Goal: Task Accomplishment & Management: Use online tool/utility

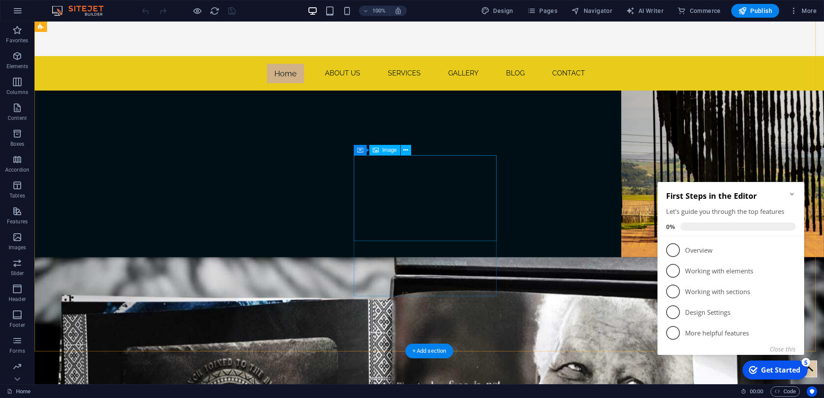
scroll to position [1457, 0]
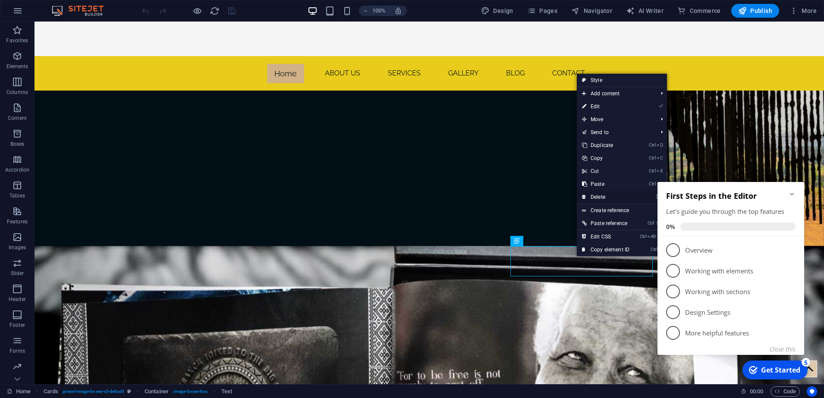
click at [596, 197] on link "⌦ Delete" at bounding box center [606, 197] width 58 height 13
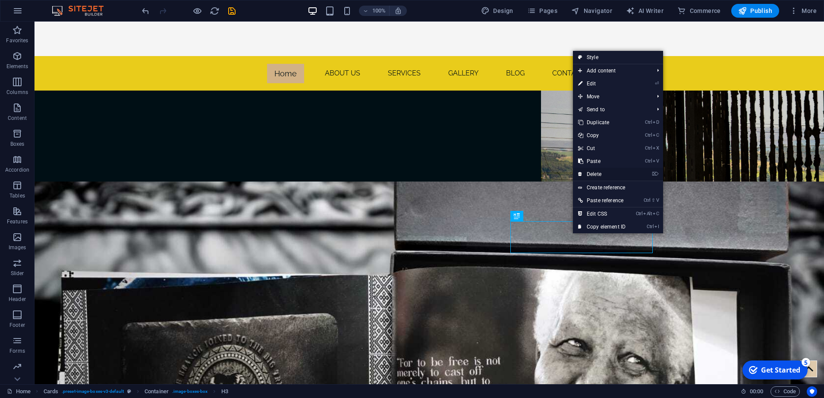
click at [599, 175] on link "⌦ Delete" at bounding box center [602, 174] width 58 height 13
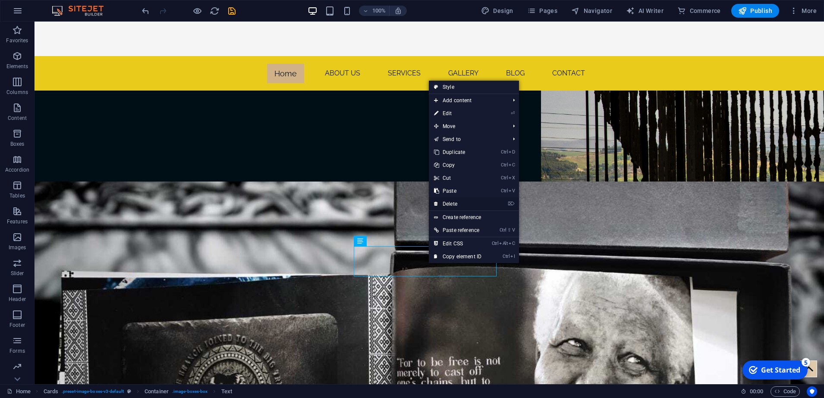
click at [452, 202] on link "⌦ Delete" at bounding box center [458, 204] width 58 height 13
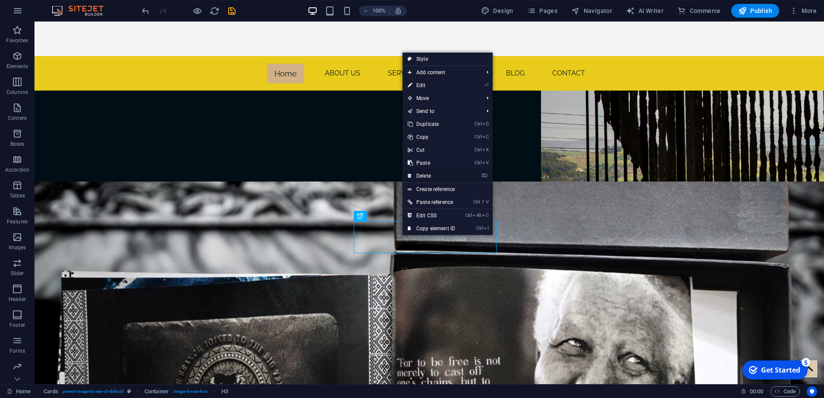
click at [423, 176] on link "⌦ Delete" at bounding box center [432, 176] width 58 height 13
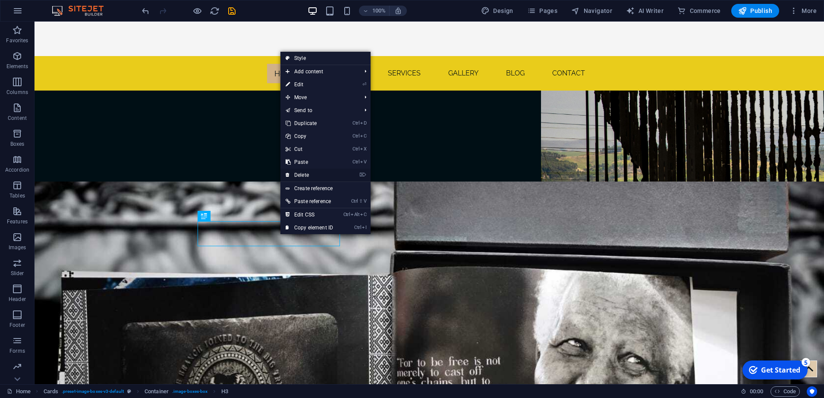
click at [303, 174] on link "⌦ Delete" at bounding box center [310, 175] width 58 height 13
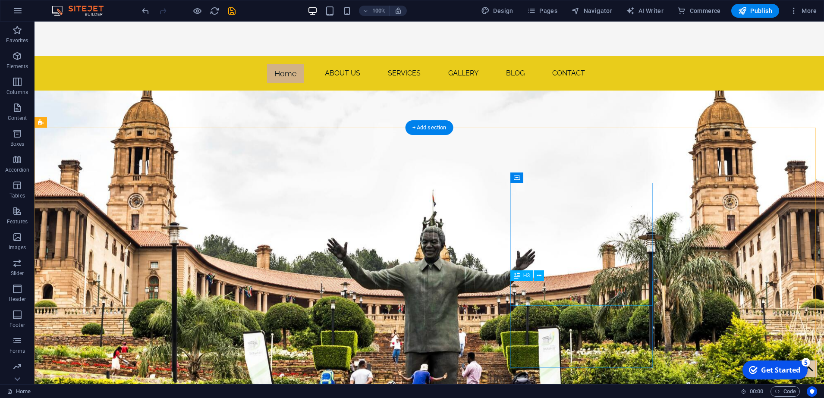
scroll to position [647, 0]
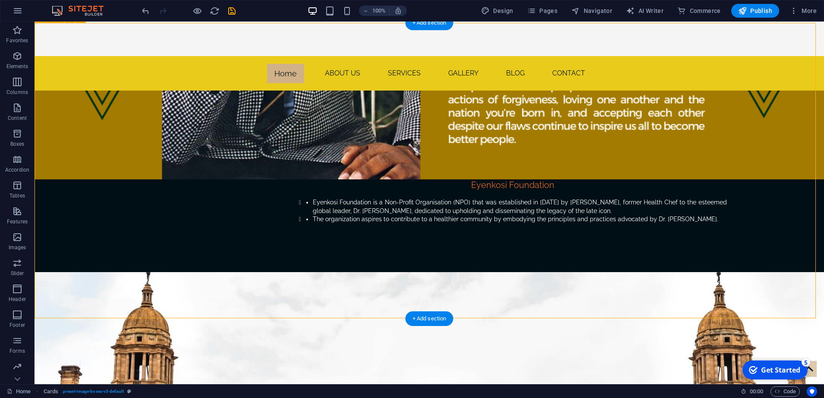
scroll to position [755, 0]
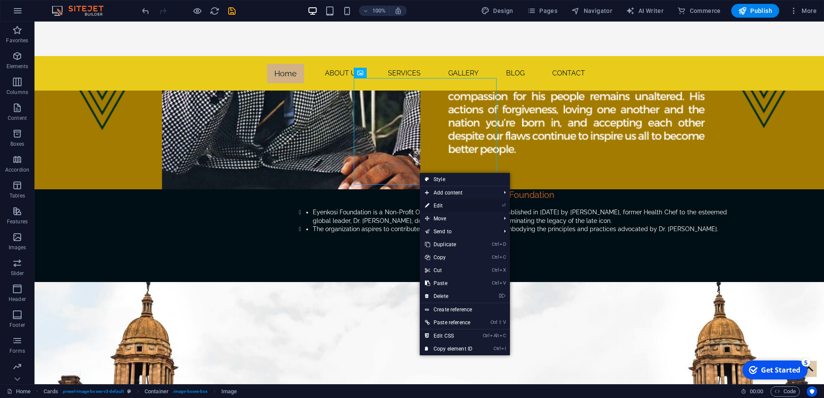
click at [444, 205] on link "⏎ Edit" at bounding box center [449, 205] width 58 height 13
select select "%"
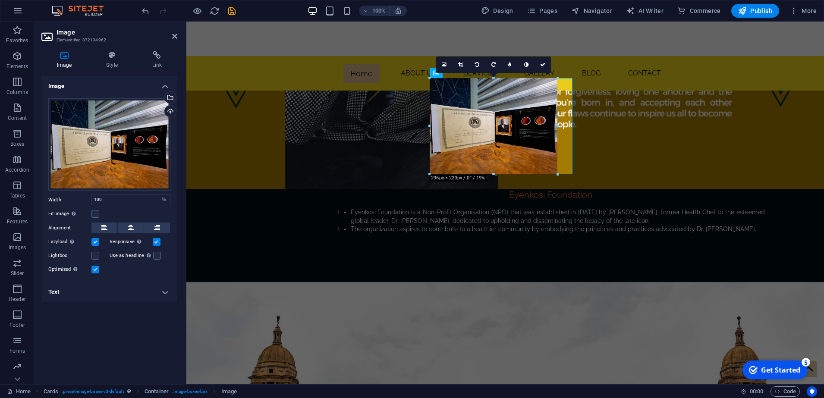
drag, startPoint x: 502, startPoint y: 184, endPoint x: 501, endPoint y: 173, distance: 10.8
type input "294"
select select "px"
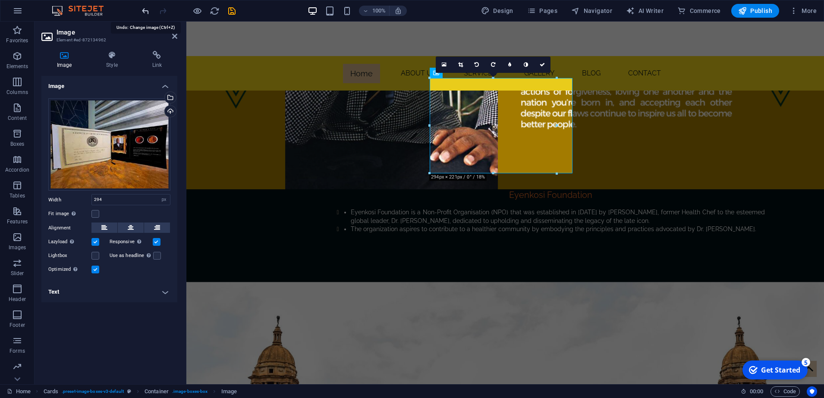
type input "100"
select select "%"
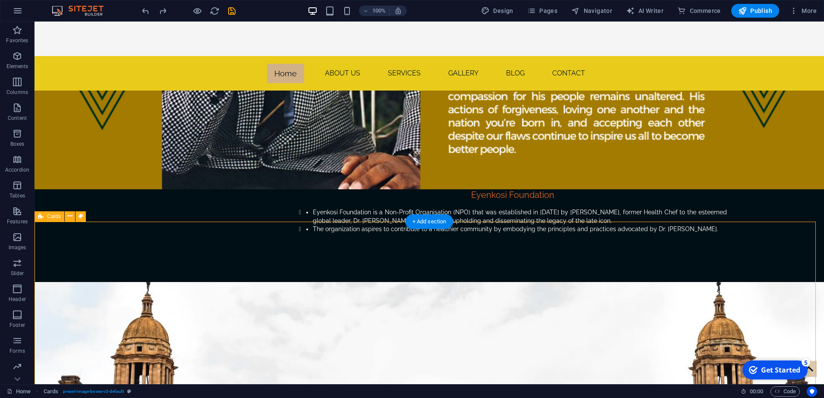
scroll to position [540, 0]
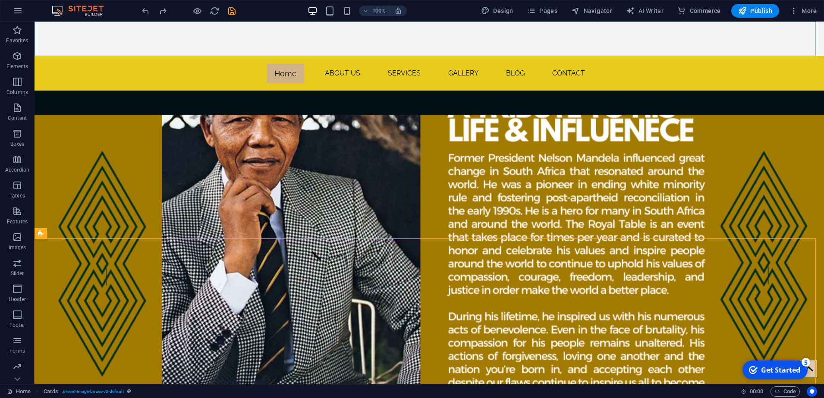
click at [401, 56] on nav "Home About us services gallery blog Contact" at bounding box center [430, 73] width 790 height 35
click at [453, 56] on nav "Home About us services gallery blog Contact" at bounding box center [430, 73] width 790 height 35
click at [463, 56] on nav "Home About us services gallery blog Contact" at bounding box center [430, 73] width 790 height 35
click at [341, 56] on nav "Home About us services gallery blog Contact" at bounding box center [430, 73] width 790 height 35
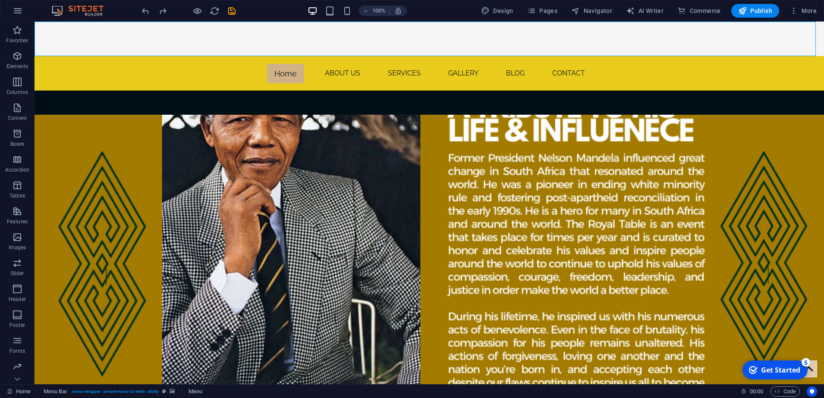
click at [561, 56] on nav "Home About us services gallery blog Contact" at bounding box center [430, 73] width 790 height 35
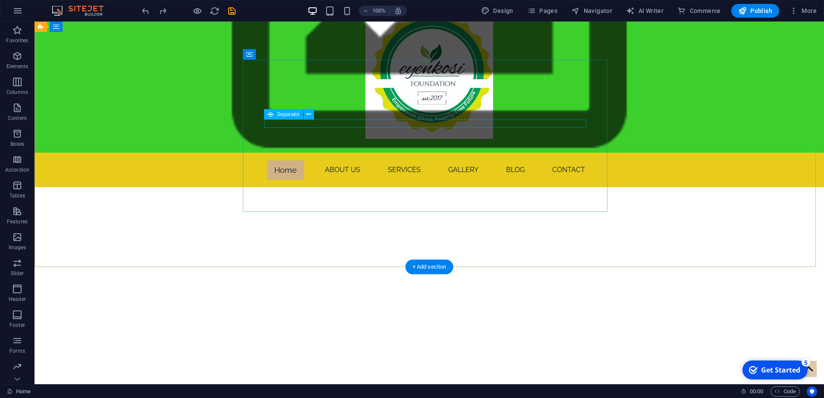
scroll to position [0, 0]
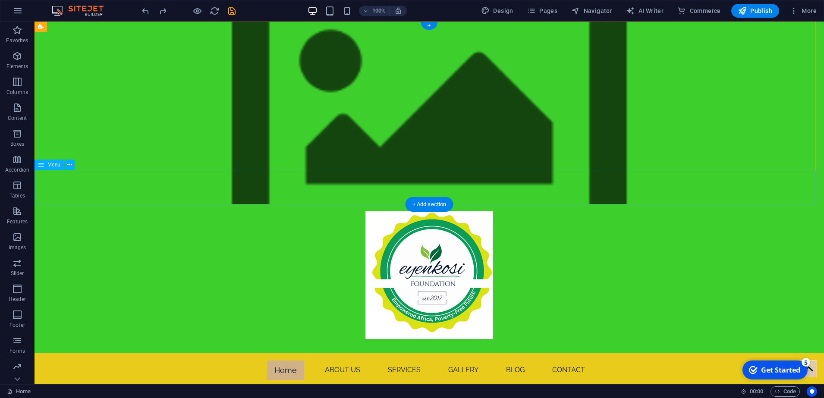
click at [201, 353] on nav "Home About us services gallery blog Contact" at bounding box center [430, 370] width 790 height 35
click at [280, 353] on nav "Home About us services gallery blog Contact" at bounding box center [430, 370] width 790 height 35
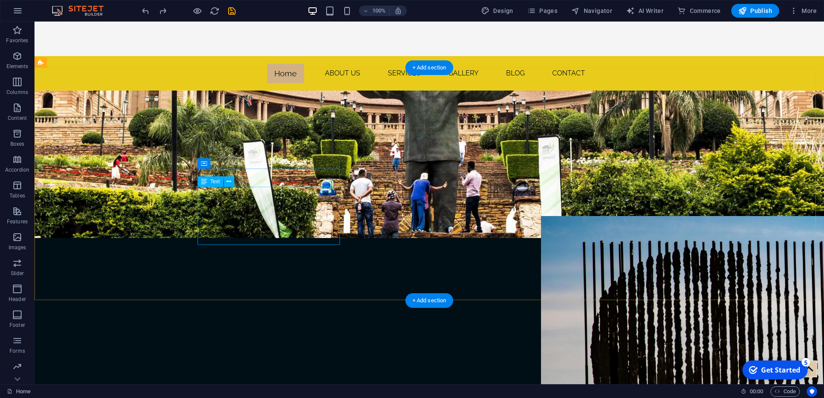
scroll to position [1025, 0]
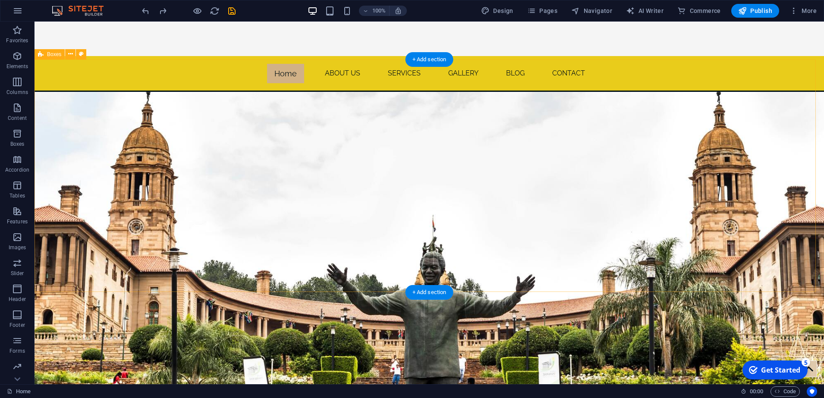
scroll to position [1079, 0]
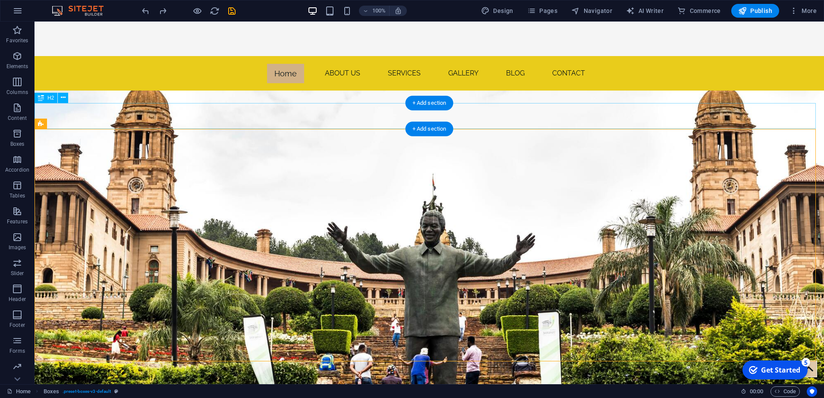
scroll to position [971, 0]
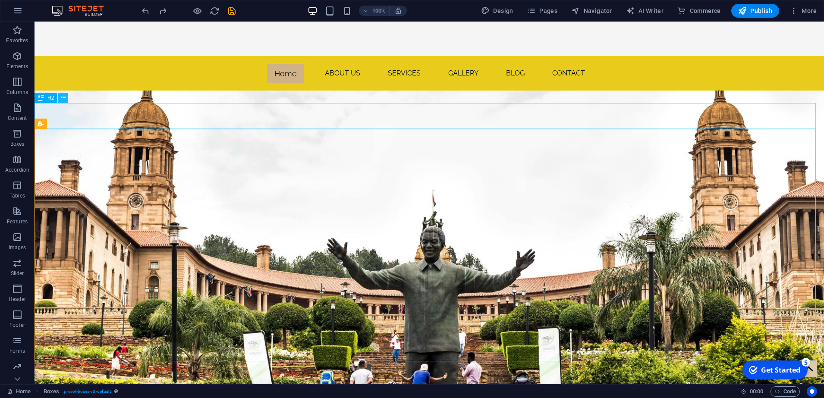
click at [61, 101] on icon at bounding box center [63, 97] width 5 height 9
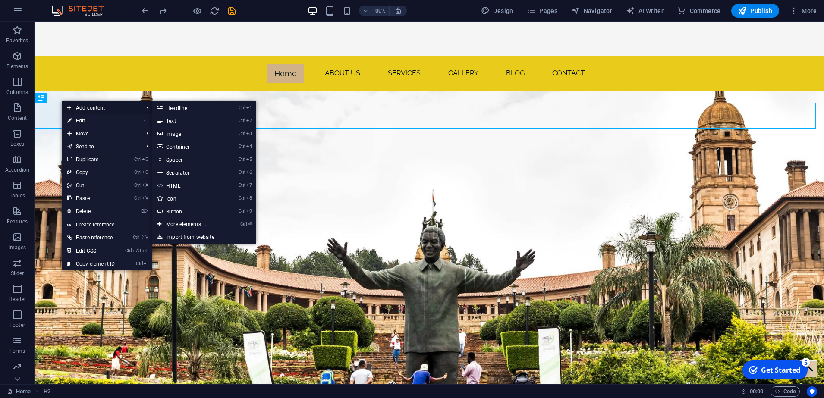
click at [96, 106] on span "Add content" at bounding box center [100, 107] width 77 height 13
click at [176, 142] on link "Ctrl 4 Container" at bounding box center [187, 146] width 71 height 13
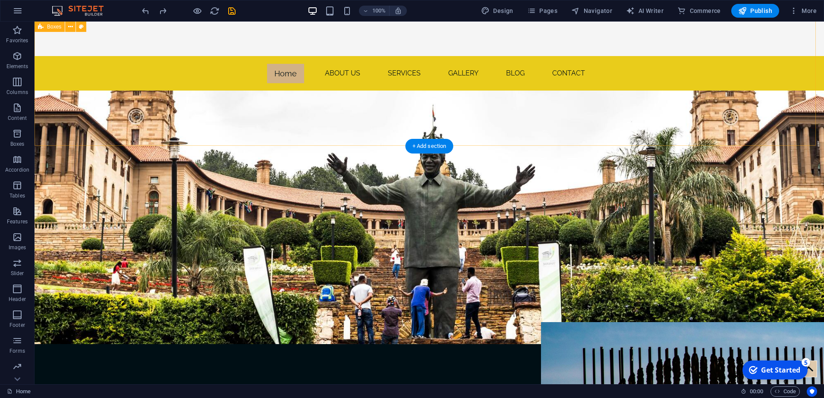
scroll to position [1187, 0]
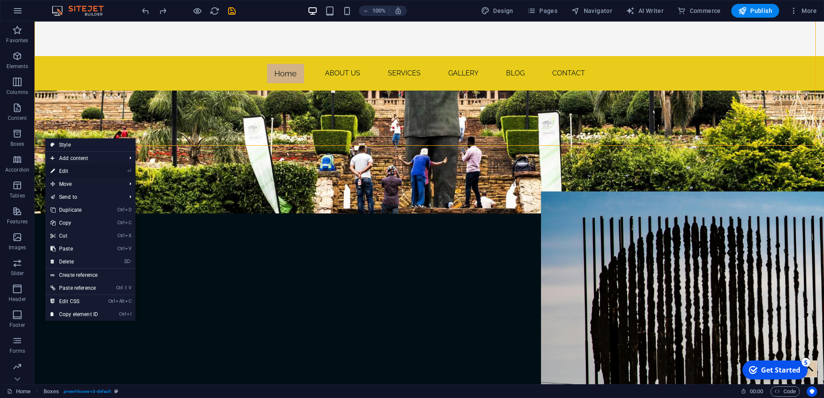
click at [85, 169] on link "⏎ Edit" at bounding box center [74, 171] width 58 height 13
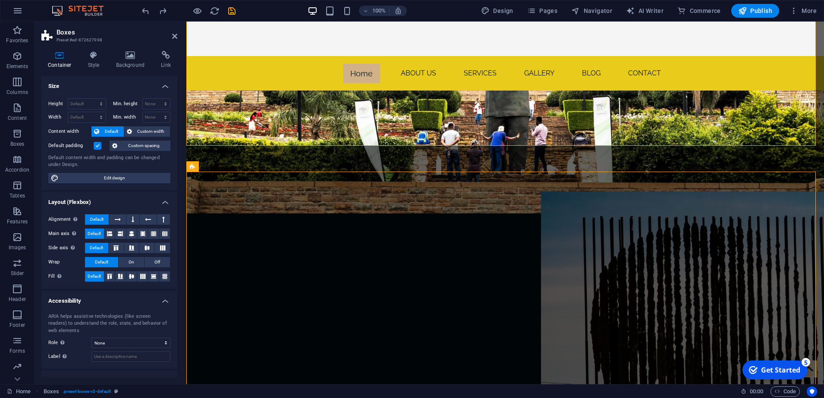
click at [171, 37] on header "Boxes Preset #ed-872627998" at bounding box center [109, 33] width 136 height 22
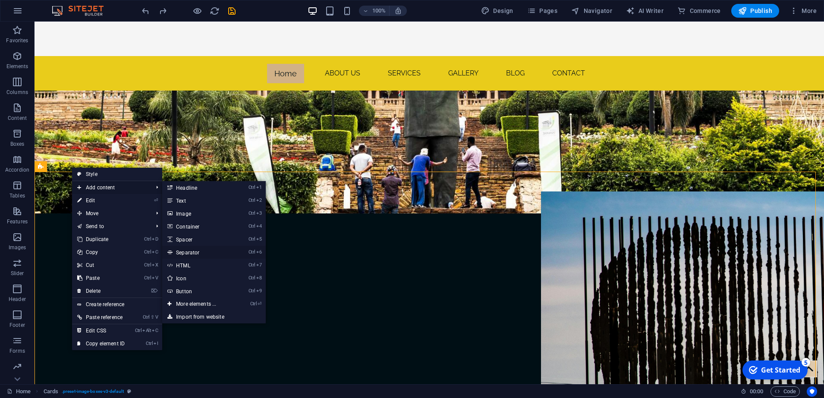
click at [191, 253] on link "Ctrl 6 Separator" at bounding box center [197, 252] width 71 height 13
select select "%"
select select "px"
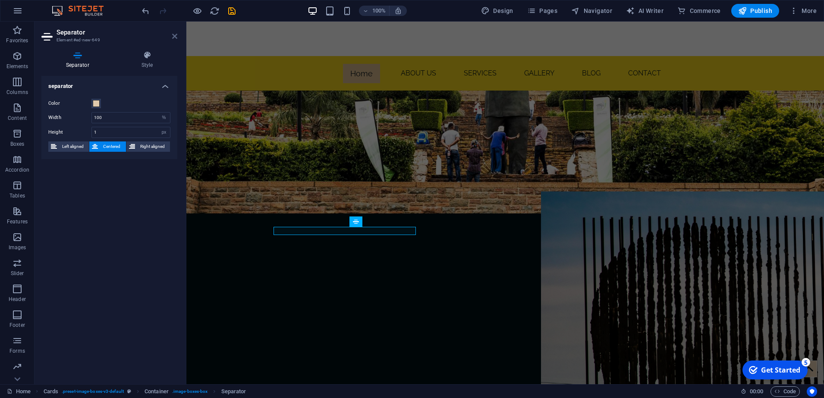
click at [173, 33] on icon at bounding box center [174, 36] width 5 height 7
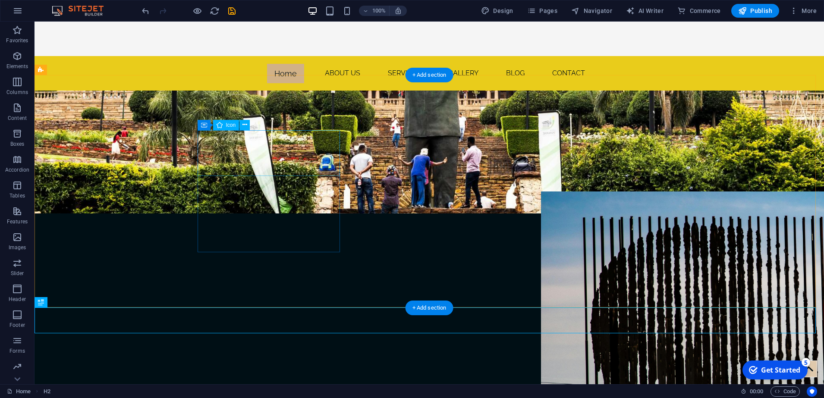
scroll to position [1025, 0]
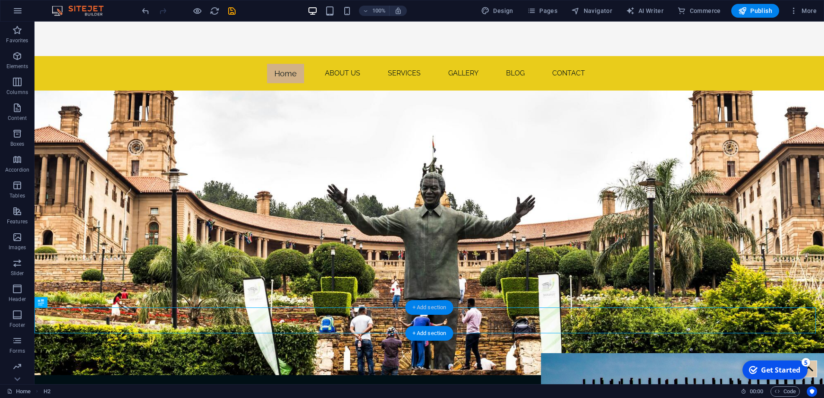
click at [425, 307] on div "+ Add section" at bounding box center [430, 307] width 48 height 15
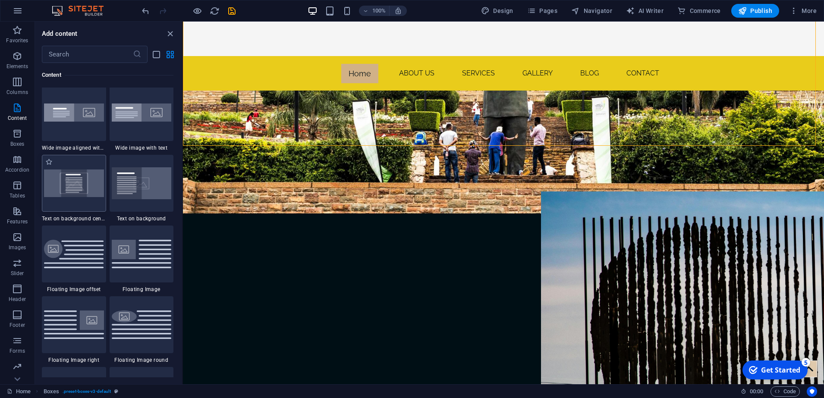
scroll to position [1814, 0]
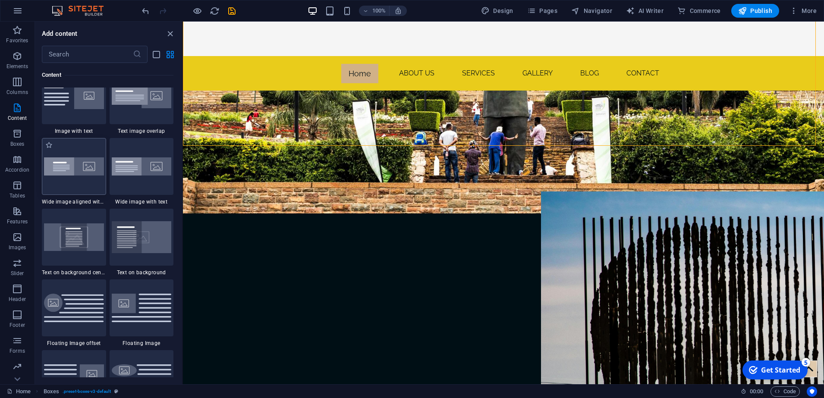
click at [75, 174] on img at bounding box center [74, 167] width 60 height 18
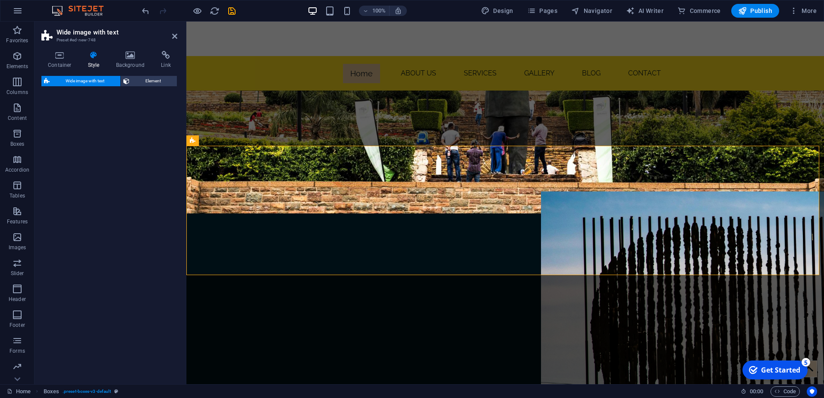
select select "%"
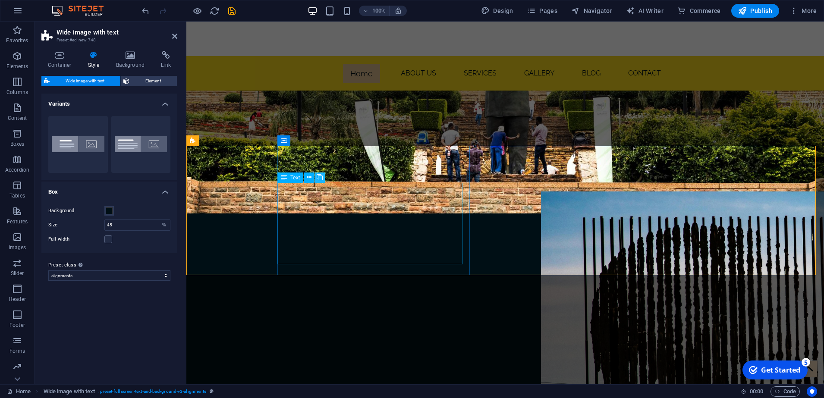
drag, startPoint x: 313, startPoint y: 175, endPoint x: 323, endPoint y: 173, distance: 10.6
click at [313, 175] on button at bounding box center [309, 178] width 10 height 10
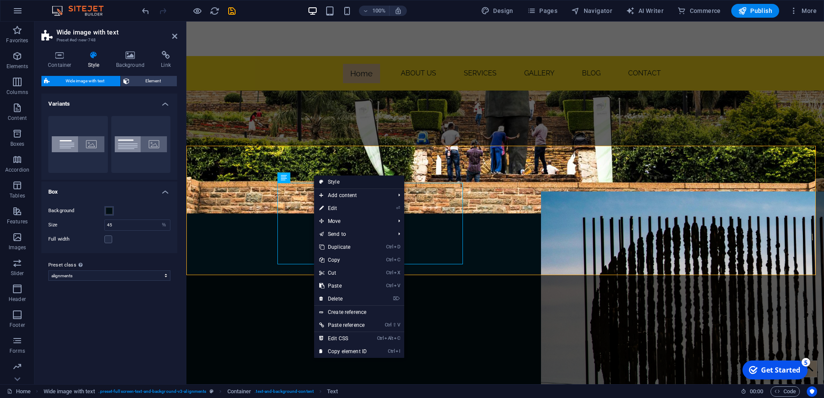
click at [356, 177] on link "Style" at bounding box center [359, 182] width 90 height 13
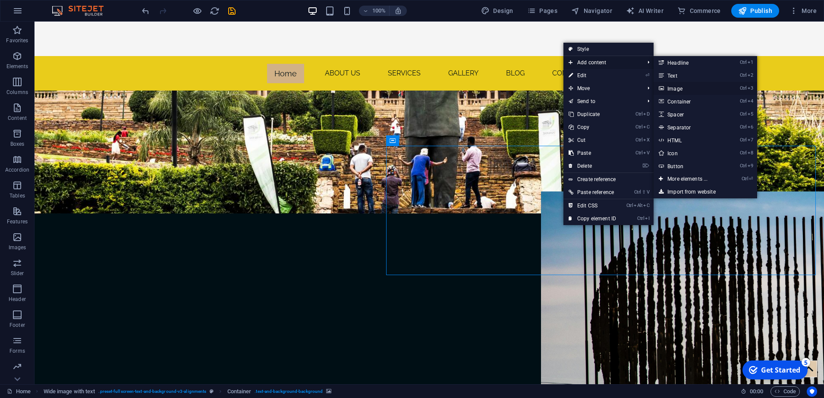
click at [675, 87] on link "Ctrl 3 Image" at bounding box center [689, 88] width 71 height 13
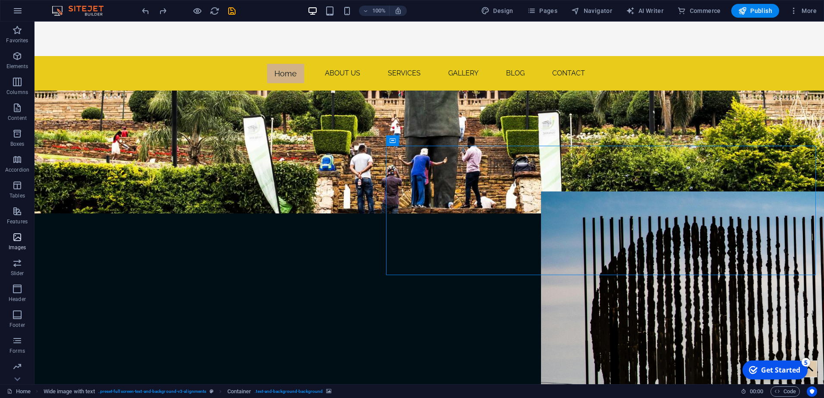
click at [13, 243] on span "Images" at bounding box center [17, 242] width 35 height 21
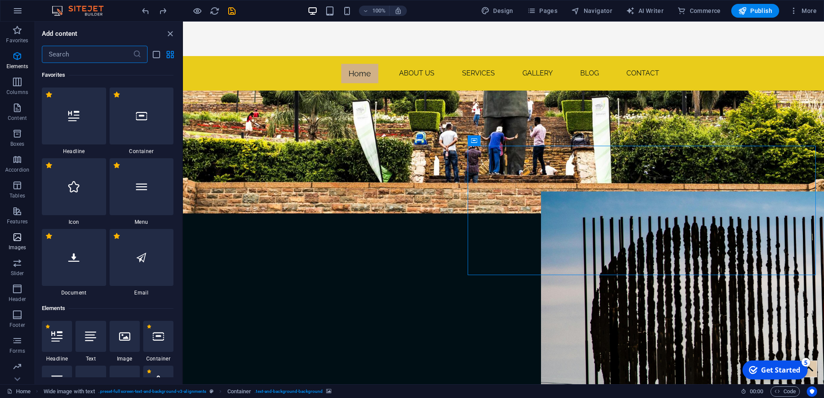
scroll to position [4518, 0]
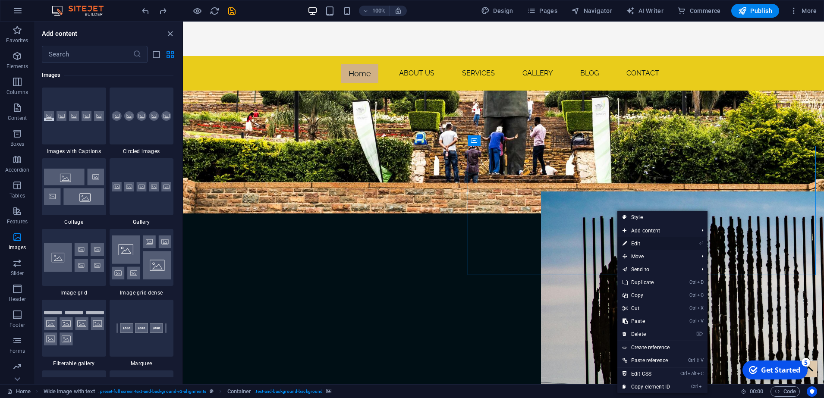
click at [633, 242] on link "⏎ Edit" at bounding box center [647, 243] width 58 height 13
select select "px"
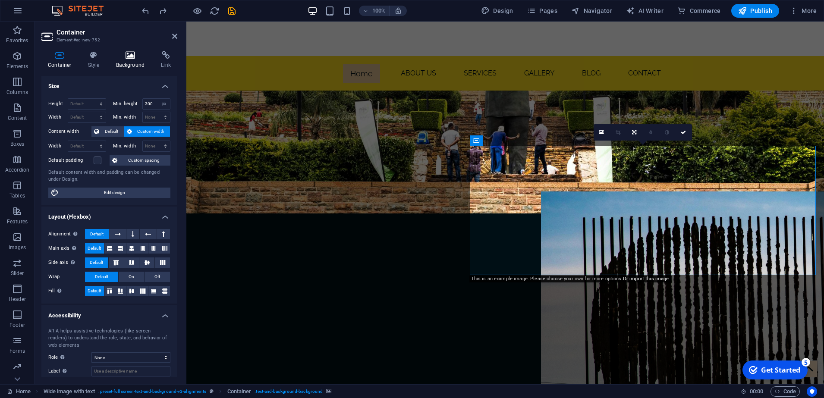
click at [129, 59] on icon at bounding box center [131, 55] width 42 height 9
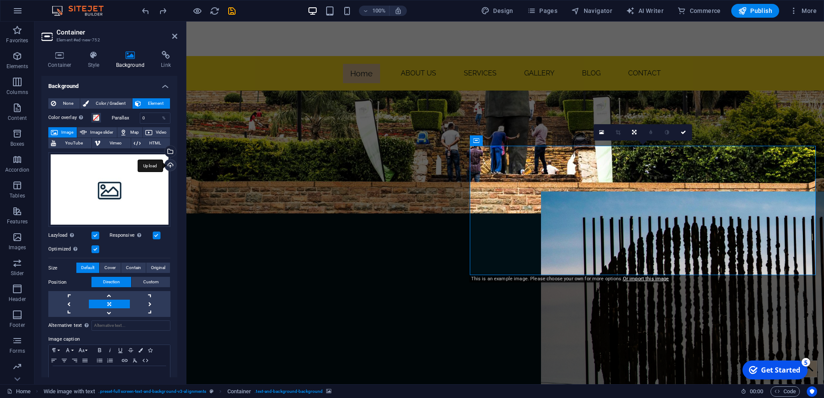
click at [167, 162] on div "Upload" at bounding box center [169, 166] width 13 height 13
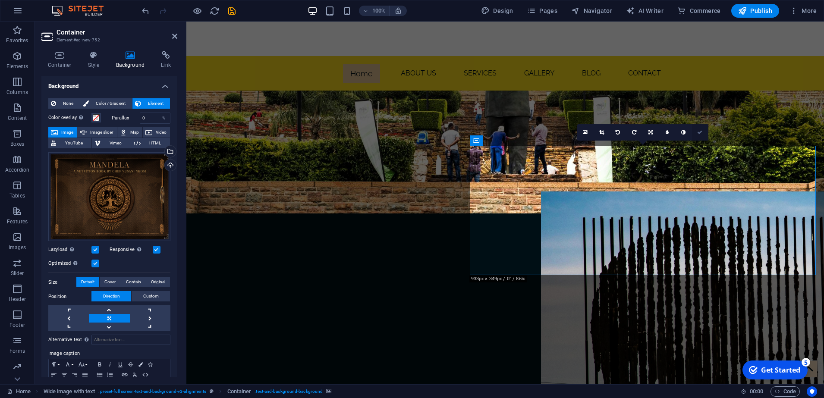
click at [701, 128] on link at bounding box center [700, 132] width 16 height 16
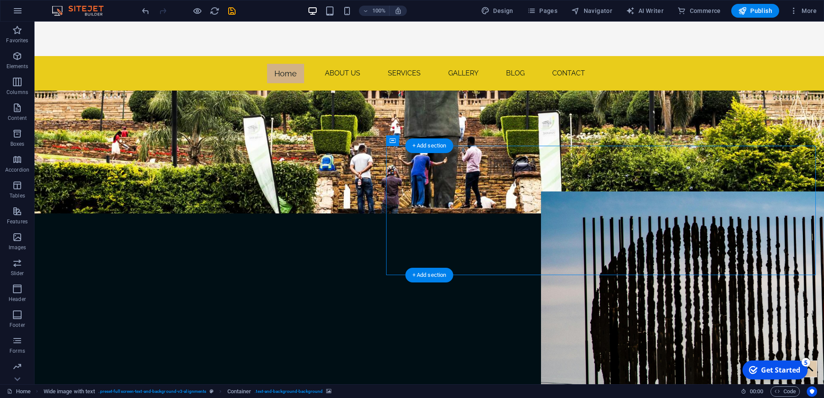
click at [436, 140] on button at bounding box center [431, 141] width 10 height 10
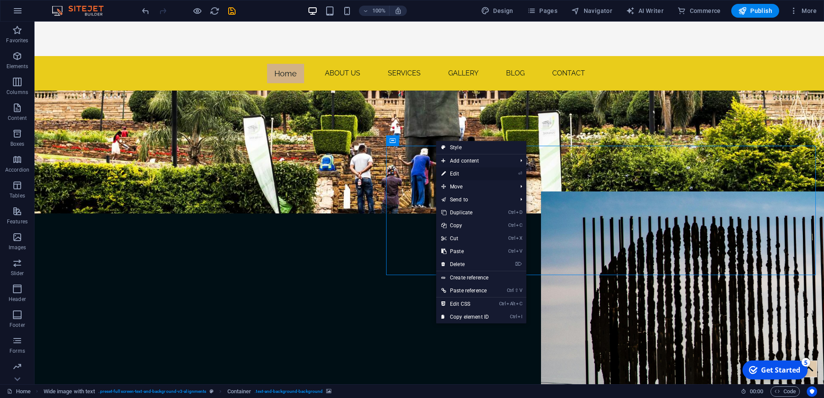
click at [476, 174] on link "⏎ Edit" at bounding box center [465, 173] width 58 height 13
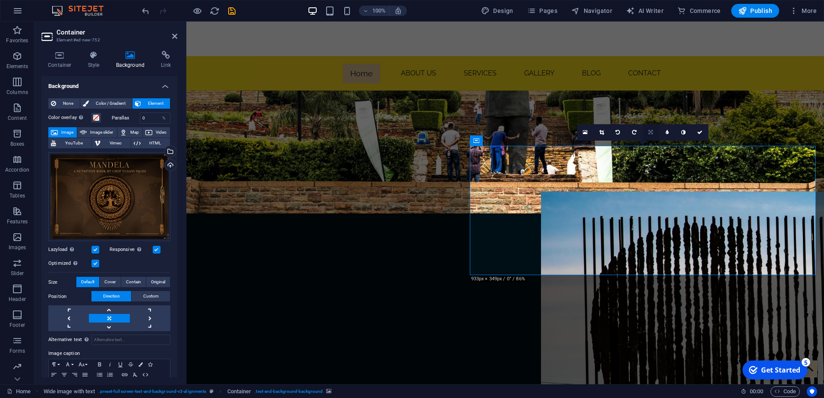
click at [652, 133] on icon at bounding box center [651, 132] width 4 height 5
click at [652, 117] on icon at bounding box center [650, 116] width 5 height 5
click at [650, 131] on icon at bounding box center [650, 132] width 5 height 5
click at [669, 114] on icon at bounding box center [667, 116] width 7 height 7
click at [649, 135] on link at bounding box center [651, 132] width 16 height 16
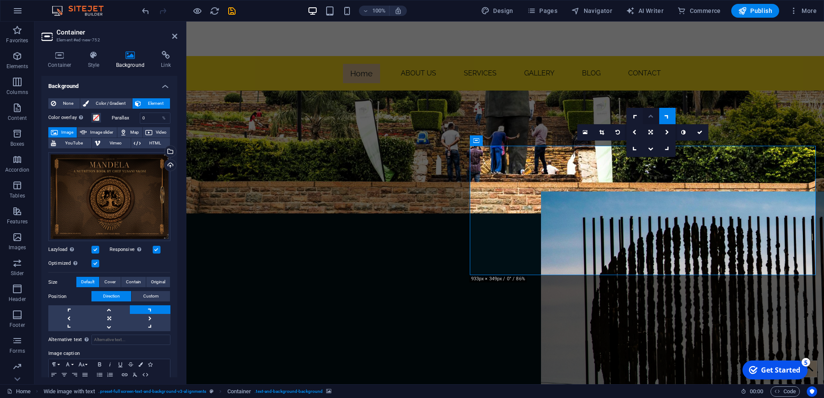
click at [649, 118] on icon at bounding box center [650, 116] width 5 height 5
click at [601, 136] on link at bounding box center [602, 132] width 16 height 16
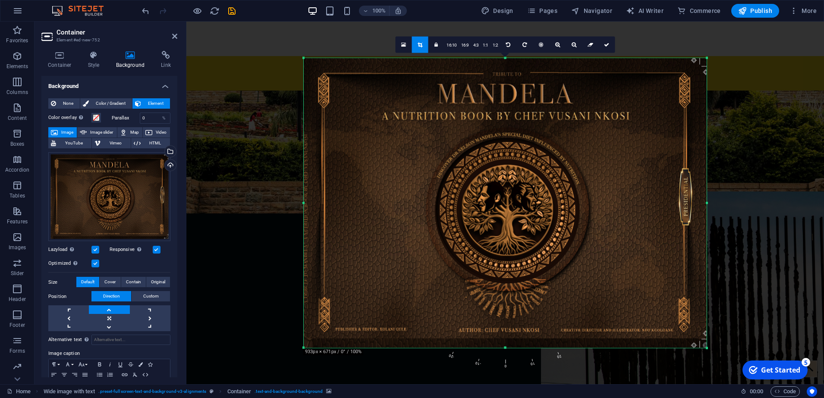
click at [506, 347] on div at bounding box center [505, 348] width 403 height 3
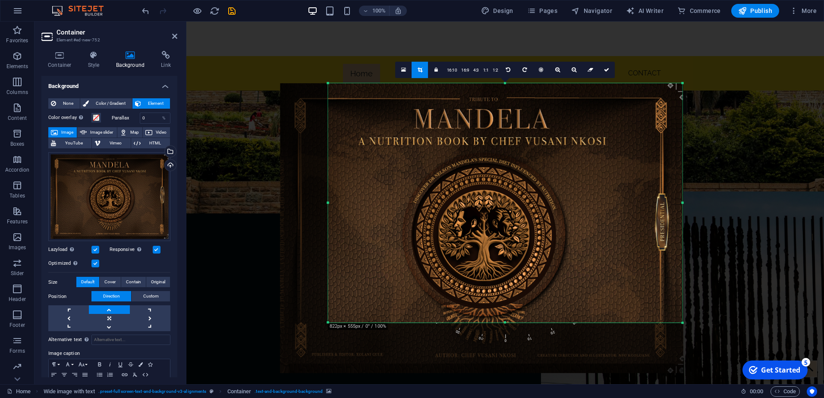
drag, startPoint x: 303, startPoint y: 348, endPoint x: 350, endPoint y: 298, distance: 69.6
click at [350, 298] on div "180 170 160 150 140 130 120 110 100 90 80 70 60 50 40 30 20 10 0 -10 -20 -30 -4…" at bounding box center [505, 203] width 354 height 240
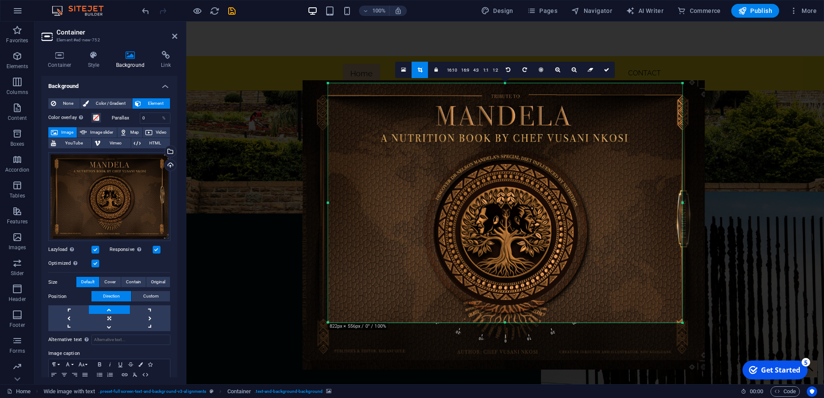
drag, startPoint x: 411, startPoint y: 252, endPoint x: 434, endPoint y: 249, distance: 22.6
click at [434, 249] on div at bounding box center [504, 225] width 402 height 290
click at [604, 70] on icon at bounding box center [606, 69] width 5 height 5
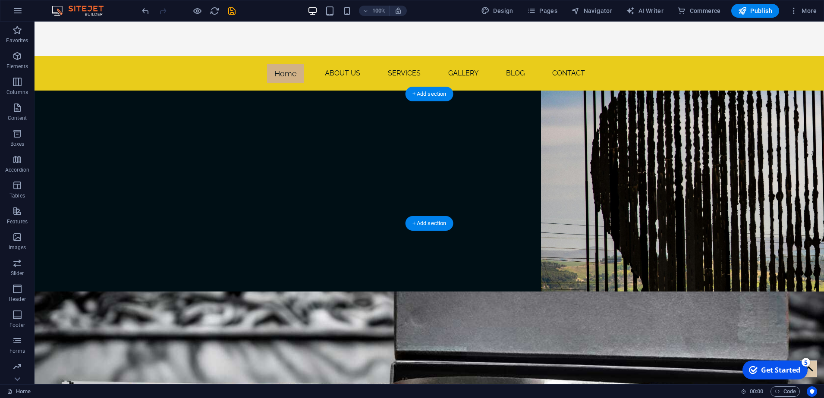
scroll to position [1239, 0]
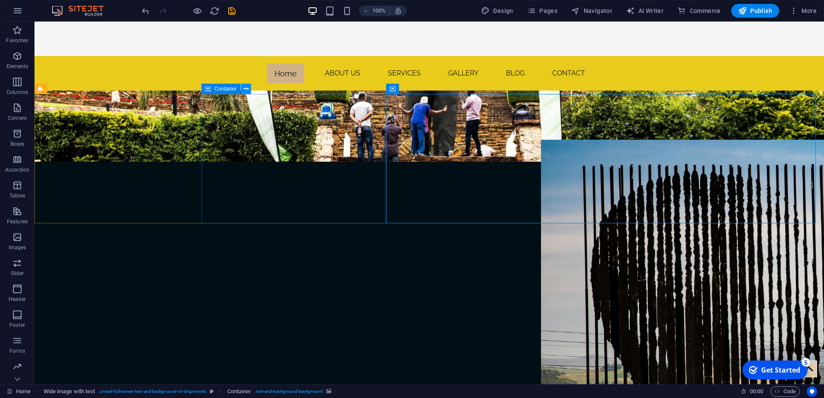
click at [244, 90] on icon at bounding box center [246, 89] width 5 height 9
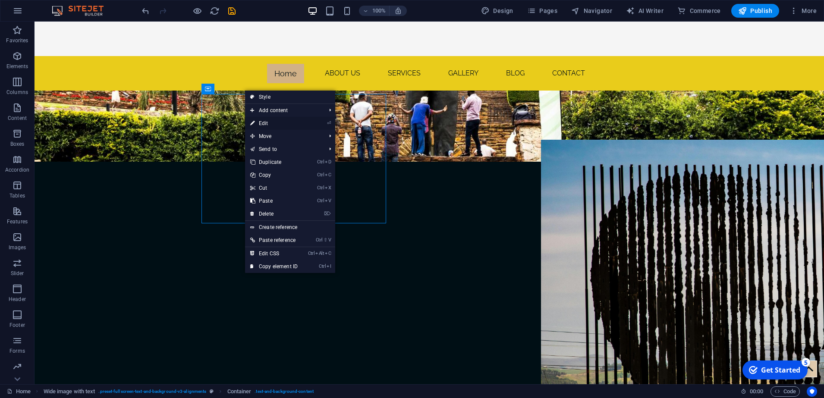
click at [267, 123] on link "⏎ Edit" at bounding box center [274, 123] width 58 height 13
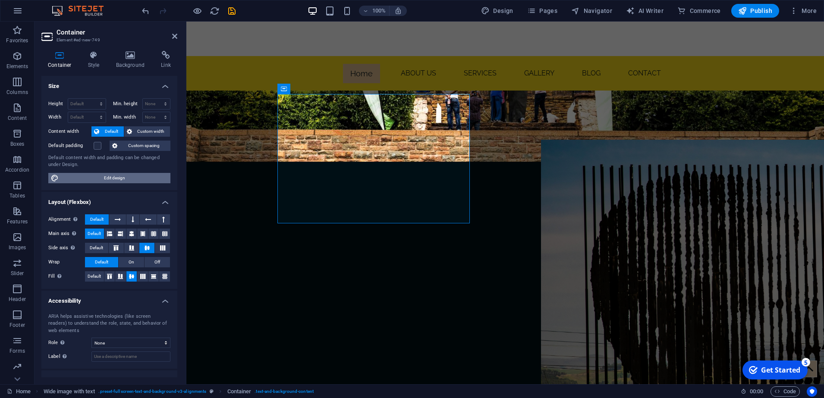
click at [110, 179] on span "Edit design" at bounding box center [114, 178] width 107 height 10
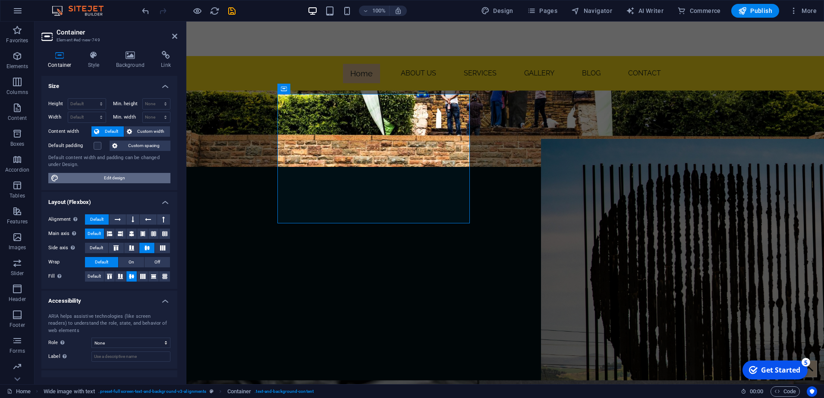
select select "px"
select select "400"
select select "px"
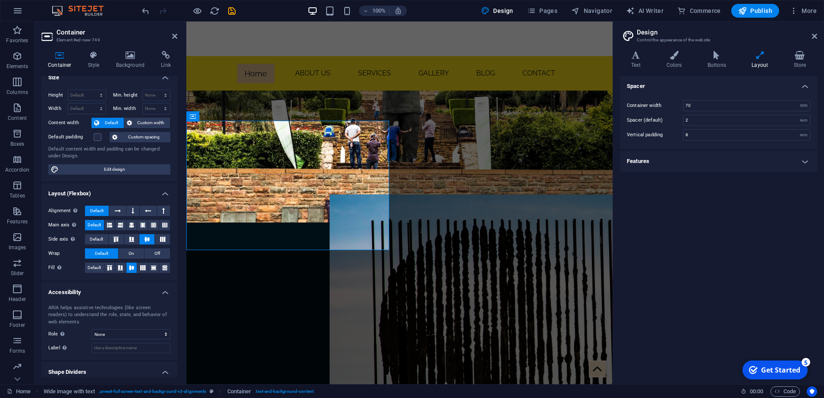
scroll to position [0, 0]
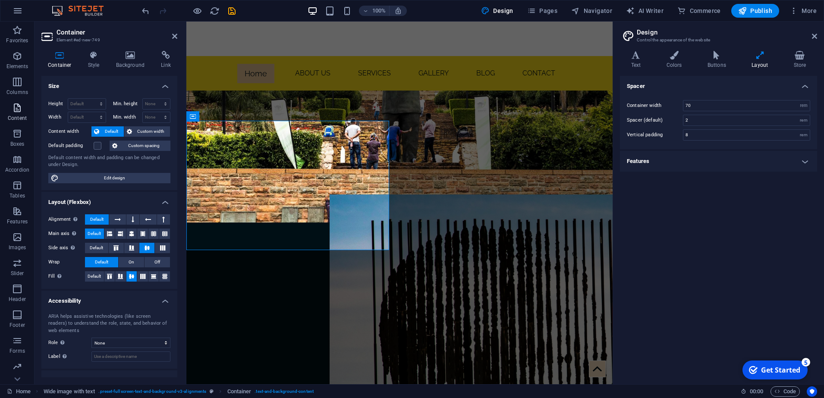
click at [19, 113] on span "Content" at bounding box center [17, 113] width 35 height 21
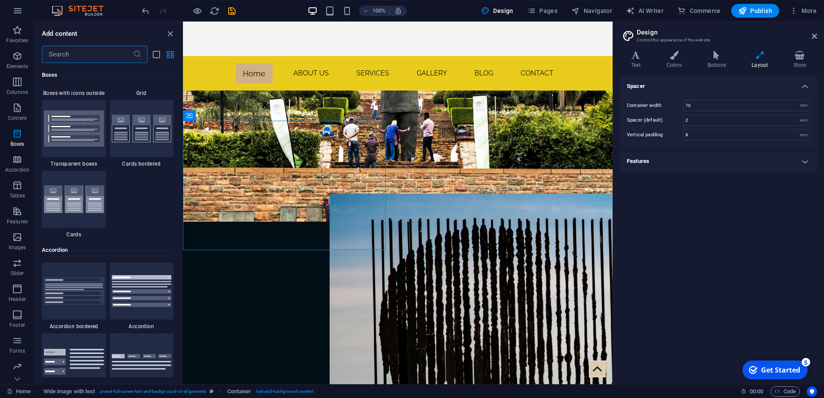
scroll to position [2698, 0]
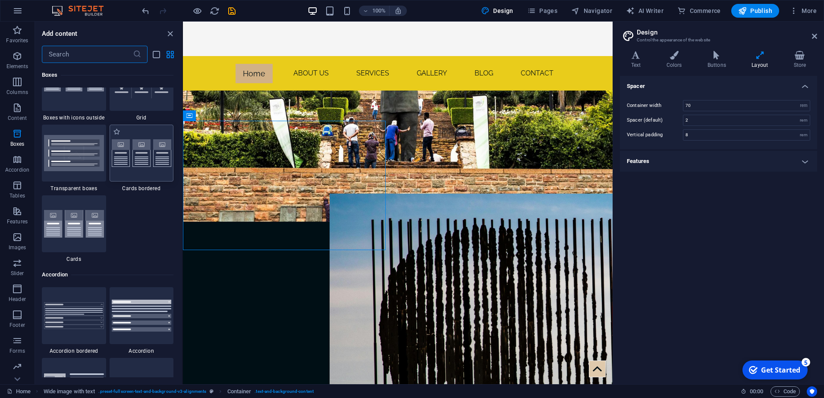
click at [149, 148] on img at bounding box center [142, 153] width 60 height 28
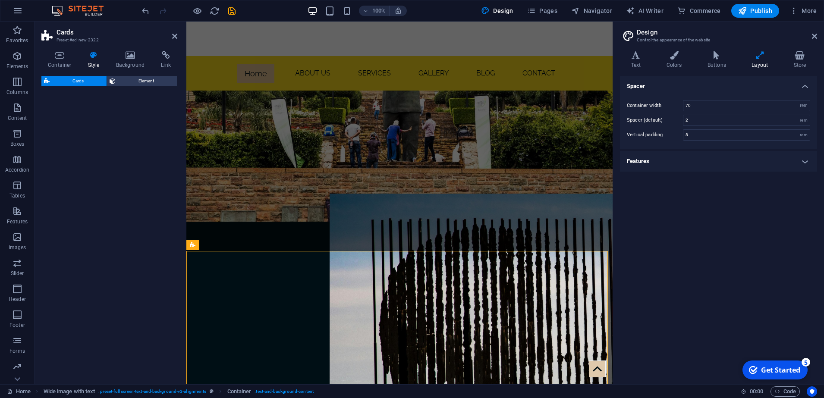
select select "rem"
select select "preset-image-boxes-v3-border"
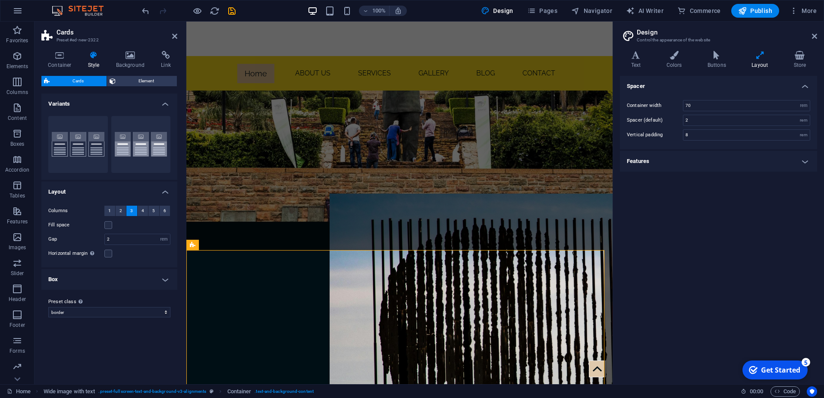
scroll to position [1211, 0]
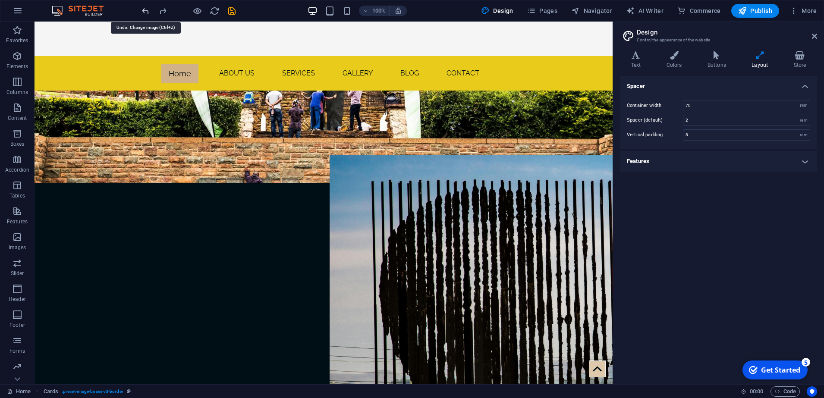
scroll to position [1231, 0]
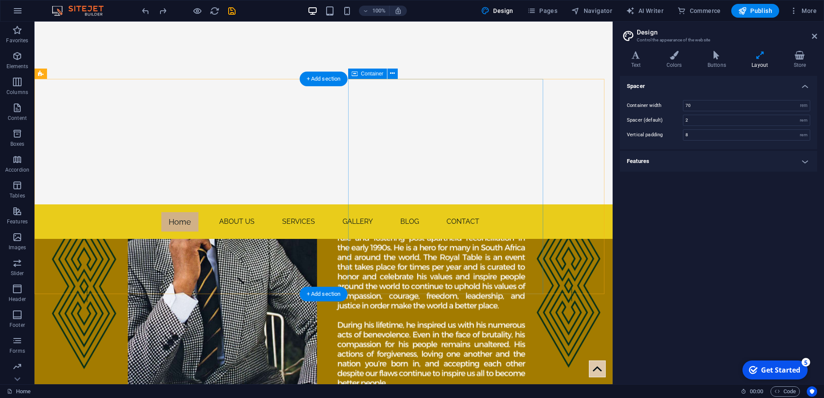
scroll to position [475, 0]
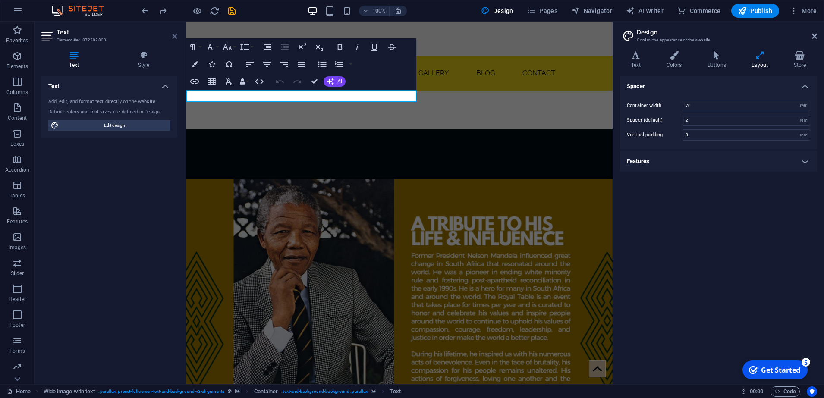
click at [174, 36] on icon at bounding box center [174, 36] width 5 height 7
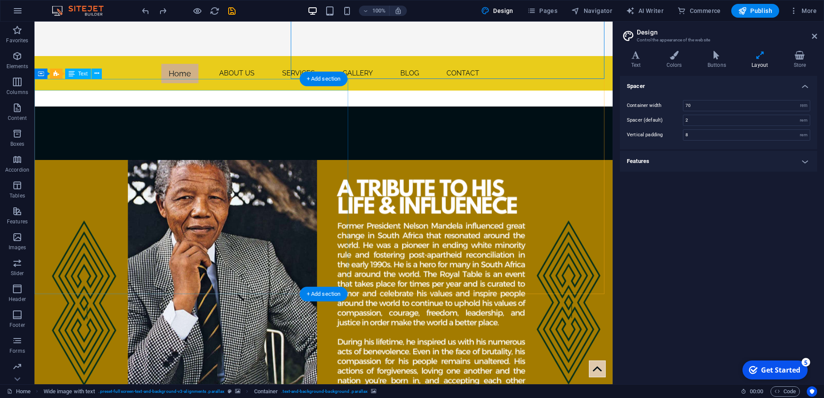
click at [96, 72] on icon at bounding box center [97, 73] width 5 height 9
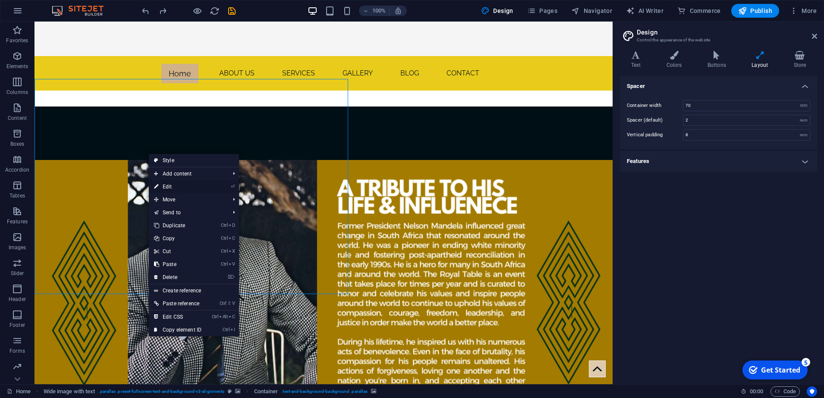
click at [180, 188] on link "⏎ Edit" at bounding box center [178, 186] width 58 height 13
select select "px"
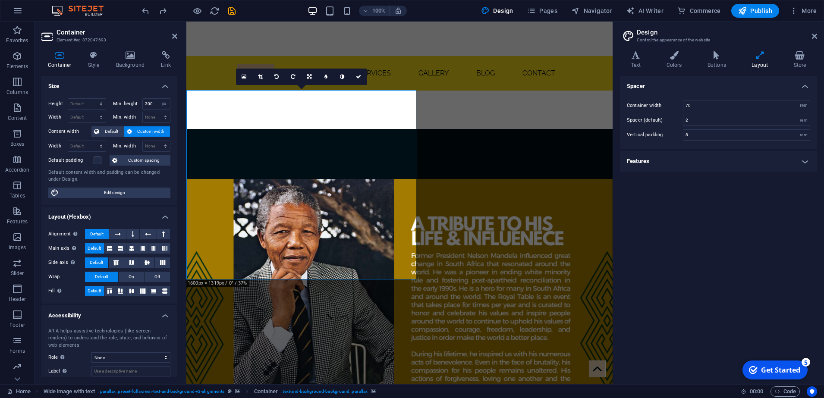
click at [110, 189] on span "Edit design" at bounding box center [114, 193] width 107 height 10
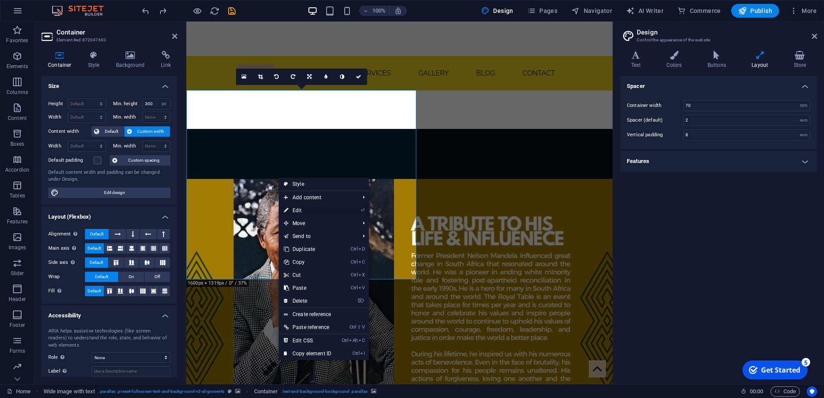
click at [296, 211] on link "⏎ Edit" at bounding box center [308, 210] width 58 height 13
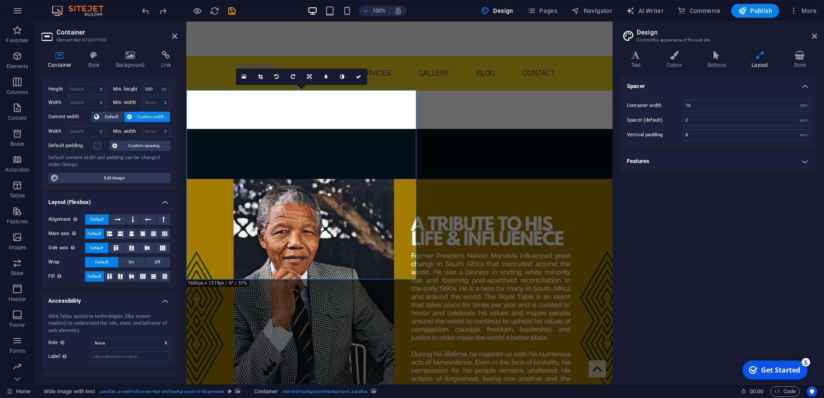
scroll to position [0, 0]
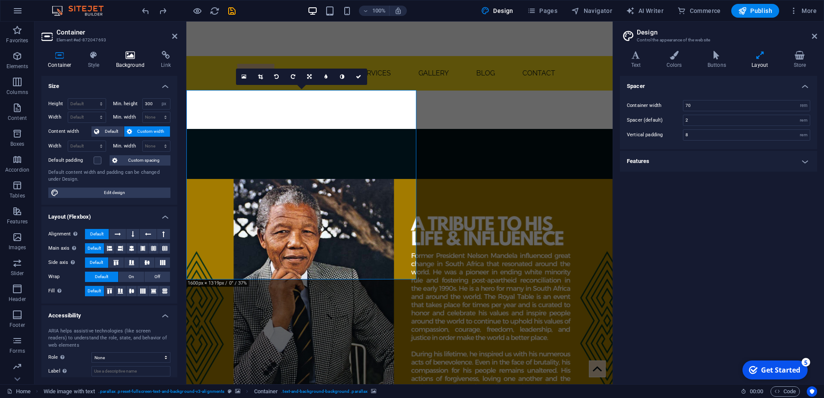
click at [142, 51] on icon at bounding box center [131, 55] width 42 height 9
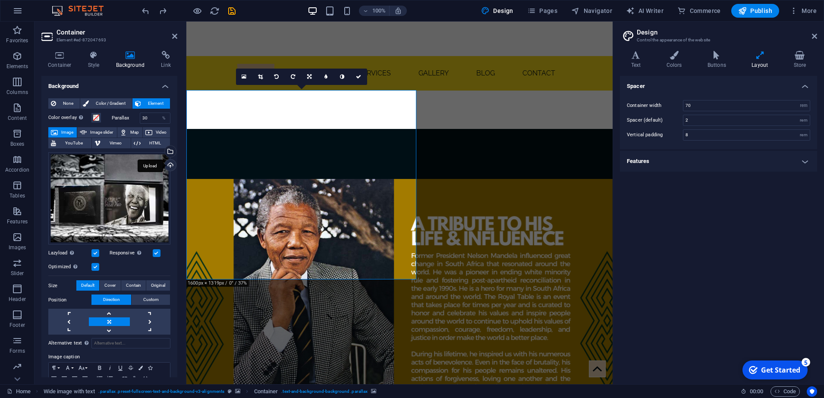
click at [170, 167] on div "Upload" at bounding box center [169, 166] width 13 height 13
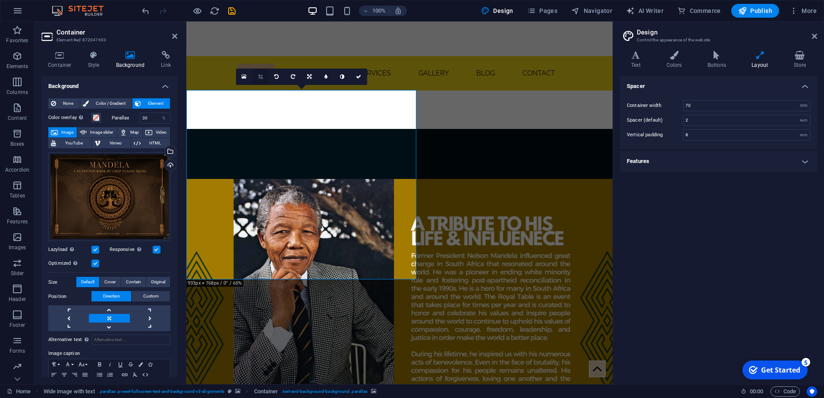
click at [256, 78] on link at bounding box center [261, 77] width 16 height 16
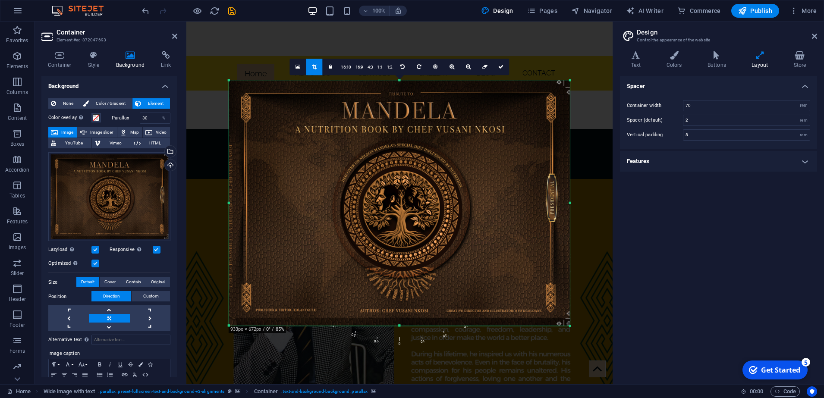
click at [337, 156] on div at bounding box center [399, 203] width 341 height 246
click at [499, 69] on icon at bounding box center [501, 66] width 5 height 5
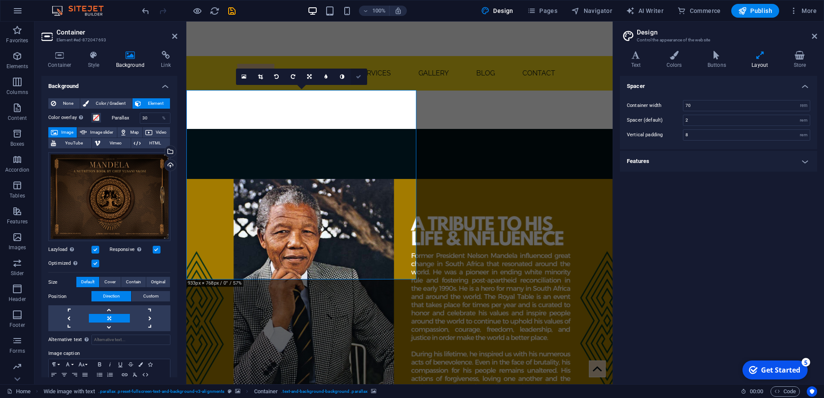
click at [359, 79] on link at bounding box center [359, 77] width 16 height 16
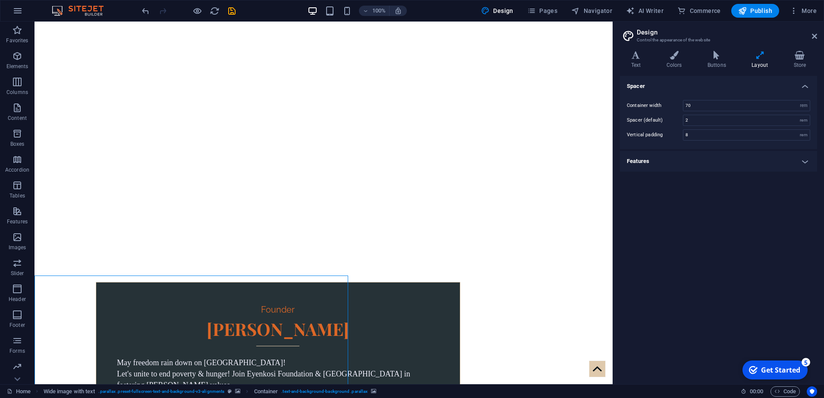
scroll to position [278, 0]
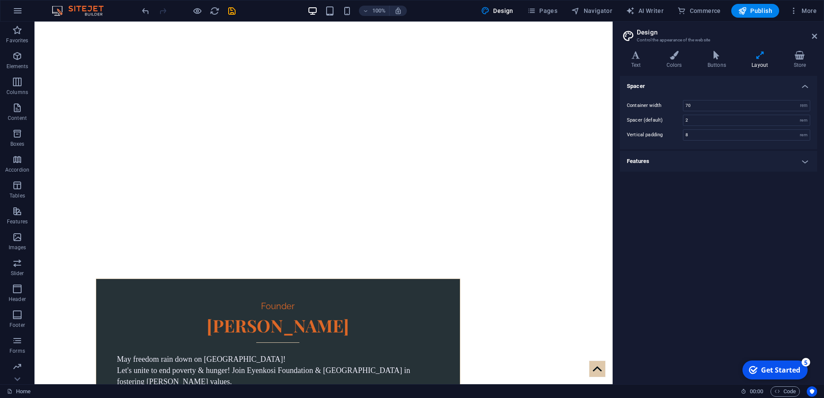
click at [144, 16] on div at bounding box center [188, 11] width 97 height 14
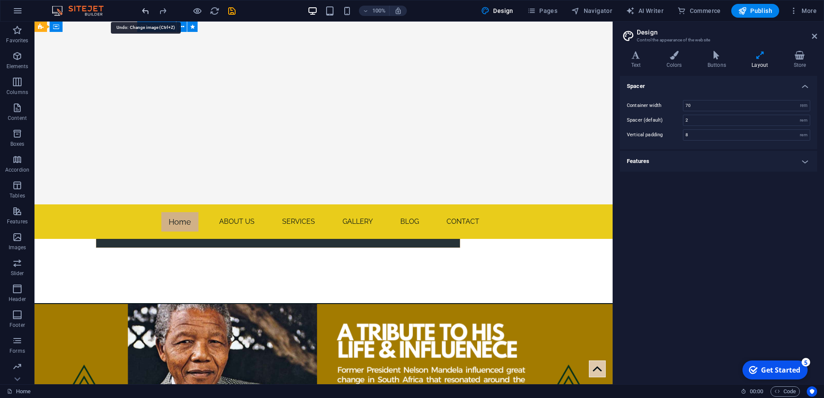
scroll to position [440, 0]
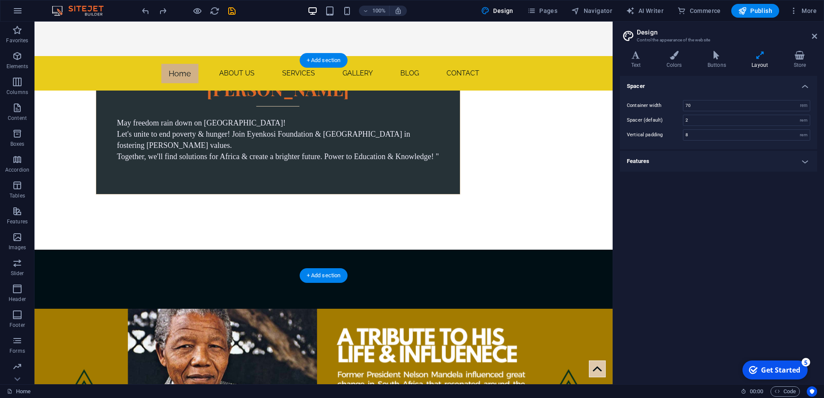
scroll to position [494, 0]
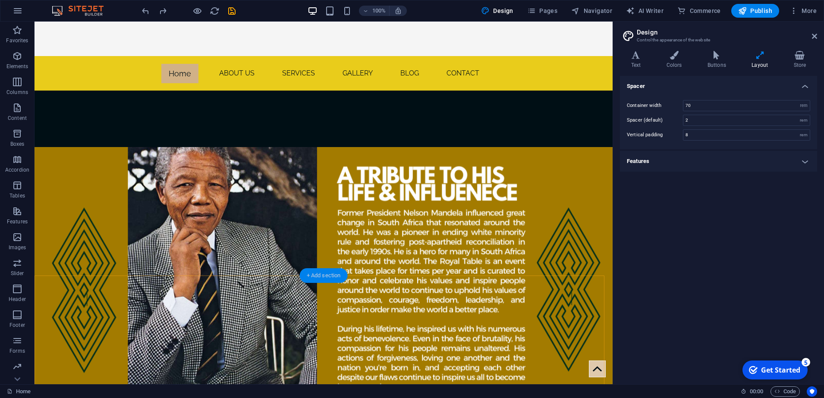
click at [319, 277] on div "+ Add section" at bounding box center [324, 275] width 48 height 15
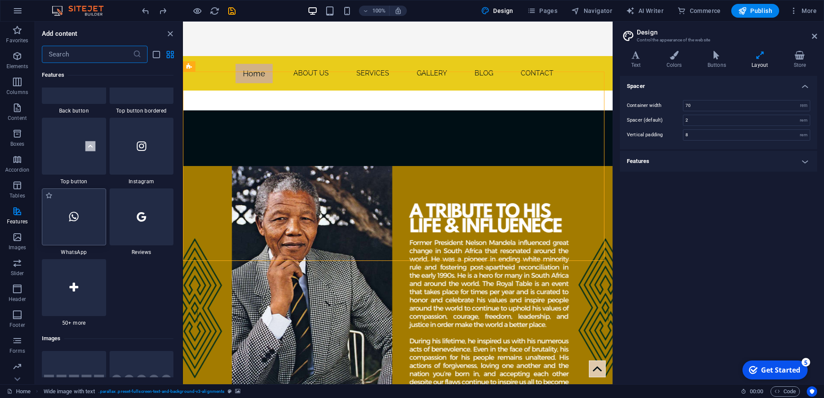
scroll to position [4296, 0]
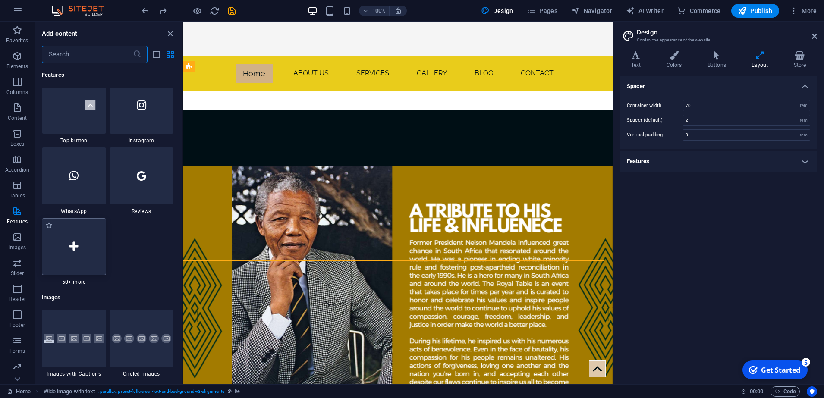
click at [66, 249] on div at bounding box center [74, 246] width 64 height 57
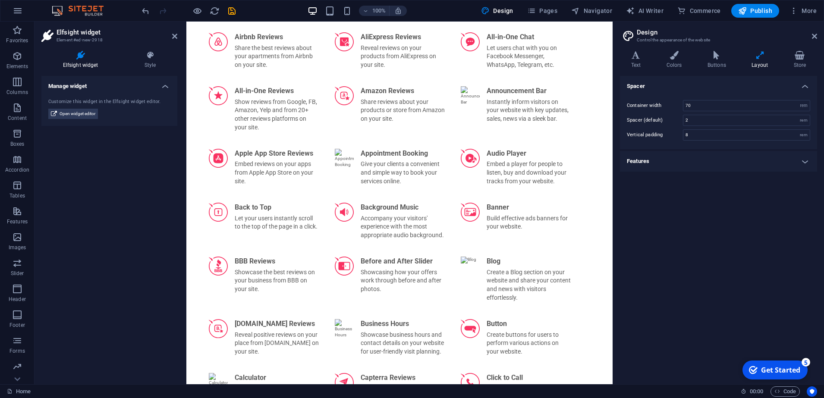
scroll to position [173, 0]
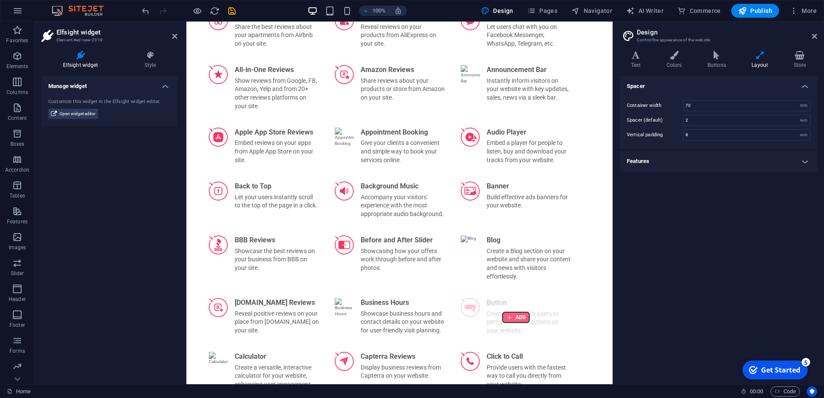
click at [518, 317] on div at bounding box center [516, 317] width 27 height 10
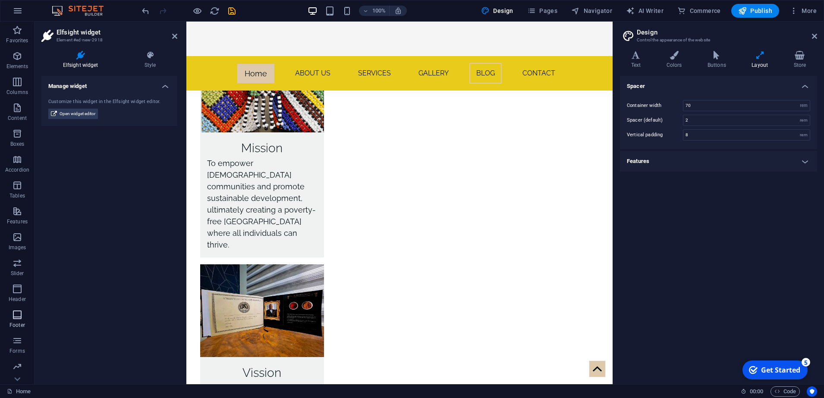
drag, startPoint x: 824, startPoint y: 257, endPoint x: 3, endPoint y: 322, distance: 823.1
drag, startPoint x: 3, startPoint y: 322, endPoint x: 76, endPoint y: 111, distance: 223.5
click at [76, 111] on span "Open widget editor" at bounding box center [78, 114] width 36 height 10
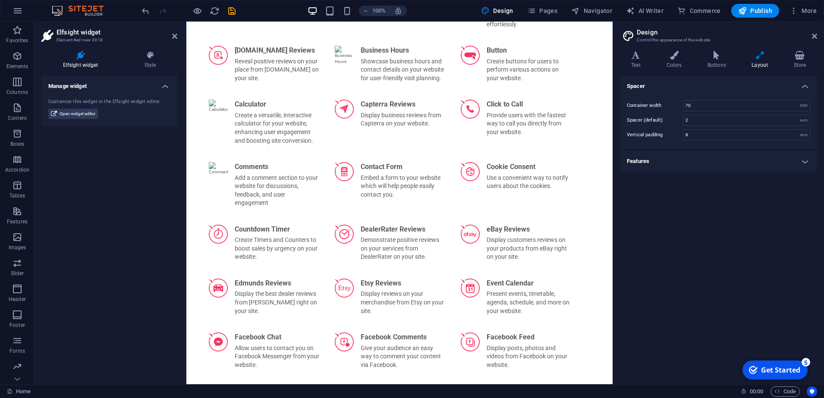
scroll to position [349, 0]
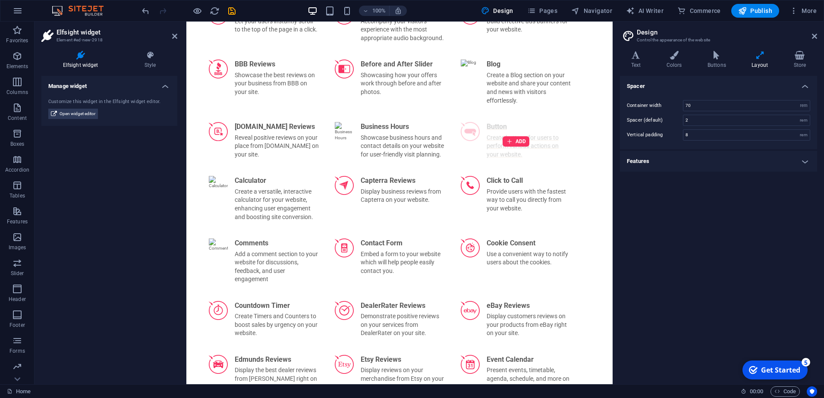
click at [499, 127] on div "ADD" at bounding box center [516, 141] width 121 height 49
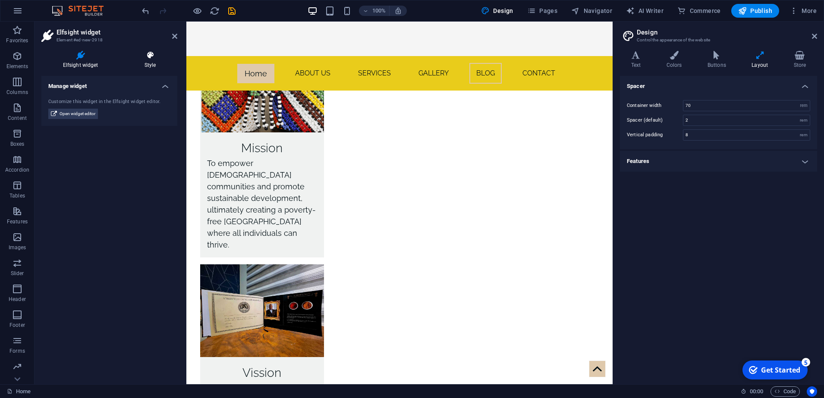
click at [144, 59] on icon at bounding box center [150, 55] width 54 height 9
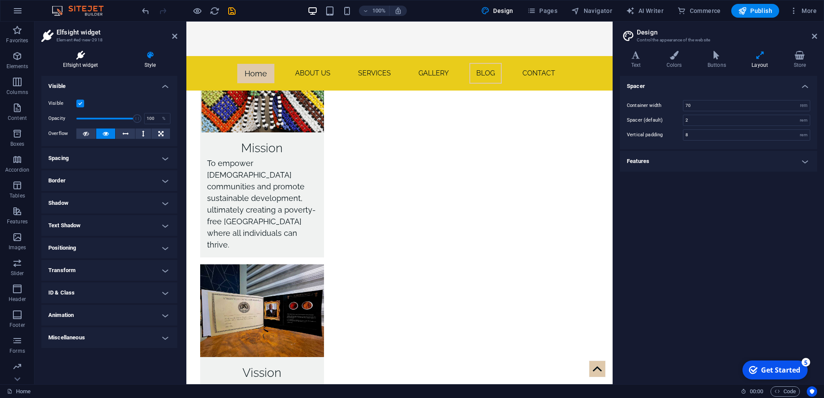
click at [82, 66] on h4 "Elfsight widget" at bounding box center [82, 60] width 82 height 18
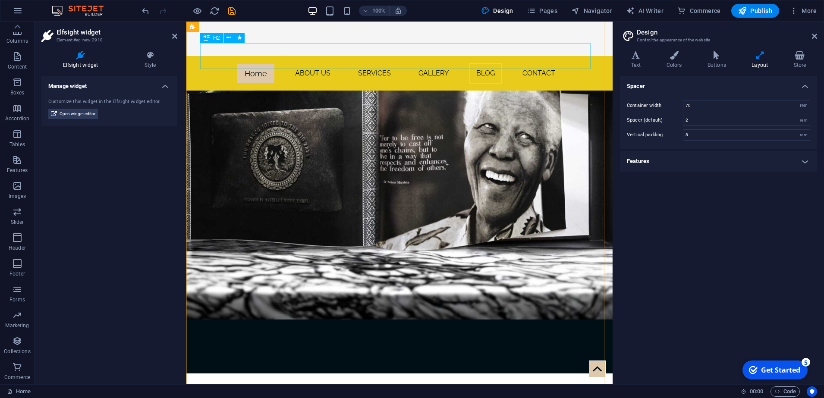
scroll to position [2014, 0]
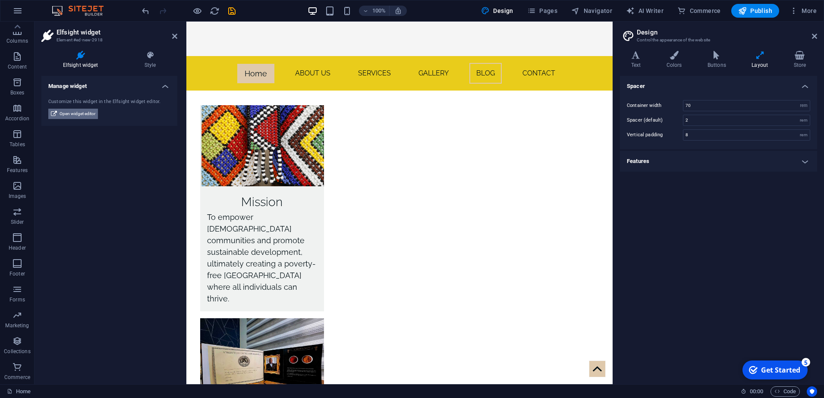
click at [73, 114] on span "Open widget editor" at bounding box center [78, 114] width 36 height 10
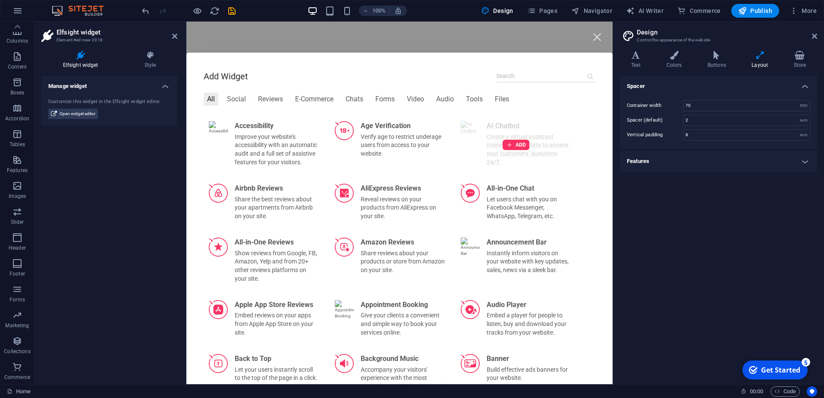
scroll to position [1799, 0]
click at [383, 99] on div "Forms" at bounding box center [385, 99] width 26 height 13
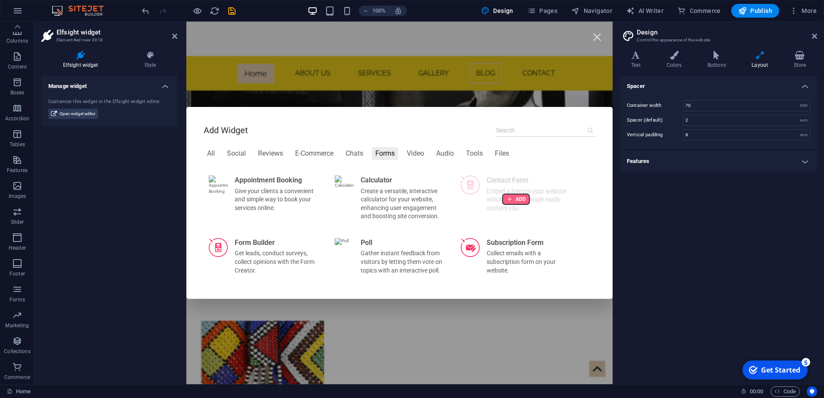
click at [513, 201] on div at bounding box center [516, 199] width 27 height 10
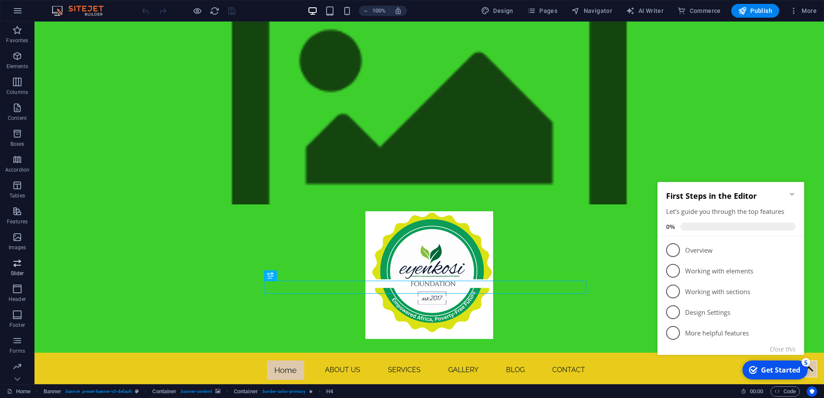
scroll to position [51, 0]
click at [16, 294] on icon "button" at bounding box center [17, 289] width 10 height 10
click at [18, 296] on span "Forms" at bounding box center [17, 294] width 35 height 21
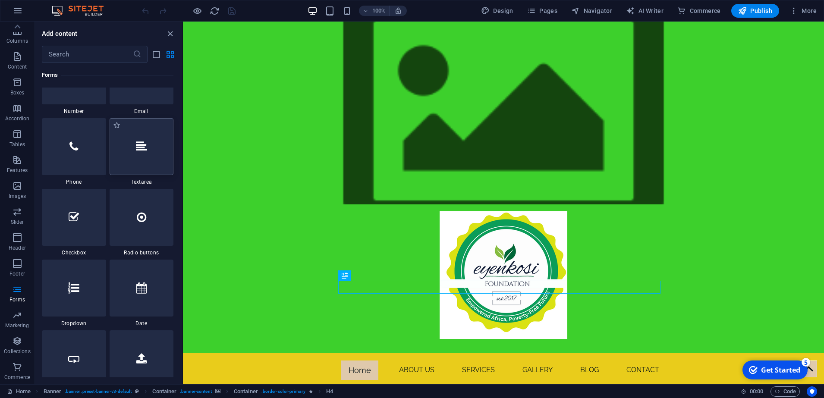
scroll to position [6767, 0]
click at [76, 312] on div at bounding box center [74, 287] width 64 height 57
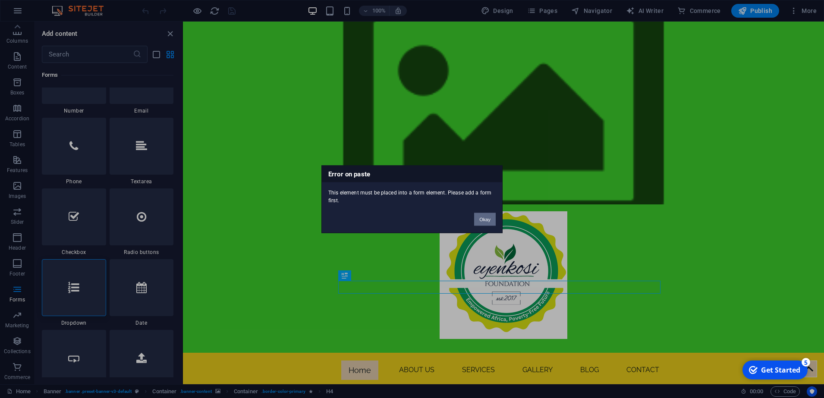
click at [489, 220] on button "Okay" at bounding box center [485, 219] width 22 height 13
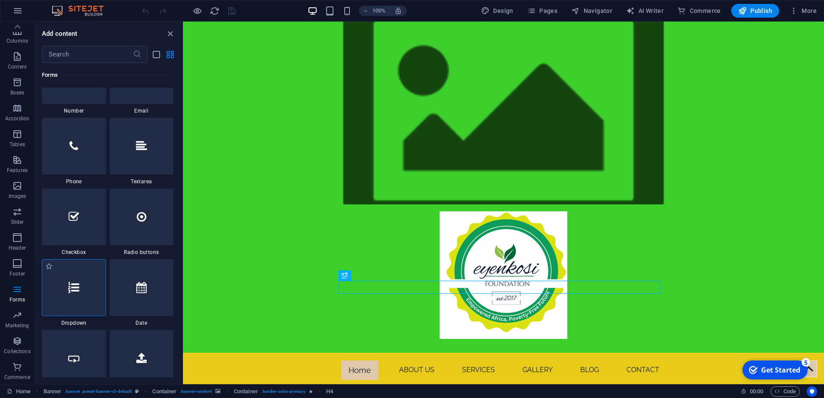
scroll to position [6875, 0]
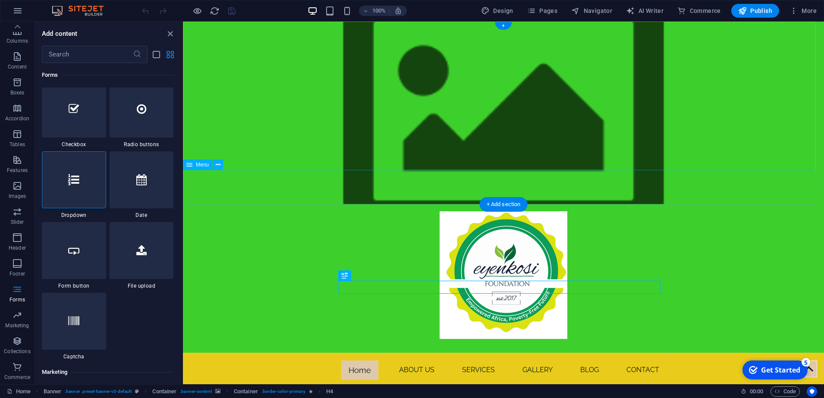
click at [419, 353] on nav "Home About us services gallery blog Contact" at bounding box center [503, 370] width 641 height 35
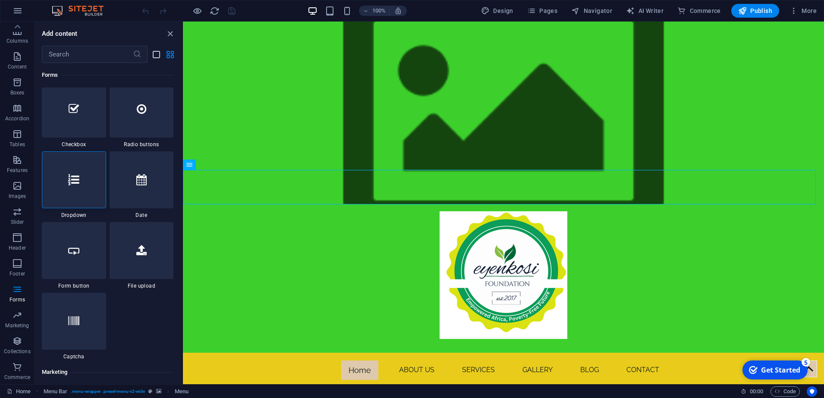
click at [158, 57] on icon "list-view" at bounding box center [157, 55] width 10 height 10
click at [170, 54] on icon "grid-view" at bounding box center [170, 55] width 10 height 10
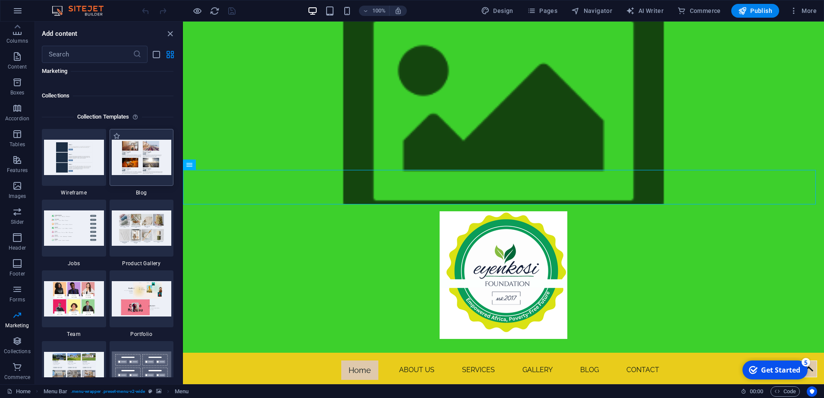
scroll to position [8008, 0]
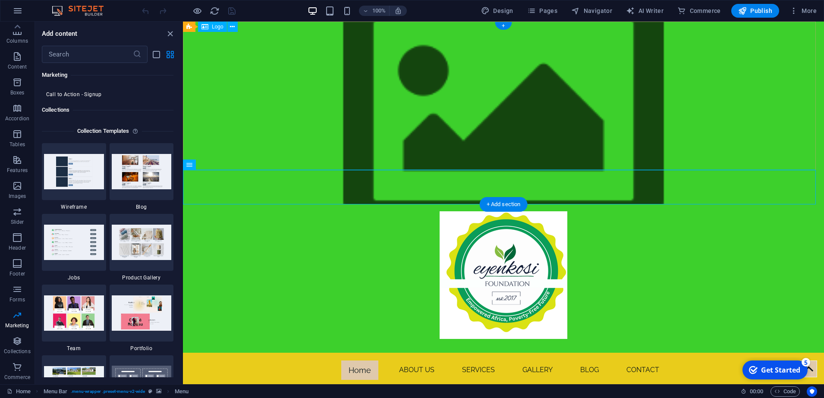
click at [403, 205] on div at bounding box center [503, 279] width 641 height 148
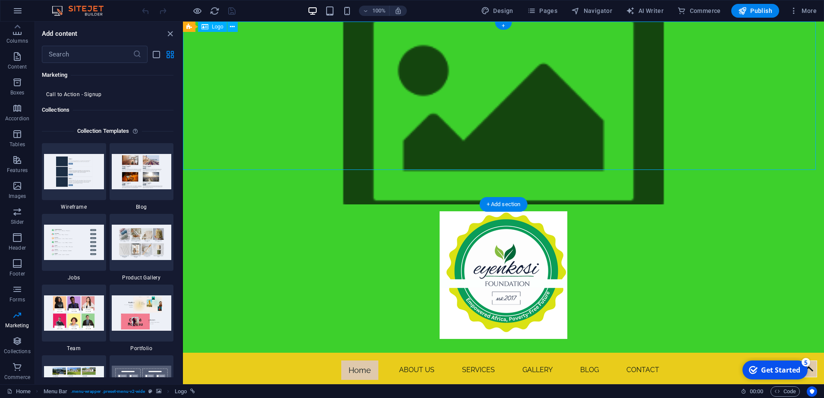
click at [379, 205] on div at bounding box center [503, 279] width 641 height 148
click at [170, 35] on icon "close panel" at bounding box center [170, 34] width 10 height 10
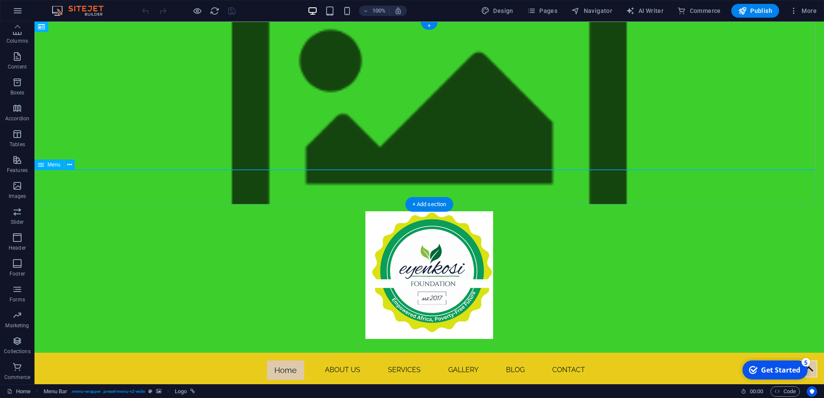
click at [404, 353] on nav "Home About us services gallery blog Contact" at bounding box center [430, 370] width 790 height 35
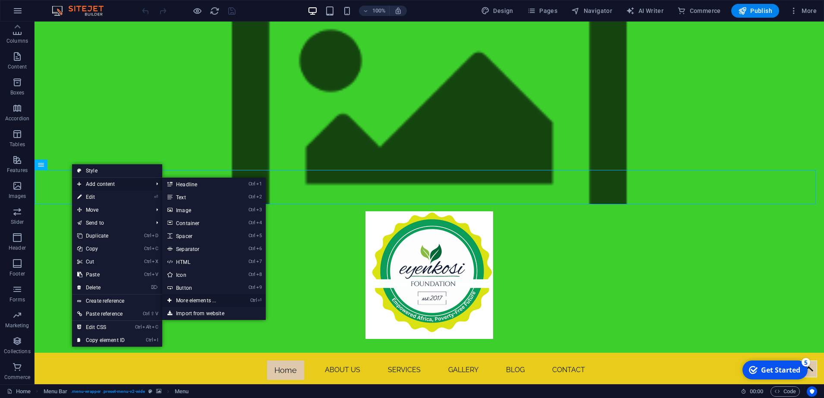
click at [185, 301] on link "Ctrl ⏎ More elements ..." at bounding box center [197, 300] width 71 height 13
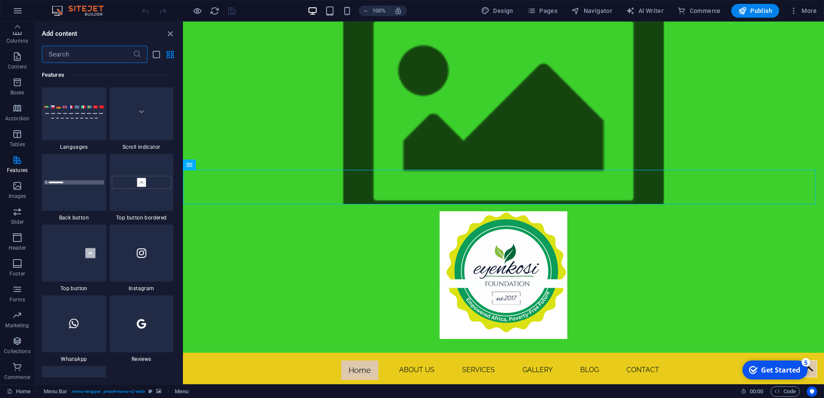
scroll to position [4010, 0]
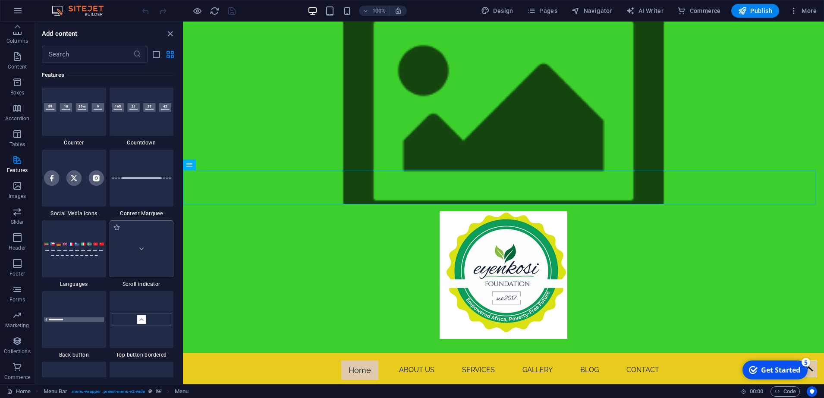
click at [144, 247] on img at bounding box center [142, 249] width 60 height 40
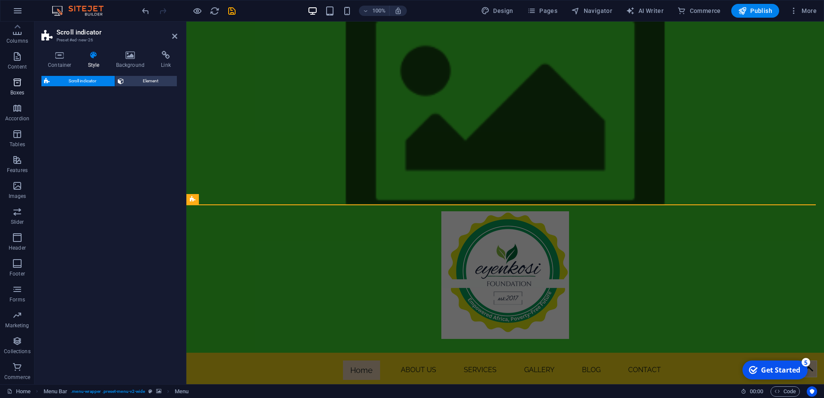
select select "rem"
select select "px"
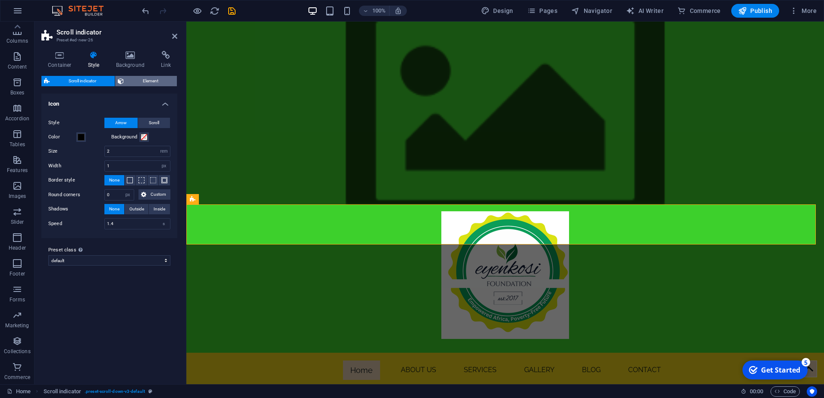
click at [147, 83] on span "Element" at bounding box center [150, 81] width 48 height 10
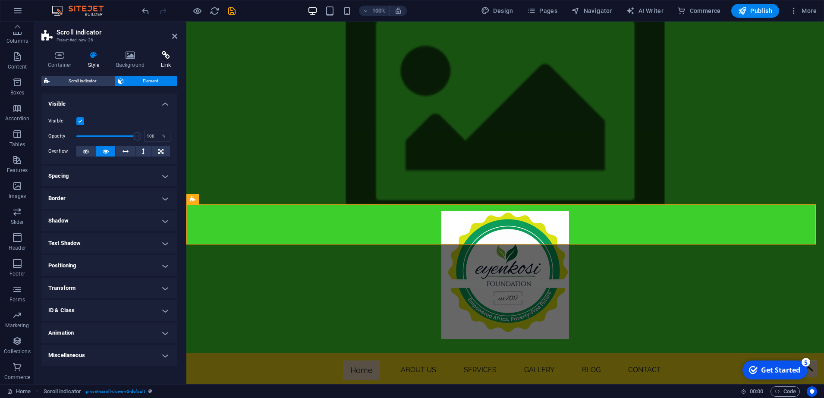
click at [177, 60] on h4 "Link" at bounding box center [166, 60] width 23 height 18
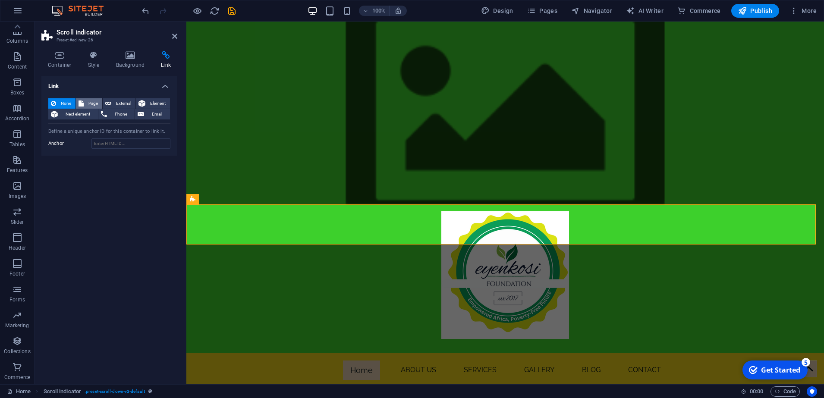
click at [92, 101] on span "Page" at bounding box center [92, 103] width 13 height 10
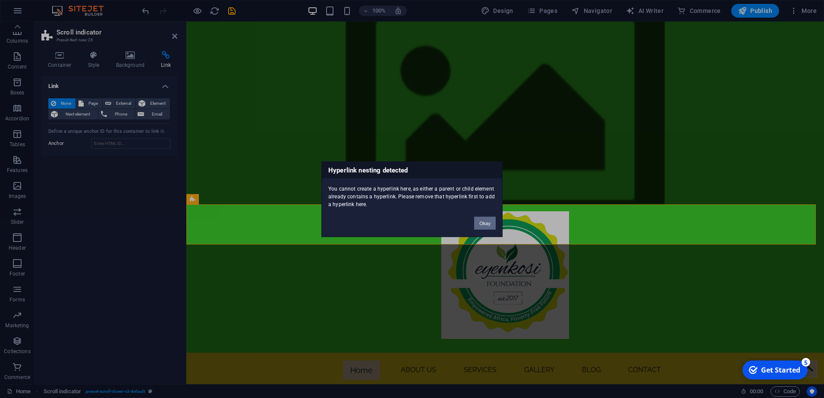
drag, startPoint x: 489, startPoint y: 223, endPoint x: 23, endPoint y: 95, distance: 483.8
click at [489, 223] on button "Okay" at bounding box center [485, 223] width 22 height 13
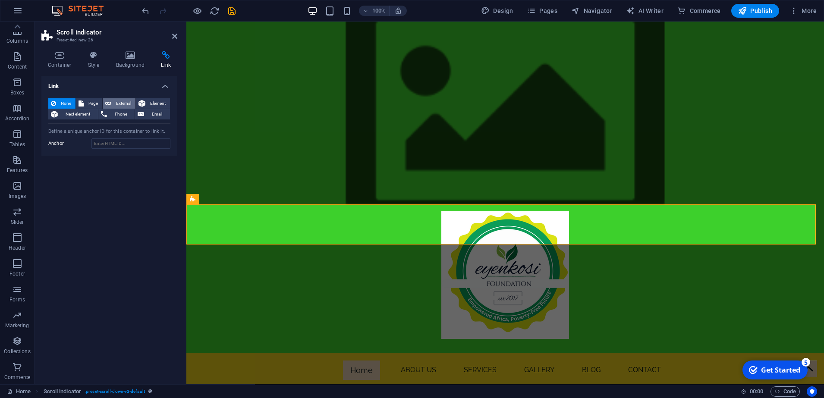
click at [124, 105] on span "External" at bounding box center [123, 103] width 19 height 10
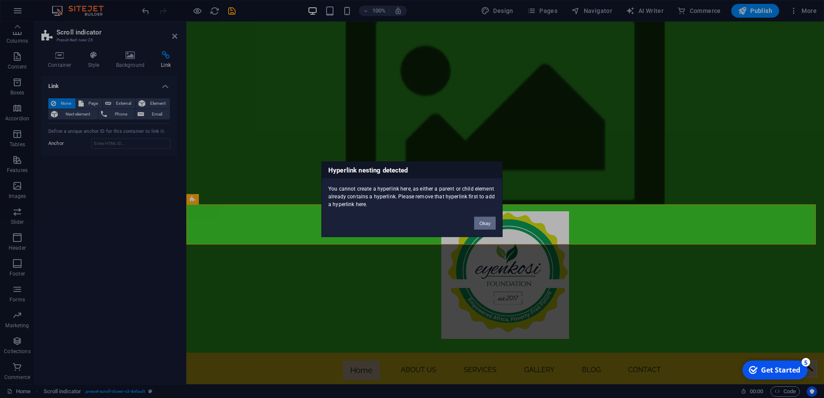
click at [485, 221] on button "Okay" at bounding box center [485, 223] width 22 height 13
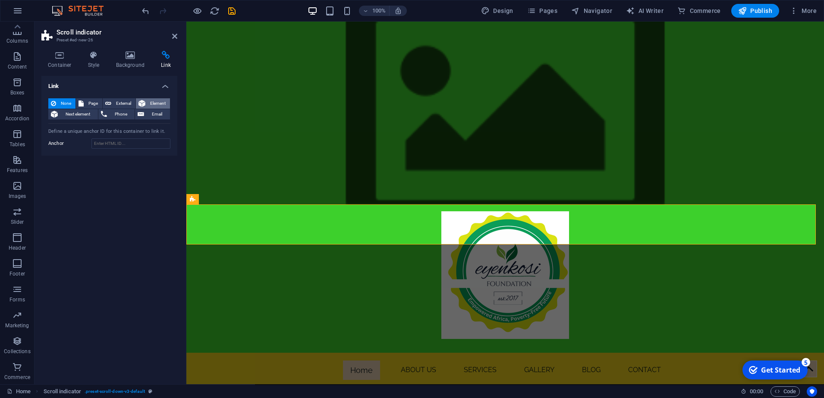
click at [144, 102] on icon at bounding box center [142, 103] width 7 height 10
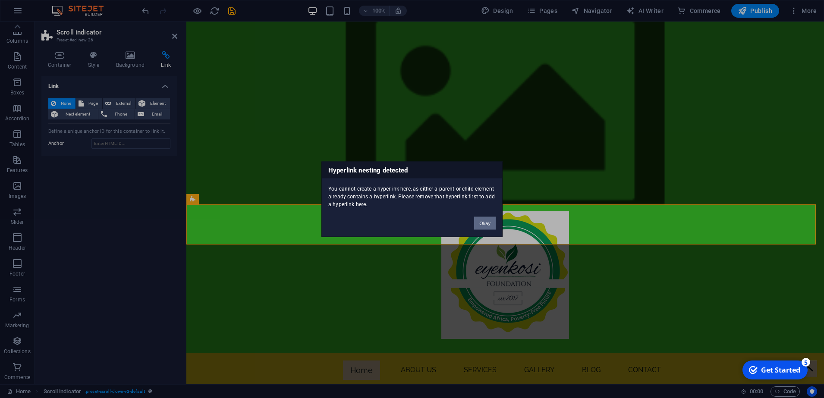
click at [482, 220] on button "Okay" at bounding box center [485, 223] width 22 height 13
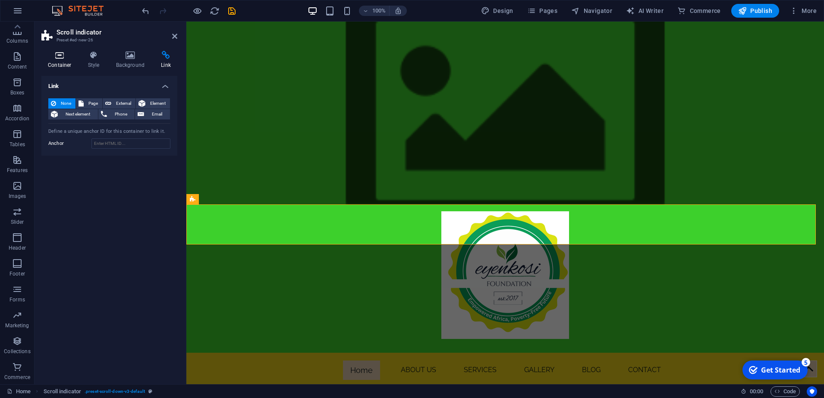
click at [66, 65] on h4 "Container" at bounding box center [61, 60] width 40 height 18
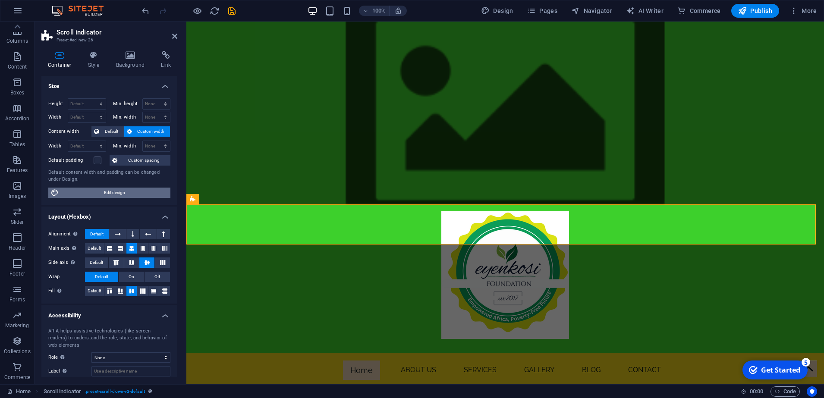
scroll to position [47, 0]
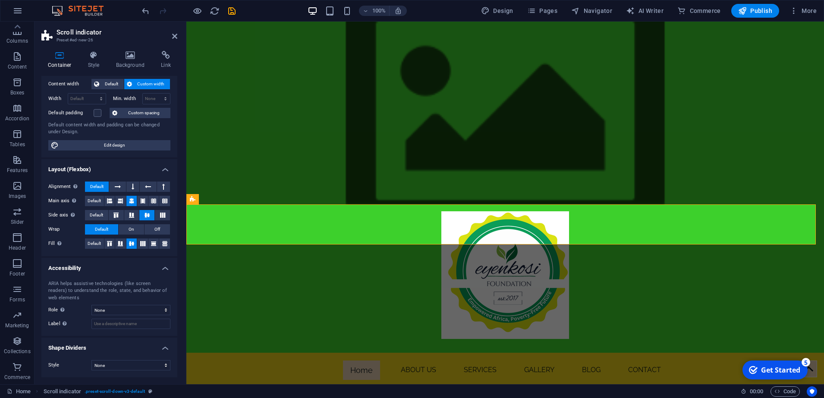
click at [175, 40] on header "Scroll indicator Preset #ed-new-26" at bounding box center [109, 33] width 136 height 22
click at [173, 35] on icon at bounding box center [174, 36] width 5 height 7
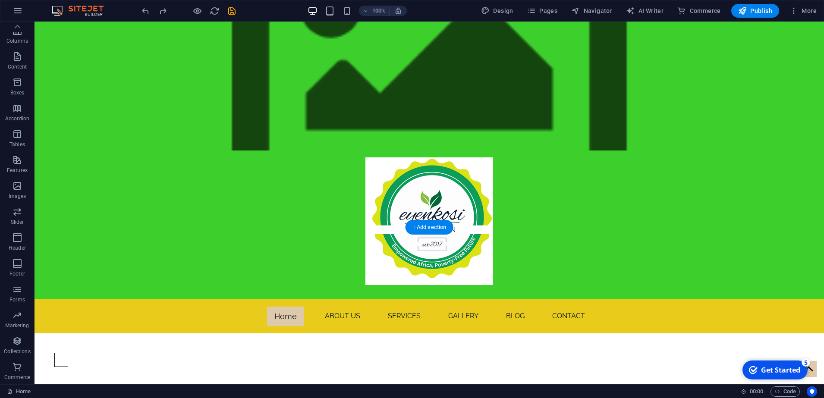
scroll to position [0, 0]
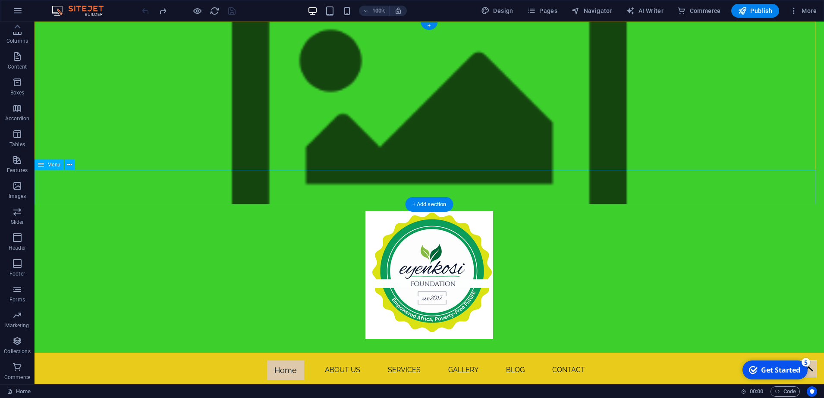
click at [399, 353] on nav "Home About us services gallery blog Contact" at bounding box center [430, 370] width 790 height 35
click at [401, 353] on nav "Home About us services gallery blog Contact" at bounding box center [430, 370] width 790 height 35
select select "primary"
select select "1"
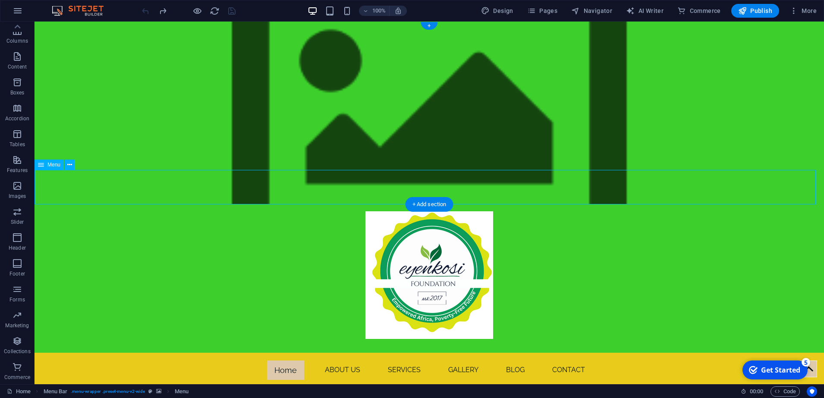
select select "overlay"
select select "alternate"
select select "1"
select select "overlay"
select select "alternate"
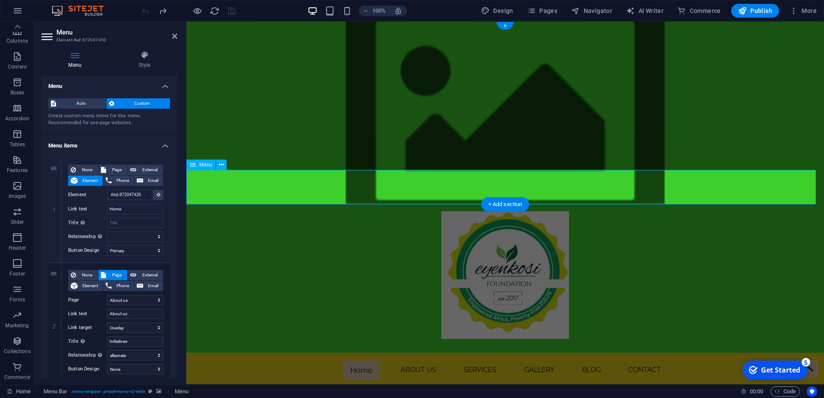
click at [469, 353] on nav "Home About us services gallery blog Contact" at bounding box center [505, 370] width 638 height 35
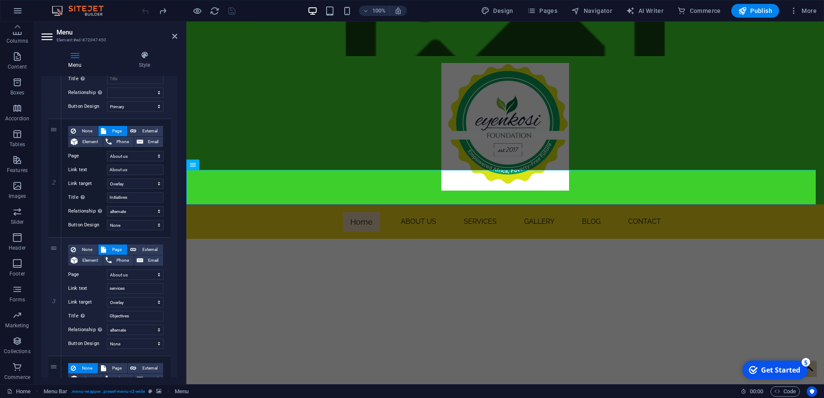
scroll to position [146, 0]
click at [129, 286] on input "services" at bounding box center [135, 287] width 57 height 10
click at [72, 286] on label "Link text" at bounding box center [87, 287] width 39 height 10
click at [107, 286] on input "services" at bounding box center [135, 287] width 57 height 10
click at [75, 285] on label "Link text" at bounding box center [87, 287] width 39 height 10
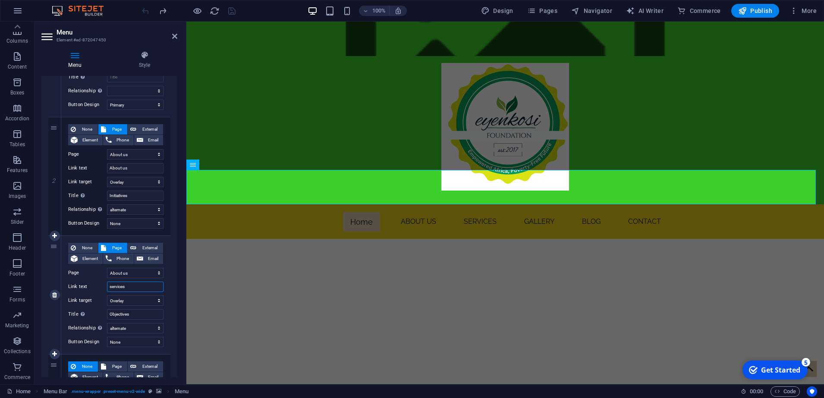
click at [107, 285] on input "services" at bounding box center [135, 287] width 57 height 10
click at [158, 275] on select "Home About us New page Legal Notice Privacy Home Home" at bounding box center [135, 273] width 57 height 10
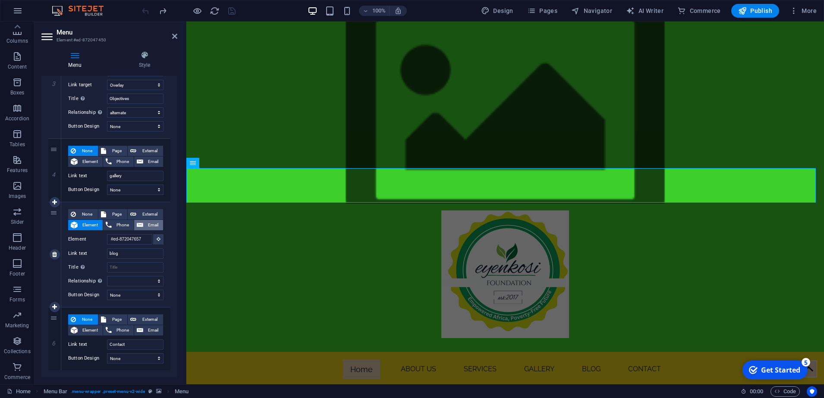
scroll to position [0, 0]
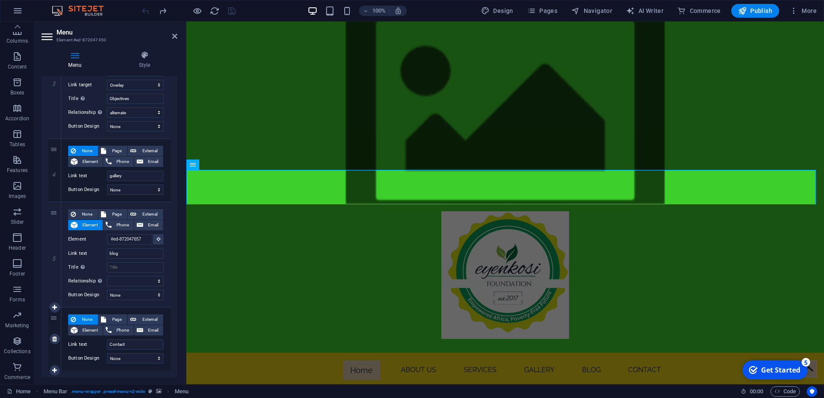
click at [53, 321] on div "6" at bounding box center [54, 339] width 13 height 63
click at [126, 175] on input "gallery" at bounding box center [135, 176] width 57 height 10
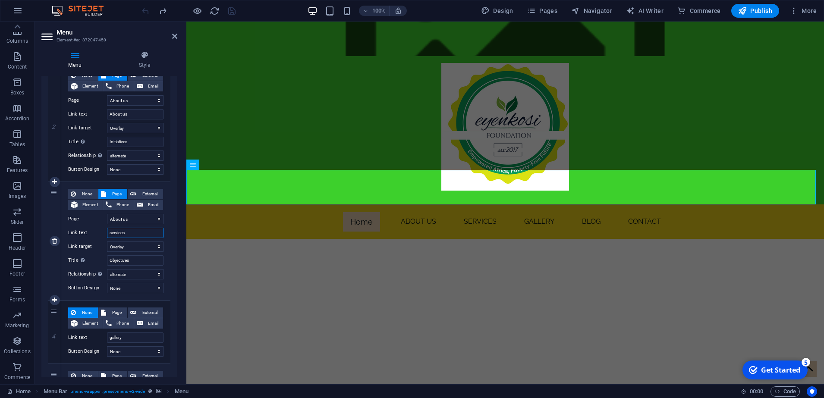
click at [129, 233] on input "services" at bounding box center [135, 233] width 57 height 10
click at [82, 233] on label "Link text" at bounding box center [87, 233] width 39 height 10
click at [107, 233] on input "services" at bounding box center [135, 233] width 57 height 10
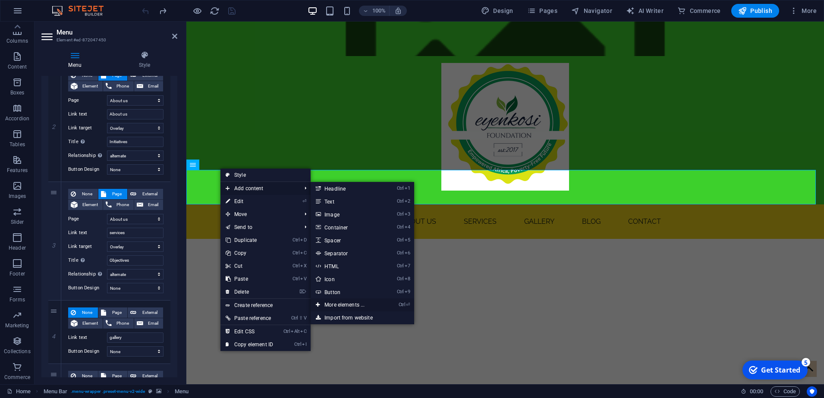
click at [350, 303] on link "Ctrl ⏎ More elements ..." at bounding box center [346, 305] width 71 height 13
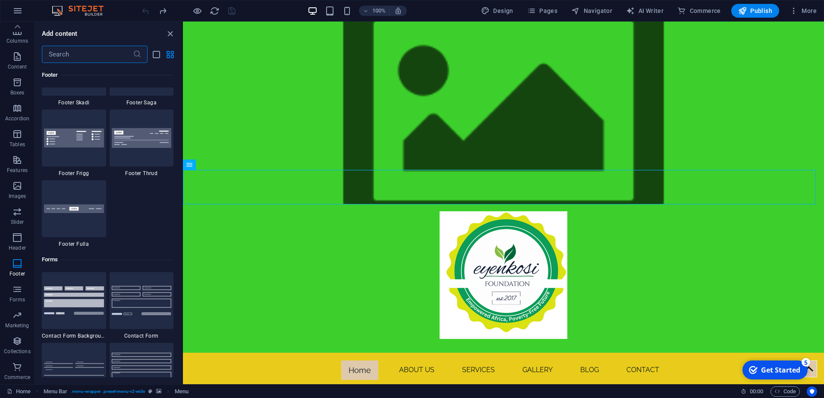
scroll to position [6367, 0]
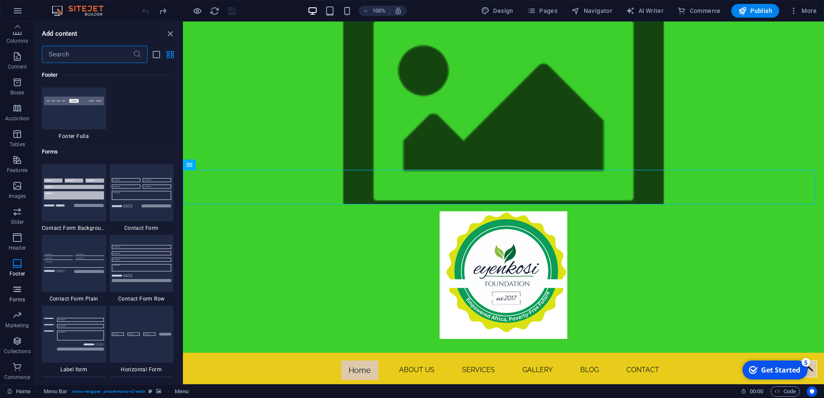
click at [19, 300] on p "Forms" at bounding box center [17, 300] width 16 height 7
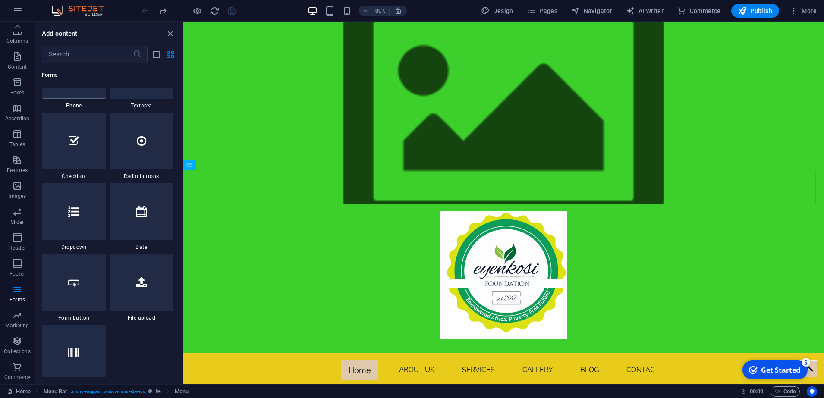
scroll to position [6875, 0]
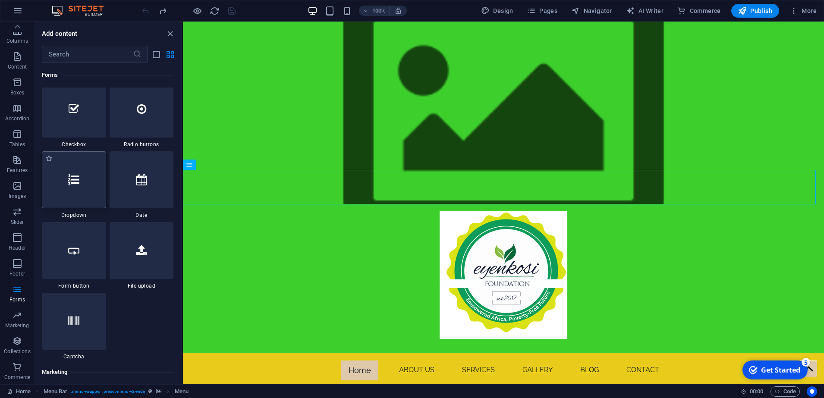
click at [90, 187] on div at bounding box center [74, 180] width 64 height 57
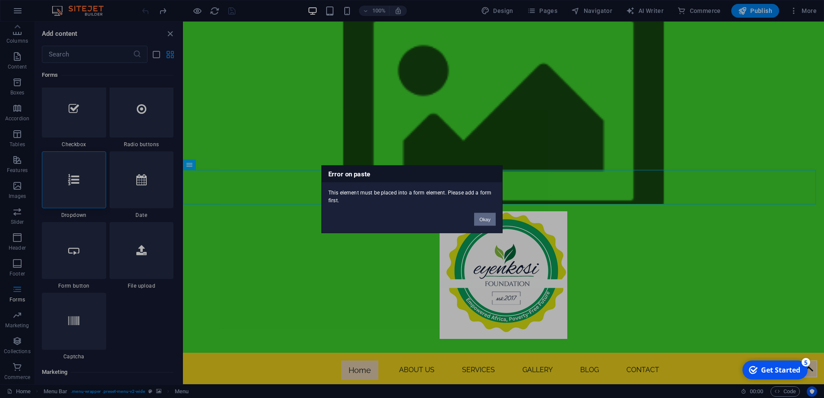
click at [486, 220] on button "Okay" at bounding box center [485, 219] width 22 height 13
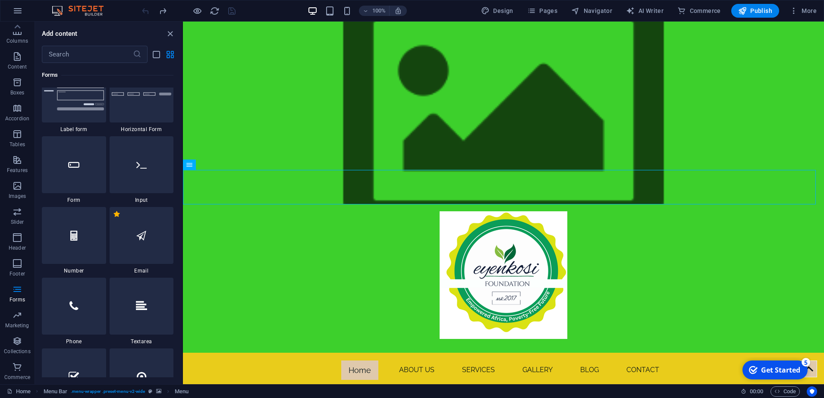
scroll to position [6605, 0]
click at [88, 167] on div at bounding box center [74, 166] width 64 height 57
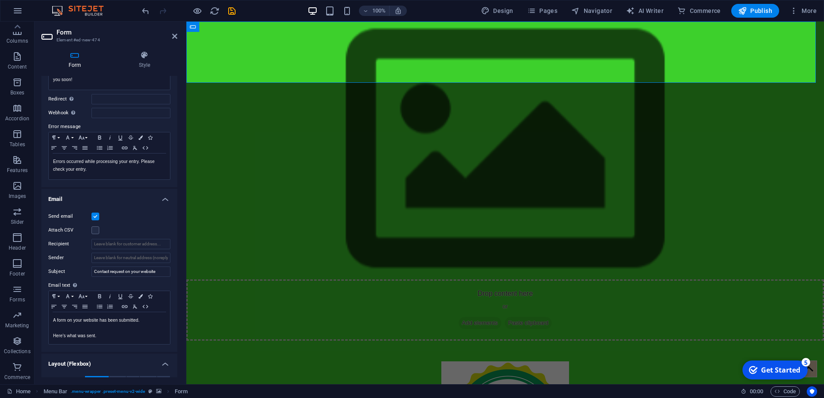
scroll to position [0, 0]
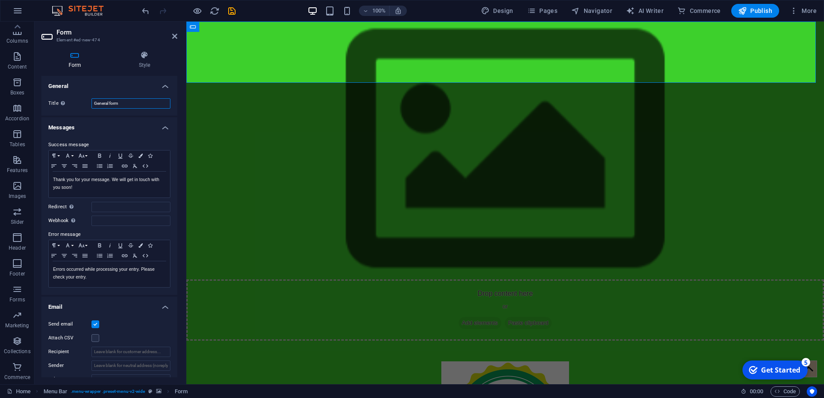
click at [131, 104] on input "General form" at bounding box center [131, 103] width 79 height 10
click at [163, 86] on h4 "General" at bounding box center [109, 84] width 136 height 16
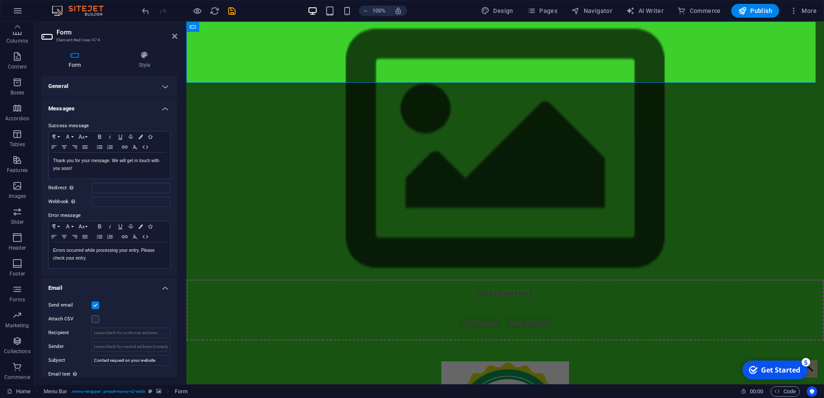
click at [164, 88] on h4 "General" at bounding box center [109, 86] width 136 height 21
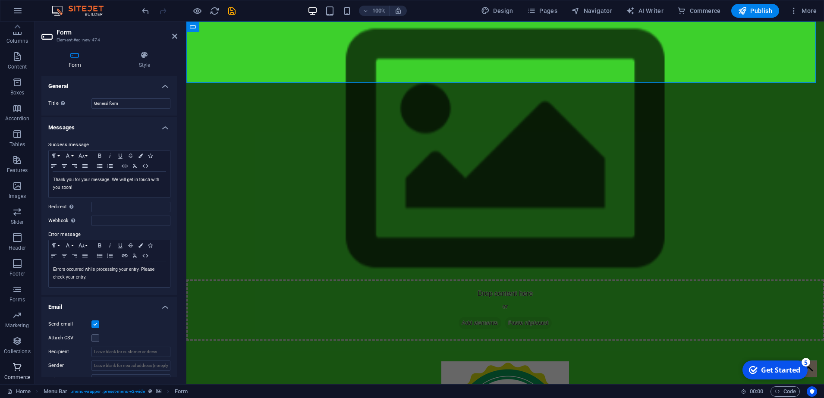
click at [13, 371] on icon "button" at bounding box center [17, 367] width 10 height 10
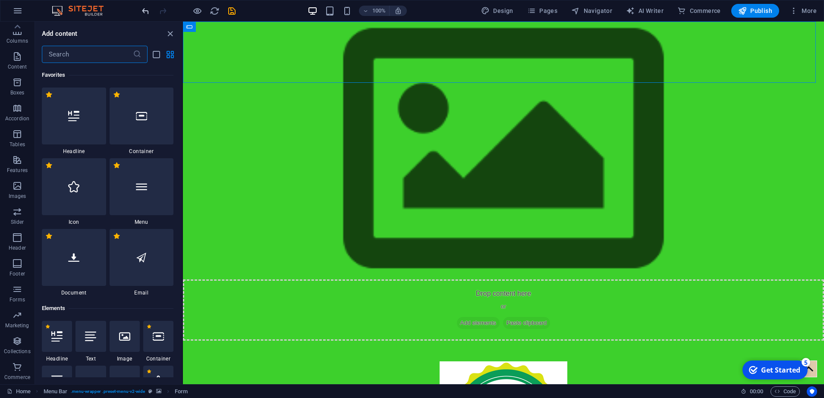
scroll to position [8460, 0]
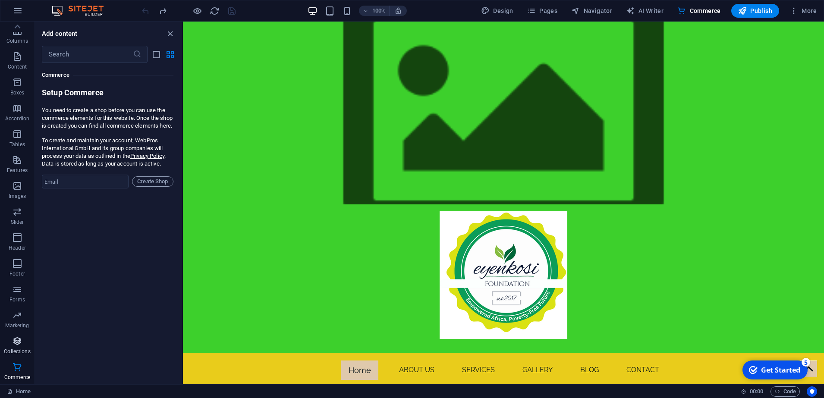
click at [20, 350] on p "Collections" at bounding box center [17, 351] width 26 height 7
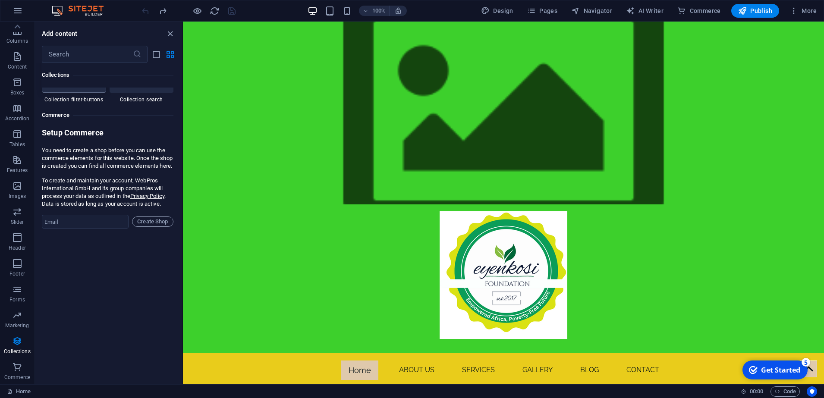
scroll to position [8421, 0]
click at [20, 290] on icon "button" at bounding box center [17, 289] width 10 height 10
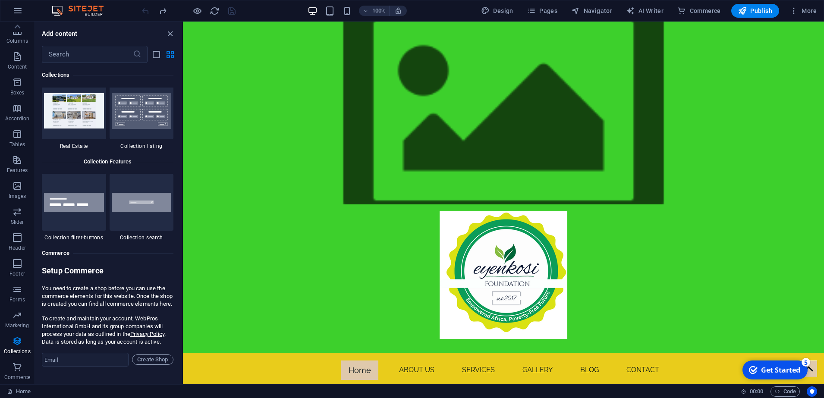
scroll to position [8170, 0]
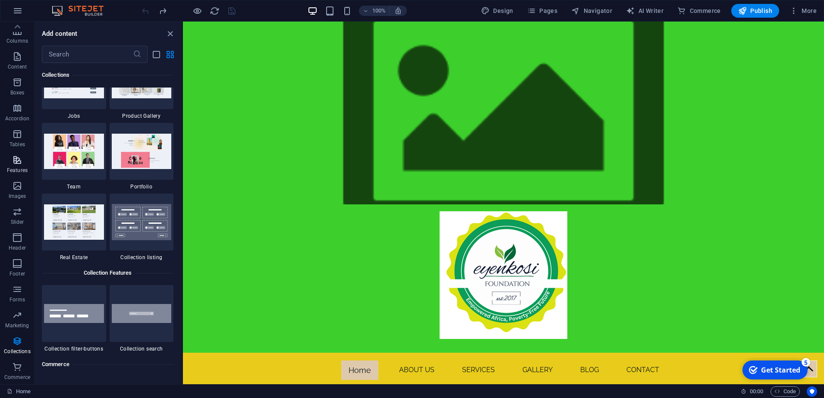
click at [13, 161] on icon "button" at bounding box center [17, 160] width 10 height 10
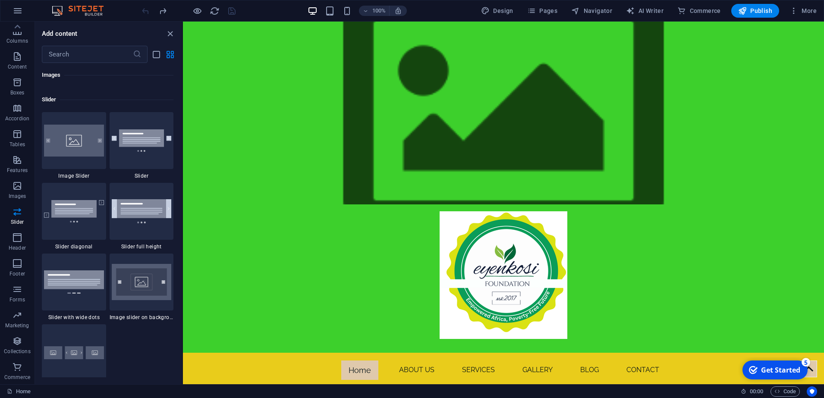
scroll to position [5179, 0]
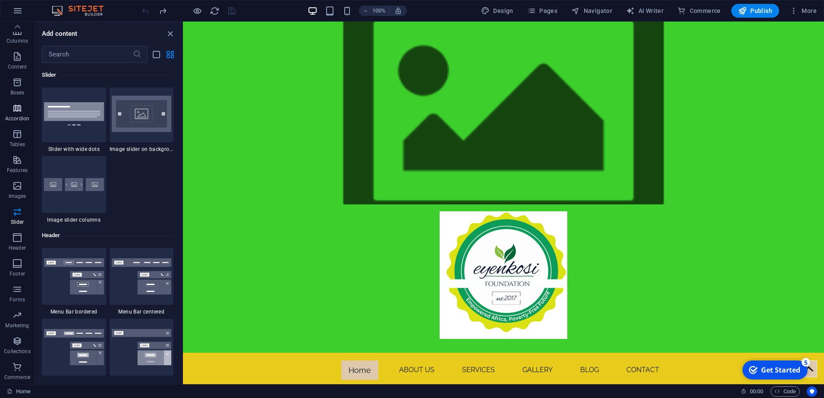
click at [19, 107] on icon "button" at bounding box center [17, 108] width 10 height 10
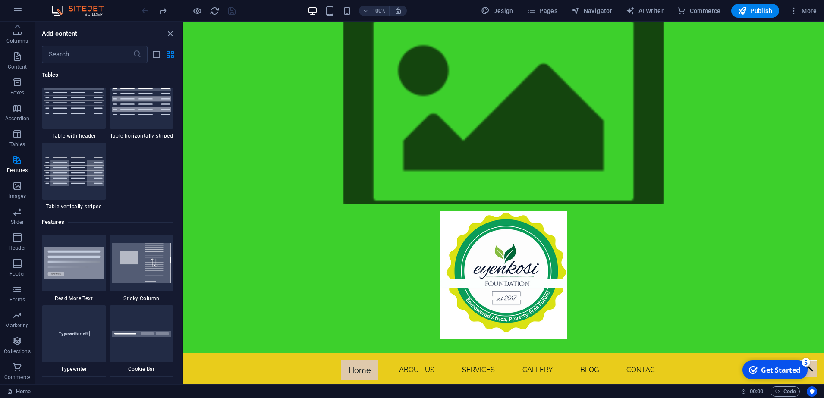
scroll to position [3491, 0]
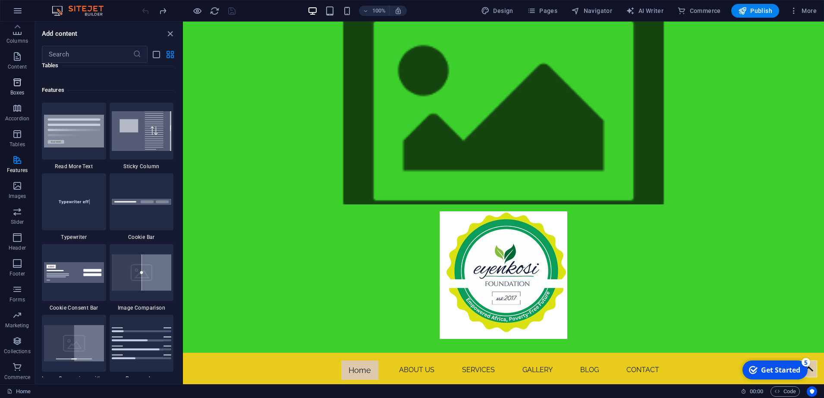
click at [14, 85] on icon "button" at bounding box center [17, 82] width 10 height 10
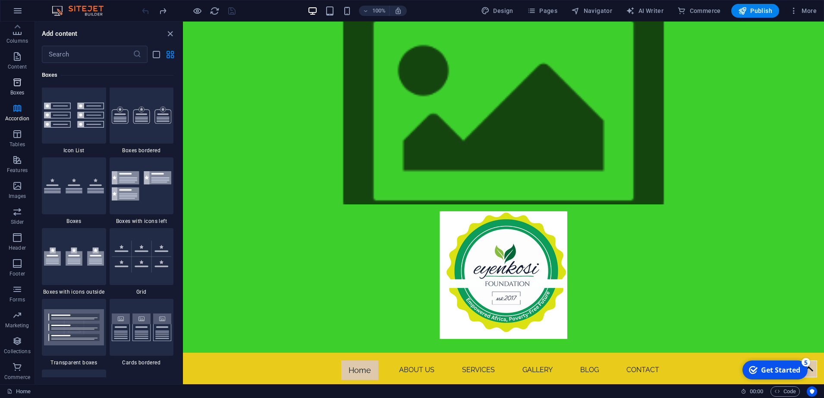
scroll to position [2522, 0]
click at [20, 60] on icon "button" at bounding box center [17, 56] width 10 height 10
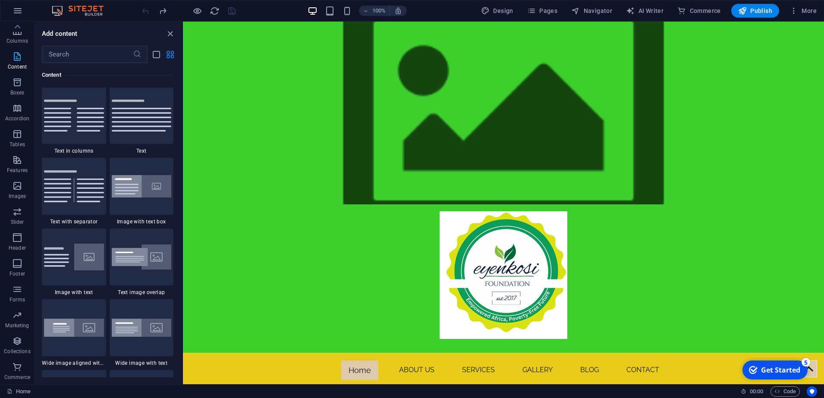
scroll to position [1652, 0]
click at [18, 39] on p "Columns" at bounding box center [17, 41] width 22 height 7
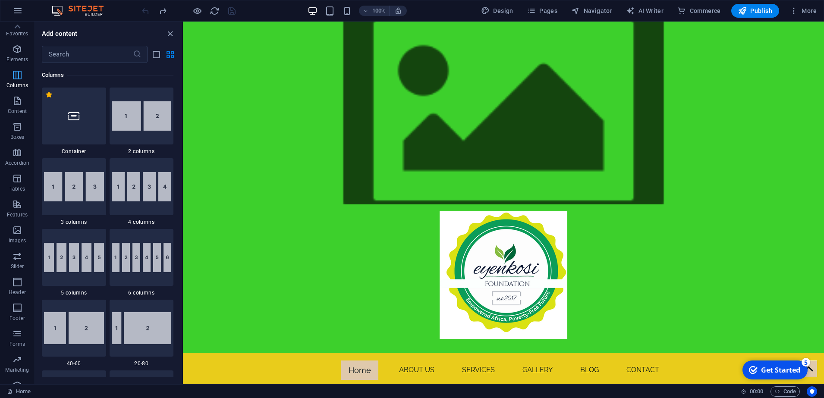
scroll to position [0, 0]
click at [12, 61] on icon "button" at bounding box center [17, 56] width 10 height 10
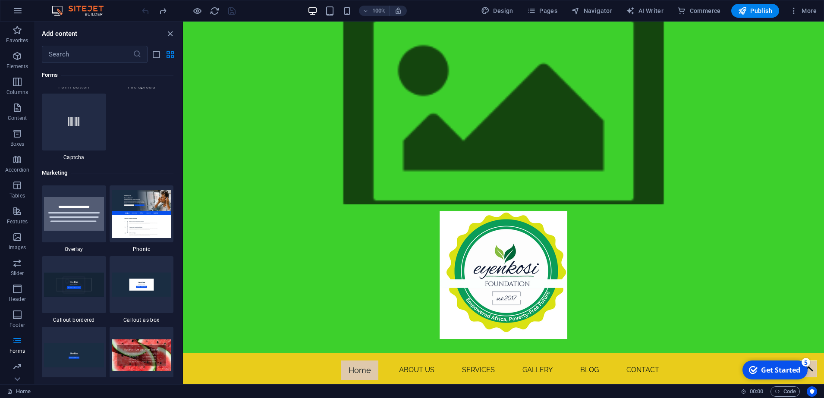
scroll to position [7086, 0]
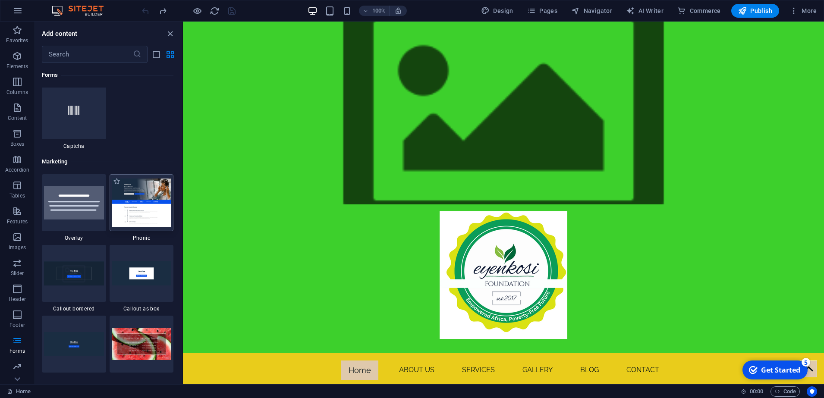
click at [147, 188] on img at bounding box center [142, 203] width 60 height 48
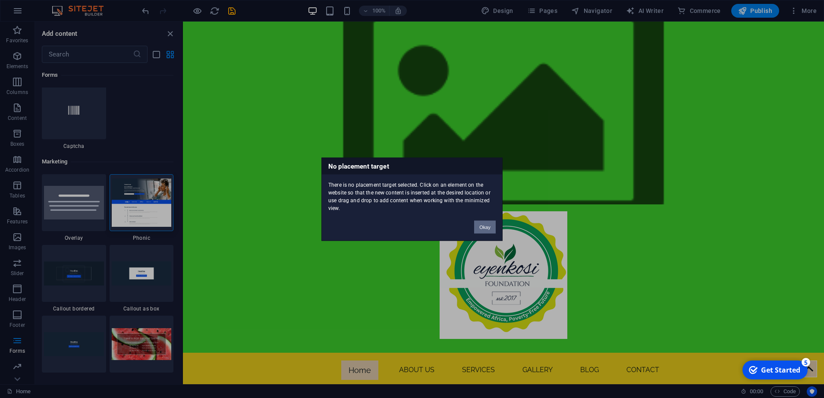
click at [484, 227] on button "Okay" at bounding box center [485, 227] width 22 height 13
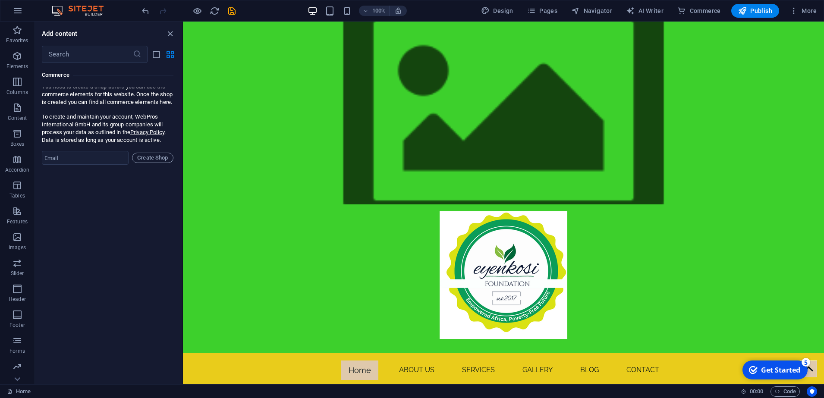
scroll to position [8488, 0]
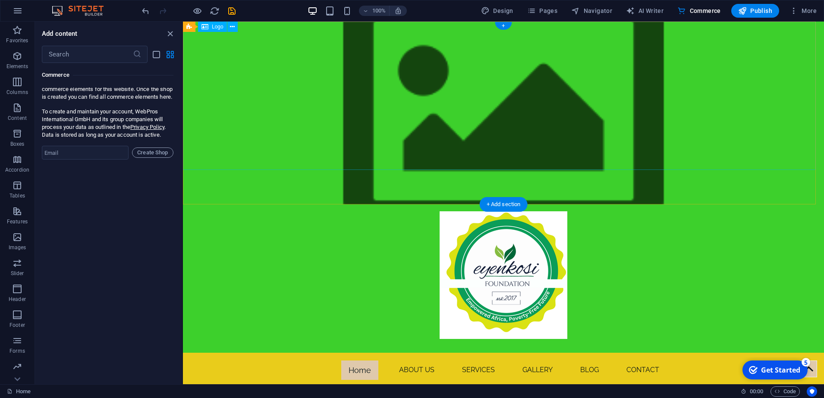
click at [358, 205] on div at bounding box center [503, 279] width 641 height 148
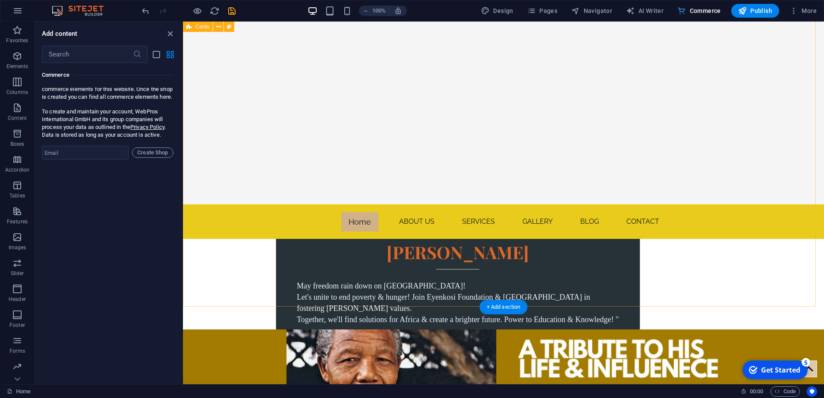
scroll to position [767, 0]
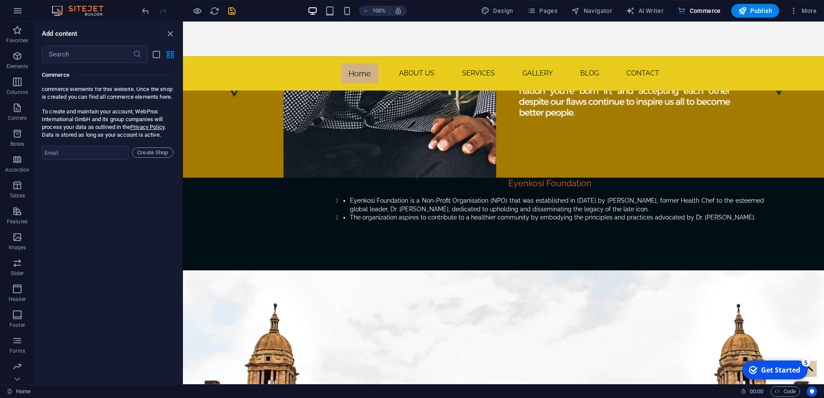
scroll to position [8460, 0]
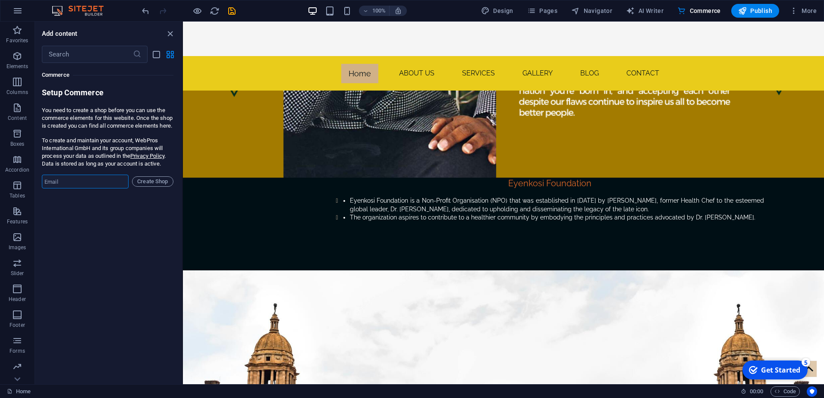
click at [75, 186] on input "email" at bounding box center [85, 182] width 87 height 14
type input "mangenajohannes@eyenkosifoundation.org"
click at [153, 187] on span "Create Shop" at bounding box center [153, 182] width 34 height 10
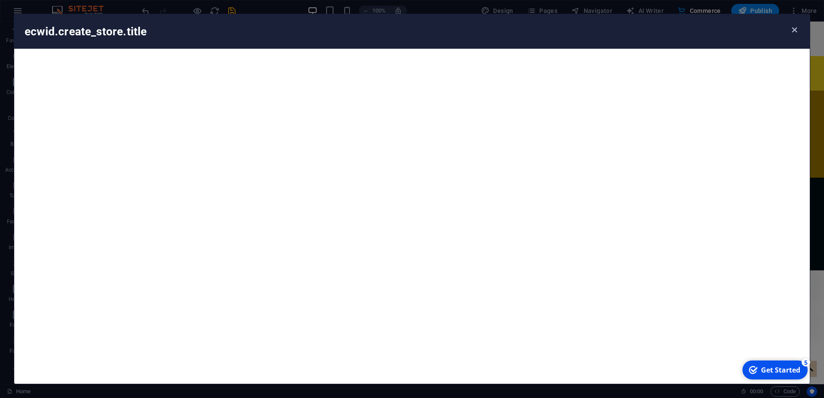
click at [797, 32] on icon "button" at bounding box center [795, 30] width 10 height 10
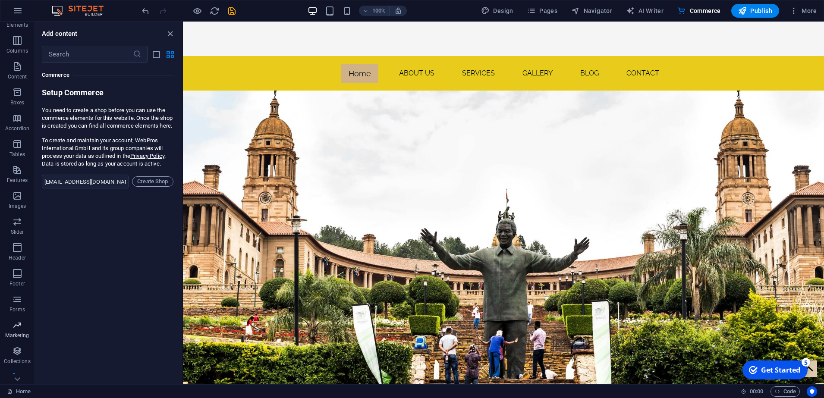
scroll to position [51, 0]
click at [19, 164] on icon "button" at bounding box center [17, 160] width 10 height 10
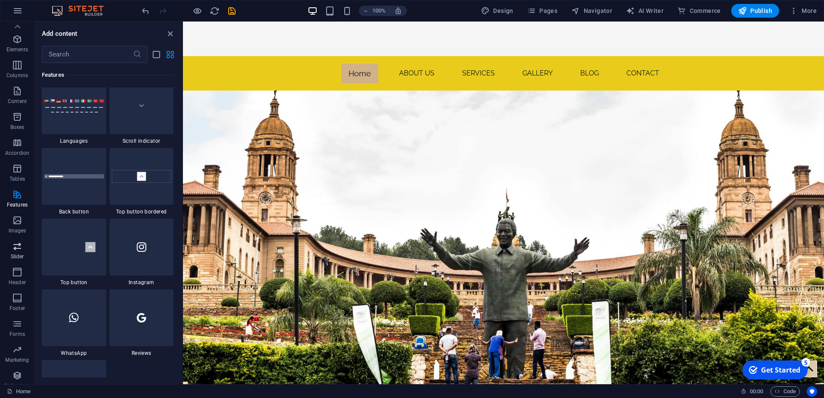
scroll to position [0, 0]
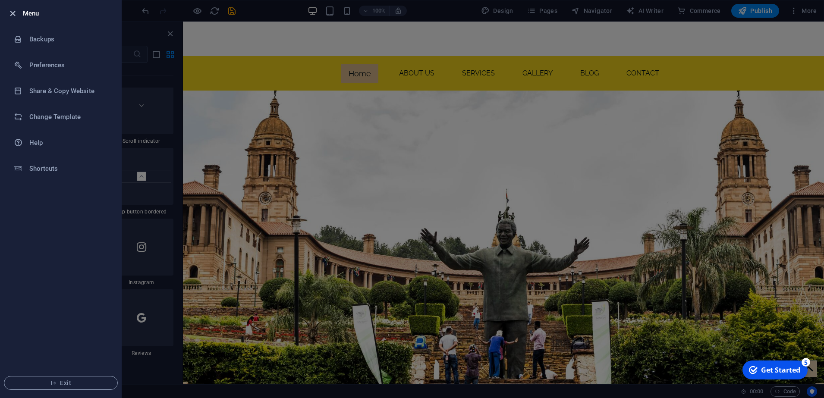
click at [9, 15] on icon "button" at bounding box center [13, 14] width 10 height 10
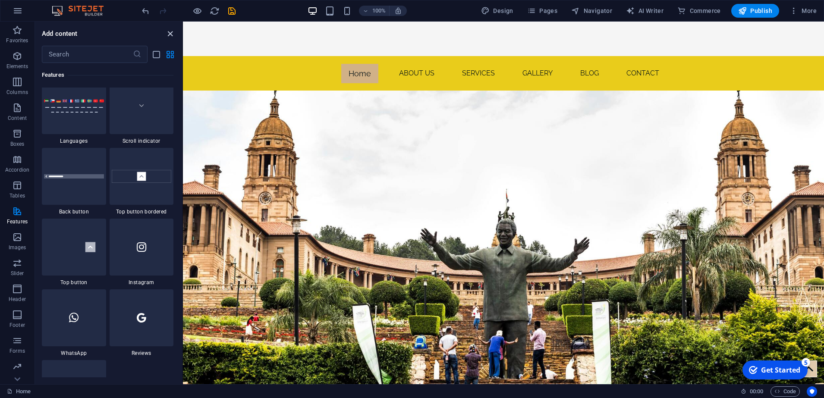
drag, startPoint x: 169, startPoint y: 34, endPoint x: 305, endPoint y: 210, distance: 222.8
click at [169, 34] on icon "close panel" at bounding box center [170, 34] width 10 height 10
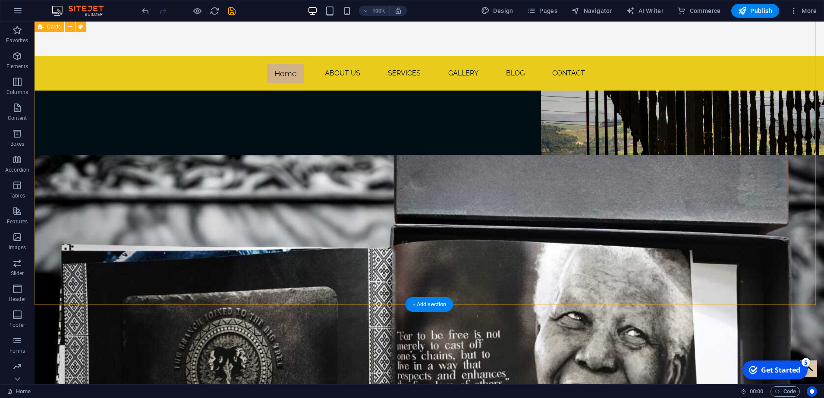
scroll to position [1522, 0]
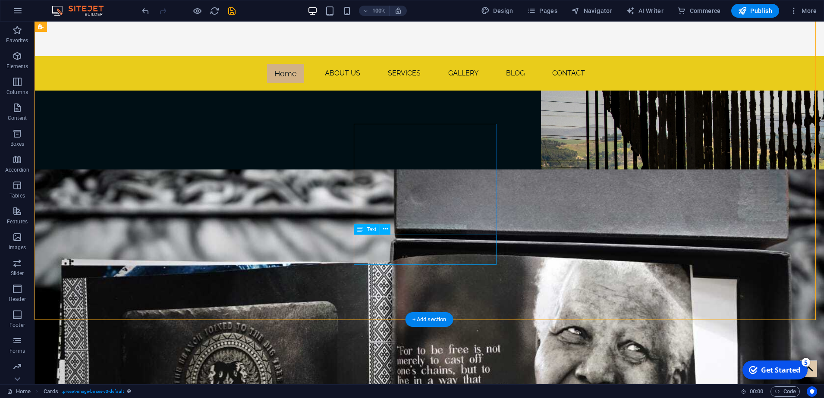
scroll to position [1468, 0]
drag, startPoint x: 431, startPoint y: 319, endPoint x: 243, endPoint y: 296, distance: 189.2
click at [431, 319] on div "+ Add section" at bounding box center [430, 319] width 48 height 15
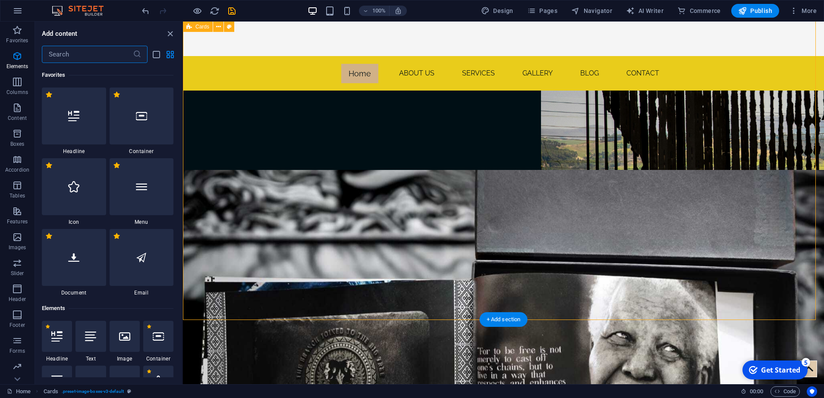
scroll to position [1652, 0]
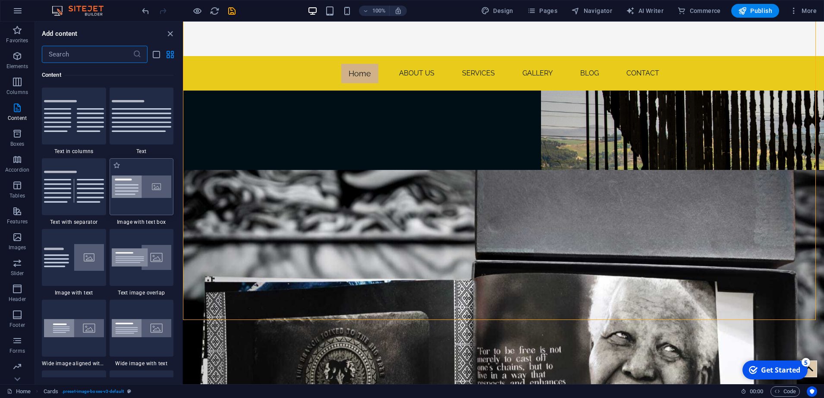
click at [132, 193] on img at bounding box center [142, 187] width 60 height 23
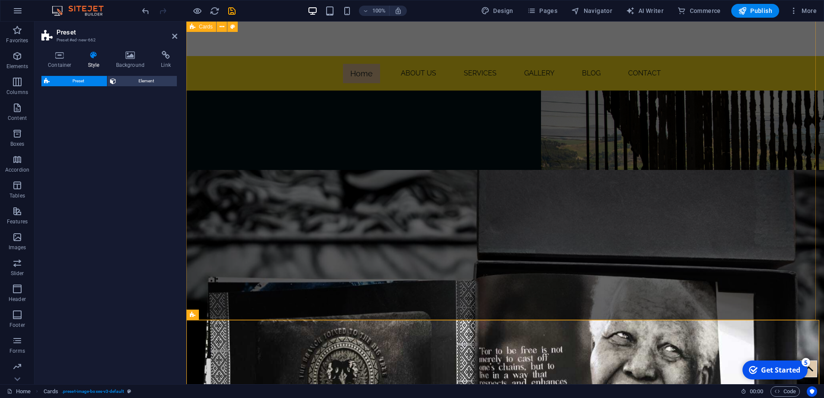
select select "rem"
select select "px"
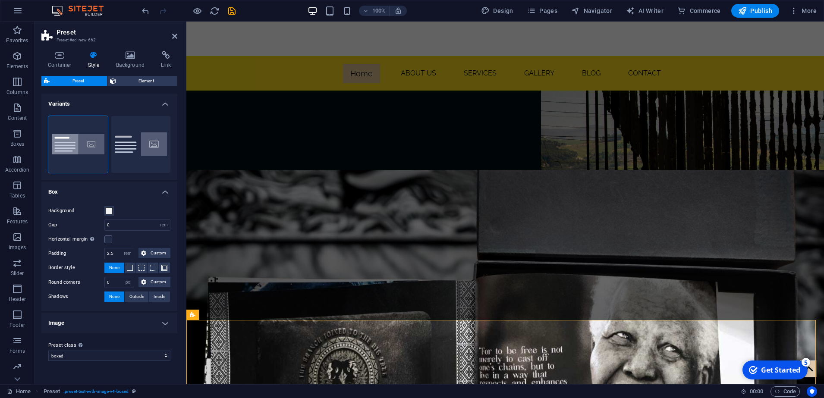
click at [82, 86] on span "Preset" at bounding box center [78, 81] width 52 height 10
click at [80, 82] on span "Preset" at bounding box center [78, 81] width 52 height 10
click at [165, 356] on select "boxed Add preset class" at bounding box center [109, 356] width 122 height 10
click at [174, 35] on icon at bounding box center [174, 36] width 5 height 7
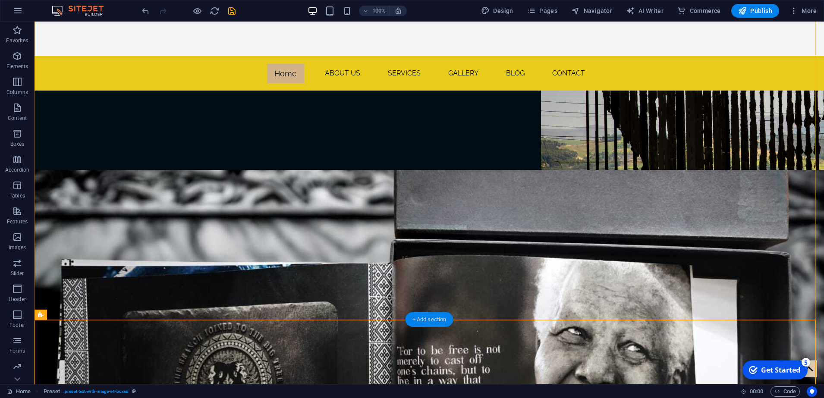
click at [421, 320] on div "+ Add section" at bounding box center [430, 319] width 48 height 15
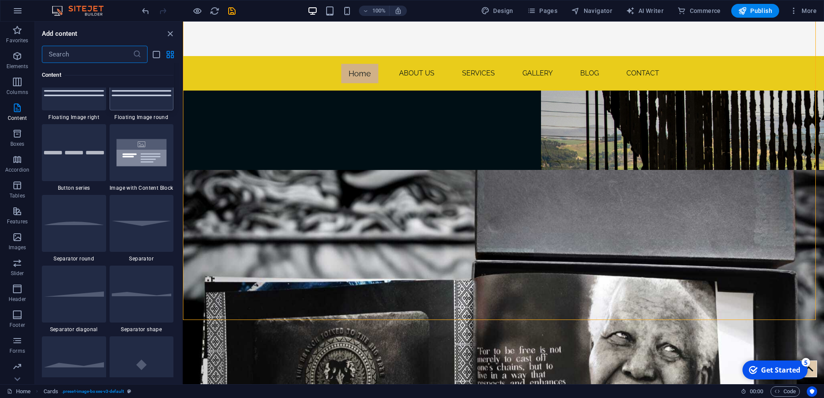
scroll to position [2083, 0]
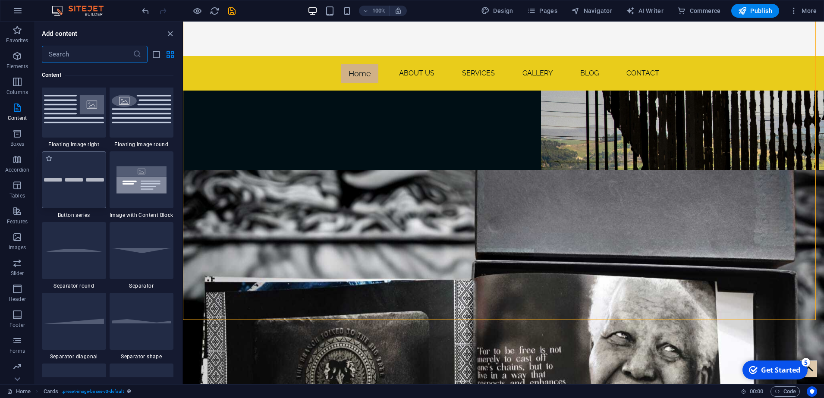
click at [78, 178] on img at bounding box center [74, 179] width 60 height 3
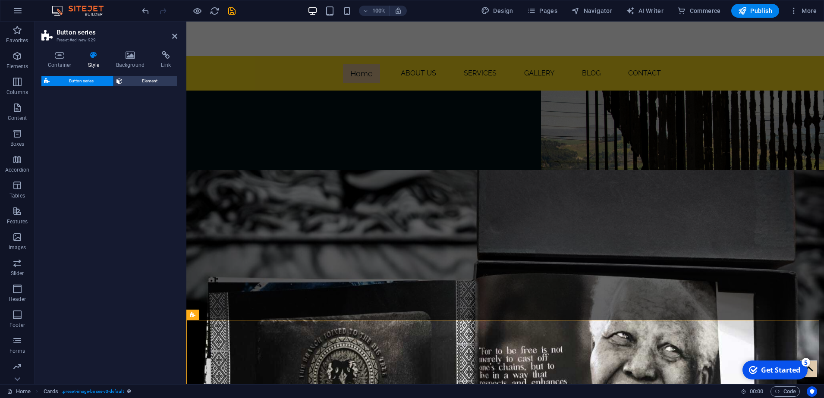
select select "rem"
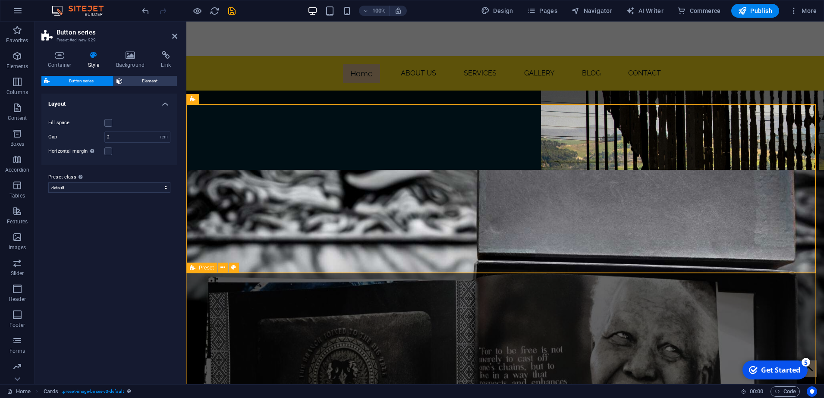
scroll to position [1684, 0]
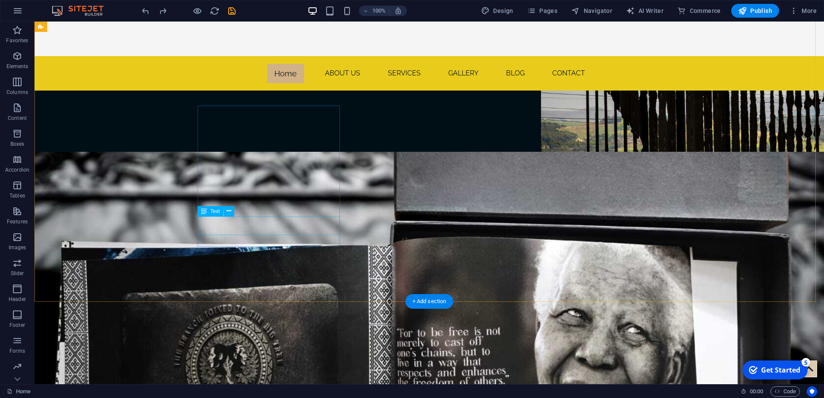
scroll to position [1738, 0]
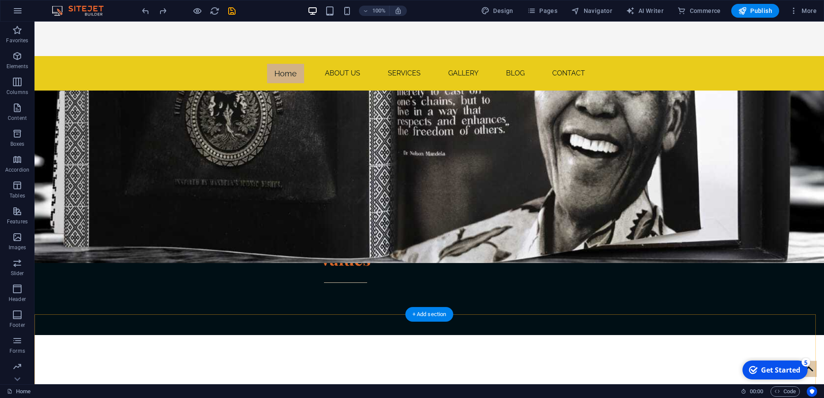
drag, startPoint x: 423, startPoint y: 317, endPoint x: 131, endPoint y: 9, distance: 424.4
click at [423, 316] on div "+ Add section" at bounding box center [430, 314] width 48 height 15
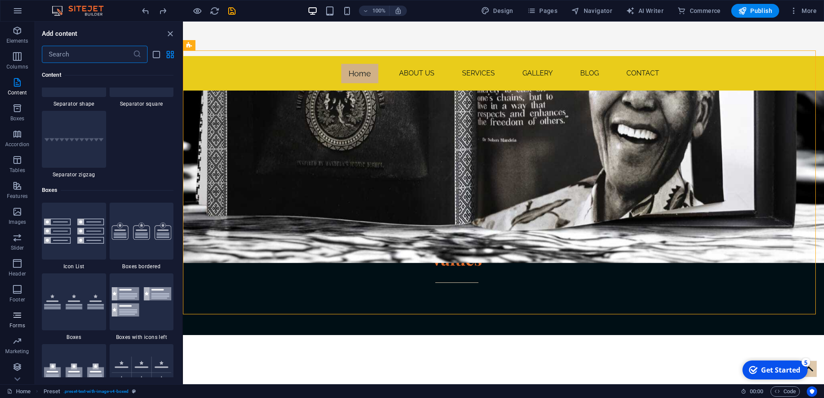
scroll to position [51, 0]
click at [14, 167] on p "Features" at bounding box center [17, 170] width 21 height 7
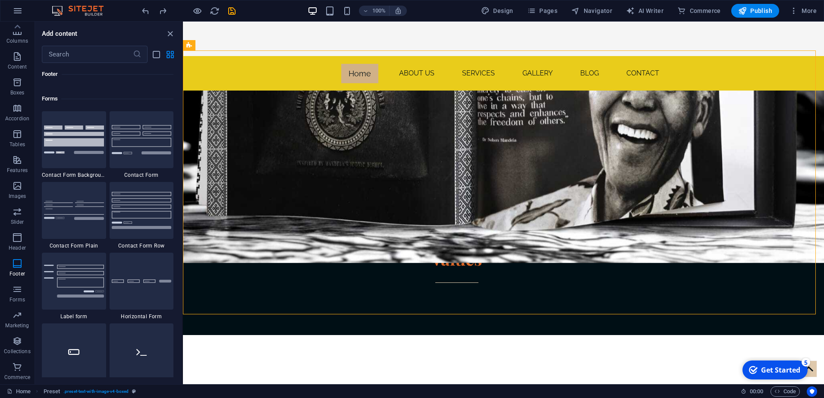
scroll to position [6474, 0]
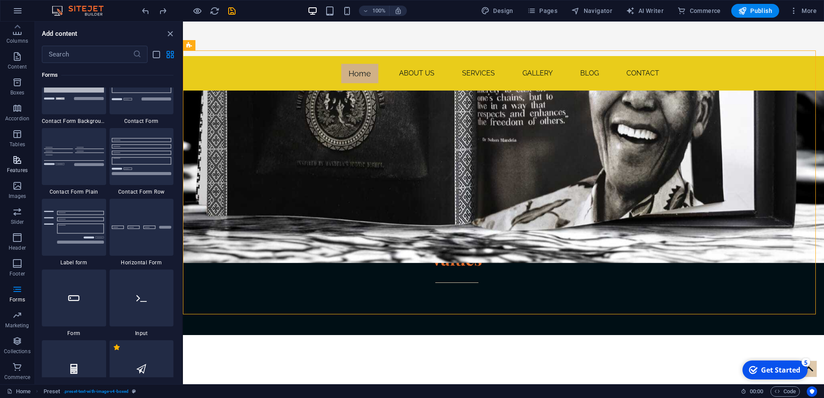
click at [20, 170] on p "Features" at bounding box center [17, 170] width 21 height 7
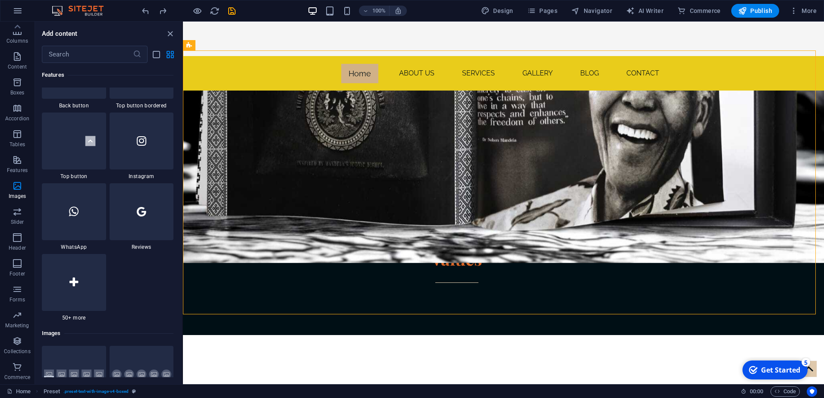
scroll to position [4369, 0]
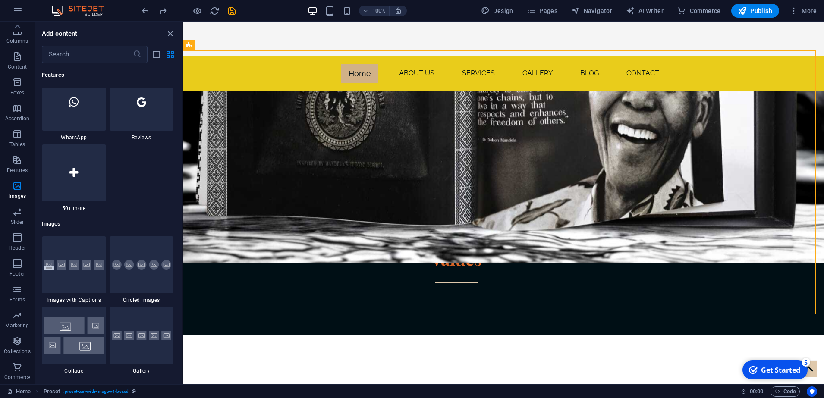
click at [88, 180] on div at bounding box center [74, 173] width 64 height 57
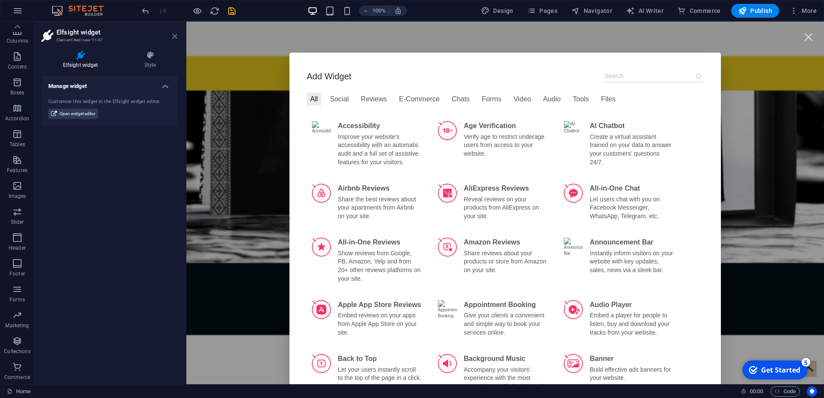
click at [176, 38] on icon at bounding box center [174, 36] width 5 height 7
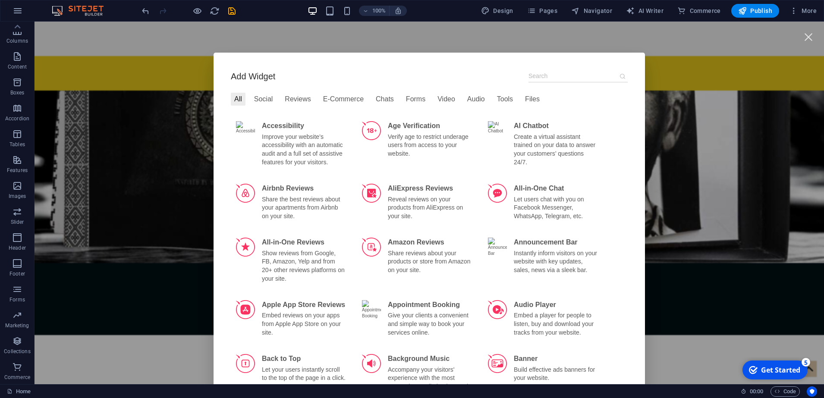
click at [122, 155] on div "Add Widget All Social Reviews E-Commerce Chats Forms Video Audio Tools Files Ac…" at bounding box center [430, 203] width 790 height 363
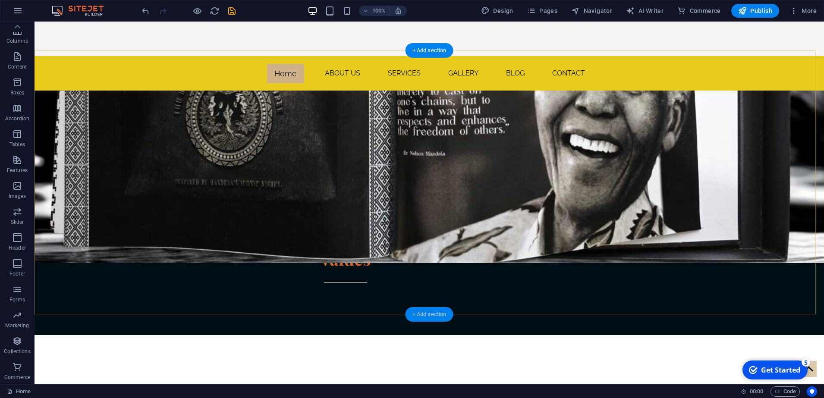
click at [424, 314] on div "+ Add section" at bounding box center [430, 314] width 48 height 15
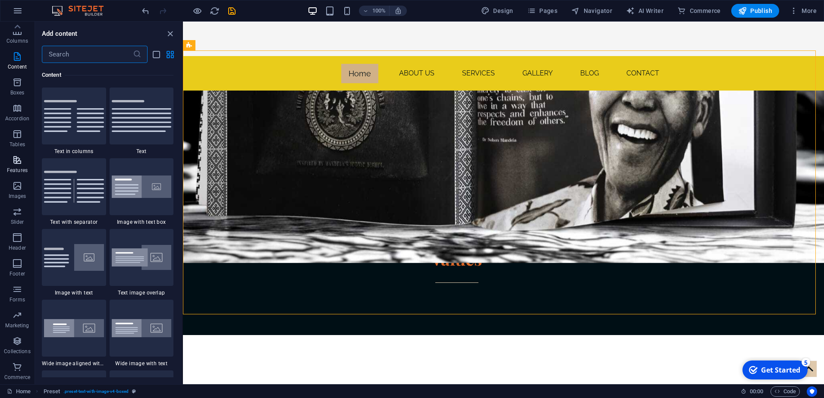
scroll to position [0, 0]
click at [17, 58] on icon "button" at bounding box center [17, 56] width 10 height 10
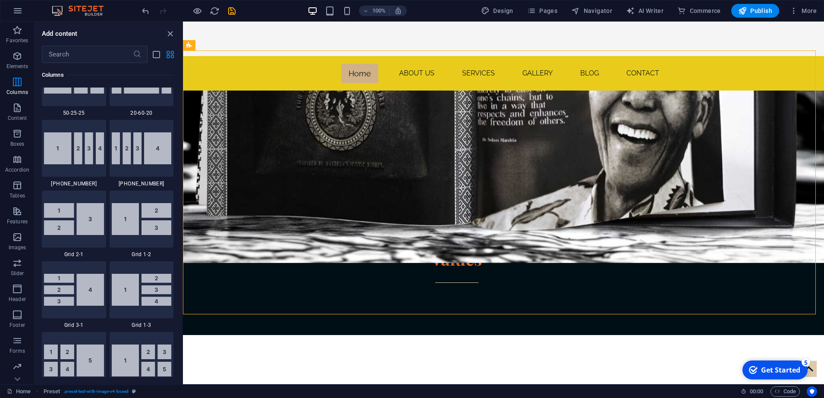
scroll to position [1313, 0]
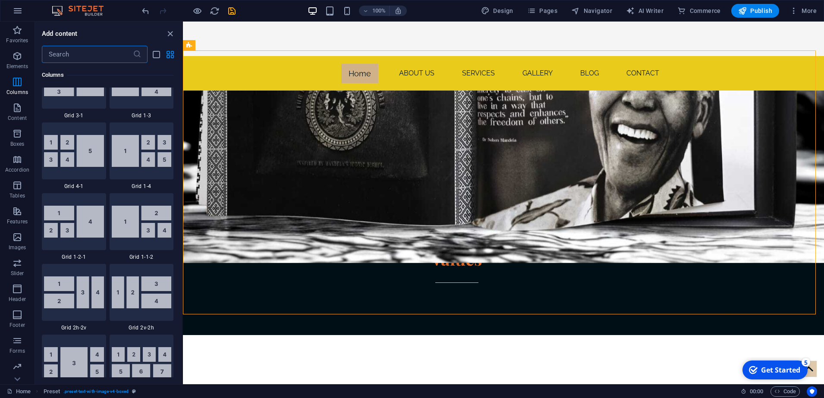
click at [67, 54] on input "text" at bounding box center [87, 54] width 91 height 17
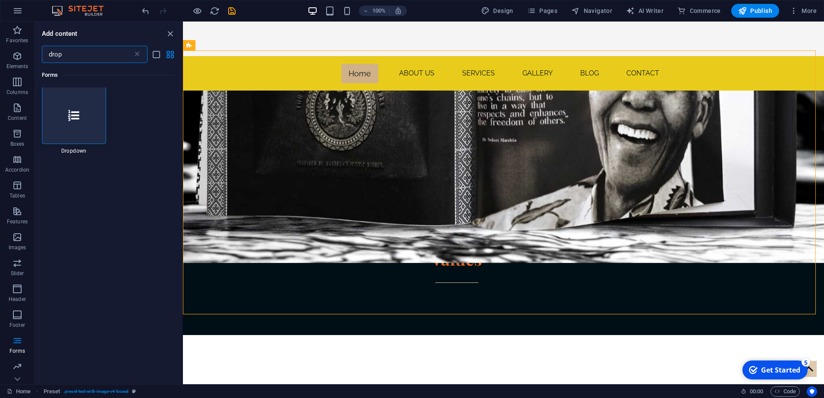
scroll to position [0, 0]
type input "drop"
click at [67, 117] on div at bounding box center [74, 116] width 64 height 57
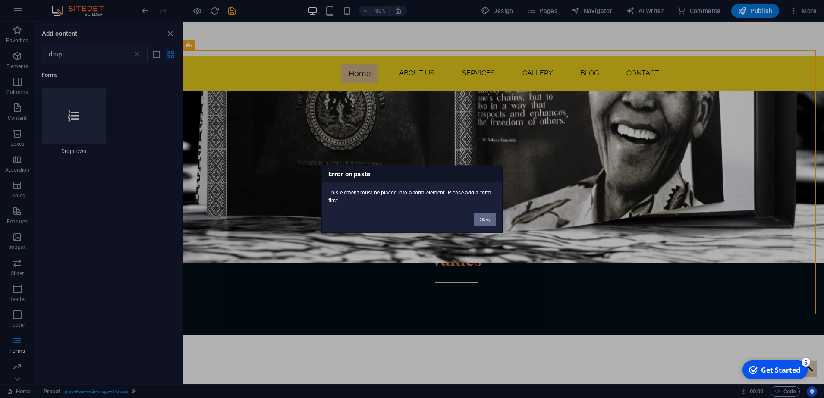
drag, startPoint x: 486, startPoint y: 223, endPoint x: 303, endPoint y: 201, distance: 183.9
click at [486, 223] on button "Okay" at bounding box center [485, 219] width 22 height 13
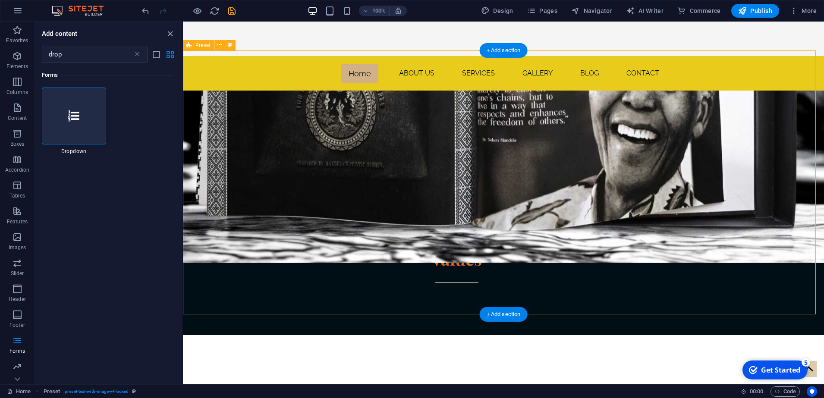
click at [171, 287] on div "Forms 1 Star Dropdown" at bounding box center [108, 220] width 147 height 315
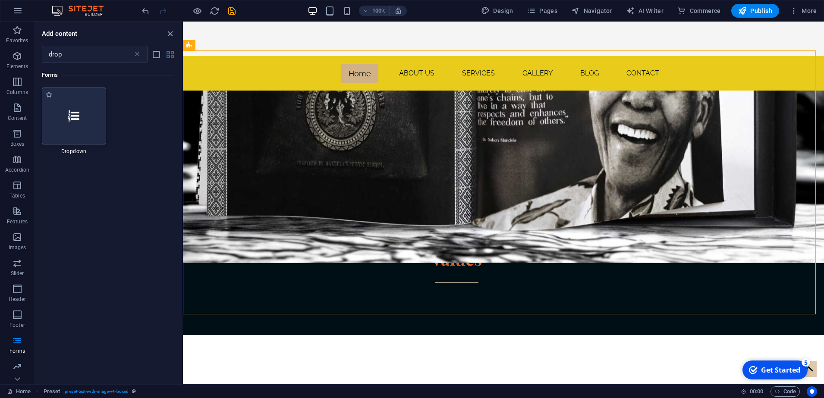
click at [86, 109] on div at bounding box center [74, 116] width 64 height 57
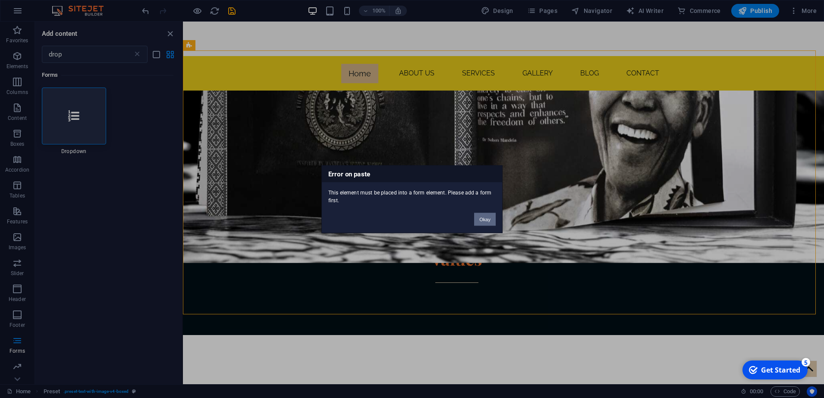
click at [492, 219] on button "Okay" at bounding box center [485, 219] width 22 height 13
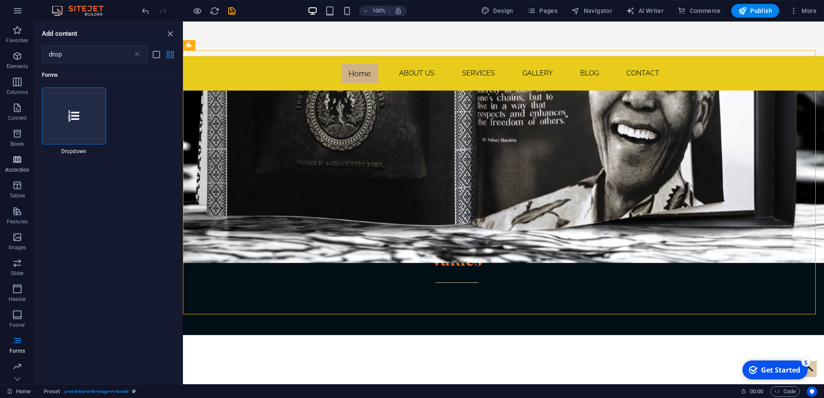
click at [22, 165] on span "Accordion" at bounding box center [17, 165] width 35 height 21
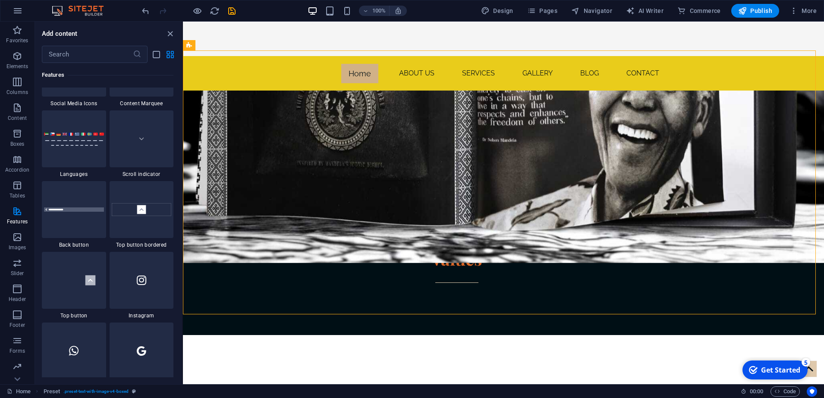
scroll to position [4085, 0]
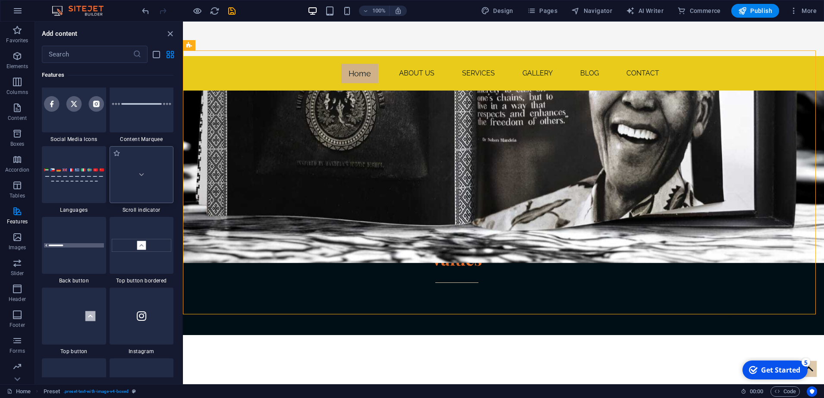
click at [139, 189] on img at bounding box center [142, 175] width 60 height 40
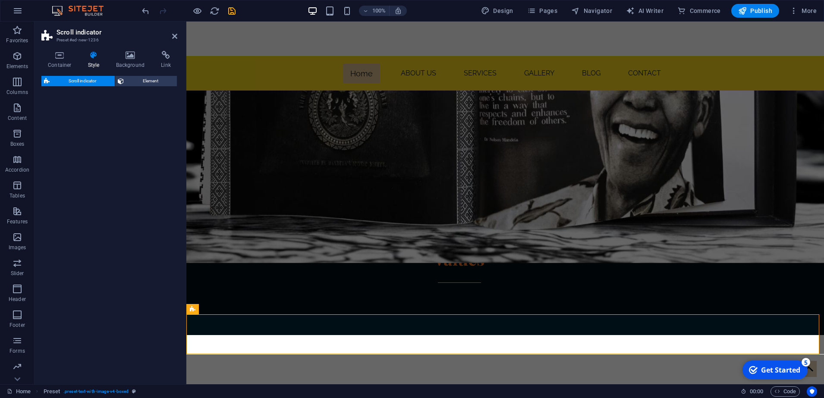
select select "rem"
select select "px"
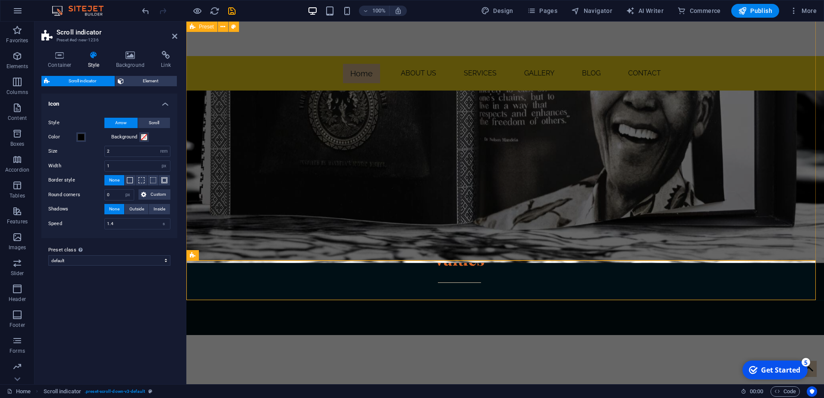
scroll to position [1792, 0]
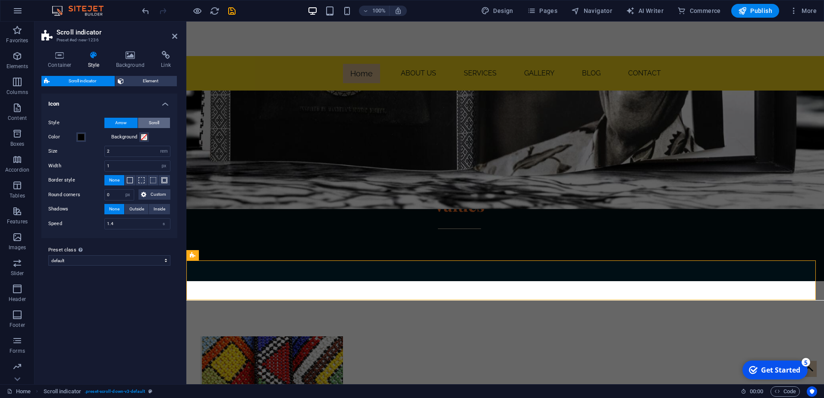
click at [162, 123] on button "Scroll" at bounding box center [154, 123] width 32 height 10
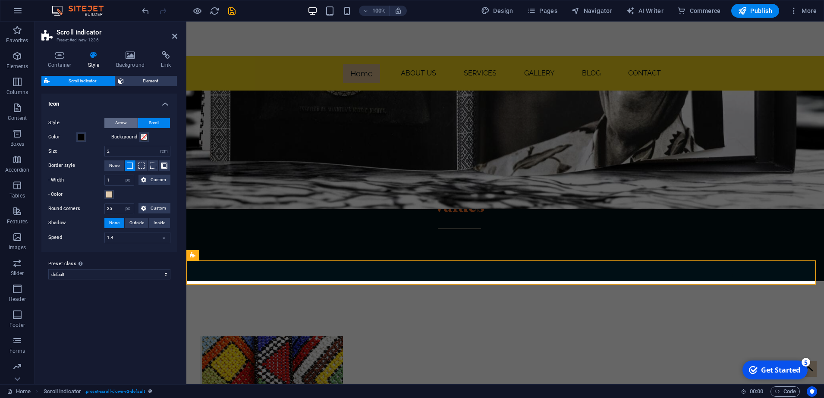
click at [121, 120] on span "Arrow" at bounding box center [121, 123] width 12 height 10
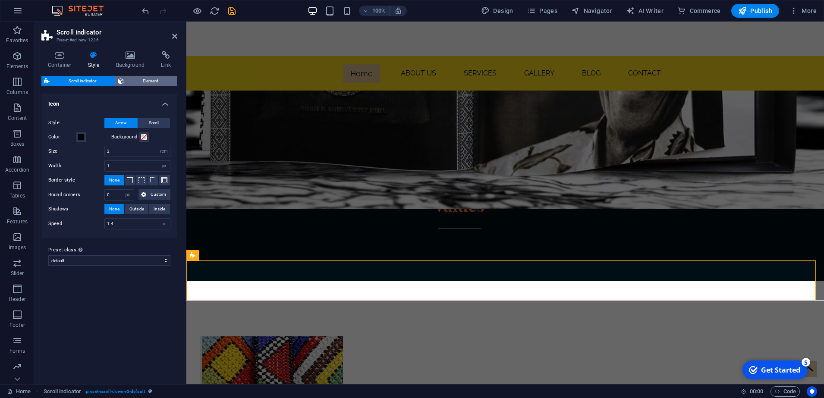
click at [141, 81] on span "Element" at bounding box center [150, 81] width 48 height 10
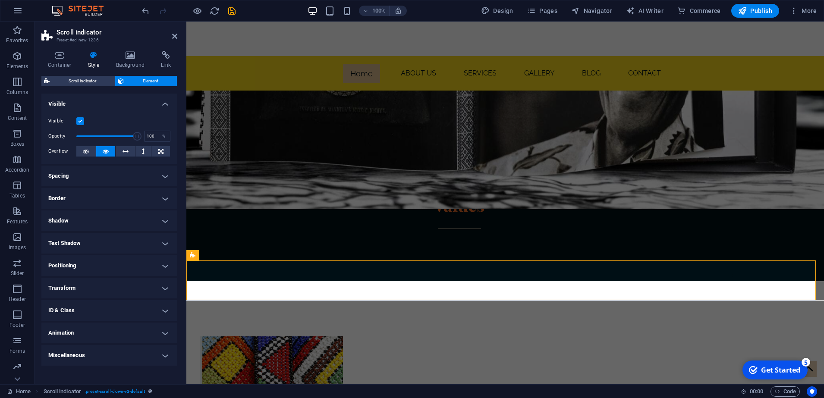
click at [167, 306] on h4 "ID & Class" at bounding box center [109, 310] width 136 height 21
click at [165, 306] on h4 "ID & Class" at bounding box center [109, 308] width 136 height 16
click at [167, 331] on h4 "Animation" at bounding box center [109, 333] width 136 height 21
click at [167, 330] on h4 "Animation" at bounding box center [109, 331] width 136 height 16
click at [131, 62] on h4 "Background" at bounding box center [132, 60] width 45 height 18
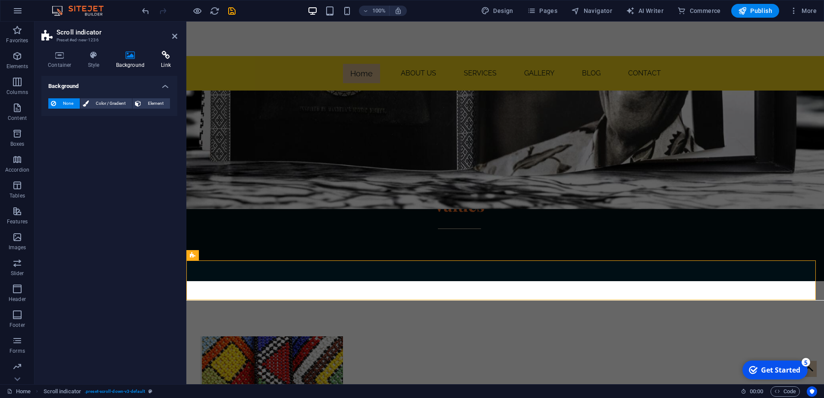
click at [165, 62] on h4 "Link" at bounding box center [166, 60] width 23 height 18
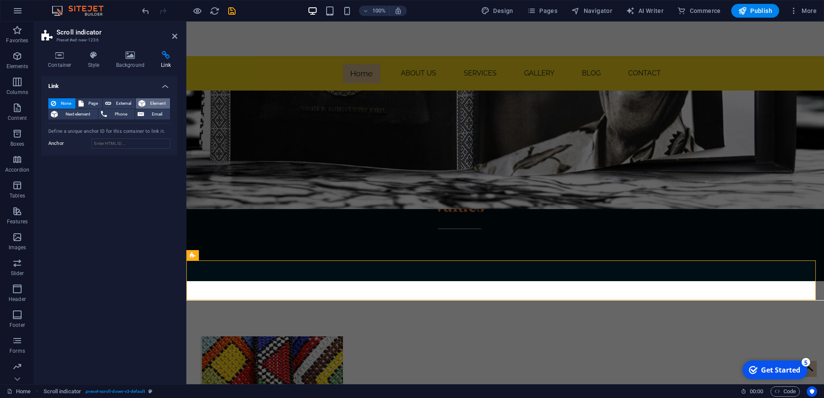
click at [155, 105] on span "Element" at bounding box center [157, 103] width 19 height 10
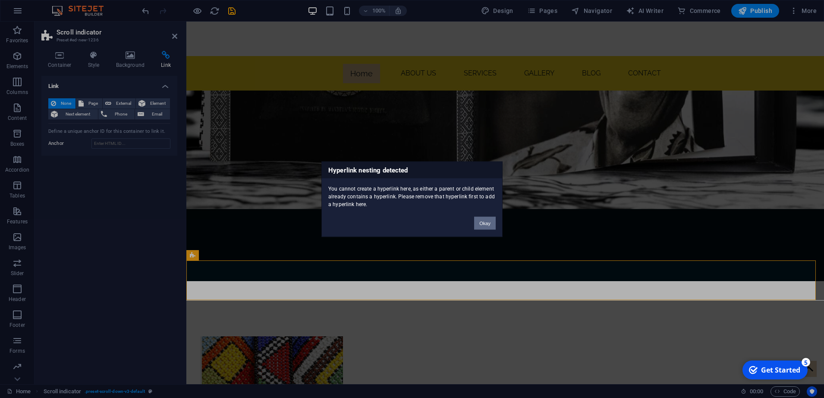
click at [489, 224] on button "Okay" at bounding box center [485, 223] width 22 height 13
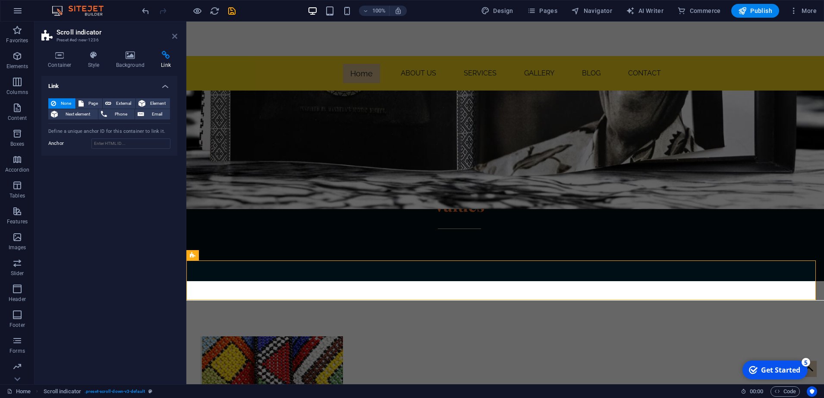
click at [173, 34] on icon at bounding box center [174, 36] width 5 height 7
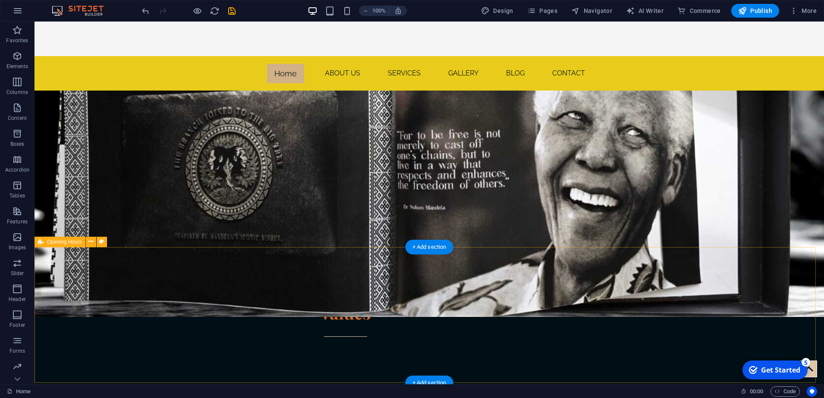
scroll to position [1846, 0]
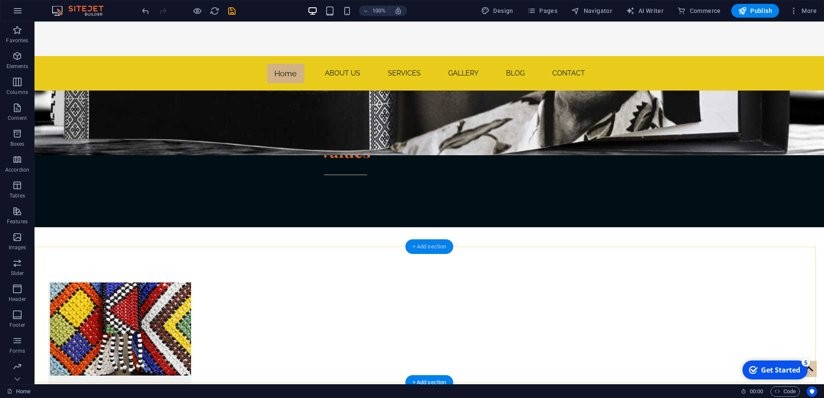
drag, startPoint x: 430, startPoint y: 244, endPoint x: 246, endPoint y: 224, distance: 185.4
click at [430, 244] on div "+ Add section" at bounding box center [430, 247] width 48 height 15
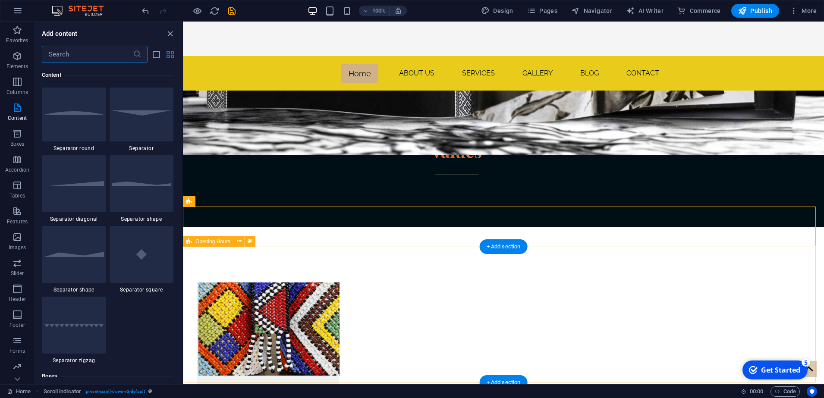
scroll to position [2245, 0]
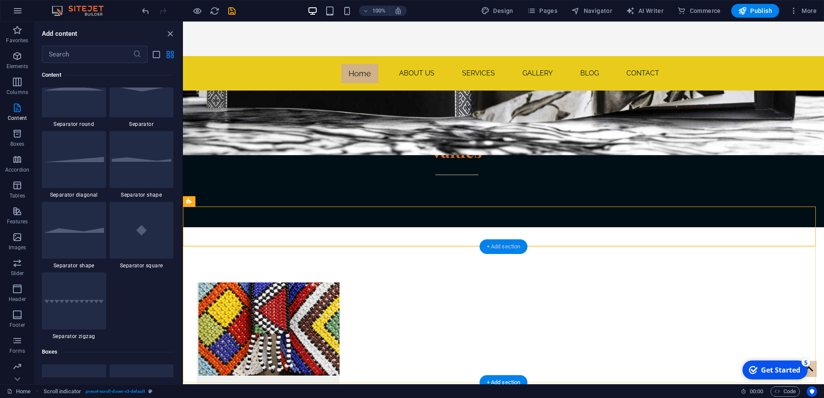
click at [506, 245] on div "+ Add section" at bounding box center [504, 247] width 48 height 15
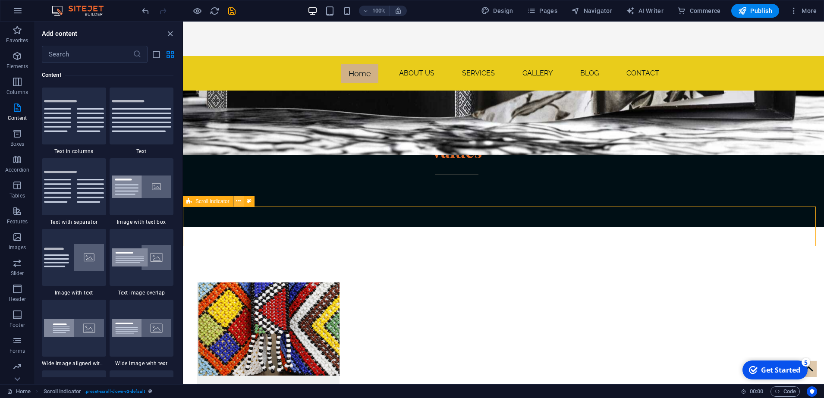
click at [240, 201] on icon at bounding box center [238, 201] width 5 height 9
click at [506, 249] on div "+ Add section" at bounding box center [504, 247] width 48 height 15
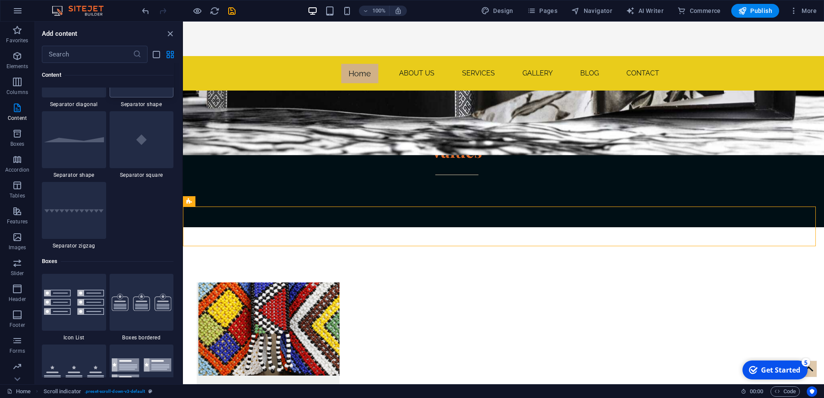
scroll to position [2461, 0]
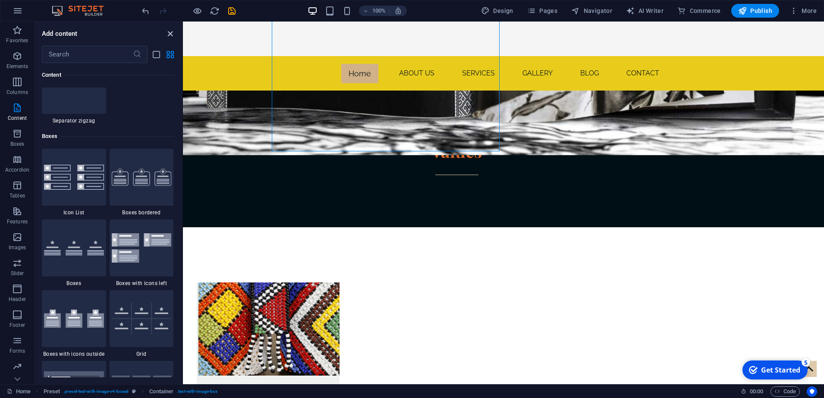
click at [167, 34] on icon "close panel" at bounding box center [170, 34] width 10 height 10
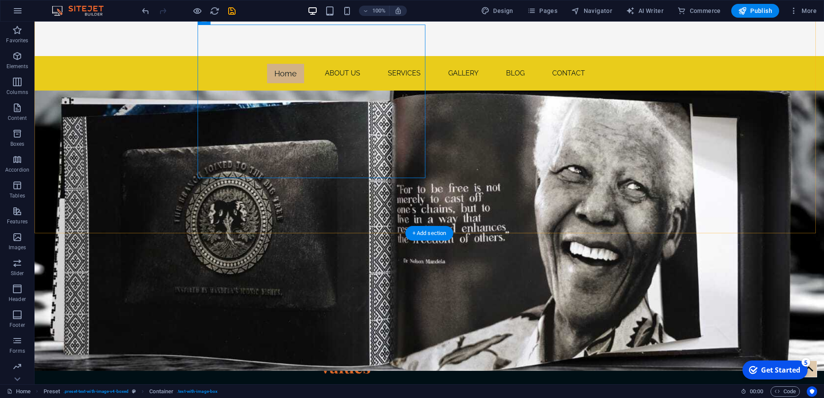
scroll to position [1846, 0]
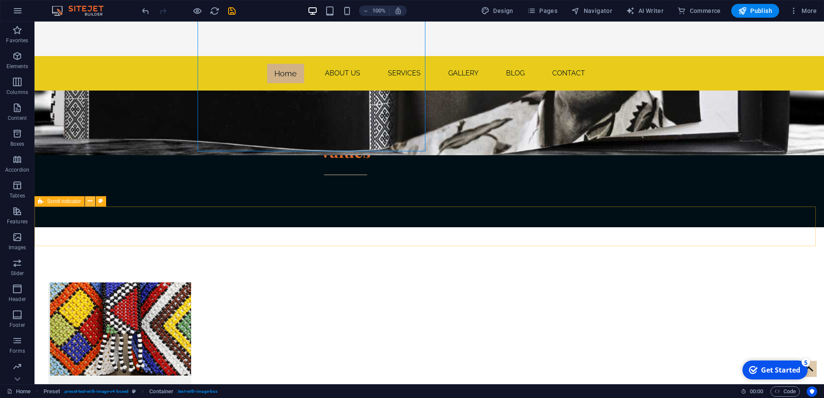
click at [88, 199] on icon at bounding box center [90, 201] width 5 height 9
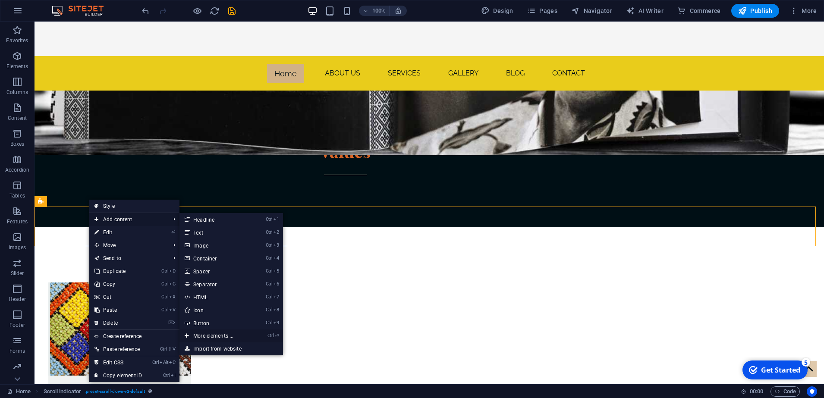
drag, startPoint x: 225, startPoint y: 336, endPoint x: 42, endPoint y: 312, distance: 184.5
click at [225, 335] on link "Ctrl ⏎ More elements ..." at bounding box center [215, 336] width 71 height 13
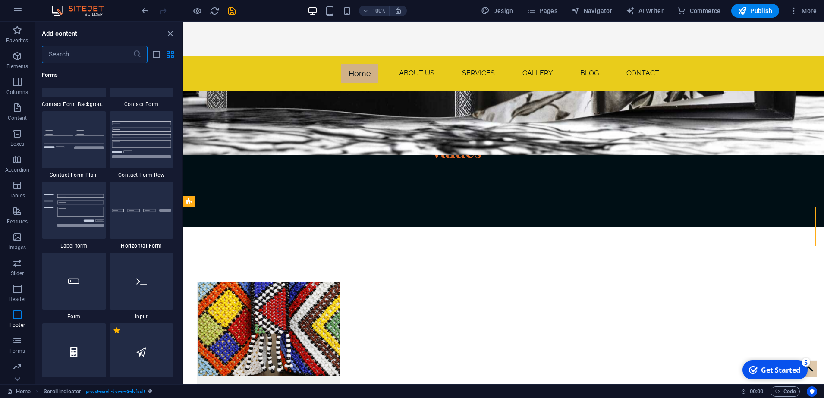
scroll to position [6546, 0]
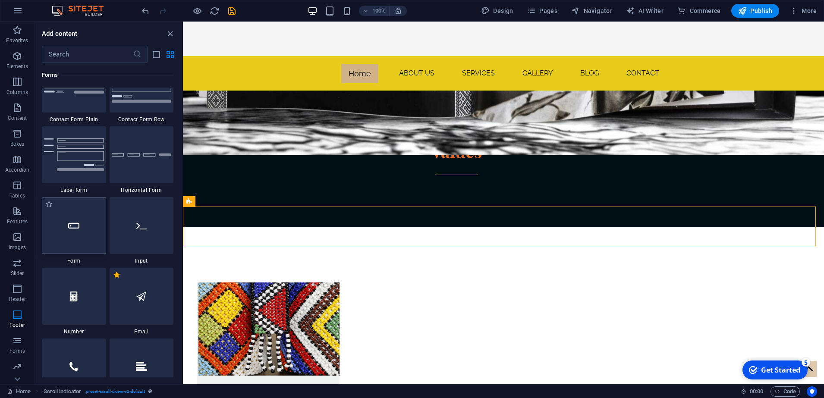
click at [85, 248] on div at bounding box center [74, 225] width 64 height 57
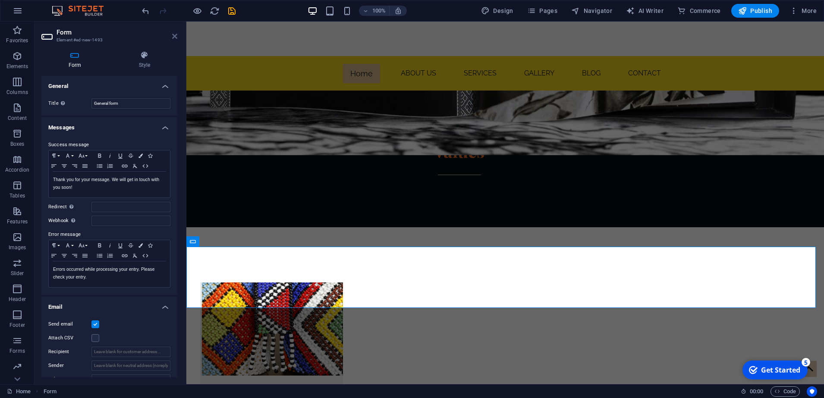
click at [173, 37] on icon at bounding box center [174, 36] width 5 height 7
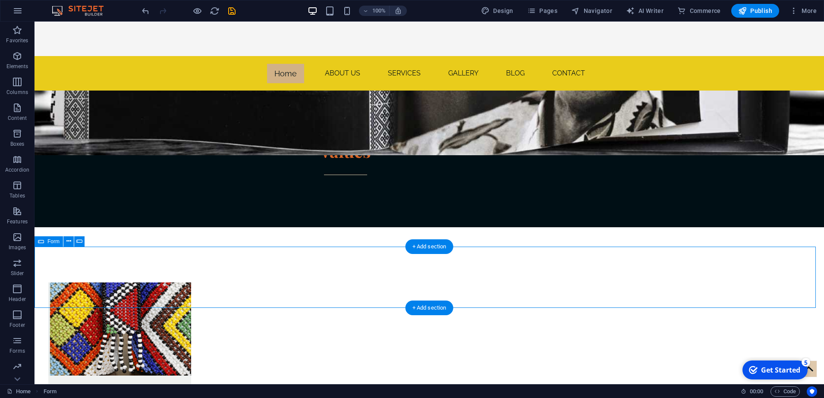
click at [65, 243] on button at bounding box center [68, 242] width 10 height 10
click at [75, 241] on button at bounding box center [79, 242] width 10 height 10
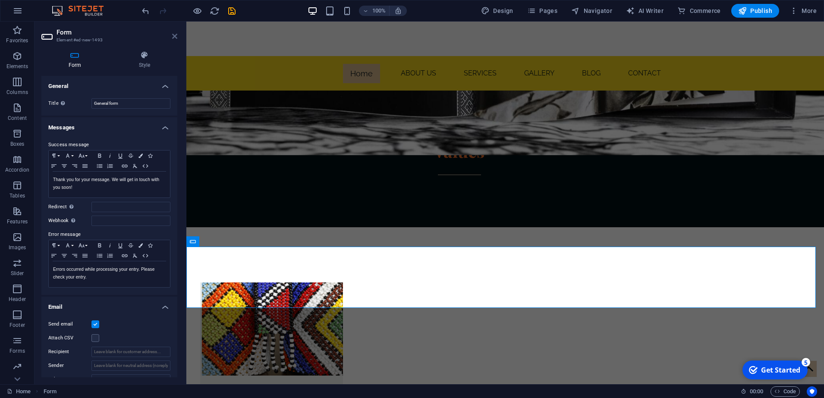
click at [176, 36] on icon at bounding box center [174, 36] width 5 height 7
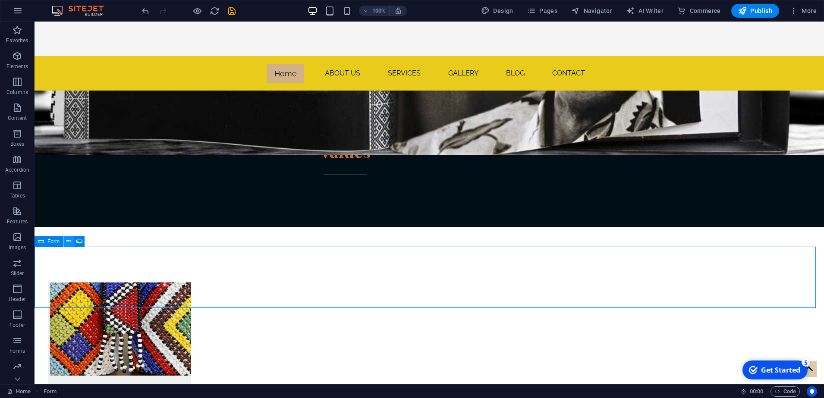
click at [70, 242] on icon at bounding box center [68, 241] width 5 height 9
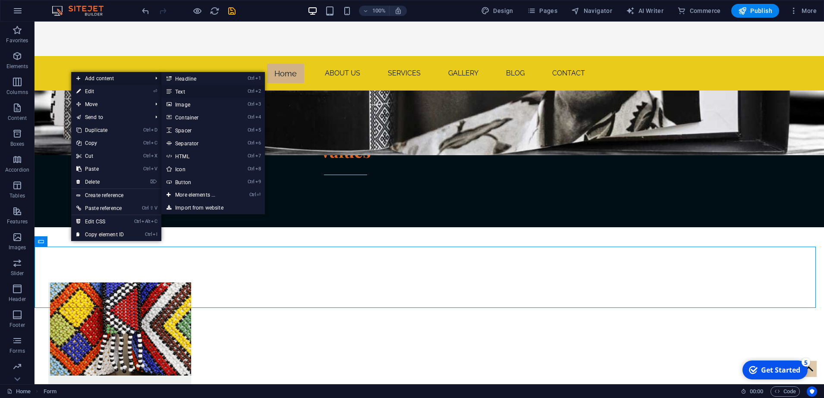
click at [179, 93] on link "Ctrl 2 Text" at bounding box center [196, 91] width 71 height 13
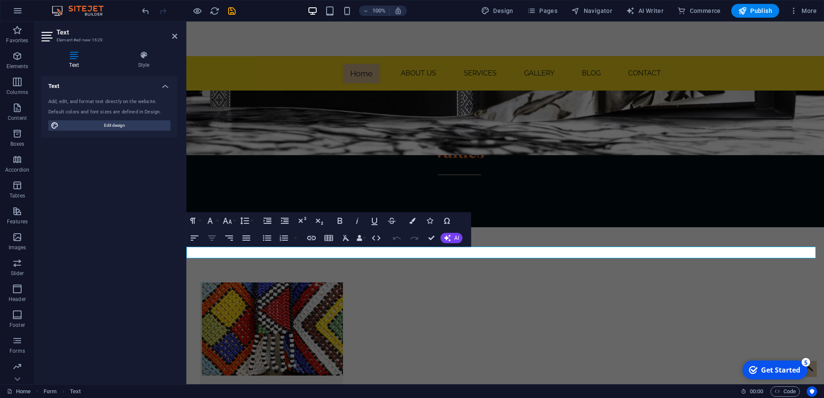
click at [210, 237] on icon "button" at bounding box center [212, 238] width 8 height 5
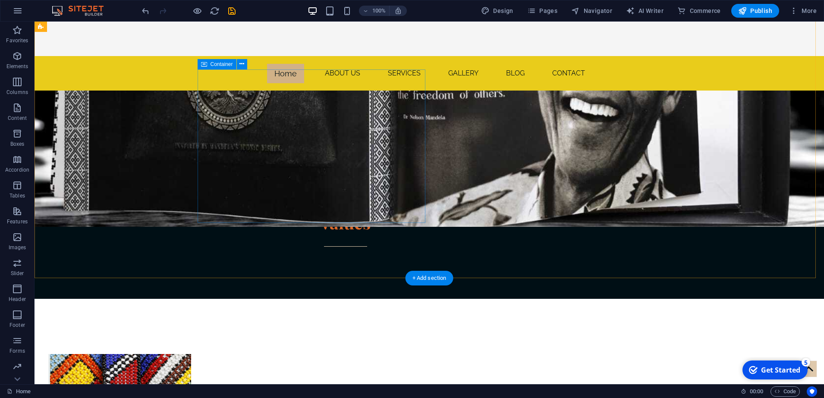
scroll to position [1900, 0]
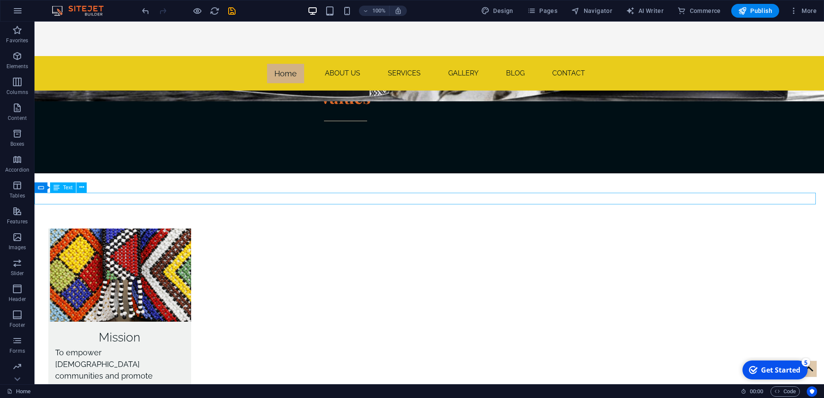
click at [70, 188] on icon at bounding box center [68, 187] width 5 height 9
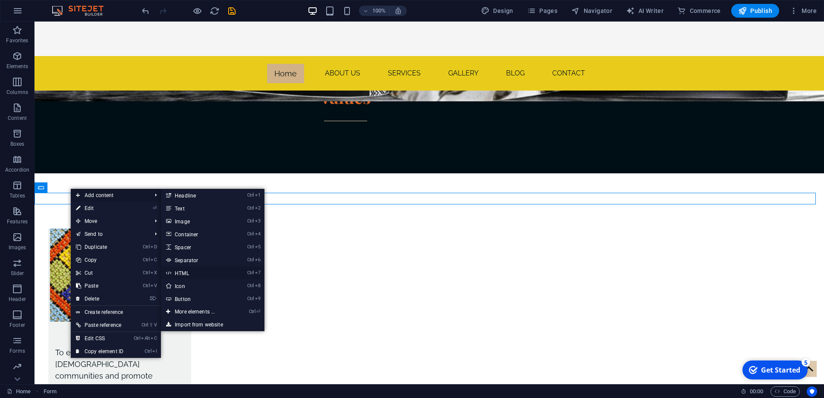
click at [189, 273] on link "Ctrl 7 HTML" at bounding box center [196, 273] width 71 height 13
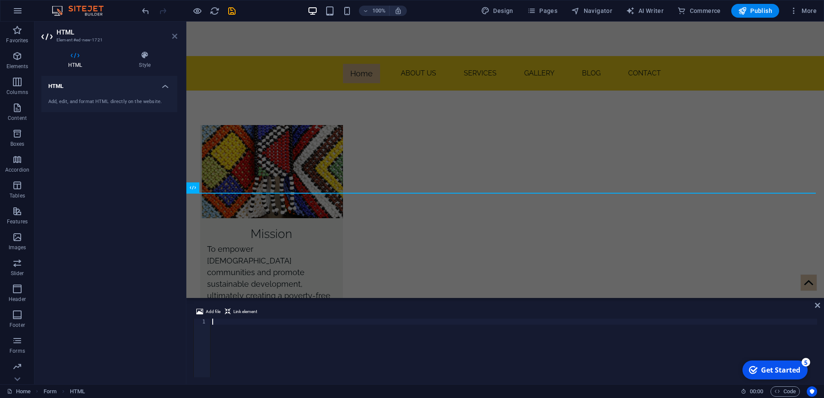
click at [177, 35] on icon at bounding box center [174, 36] width 5 height 7
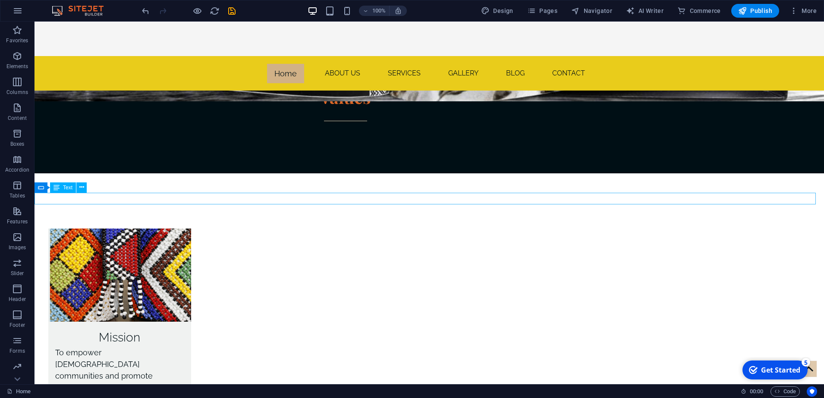
click at [82, 187] on icon at bounding box center [81, 187] width 5 height 9
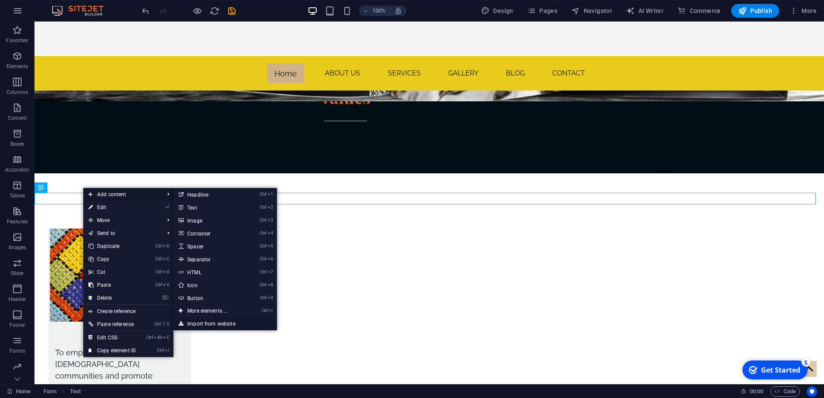
click at [215, 323] on link "Import from website" at bounding box center [226, 324] width 104 height 13
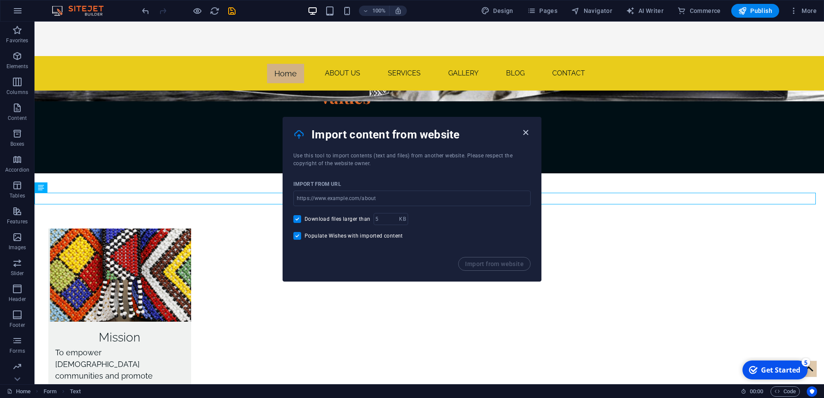
click at [530, 133] on icon "button" at bounding box center [526, 133] width 10 height 10
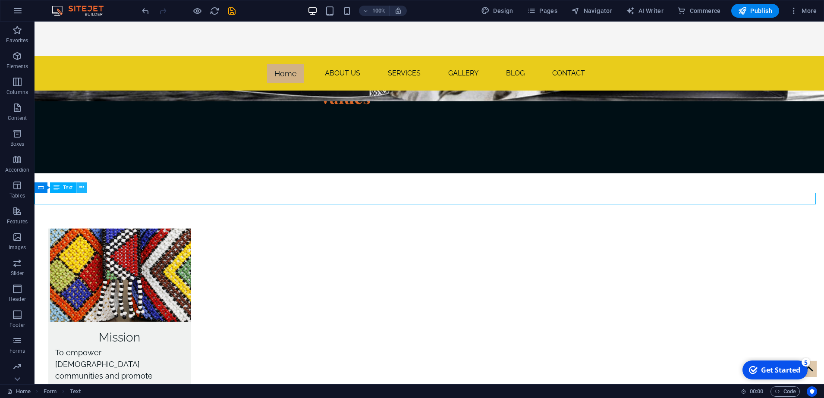
click at [82, 188] on icon at bounding box center [81, 187] width 5 height 9
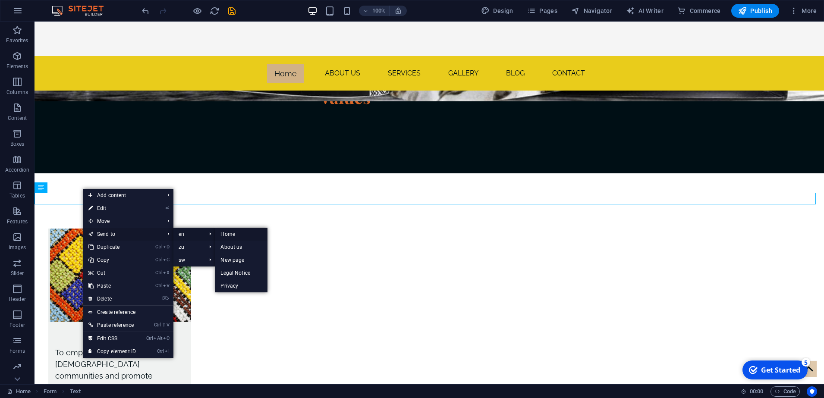
click at [240, 234] on link "Home" at bounding box center [241, 234] width 52 height 13
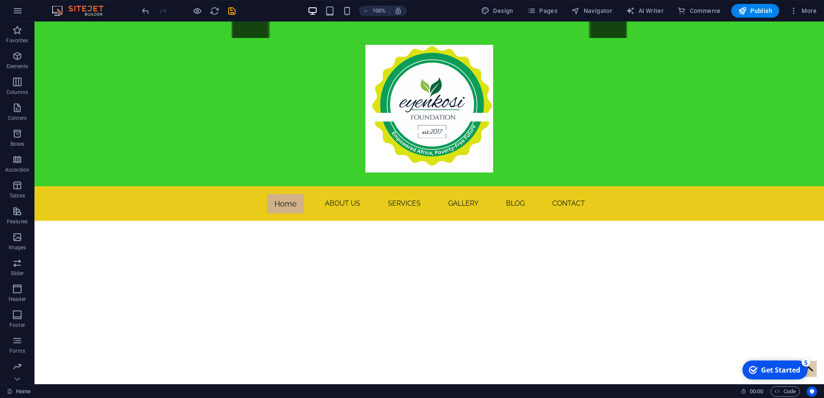
scroll to position [0, 0]
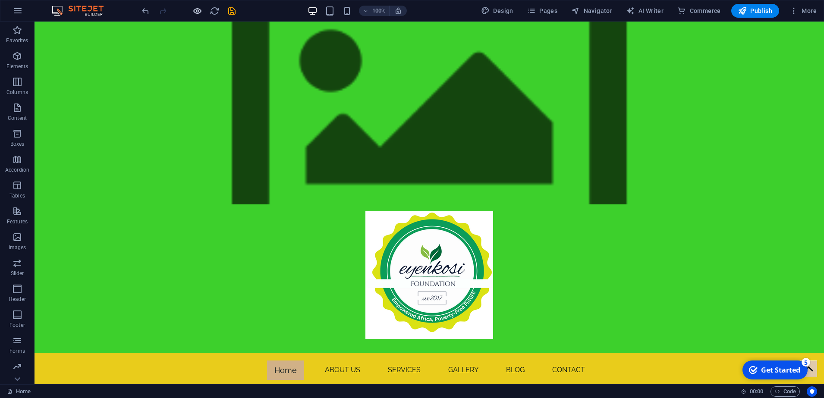
click at [0, 0] on icon "button" at bounding box center [0, 0] width 0 height 0
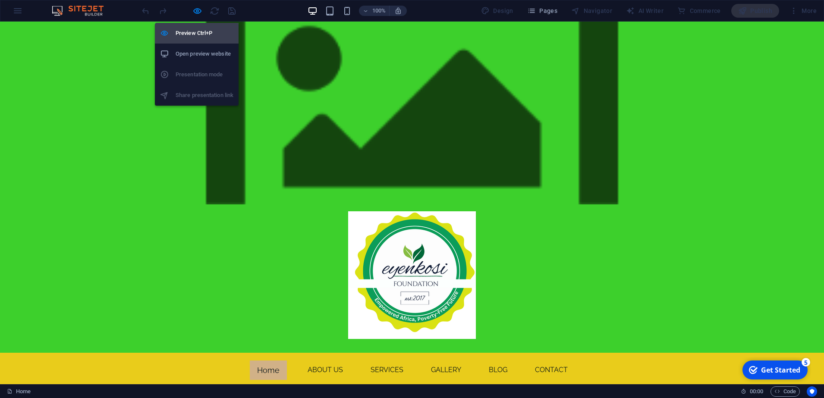
click at [197, 34] on h6 "Preview Ctrl+P" at bounding box center [205, 33] width 58 height 10
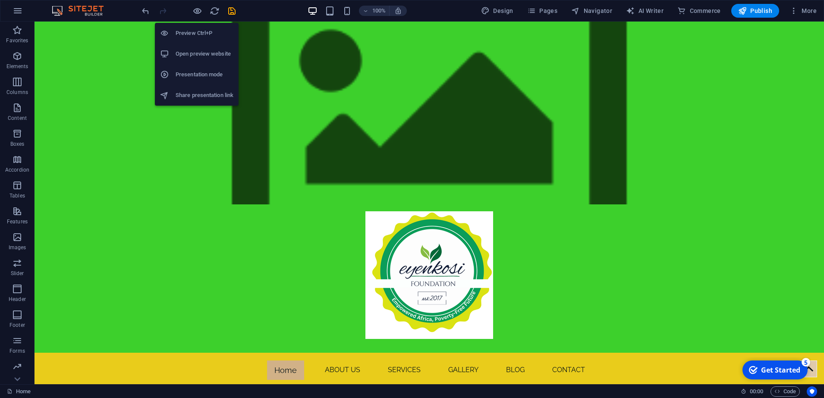
click at [199, 51] on h6 "Open preview website" at bounding box center [205, 54] width 58 height 10
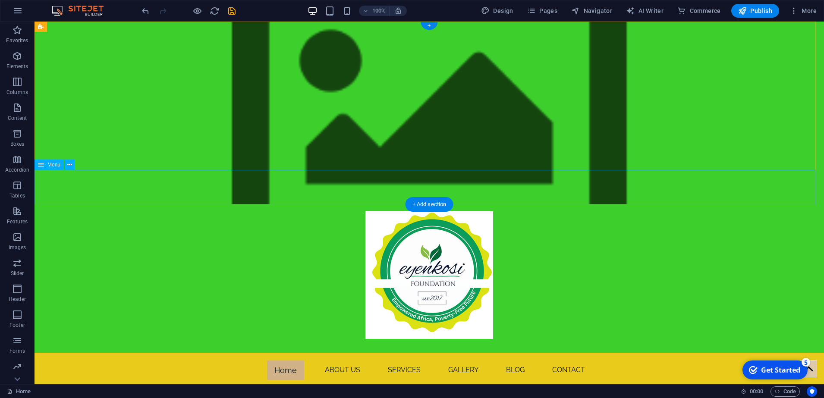
click at [330, 353] on nav "Home About us services gallery blog Contact" at bounding box center [430, 370] width 790 height 35
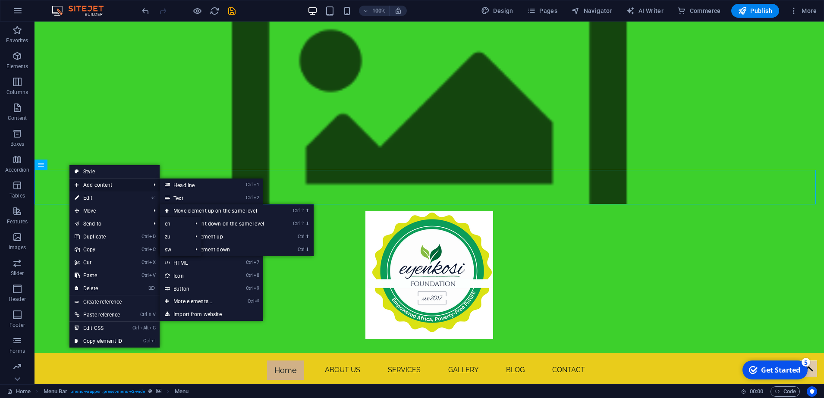
click at [105, 183] on span "Add content" at bounding box center [107, 185] width 77 height 13
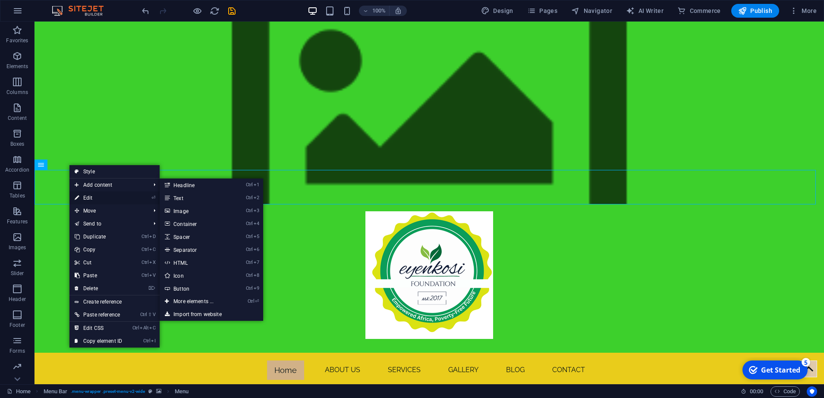
click at [103, 199] on link "⏎ Edit" at bounding box center [98, 198] width 58 height 13
select select "primary"
select select "1"
select select "overlay"
select select "alternate"
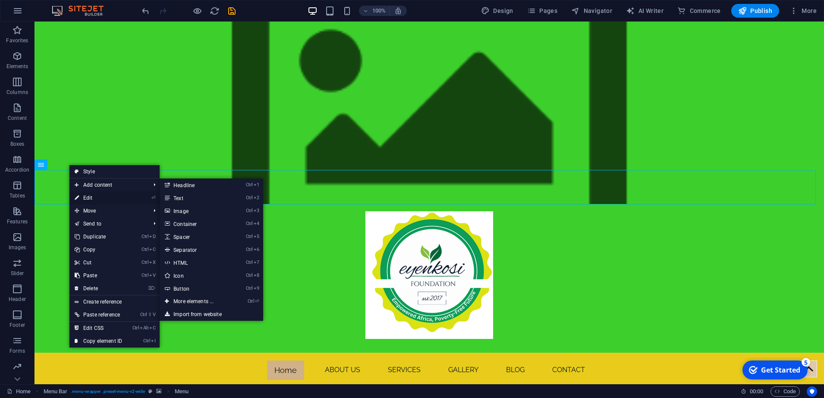
select select "1"
select select "overlay"
select select "alternate"
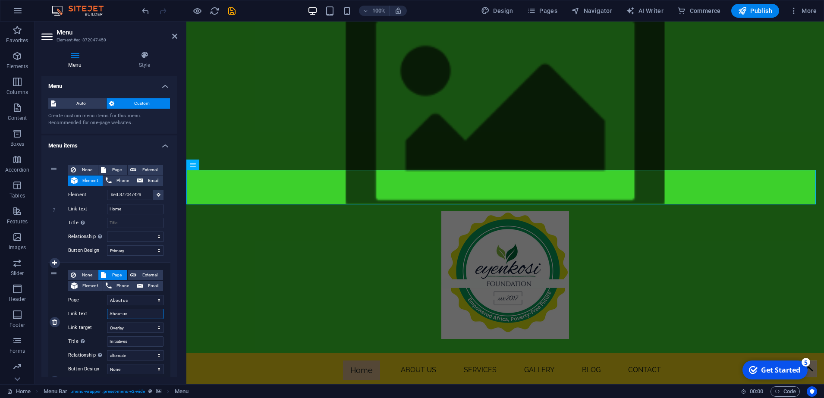
click at [133, 315] on input "About us" at bounding box center [135, 314] width 57 height 10
click at [80, 275] on span "None" at bounding box center [87, 275] width 17 height 10
select select
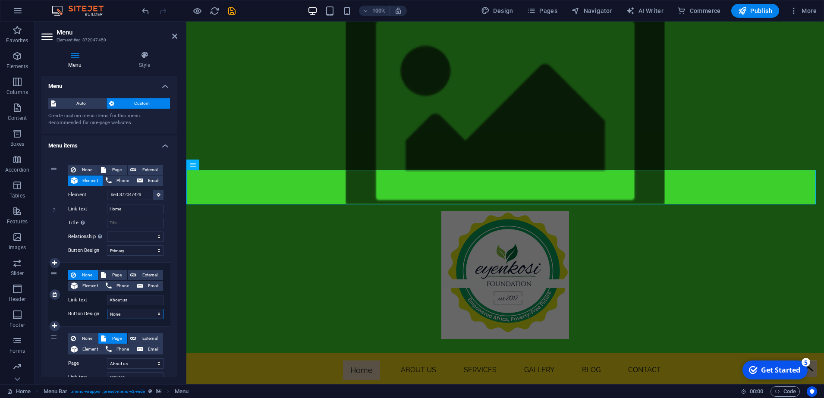
click at [157, 316] on select "None Default Primary Secondary" at bounding box center [135, 314] width 57 height 10
click at [82, 287] on span "Element" at bounding box center [90, 286] width 20 height 10
select select
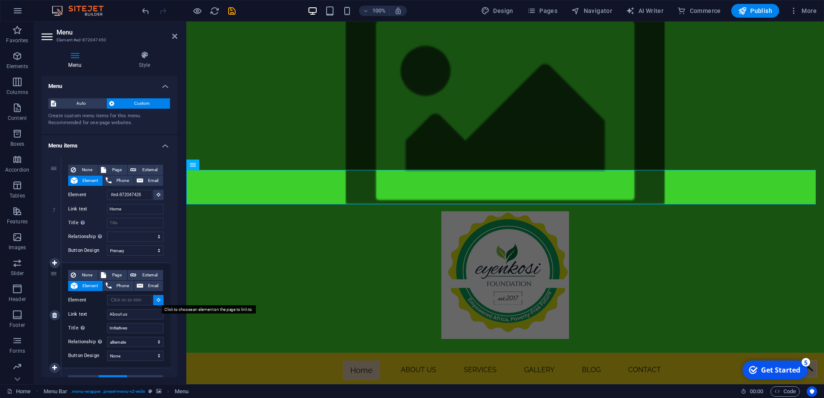
click at [158, 301] on icon at bounding box center [159, 300] width 4 height 4
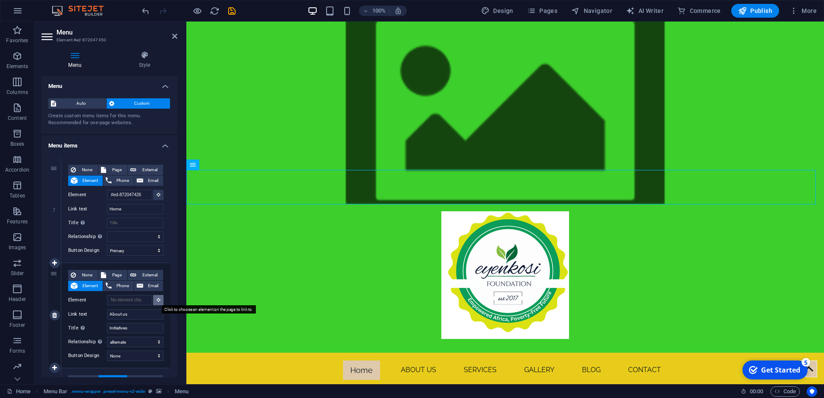
click at [157, 299] on icon at bounding box center [159, 300] width 4 height 4
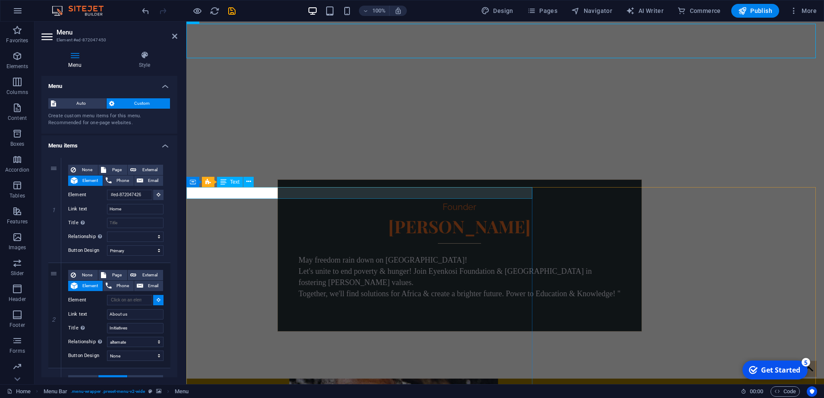
scroll to position [270, 0]
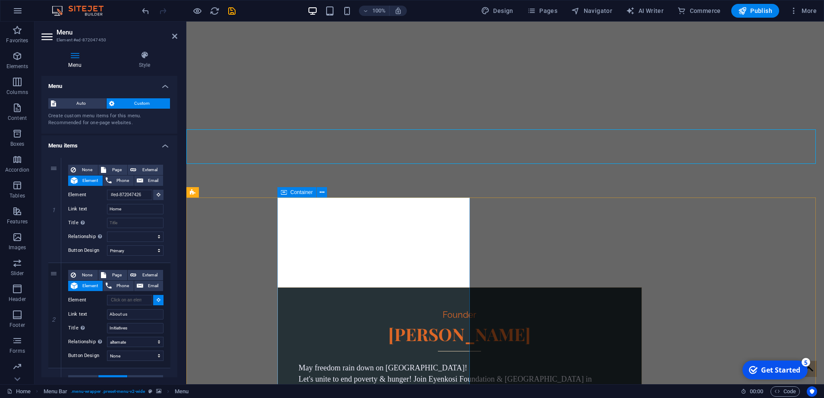
select select
type input "#ed-872047468"
select select
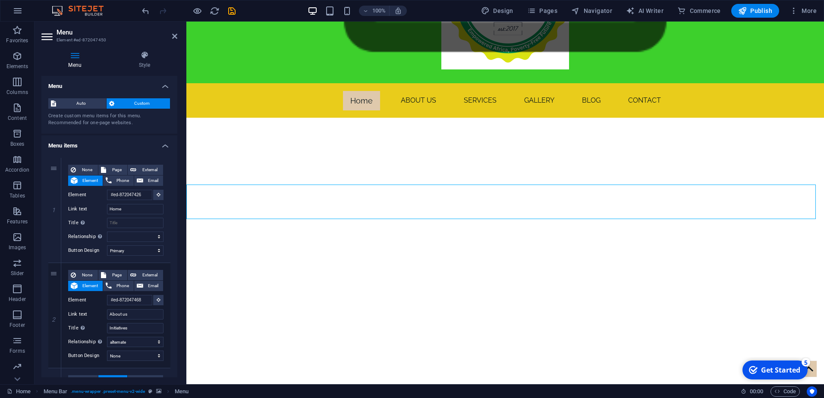
scroll to position [0, 0]
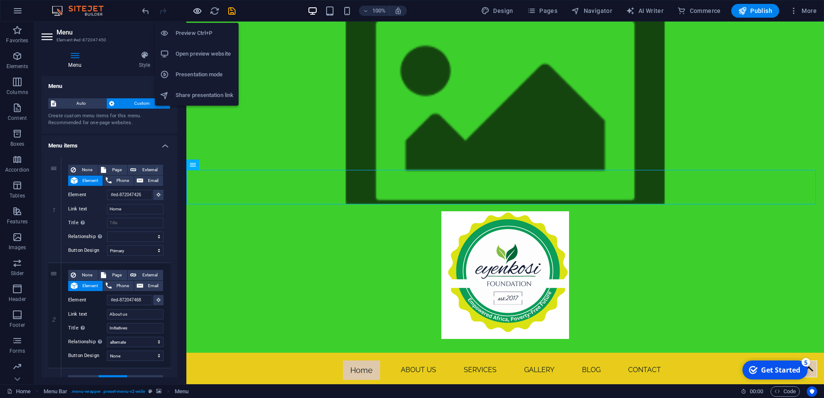
click at [0, 0] on icon "button" at bounding box center [0, 0] width 0 height 0
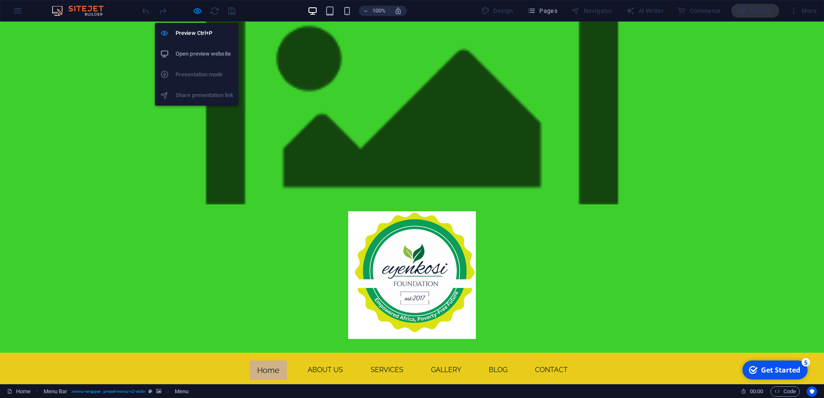
click at [196, 53] on h6 "Open preview website" at bounding box center [205, 54] width 58 height 10
click at [0, 0] on icon "button" at bounding box center [0, 0] width 0 height 0
select select "primary"
select select "alternate"
select select "1"
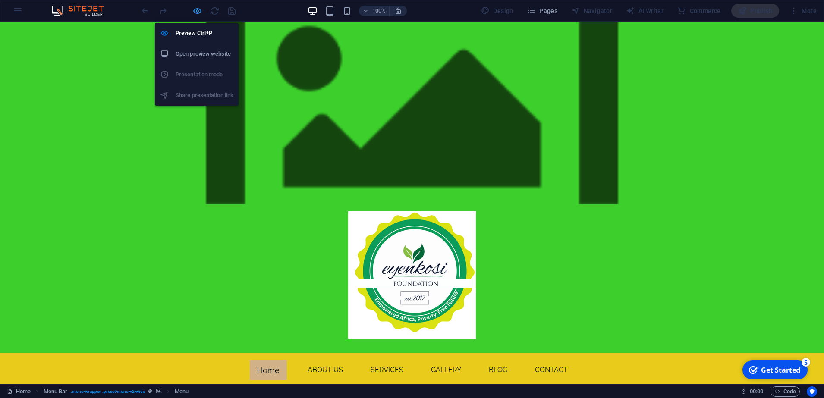
select select "overlay"
select select "alternate"
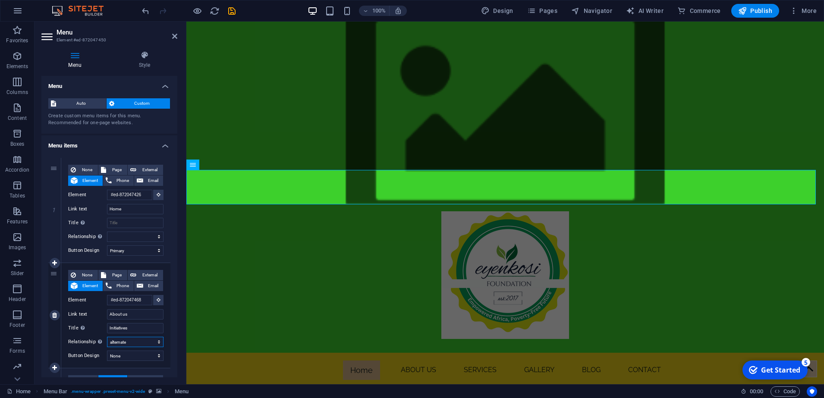
click at [157, 343] on select "alternate author bookmark external help license next nofollow noreferrer noopen…" at bounding box center [135, 342] width 57 height 10
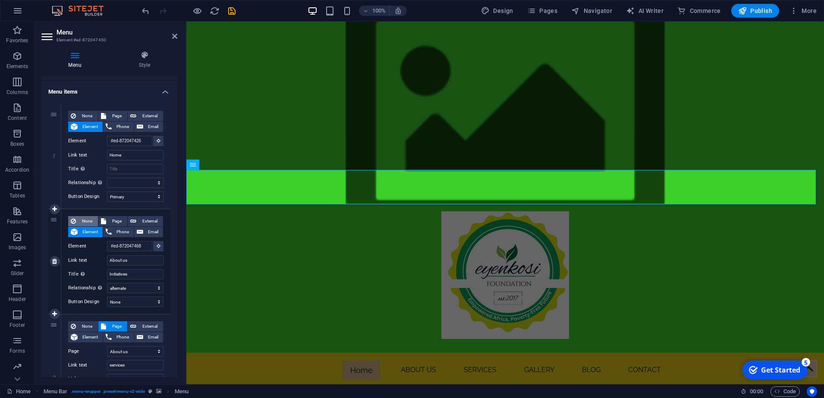
click at [82, 220] on span "None" at bounding box center [87, 221] width 17 height 10
select select
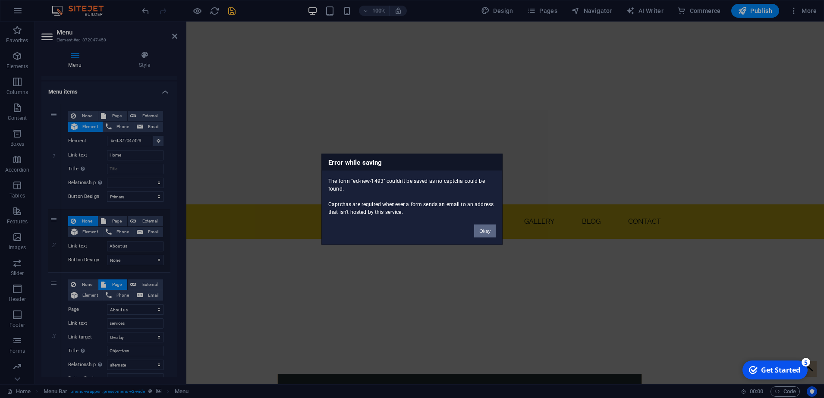
scroll to position [2071, 0]
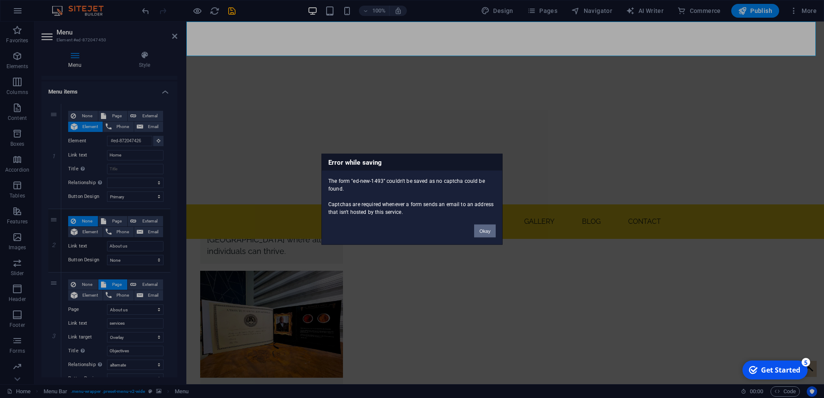
click at [488, 235] on button "Okay" at bounding box center [485, 230] width 22 height 13
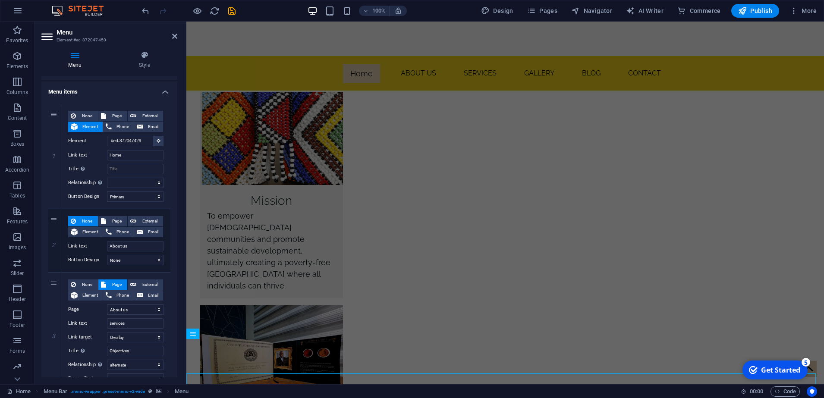
scroll to position [1719, 0]
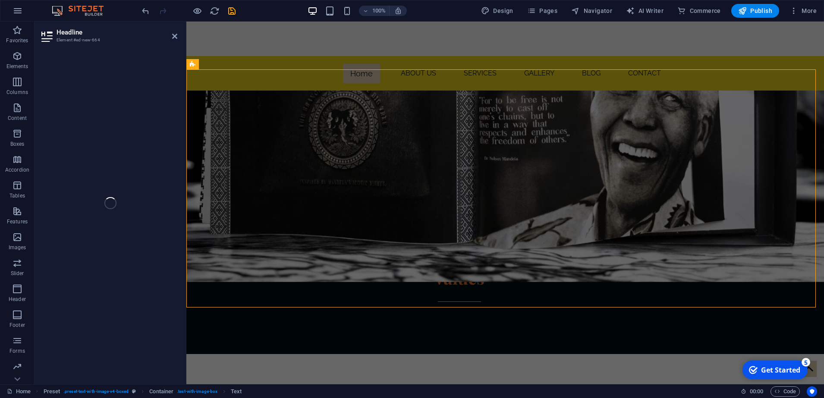
click at [177, 38] on div "Headline Element #ed-new-664 H4 Banner Banner Container Container Menu Bar Logo…" at bounding box center [430, 203] width 790 height 363
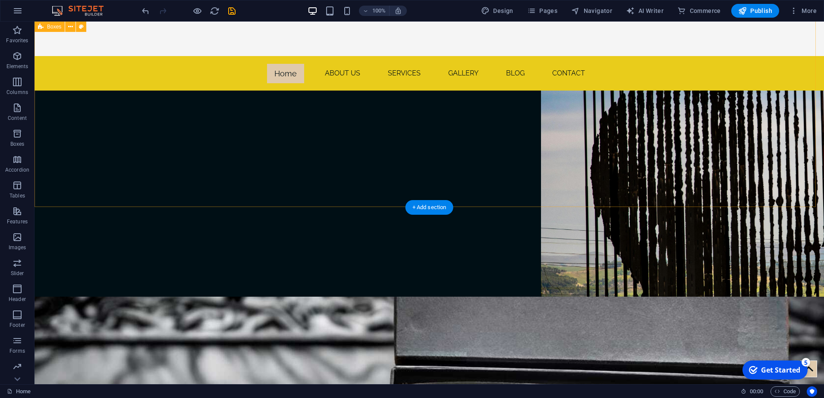
scroll to position [1126, 0]
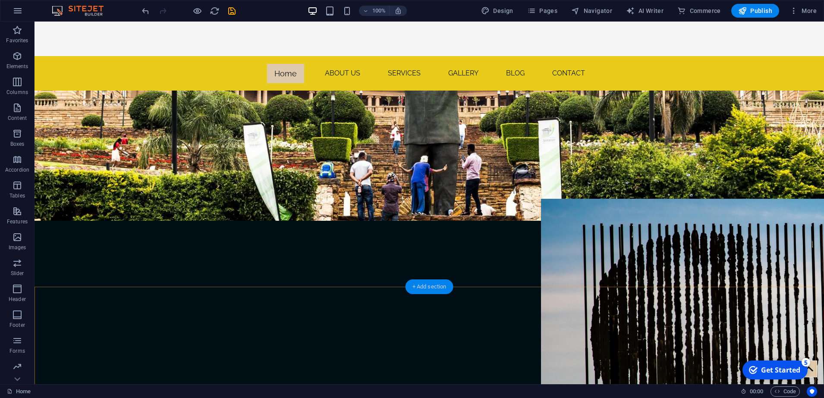
scroll to position [1072, 0]
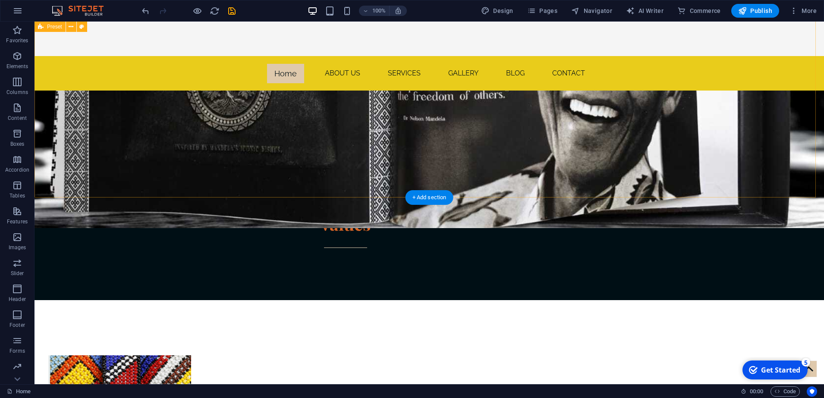
scroll to position [1881, 0]
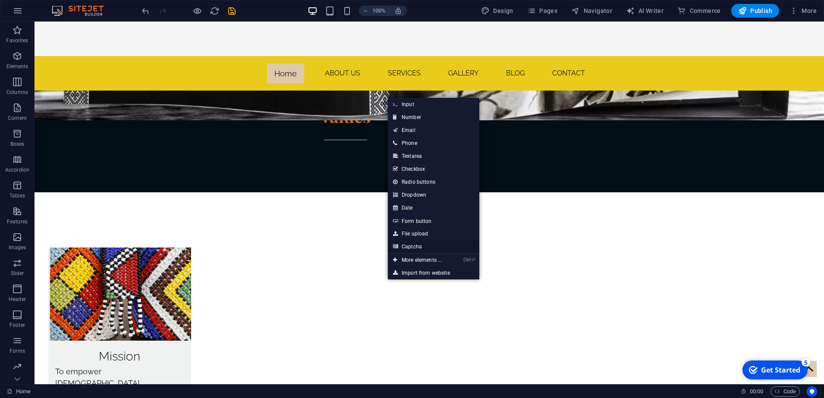
click at [413, 246] on link "Captcha" at bounding box center [434, 246] width 92 height 13
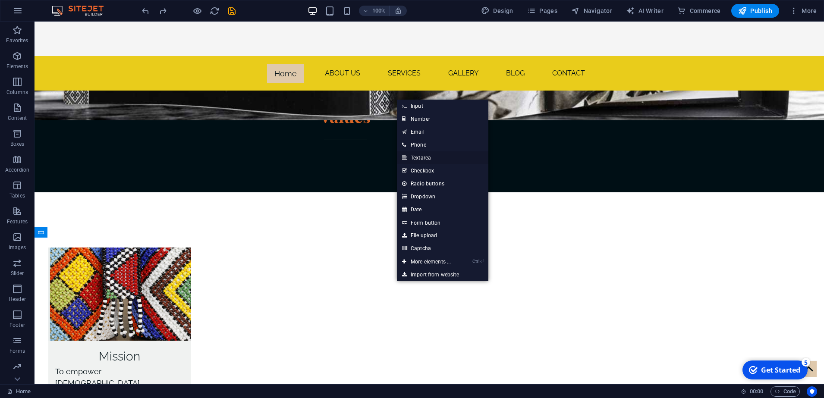
click at [425, 156] on link "Textarea" at bounding box center [443, 158] width 92 height 13
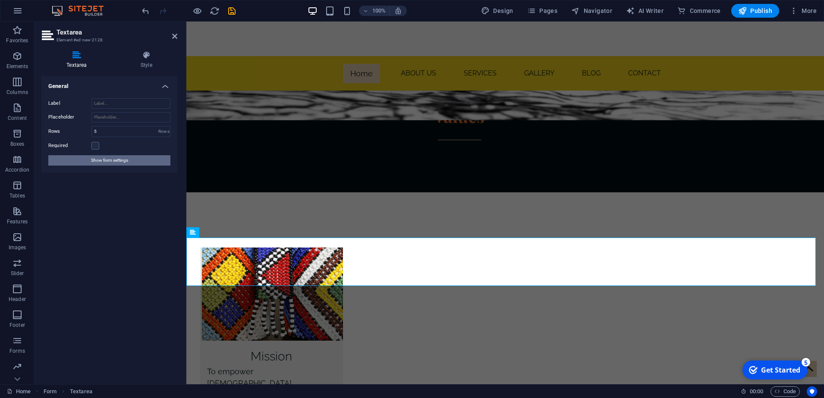
click at [109, 161] on span "Show form settings" at bounding box center [109, 160] width 37 height 10
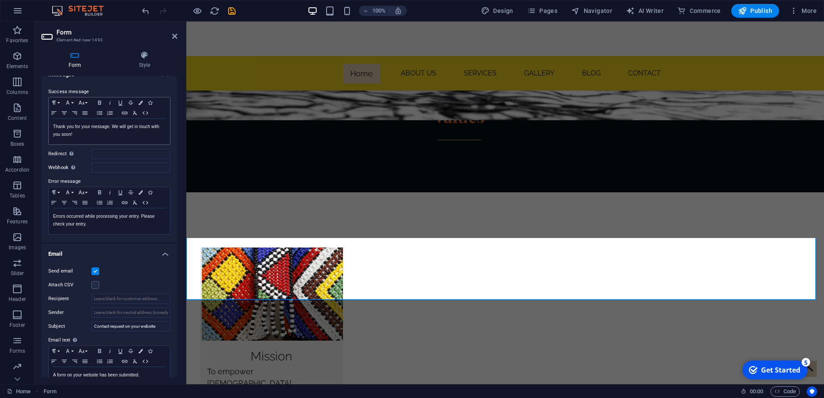
scroll to position [0, 0]
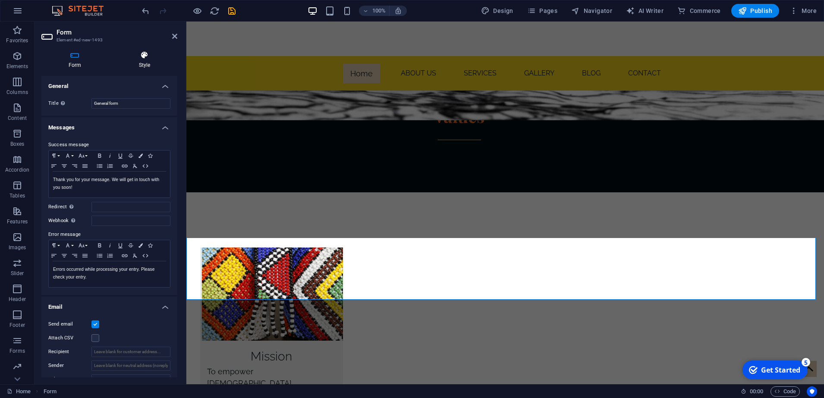
click at [147, 57] on icon at bounding box center [145, 55] width 66 height 9
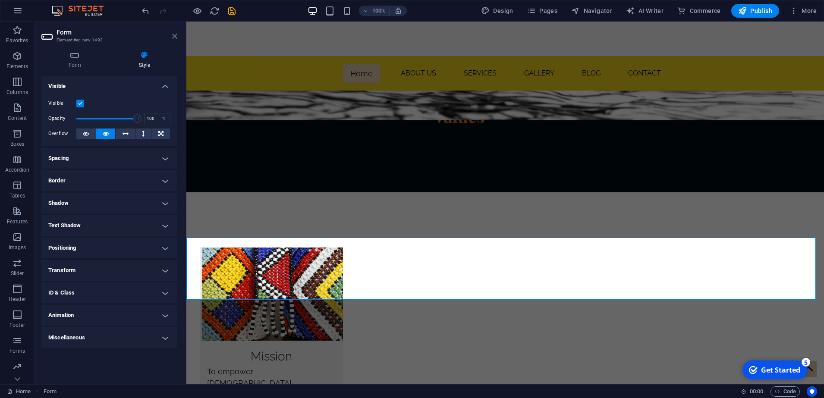
click at [172, 35] on icon at bounding box center [174, 36] width 5 height 7
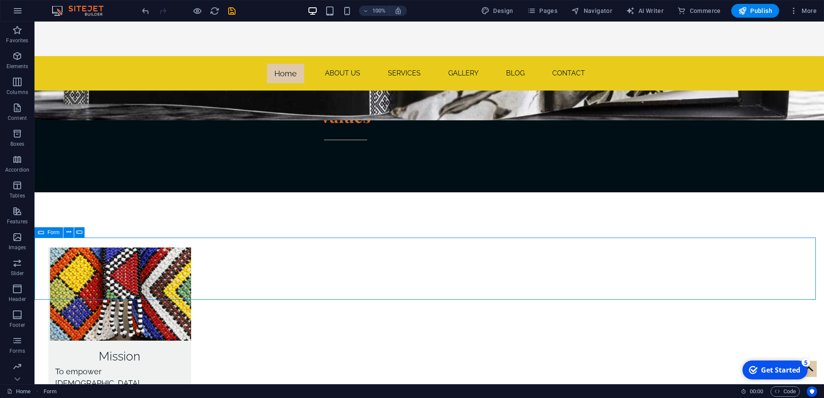
click at [52, 234] on span "Form" at bounding box center [53, 232] width 12 height 5
click at [70, 233] on icon at bounding box center [68, 232] width 5 height 9
click at [89, 233] on button at bounding box center [92, 232] width 10 height 10
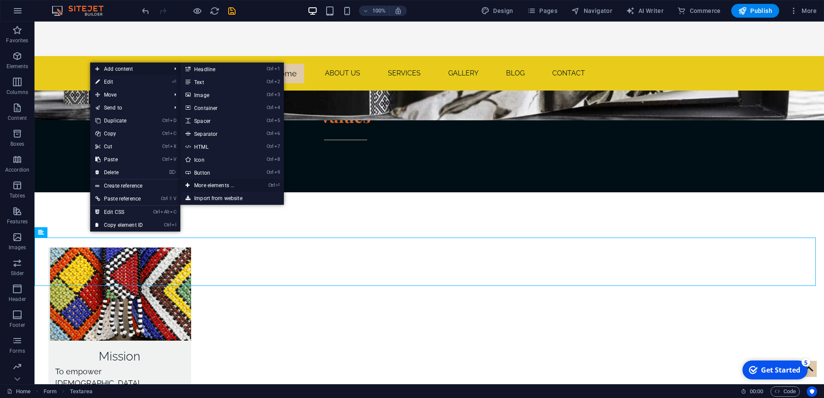
click at [219, 183] on link "Ctrl ⏎ More elements ..." at bounding box center [215, 185] width 71 height 13
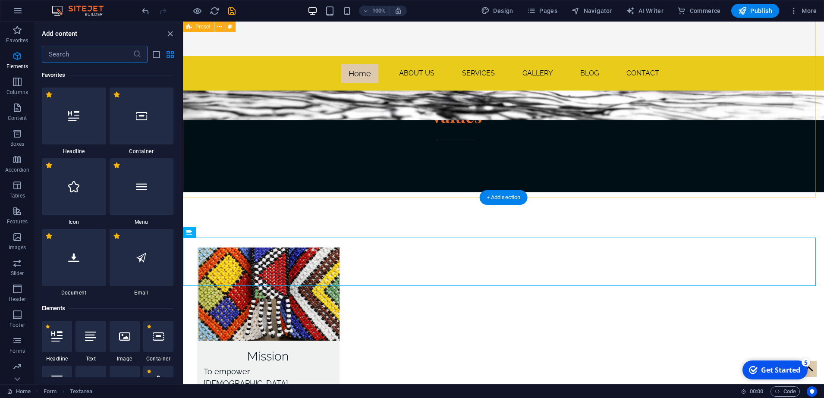
scroll to position [234, 0]
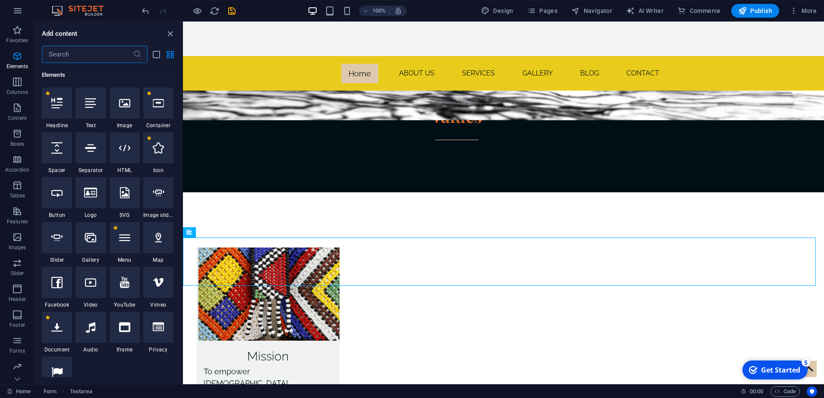
click at [89, 56] on input "text" at bounding box center [87, 54] width 91 height 17
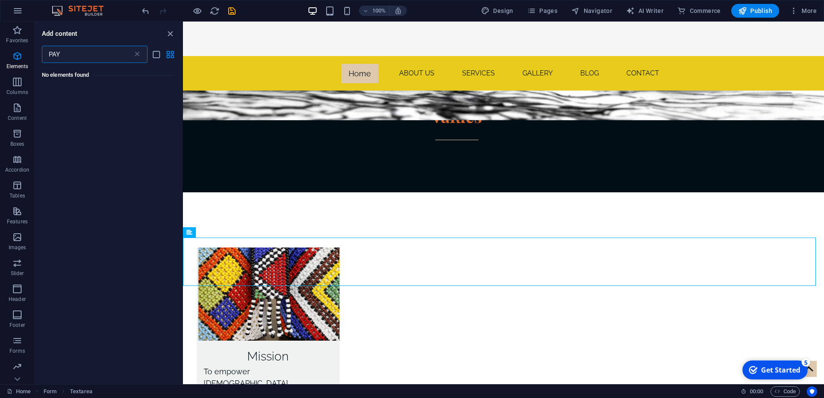
scroll to position [0, 0]
type input "P"
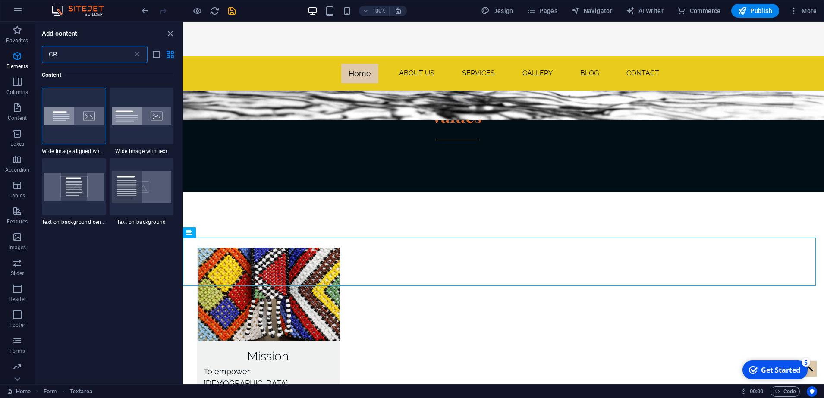
type input "C"
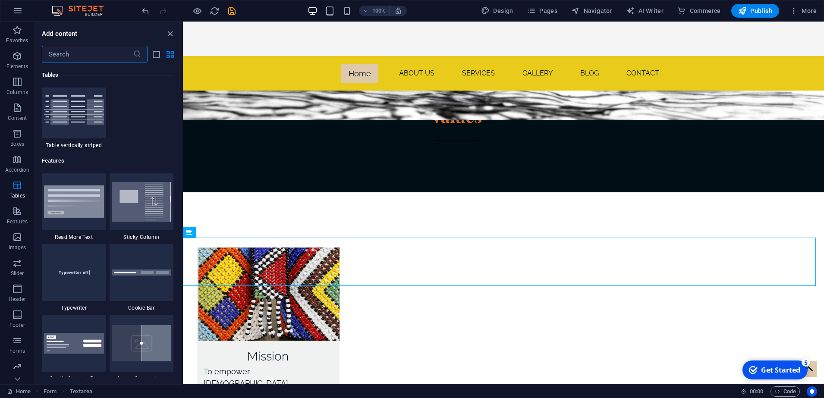
scroll to position [3453, 0]
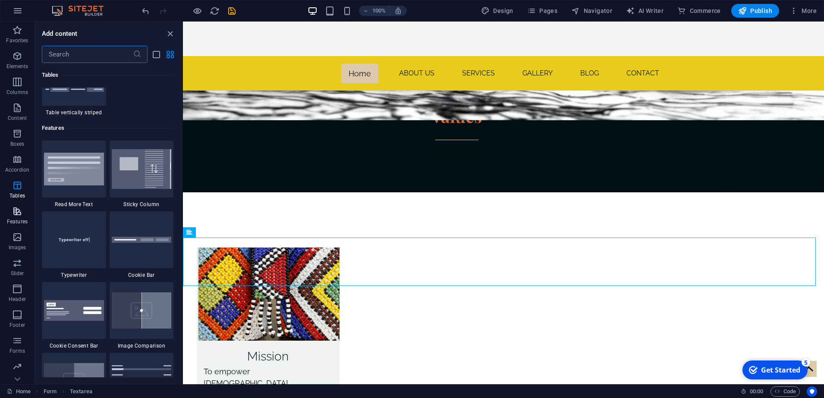
click at [14, 221] on p "Features" at bounding box center [17, 221] width 21 height 7
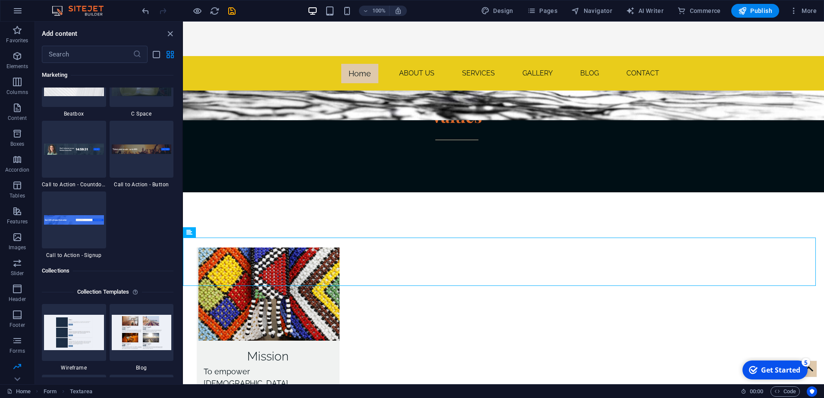
scroll to position [7792, 0]
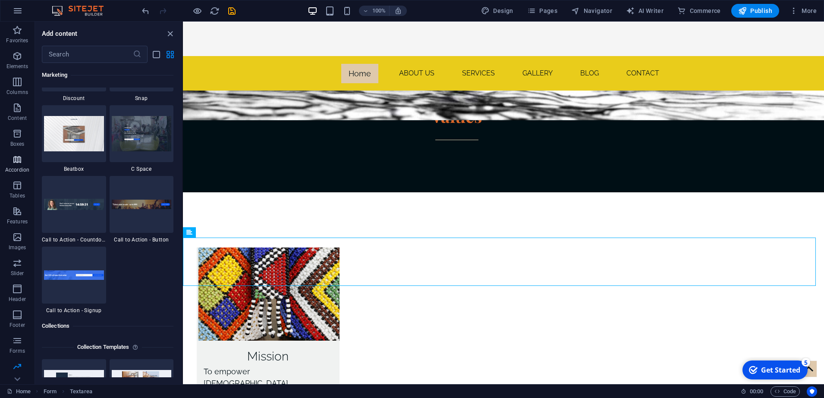
click at [11, 160] on span "Accordion" at bounding box center [17, 165] width 35 height 21
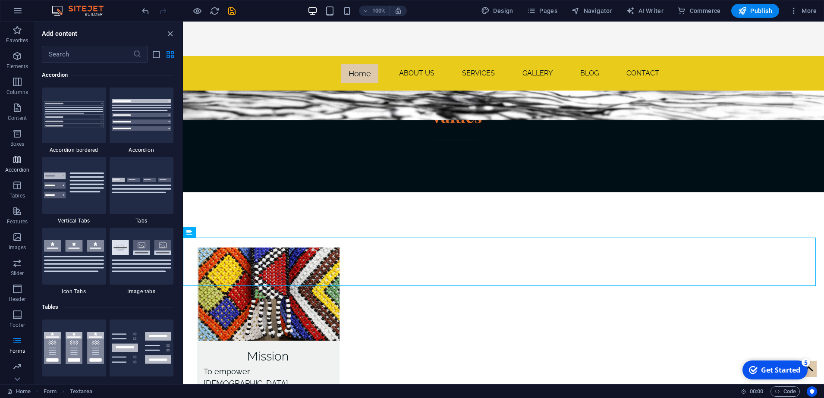
scroll to position [2898, 0]
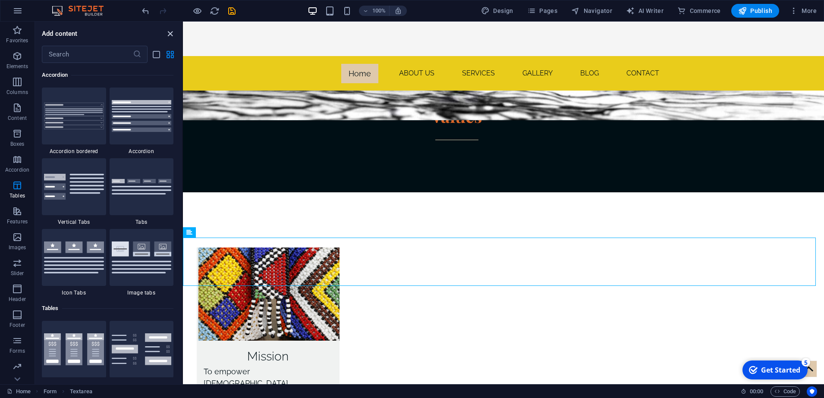
click at [169, 35] on icon "close panel" at bounding box center [170, 34] width 10 height 10
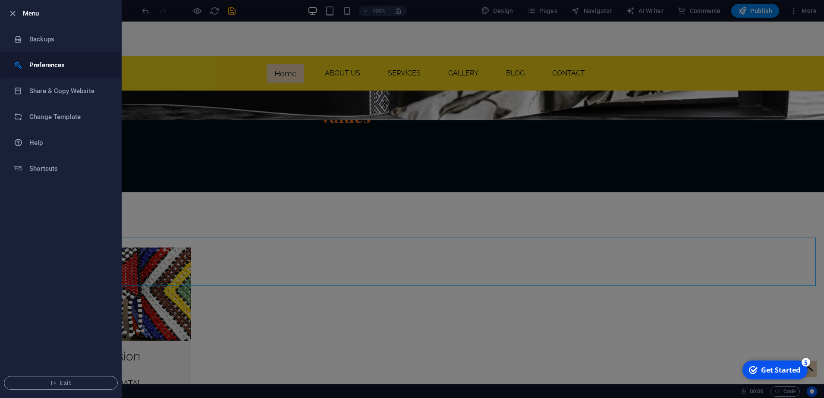
click at [46, 61] on h6 "Preferences" at bounding box center [69, 65] width 80 height 10
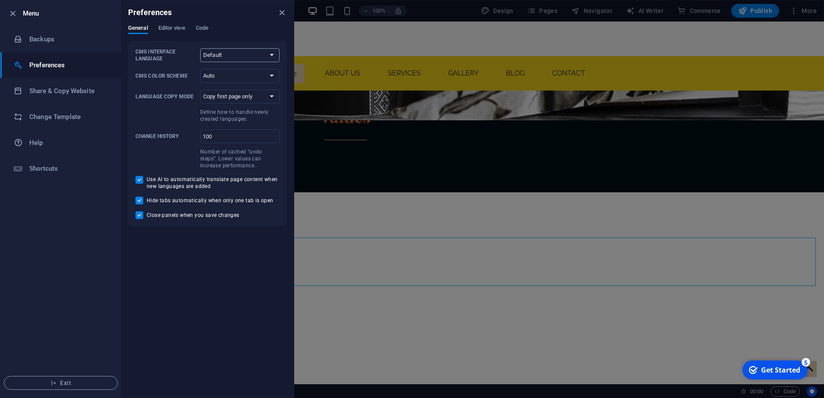
click at [274, 53] on select "Default Deutsch English Español Français Magyar Italiano Nederlands Polski Port…" at bounding box center [239, 55] width 79 height 14
click at [184, 29] on span "Editor view" at bounding box center [171, 29] width 27 height 12
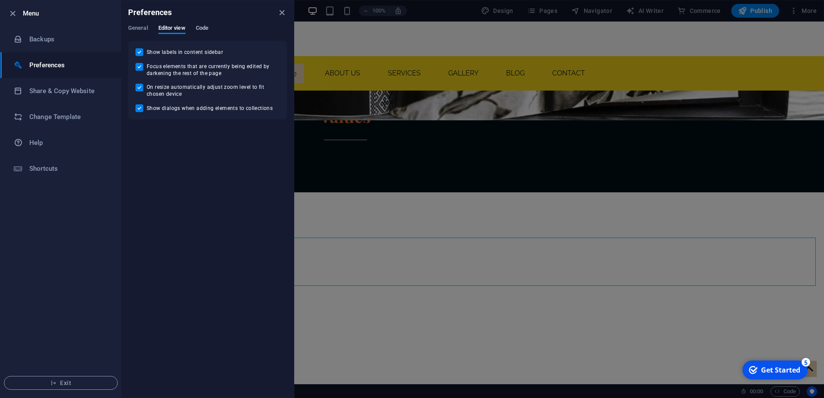
click at [208, 27] on span "Code" at bounding box center [202, 29] width 13 height 12
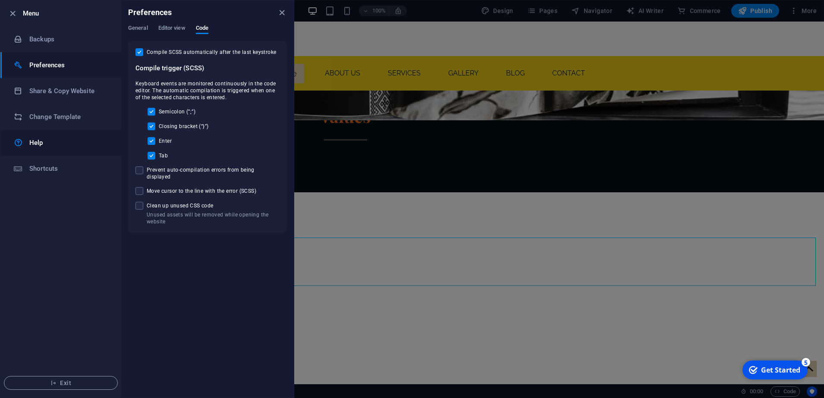
click at [55, 138] on h6 "Help" at bounding box center [69, 143] width 80 height 10
click at [284, 16] on icon "close" at bounding box center [282, 13] width 10 height 10
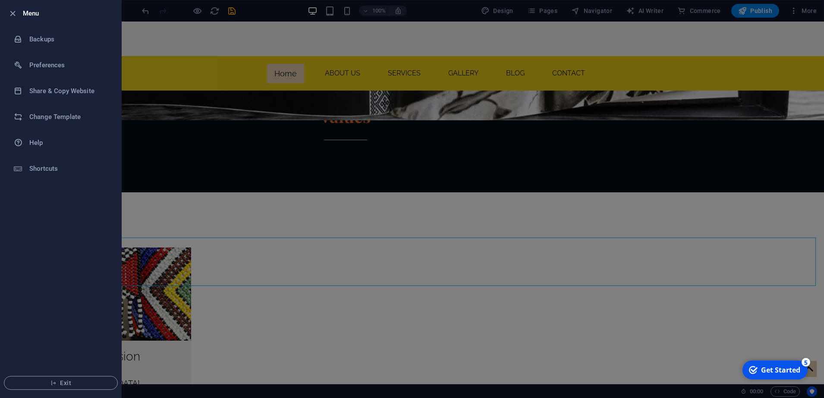
click at [28, 11] on h6 "Menu" at bounding box center [69, 13] width 92 height 10
click at [28, 15] on h6 "Menu" at bounding box center [69, 13] width 92 height 10
click at [14, 15] on icon "button" at bounding box center [13, 14] width 10 height 10
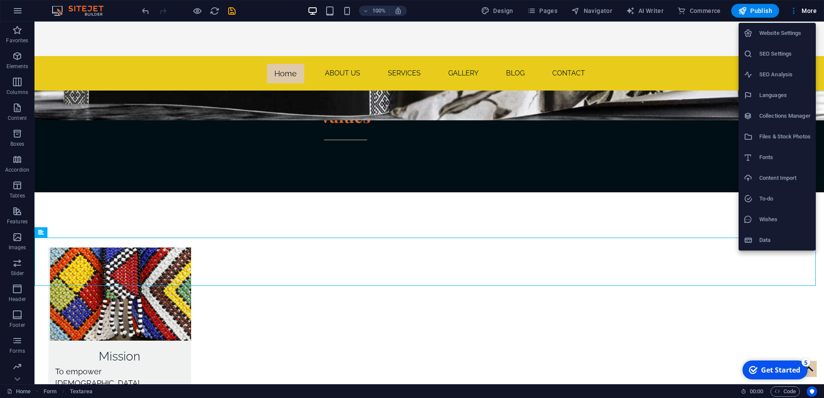
click at [651, 9] on div at bounding box center [412, 199] width 824 height 398
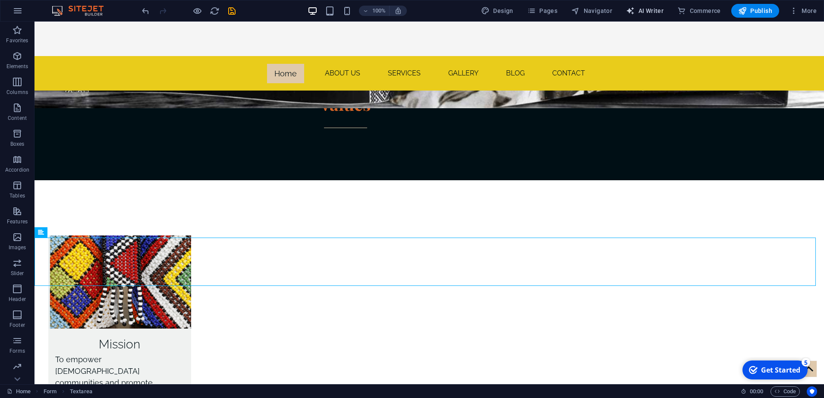
select select "English"
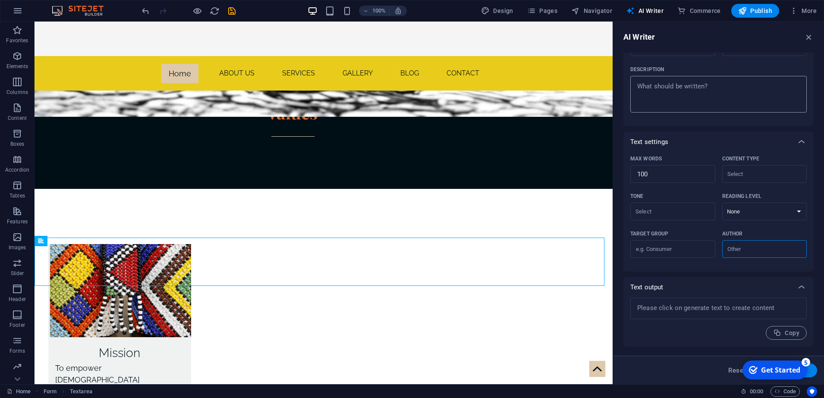
scroll to position [0, 0]
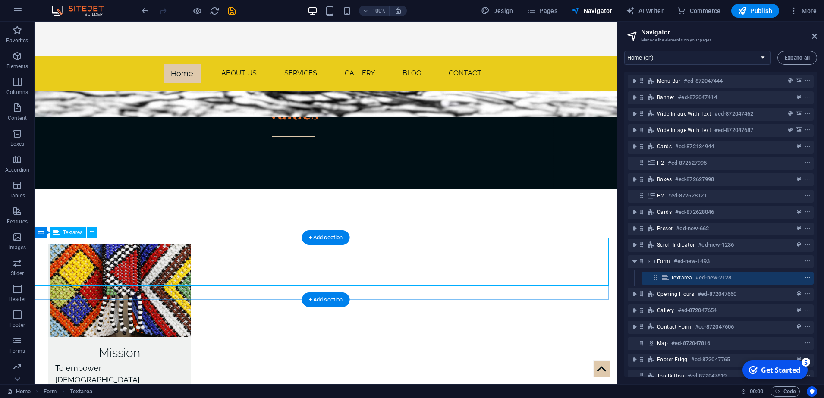
click at [806, 276] on icon "context-menu" at bounding box center [808, 278] width 6 height 6
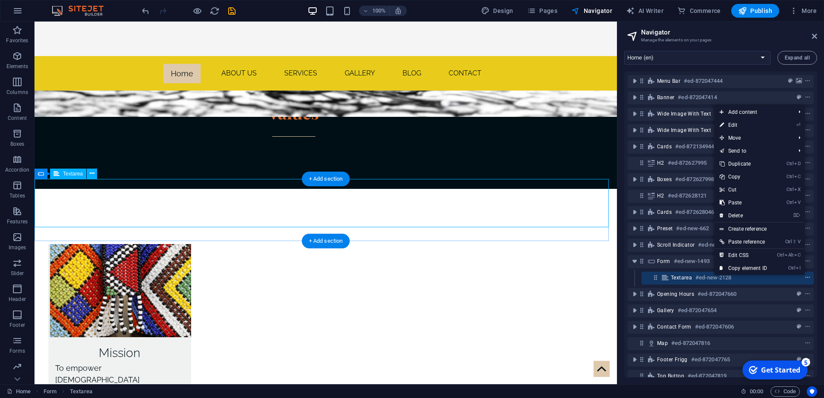
scroll to position [1931, 0]
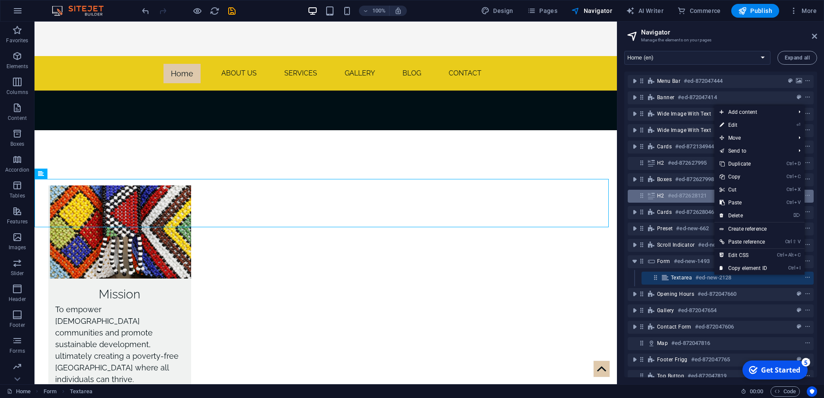
drag, startPoint x: 736, startPoint y: 217, endPoint x: 714, endPoint y: 190, distance: 34.6
click at [736, 217] on link "⌦ Delete" at bounding box center [744, 215] width 58 height 13
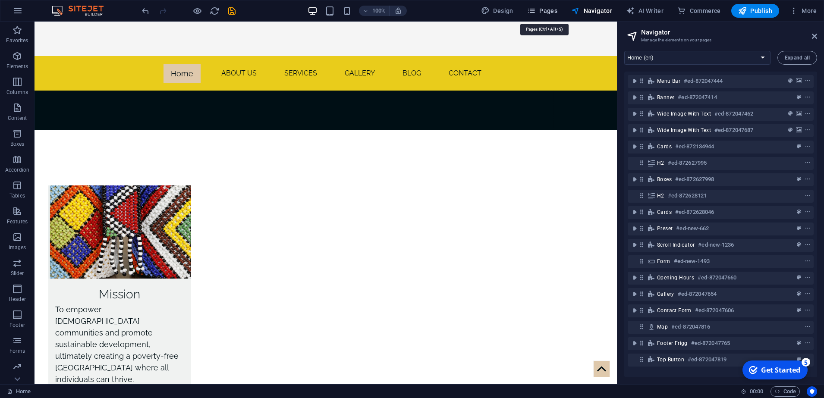
click at [541, 7] on span "Pages" at bounding box center [542, 10] width 30 height 9
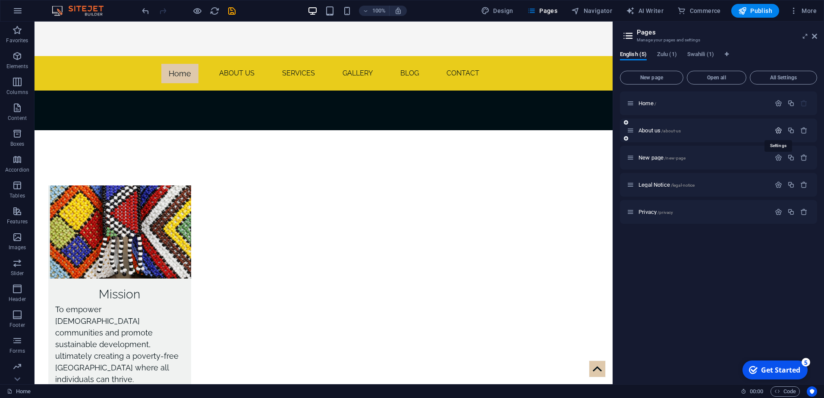
click at [781, 131] on icon "button" at bounding box center [778, 130] width 7 height 7
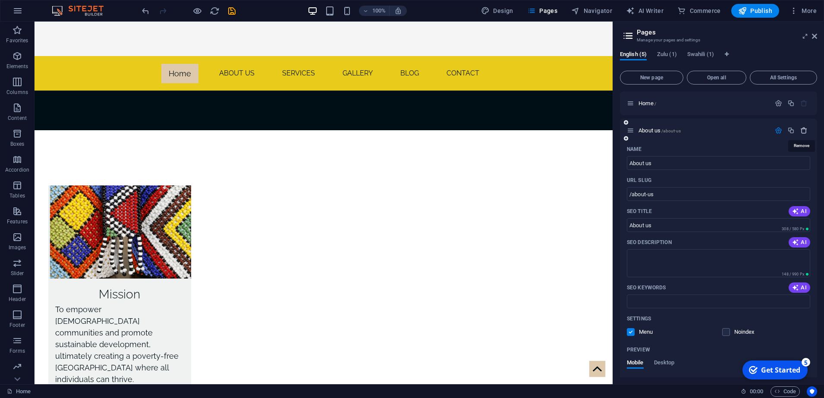
click at [804, 132] on icon "button" at bounding box center [804, 130] width 7 height 7
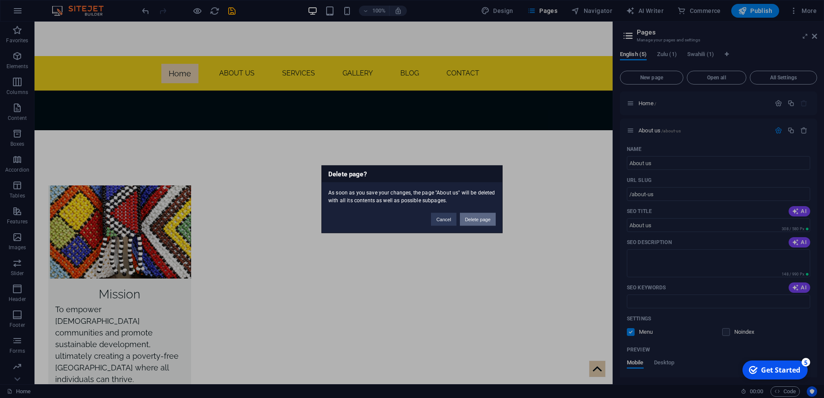
click at [492, 218] on button "Delete page" at bounding box center [478, 219] width 36 height 13
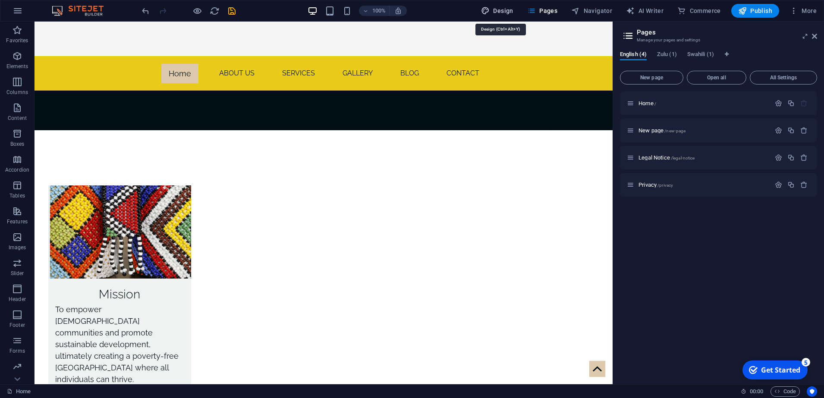
click at [510, 8] on span "Design" at bounding box center [497, 10] width 32 height 9
select select "px"
select select "400"
select select "px"
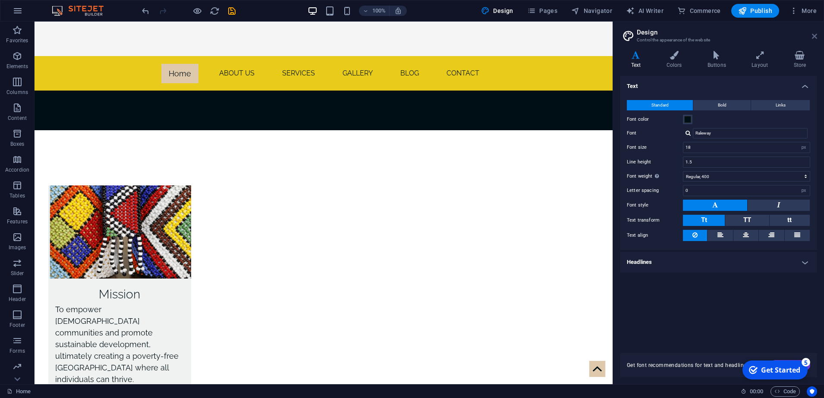
click at [815, 35] on icon at bounding box center [814, 36] width 5 height 7
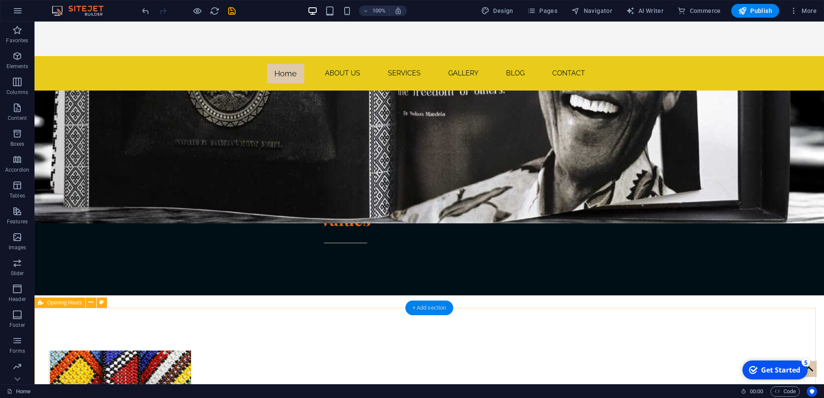
scroll to position [1886, 0]
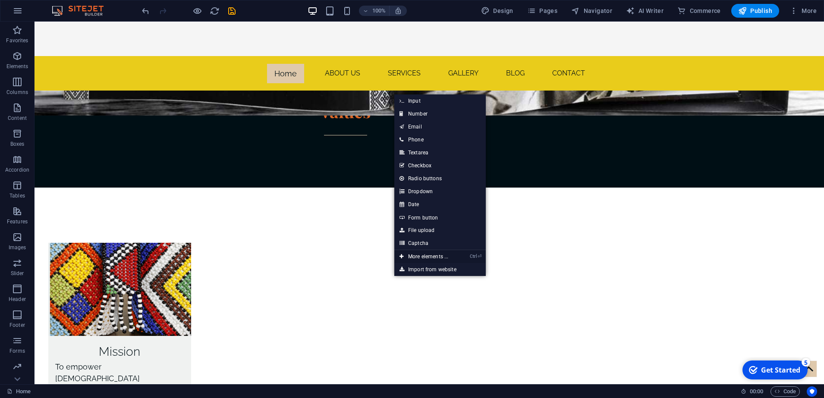
click at [413, 254] on link "Ctrl ⏎ More elements ..." at bounding box center [424, 256] width 59 height 13
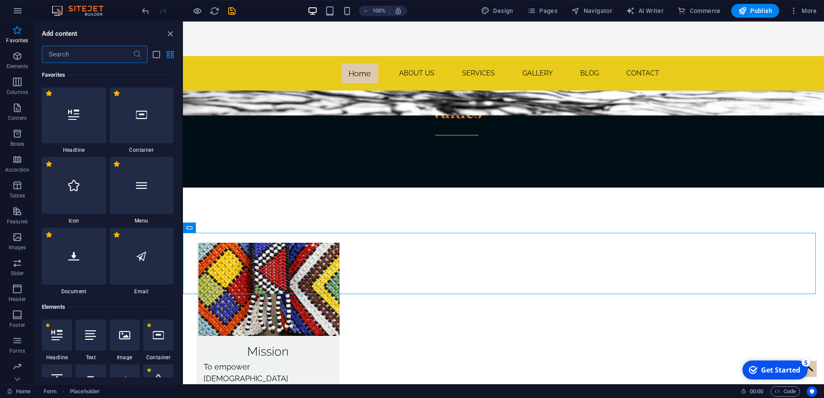
scroll to position [0, 0]
click at [22, 63] on p "Elements" at bounding box center [17, 66] width 22 height 7
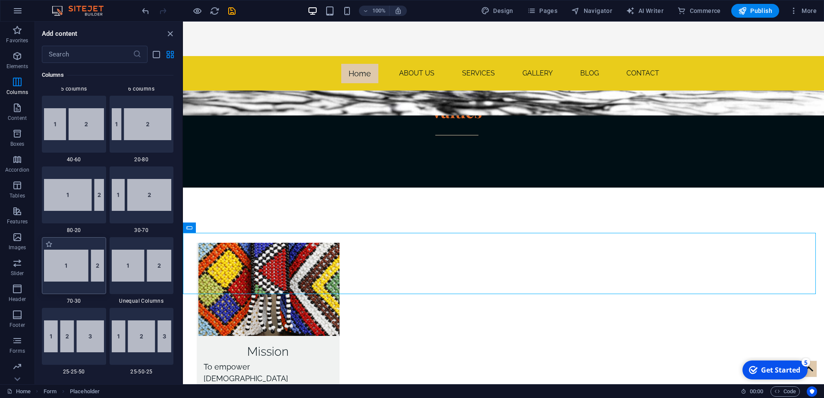
scroll to position [881, 0]
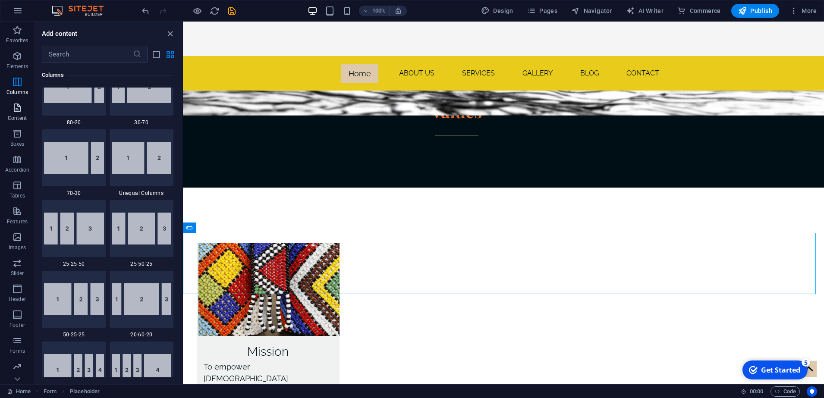
click at [17, 112] on icon "button" at bounding box center [17, 108] width 10 height 10
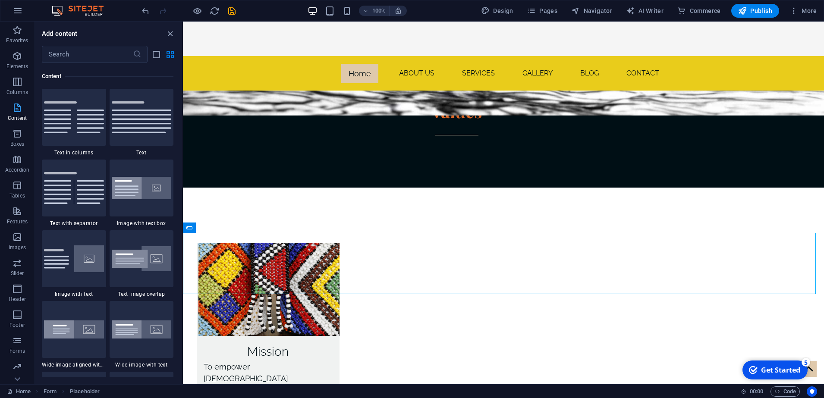
scroll to position [1652, 0]
click at [18, 145] on p "Boxes" at bounding box center [17, 144] width 14 height 7
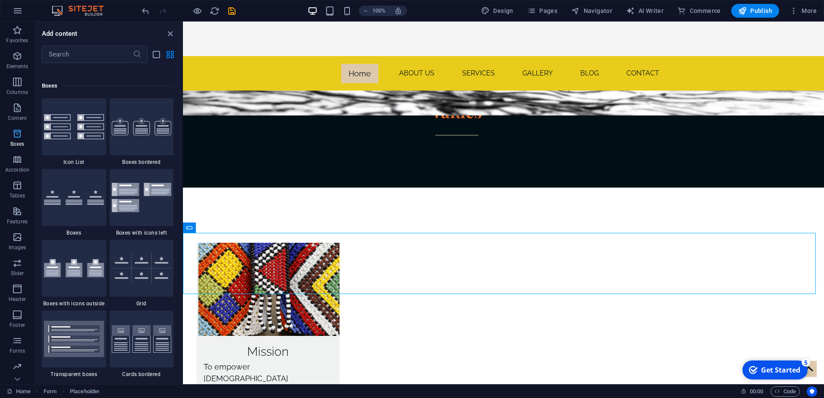
scroll to position [2522, 0]
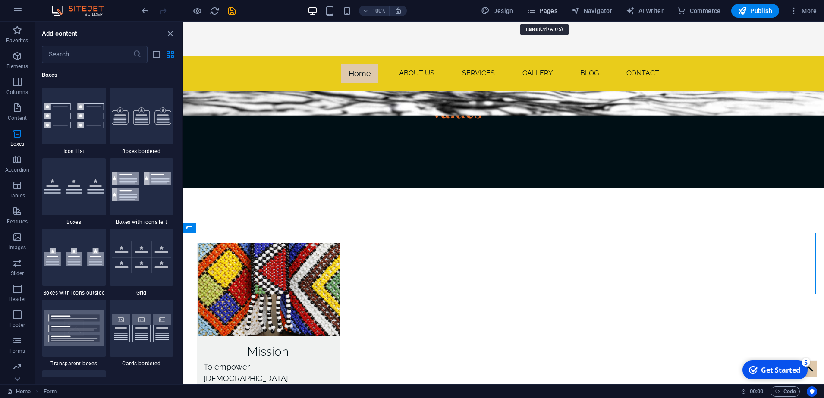
click at [543, 10] on span "Pages" at bounding box center [542, 10] width 30 height 9
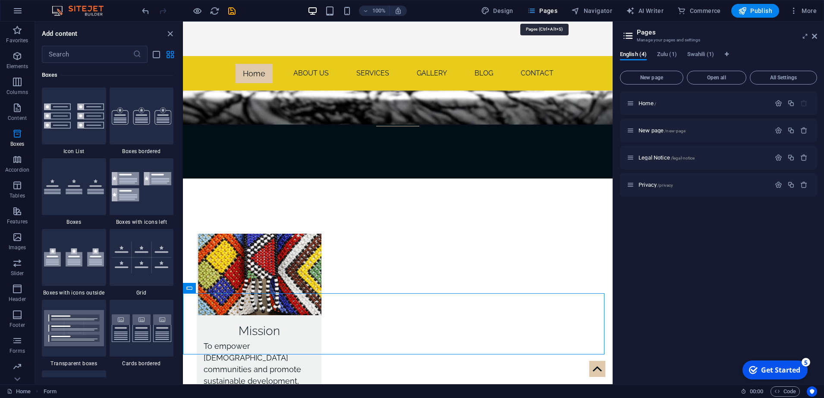
scroll to position [1861, 0]
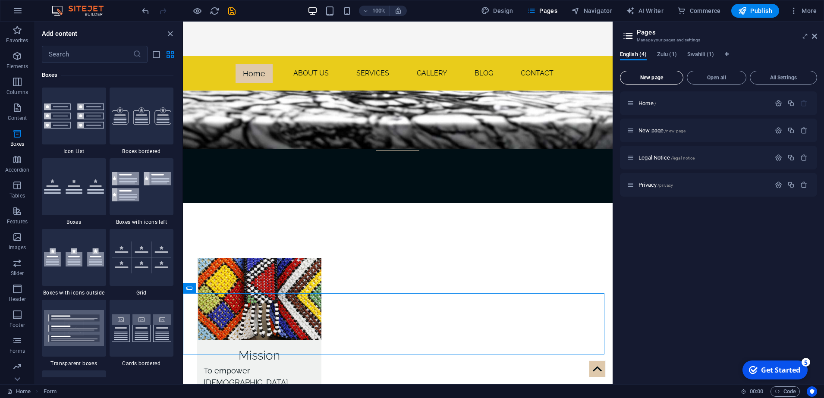
click at [655, 78] on span "New page" at bounding box center [652, 77] width 56 height 5
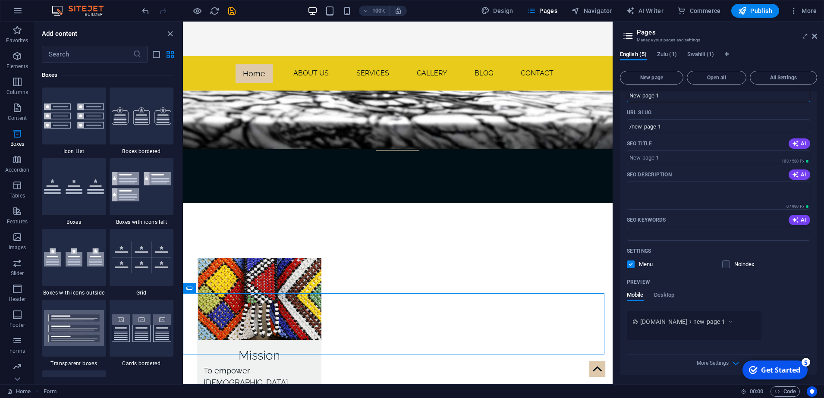
scroll to position [151, 0]
click at [667, 295] on span "Desktop" at bounding box center [664, 295] width 21 height 12
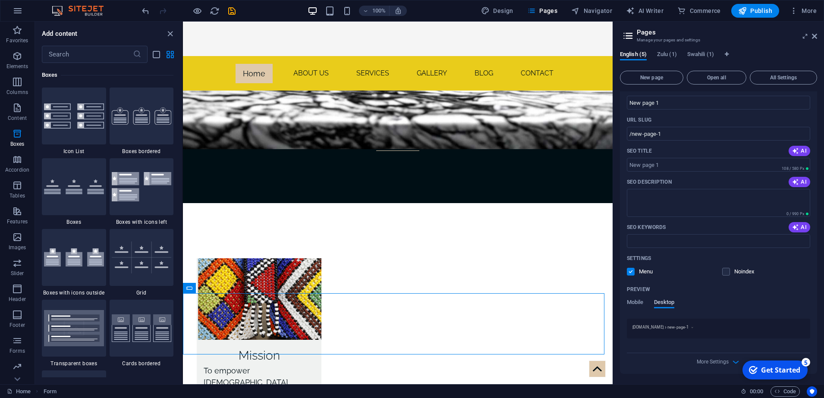
scroll to position [142, 0]
click at [639, 302] on span "Mobile" at bounding box center [635, 303] width 17 height 12
click at [725, 270] on label at bounding box center [727, 272] width 8 height 8
click at [0, 0] on input "checkbox" at bounding box center [0, 0] width 0 height 0
click at [725, 270] on label at bounding box center [727, 272] width 8 height 8
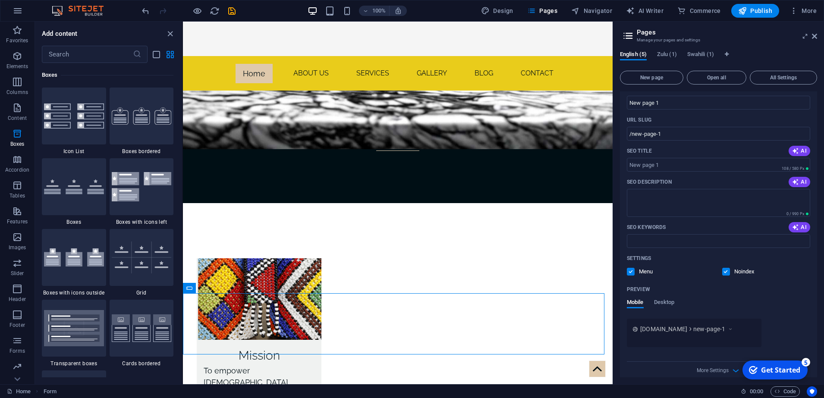
click at [0, 0] on input "checkbox" at bounding box center [0, 0] width 0 height 0
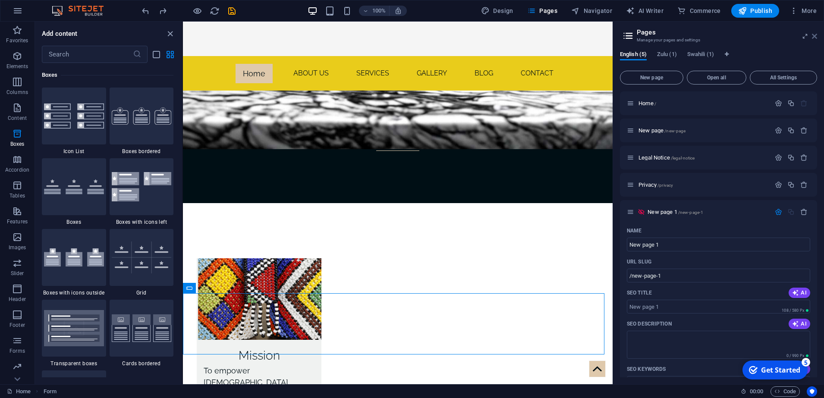
drag, startPoint x: 633, startPoint y: 14, endPoint x: 816, endPoint y: 35, distance: 184.3
click at [816, 35] on icon at bounding box center [814, 36] width 5 height 7
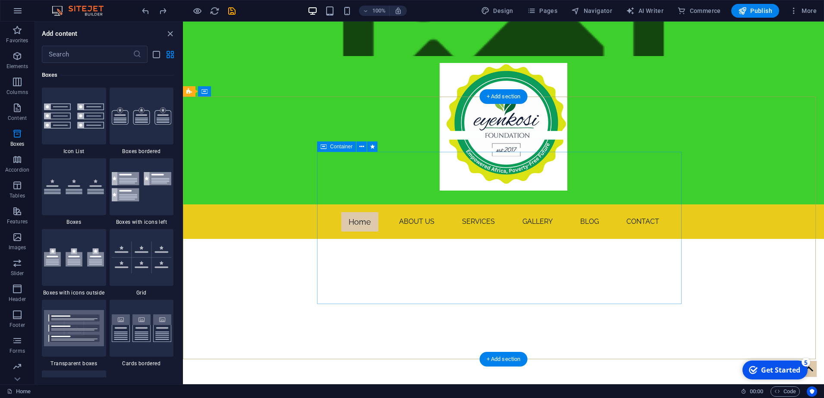
scroll to position [108, 0]
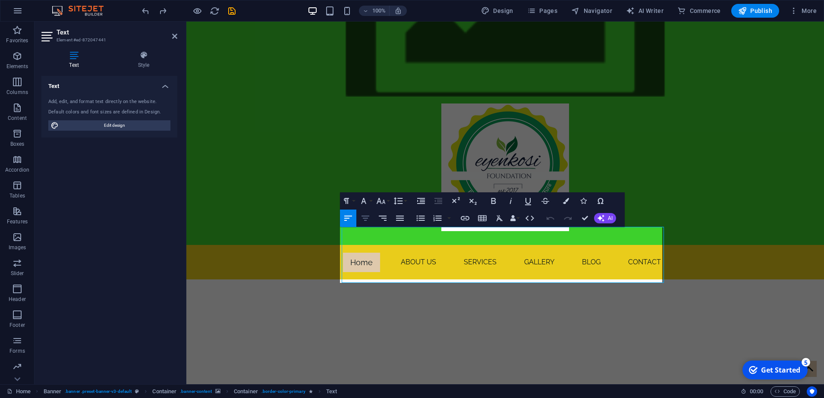
click at [366, 219] on icon "button" at bounding box center [365, 218] width 10 height 10
drag, startPoint x: 342, startPoint y: 244, endPoint x: 585, endPoint y: 290, distance: 247.8
click at [363, 221] on icon "button" at bounding box center [365, 218] width 10 height 10
click at [363, 219] on icon "button" at bounding box center [365, 218] width 10 height 10
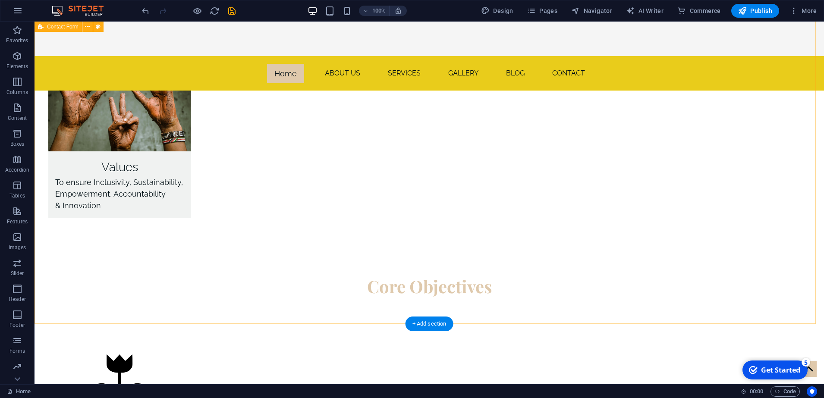
scroll to position [2644, 0]
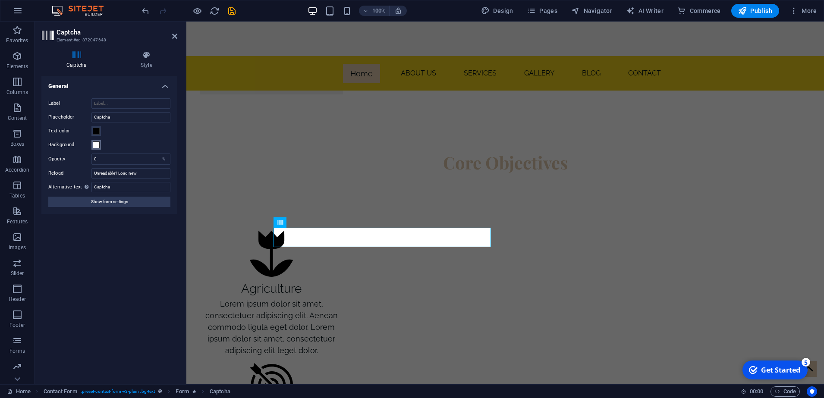
click at [96, 146] on span at bounding box center [96, 145] width 7 height 7
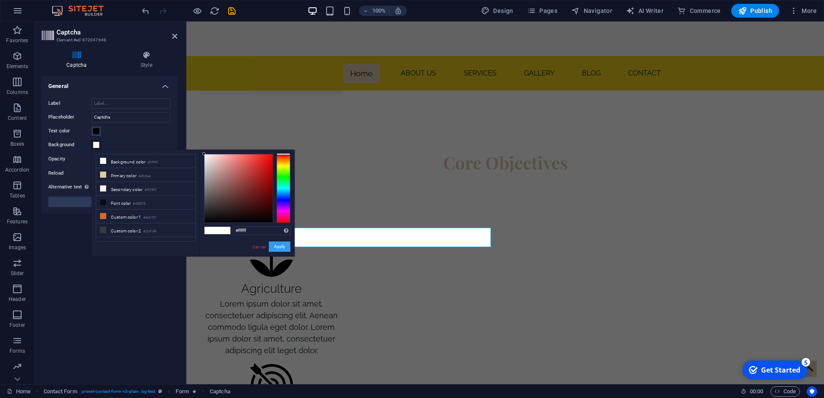
click at [276, 246] on button "Apply" at bounding box center [280, 247] width 22 height 10
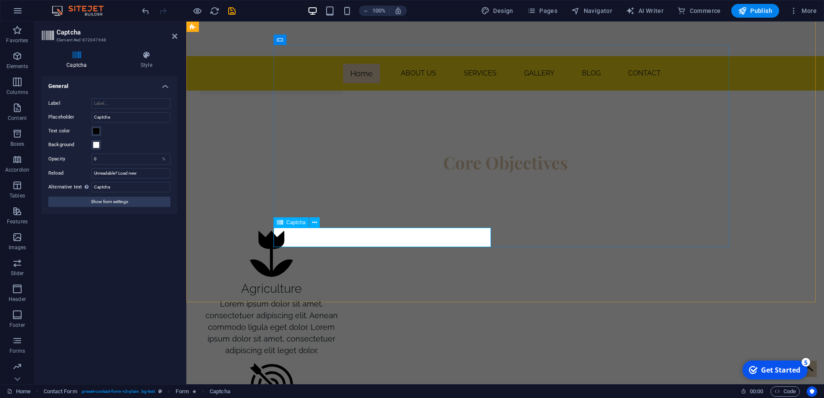
click at [172, 36] on icon at bounding box center [174, 36] width 5 height 7
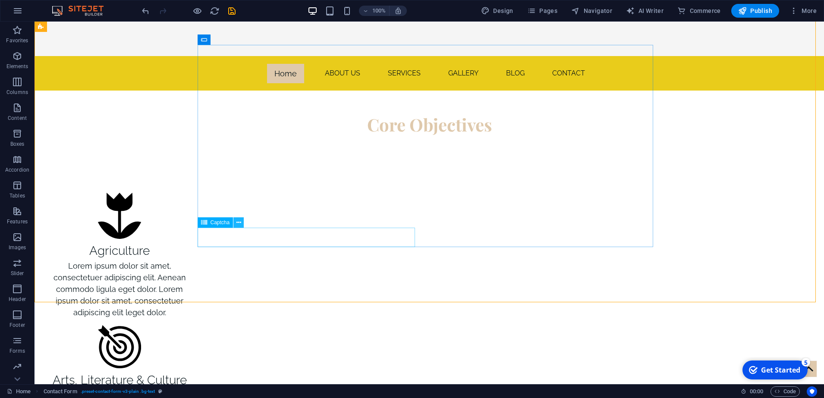
click at [237, 222] on icon at bounding box center [239, 222] width 5 height 9
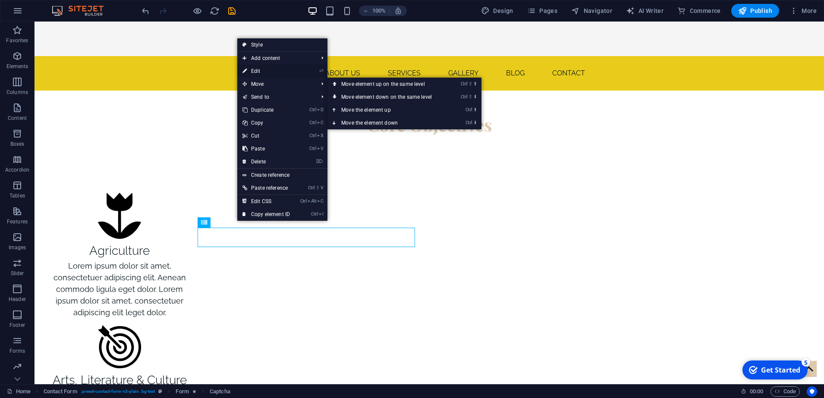
click at [269, 72] on link "⏎ Edit" at bounding box center [266, 71] width 58 height 13
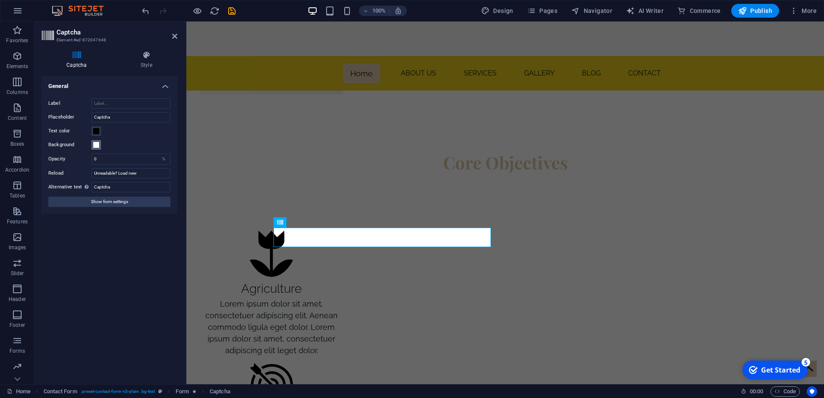
click at [98, 145] on span at bounding box center [96, 145] width 7 height 7
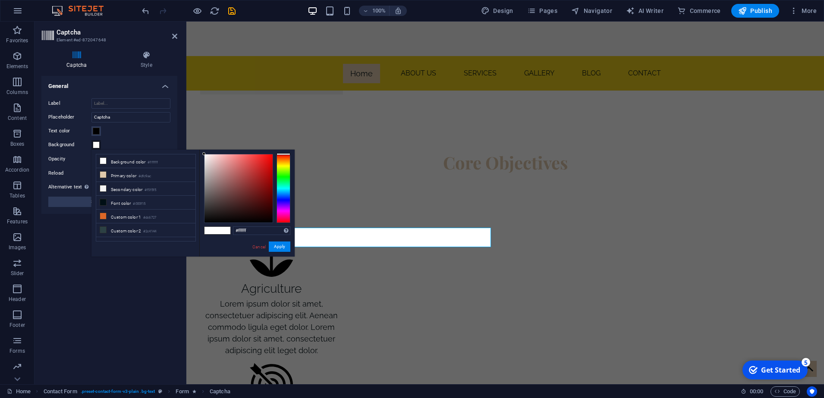
click at [219, 230] on span at bounding box center [224, 230] width 13 height 7
click at [279, 246] on button "Apply" at bounding box center [280, 247] width 22 height 10
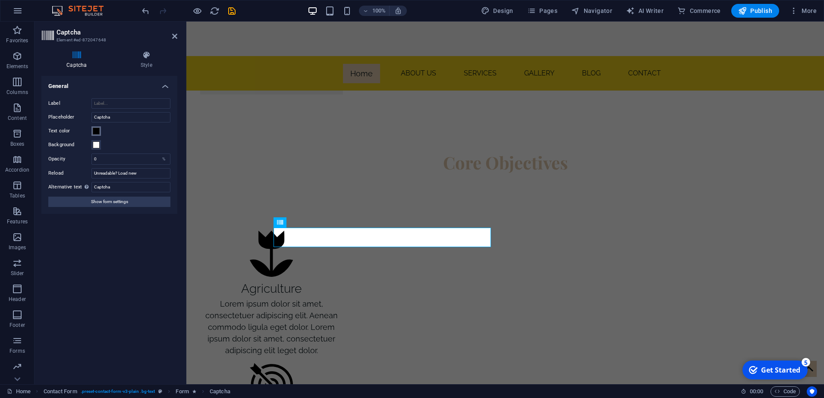
click at [98, 129] on span at bounding box center [96, 131] width 7 height 7
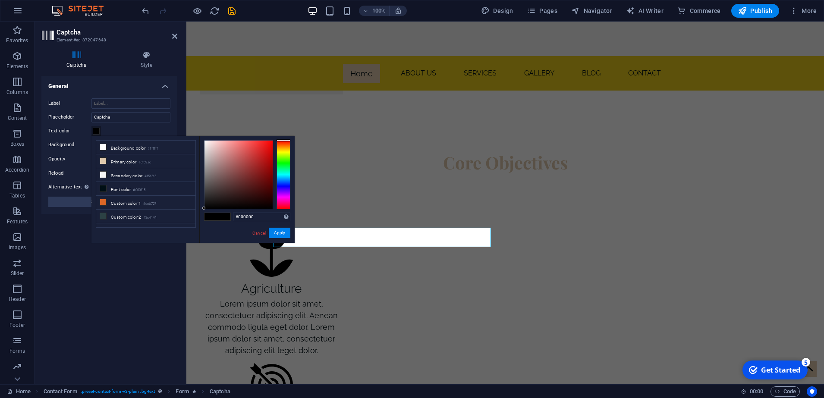
click at [208, 145] on div at bounding box center [239, 175] width 68 height 68
type input "#eee2e2"
drag, startPoint x: 275, startPoint y: 229, endPoint x: 89, endPoint y: 207, distance: 187.3
click at [275, 229] on button "Apply" at bounding box center [280, 233] width 22 height 10
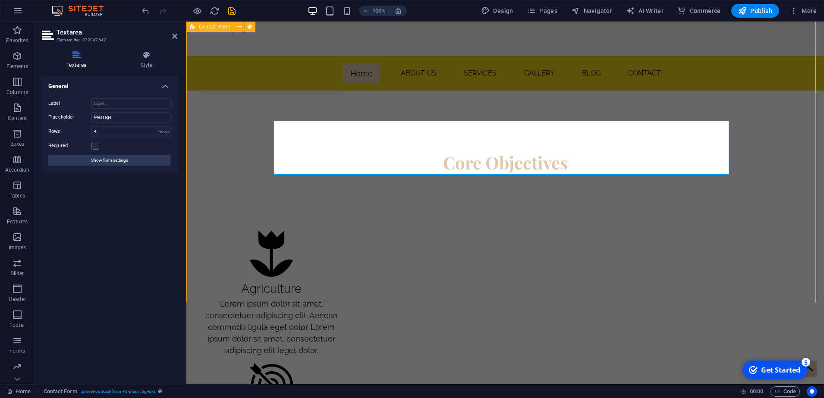
scroll to position [2644, 0]
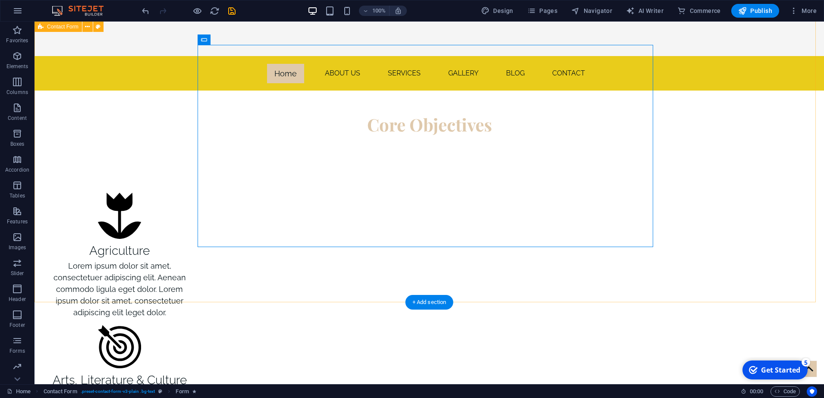
scroll to position [2428, 0]
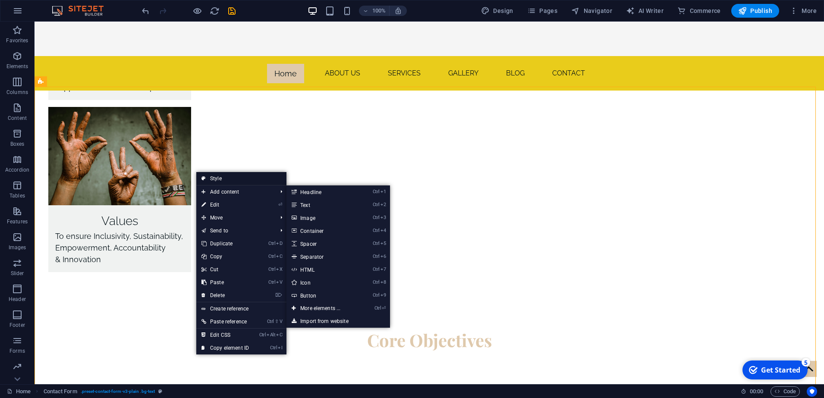
drag, startPoint x: 47, startPoint y: 302, endPoint x: 218, endPoint y: 177, distance: 211.9
click at [218, 177] on link "Style" at bounding box center [241, 178] width 90 height 13
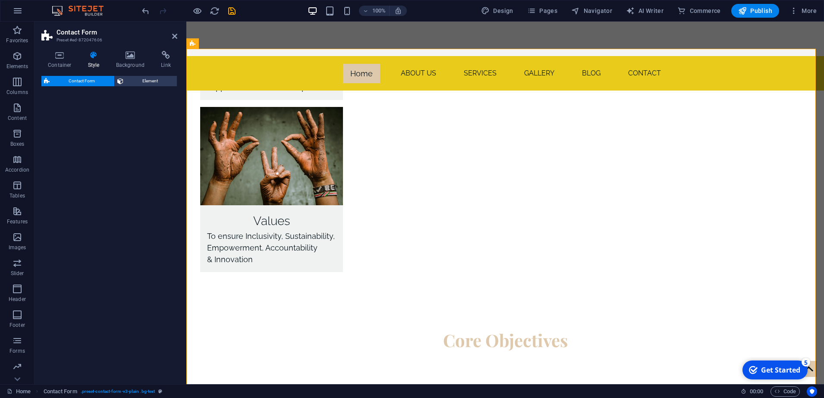
select select "rem"
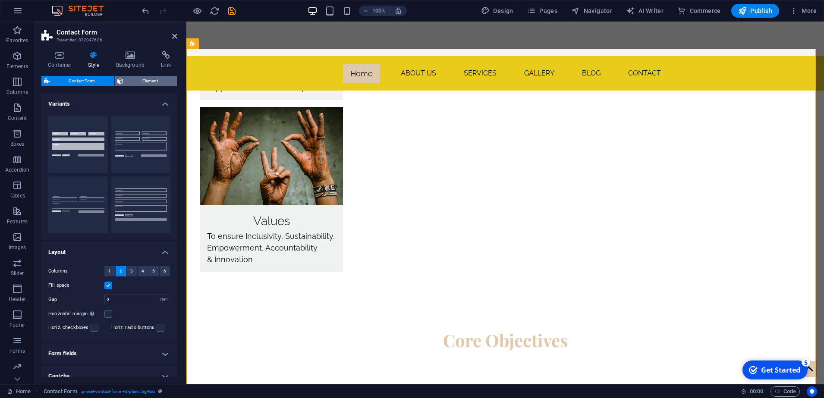
click at [135, 84] on span "Element" at bounding box center [150, 81] width 49 height 10
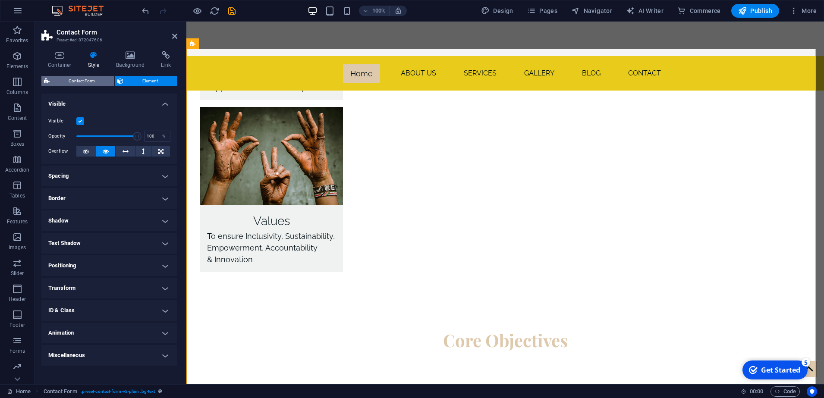
click at [70, 83] on span "Contact Form" at bounding box center [82, 81] width 60 height 10
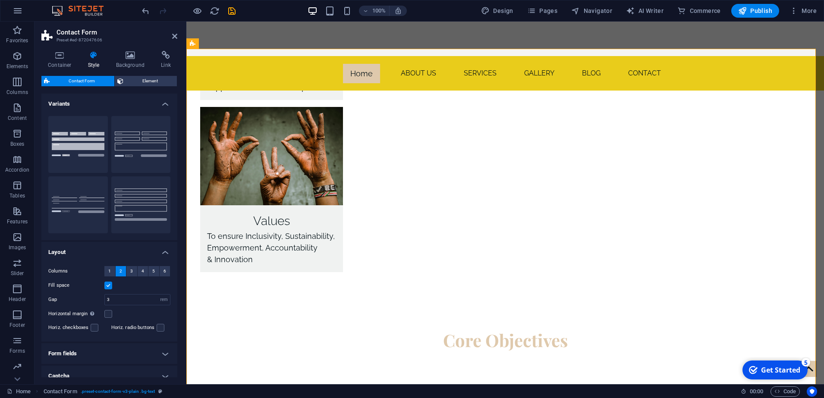
scroll to position [44, 0]
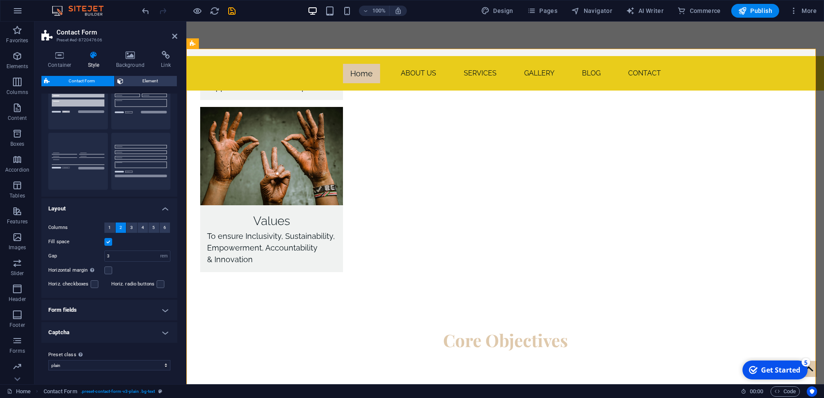
click at [161, 312] on h4 "Form fields" at bounding box center [109, 310] width 136 height 21
click at [165, 312] on h4 "Form fields" at bounding box center [109, 308] width 136 height 16
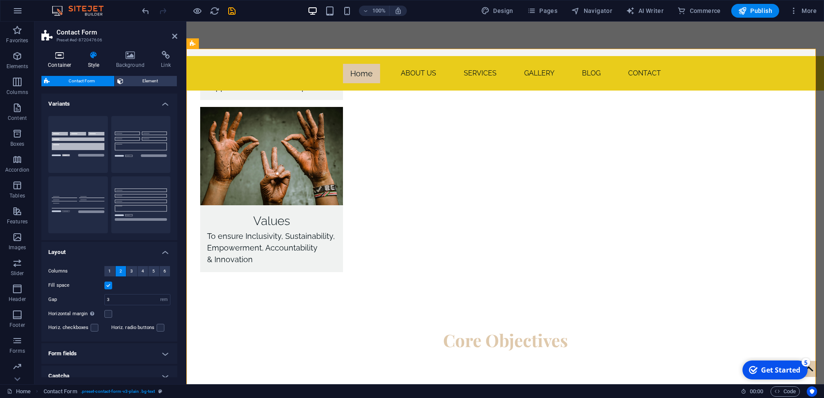
click at [64, 58] on icon at bounding box center [59, 55] width 37 height 9
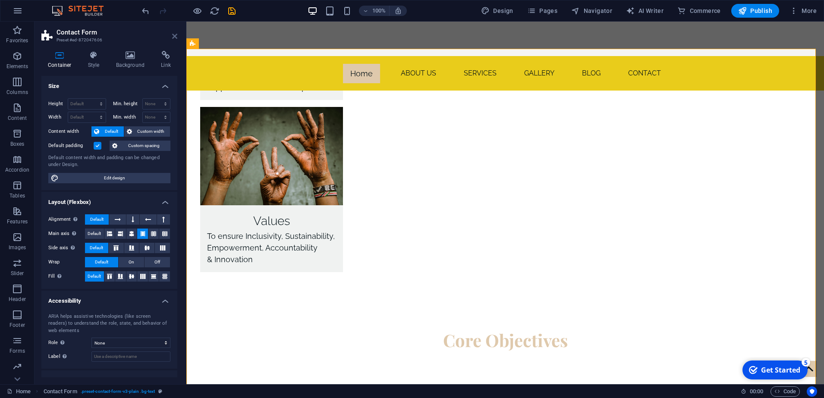
drag, startPoint x: 176, startPoint y: 37, endPoint x: 151, endPoint y: 131, distance: 97.3
click at [176, 37] on icon at bounding box center [174, 36] width 5 height 7
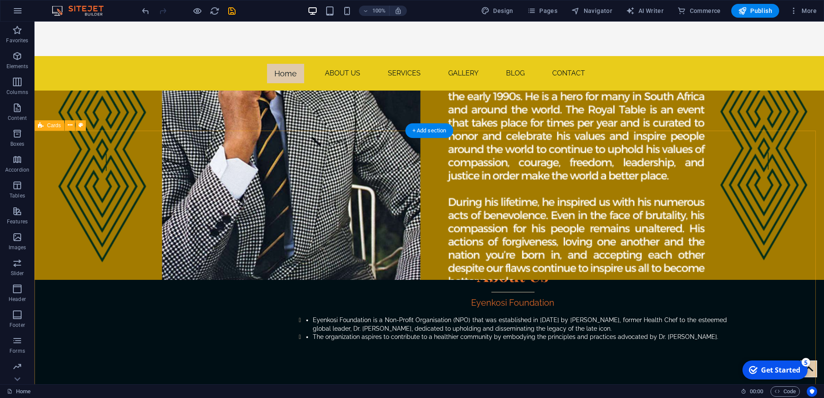
scroll to position [432, 0]
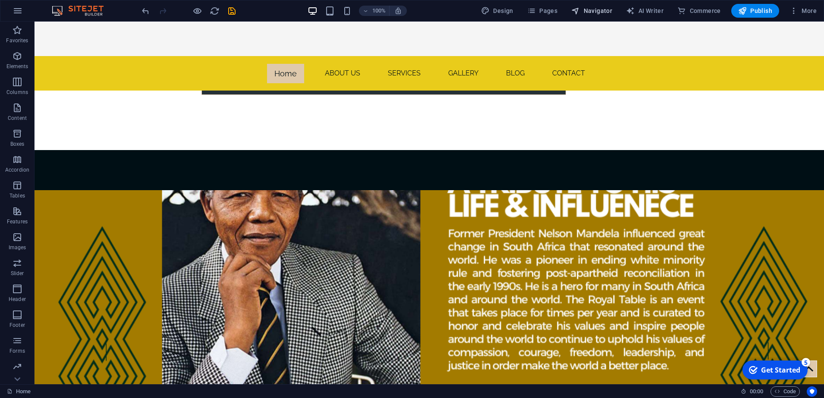
click at [548, 11] on span "Pages" at bounding box center [542, 10] width 30 height 9
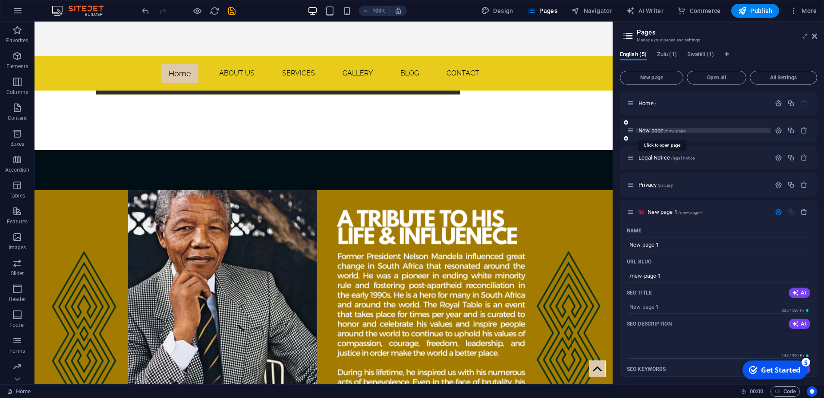
click at [662, 131] on span "New page /new-page" at bounding box center [662, 130] width 47 height 6
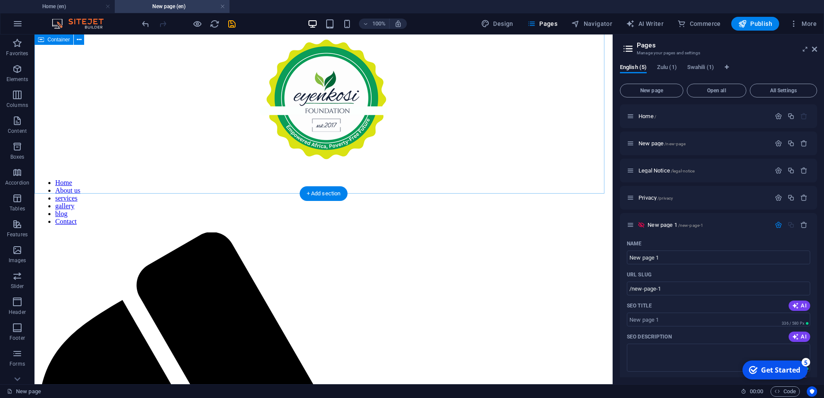
scroll to position [0, 0]
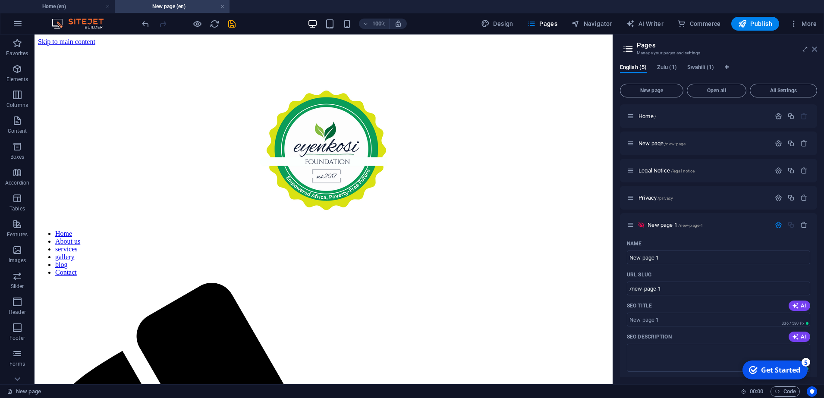
click at [814, 50] on icon at bounding box center [814, 49] width 5 height 7
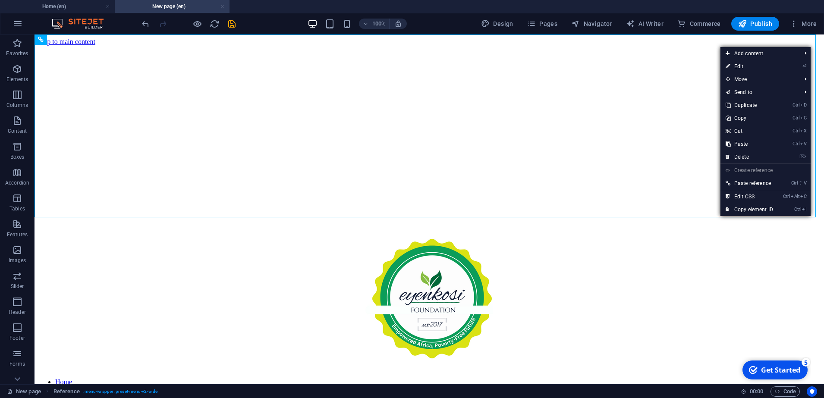
click at [221, 6] on link at bounding box center [222, 7] width 5 height 8
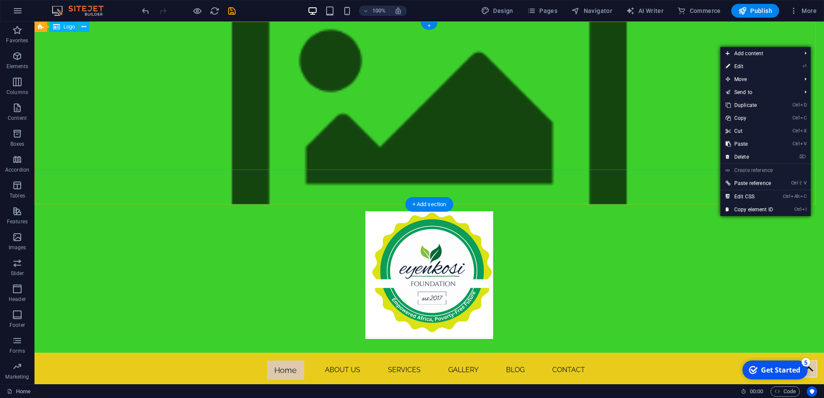
drag, startPoint x: 224, startPoint y: 92, endPoint x: 227, endPoint y: 85, distance: 7.5
click at [226, 205] on div at bounding box center [430, 279] width 790 height 148
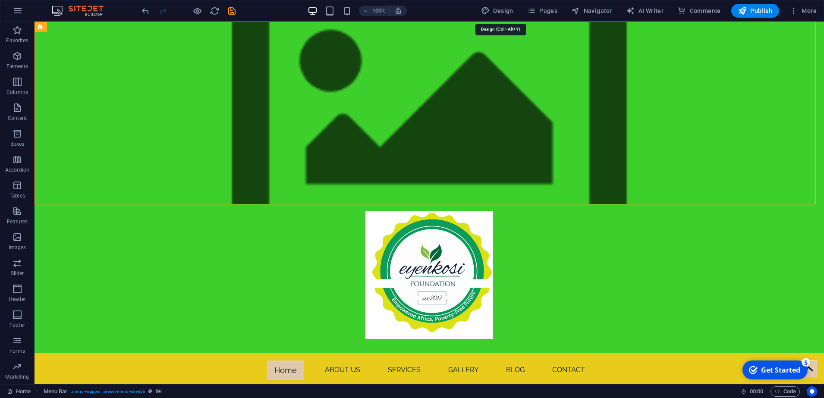
drag, startPoint x: 496, startPoint y: 12, endPoint x: 444, endPoint y: 12, distance: 52.2
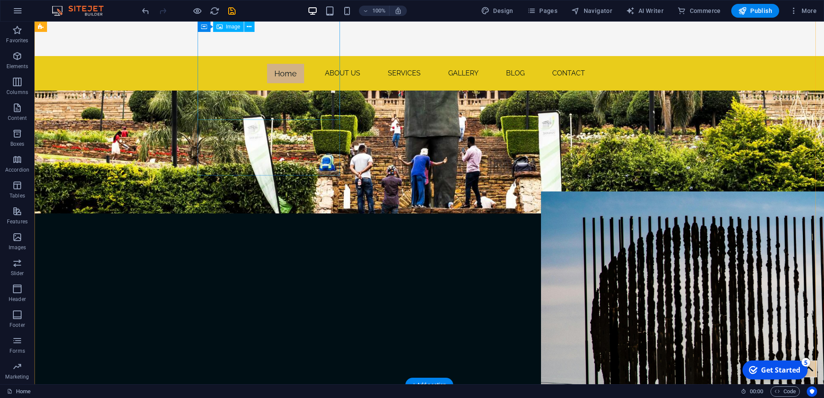
scroll to position [1403, 0]
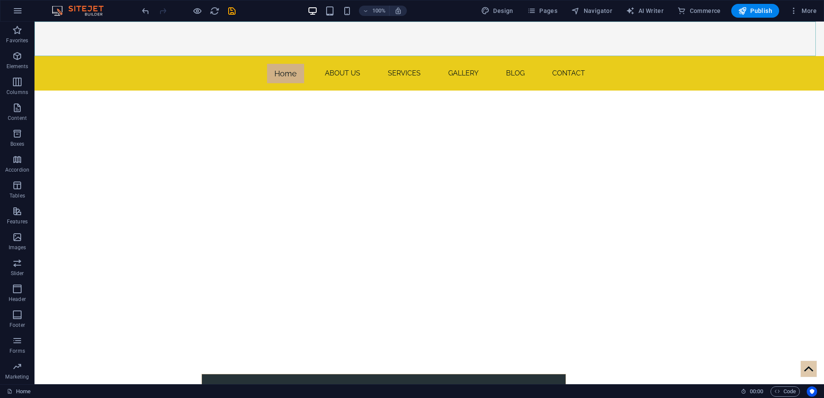
click at [349, 56] on nav "Home About us services gallery blog Contact" at bounding box center [430, 73] width 790 height 35
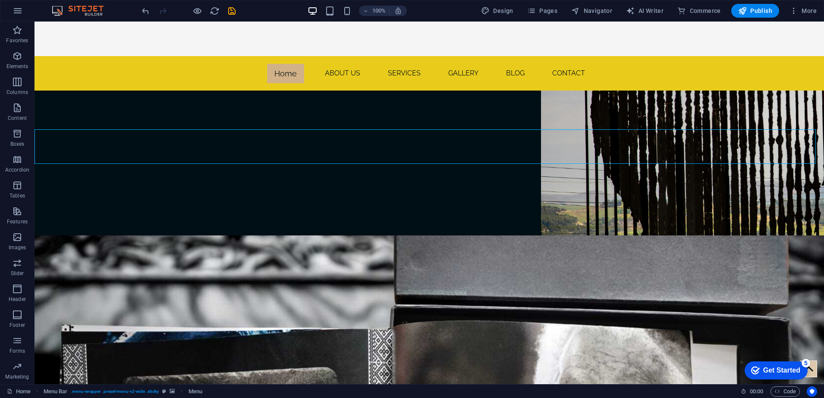
scroll to position [1295, 0]
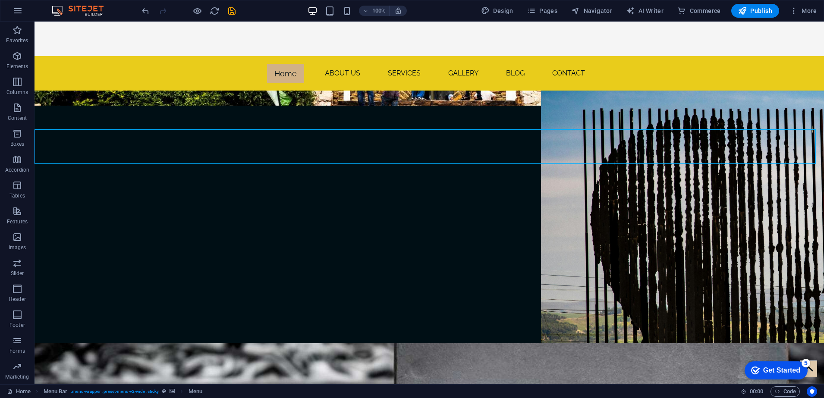
click at [66, 56] on nav "Home About us services gallery blog Contact" at bounding box center [430, 73] width 790 height 35
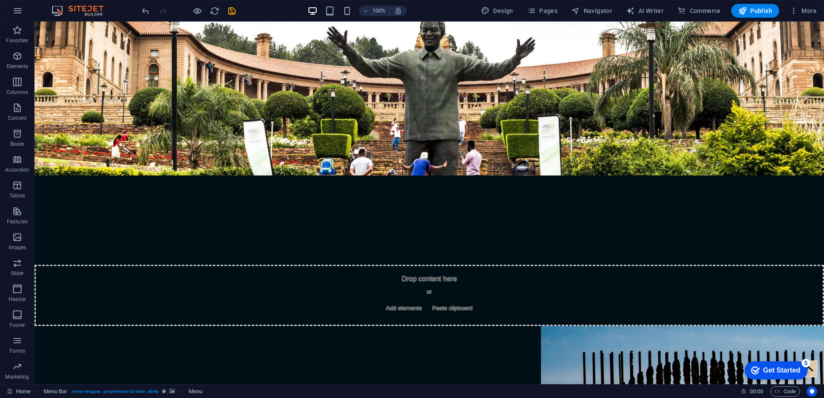
scroll to position [0, 0]
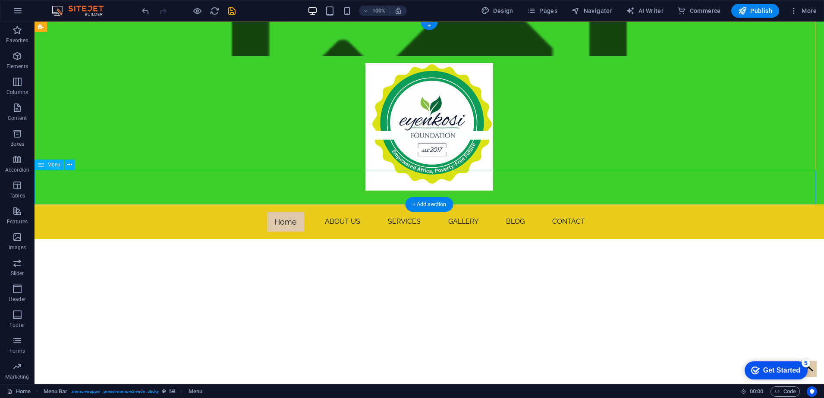
click at [166, 205] on nav "Home About us services gallery blog Contact" at bounding box center [430, 222] width 790 height 35
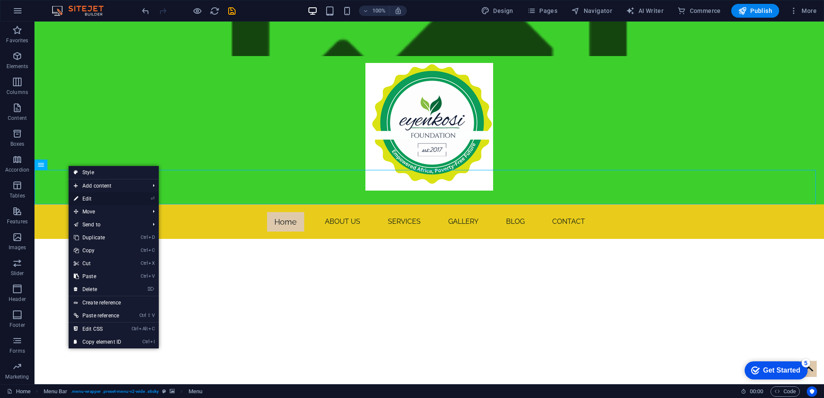
click at [114, 202] on link "⏎ Edit" at bounding box center [98, 199] width 58 height 13
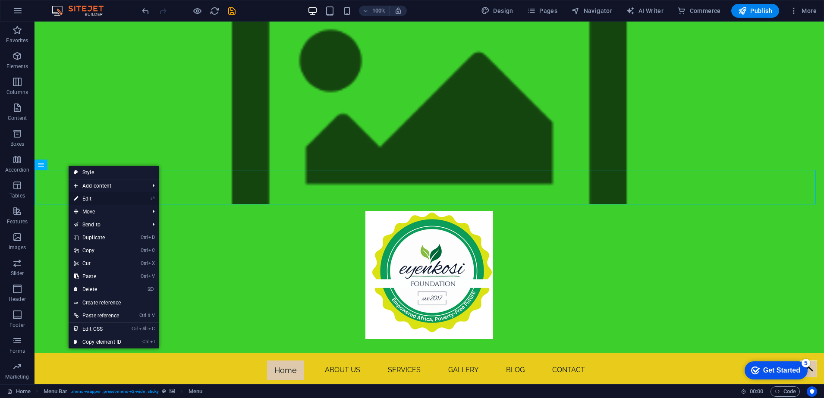
select select "primary"
select select "1"
select select "overlay"
select select "alternate"
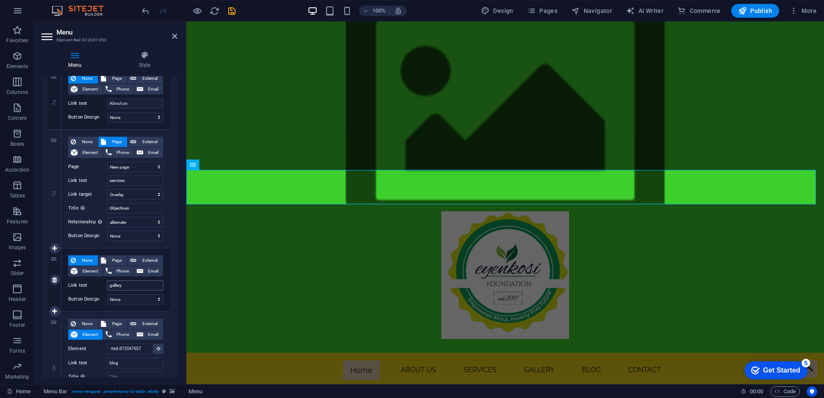
scroll to position [270, 0]
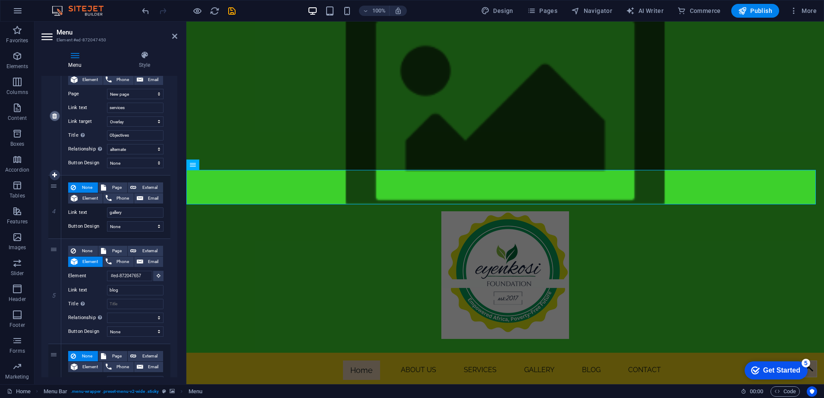
click at [55, 115] on icon at bounding box center [54, 116] width 5 height 6
select select
type input "gallery"
type input "#ed-872047657"
type input "blog"
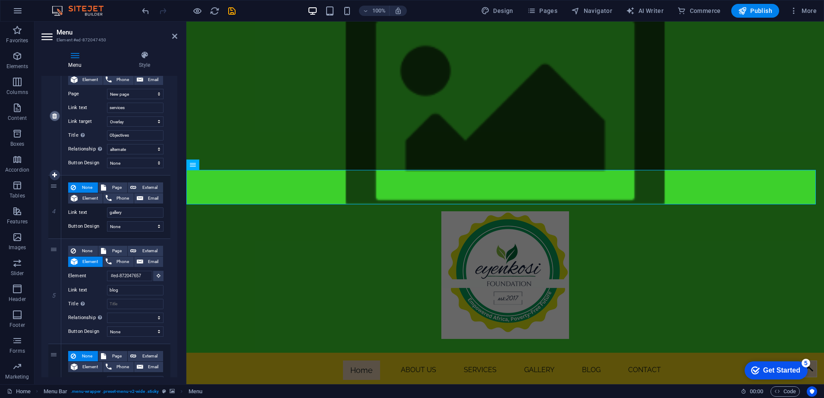
select select
type input "Contact"
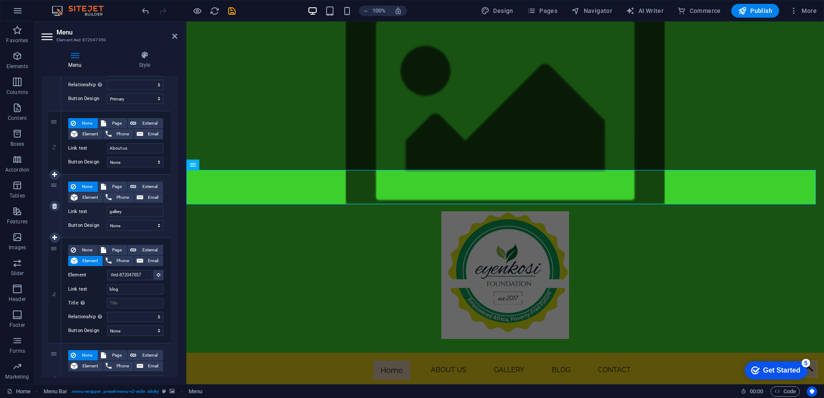
scroll to position [134, 0]
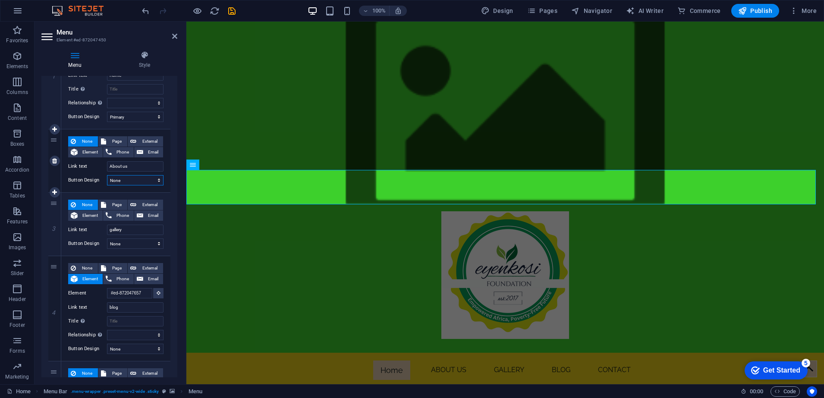
click at [125, 180] on select "None Default Primary Secondary" at bounding box center [135, 180] width 57 height 10
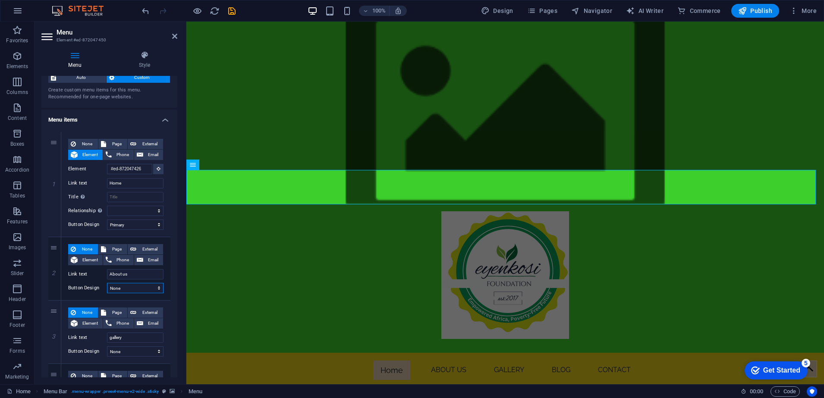
scroll to position [0, 0]
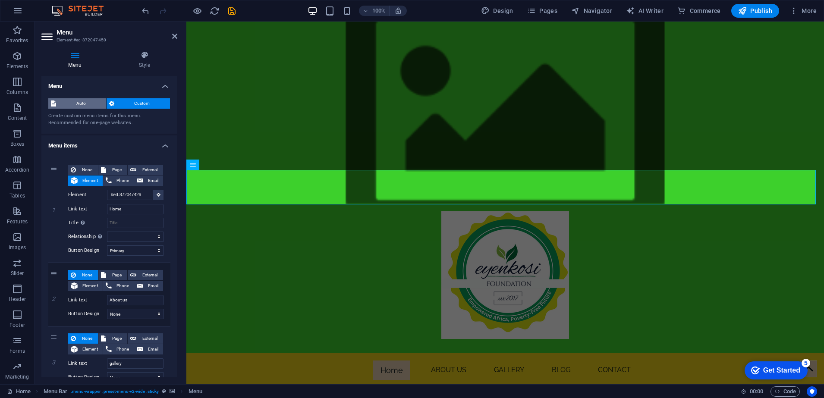
click at [78, 105] on span "Auto" at bounding box center [81, 103] width 45 height 10
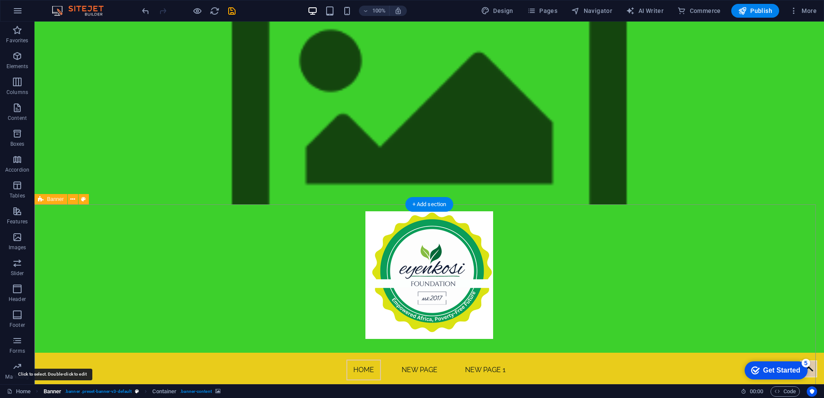
click at [50, 393] on span "Banner" at bounding box center [53, 392] width 18 height 10
click at [85, 392] on span ". banner .preset-banner-v3-default" at bounding box center [98, 392] width 67 height 10
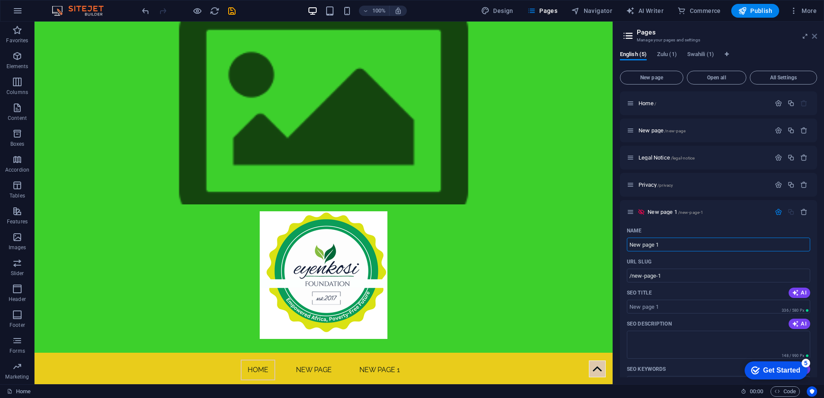
click at [814, 37] on icon at bounding box center [814, 36] width 5 height 7
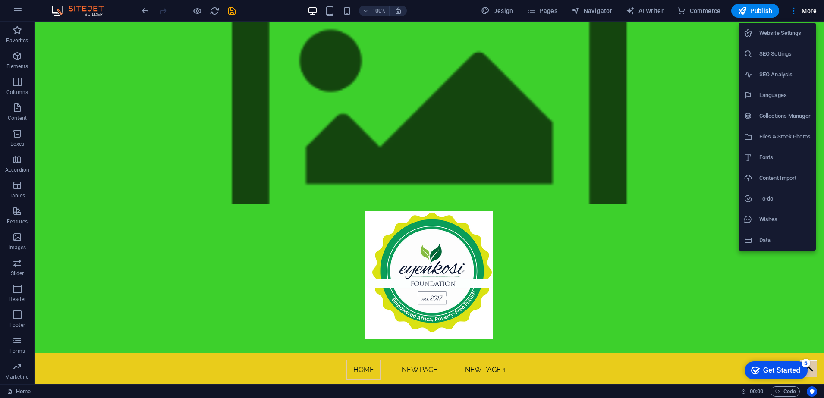
click at [776, 34] on h6 "Website Settings" at bounding box center [785, 33] width 51 height 10
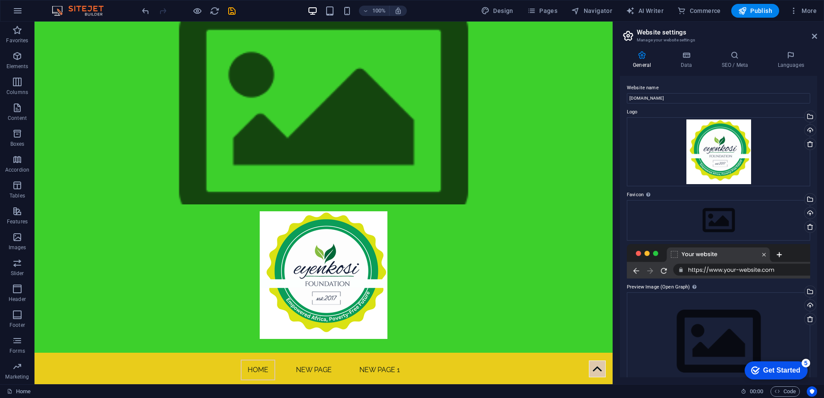
click at [763, 30] on h2 "Website settings" at bounding box center [727, 32] width 180 height 8
drag, startPoint x: 702, startPoint y: -40, endPoint x: 625, endPoint y: -40, distance: 77.3
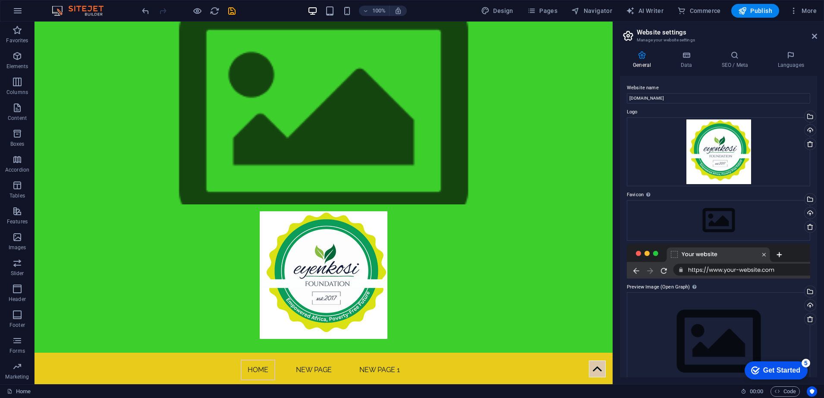
click at [625, 0] on html "eyenkosifoundation.org Home (en) Favorites Elements Columns Content Boxes Accor…" at bounding box center [412, 199] width 824 height 398
click at [685, 55] on icon at bounding box center [687, 55] width 38 height 9
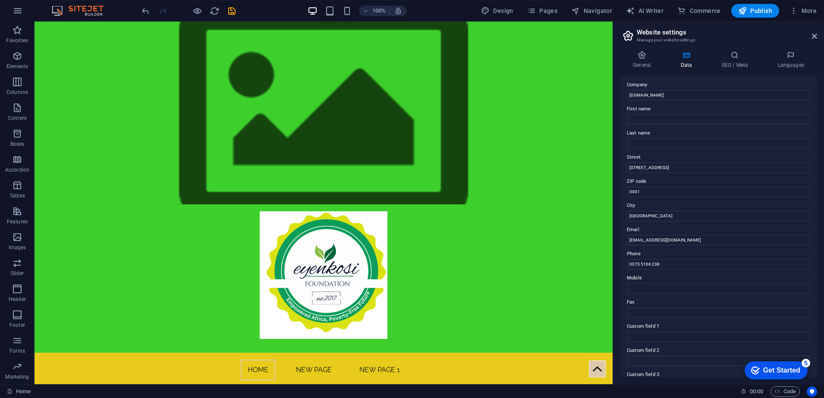
scroll to position [5, 0]
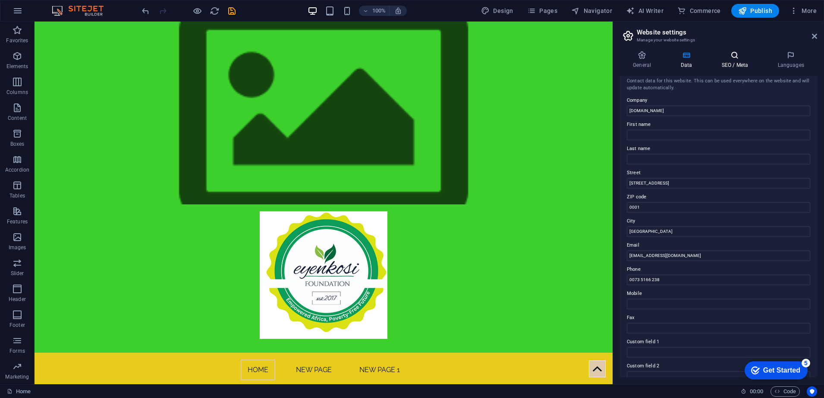
click at [733, 69] on h4 "SEO / Meta" at bounding box center [737, 60] width 56 height 18
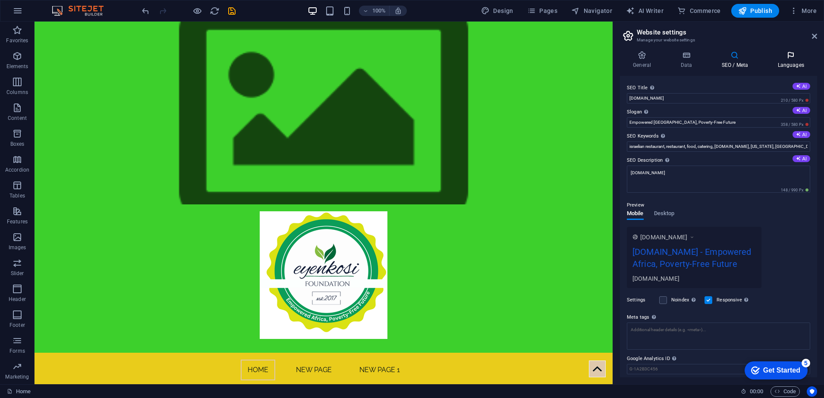
click at [787, 63] on h4 "Languages" at bounding box center [791, 60] width 53 height 18
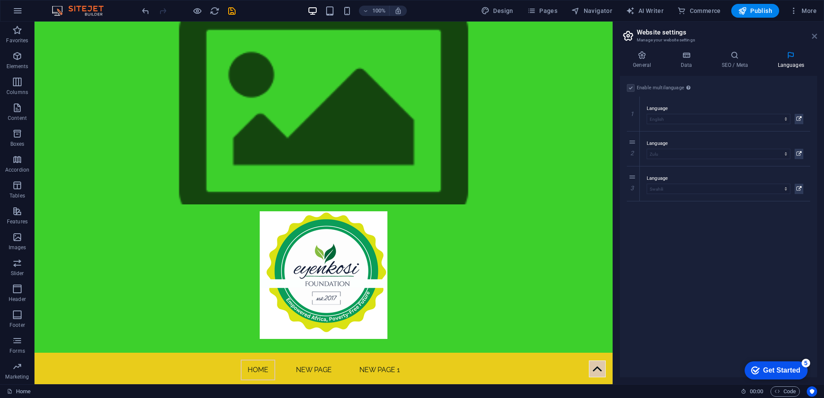
drag, startPoint x: 814, startPoint y: 39, endPoint x: 780, endPoint y: 17, distance: 41.5
click at [814, 39] on icon at bounding box center [814, 36] width 5 height 7
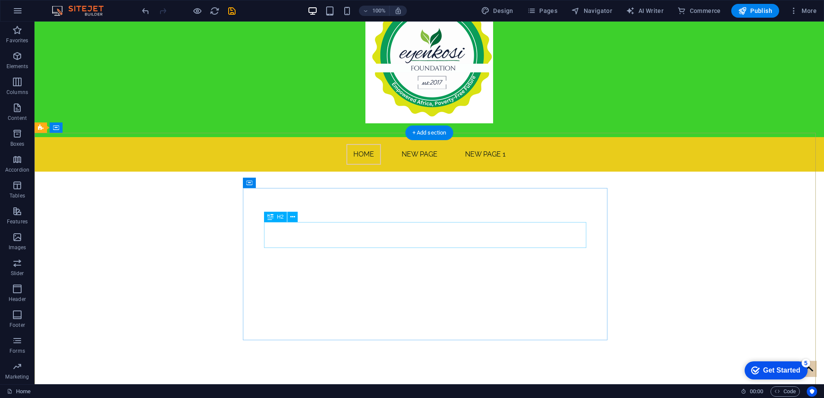
scroll to position [0, 0]
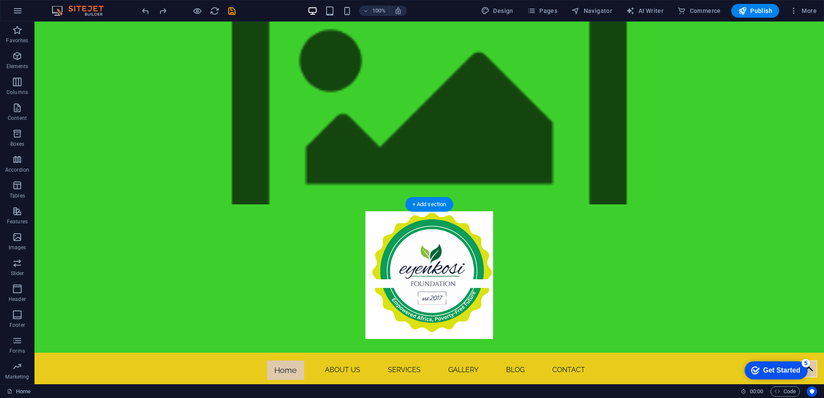
click at [165, 353] on nav "Home About us services gallery blog Contact" at bounding box center [430, 370] width 790 height 35
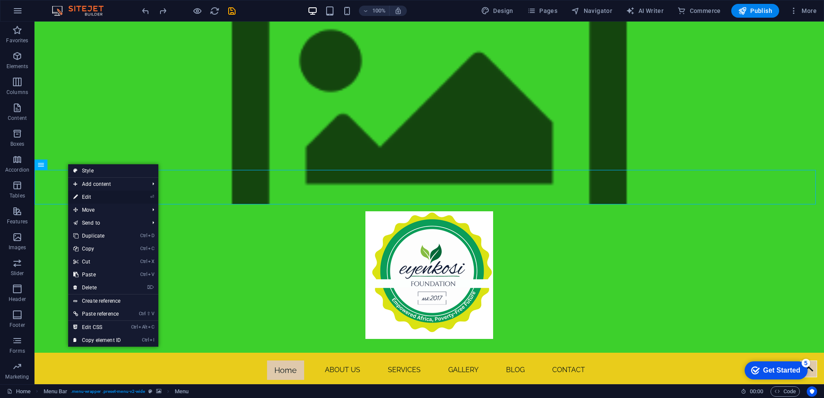
click at [99, 194] on link "⏎ Edit" at bounding box center [97, 197] width 58 height 13
select select "primary"
select select
select select "overlay"
select select "alternate"
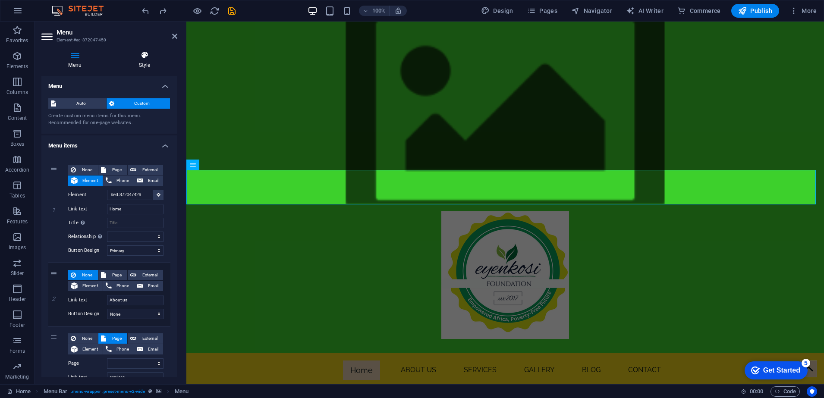
click at [142, 63] on h4 "Style" at bounding box center [145, 60] width 66 height 18
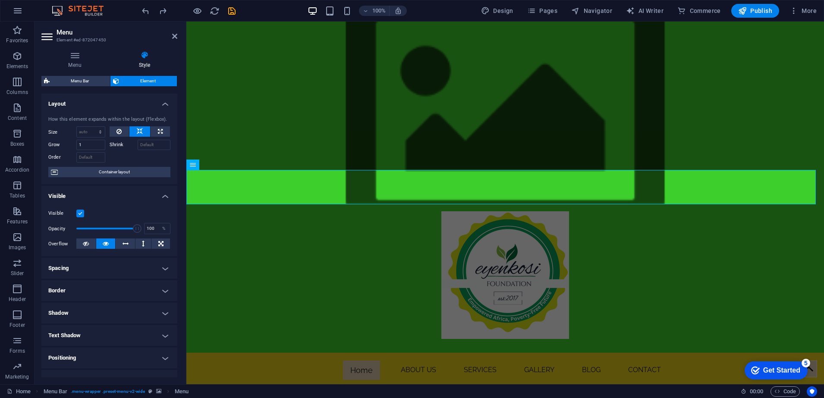
click at [145, 60] on h4 "Style" at bounding box center [145, 60] width 66 height 18
click at [117, 173] on span "Container layout" at bounding box center [113, 172] width 107 height 10
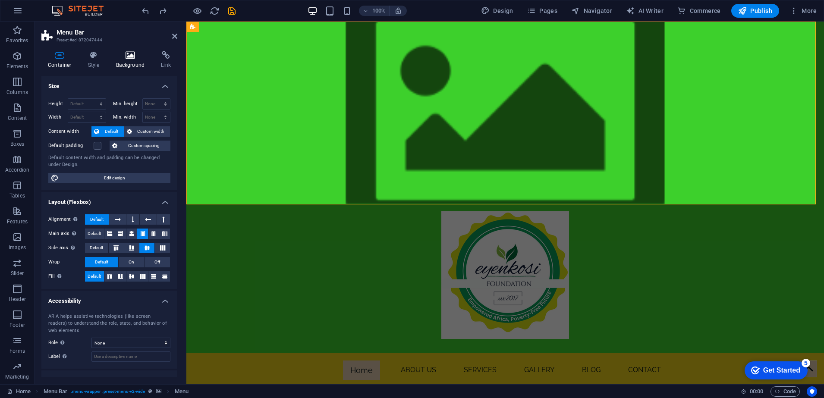
click at [122, 62] on h4 "Background" at bounding box center [132, 60] width 45 height 18
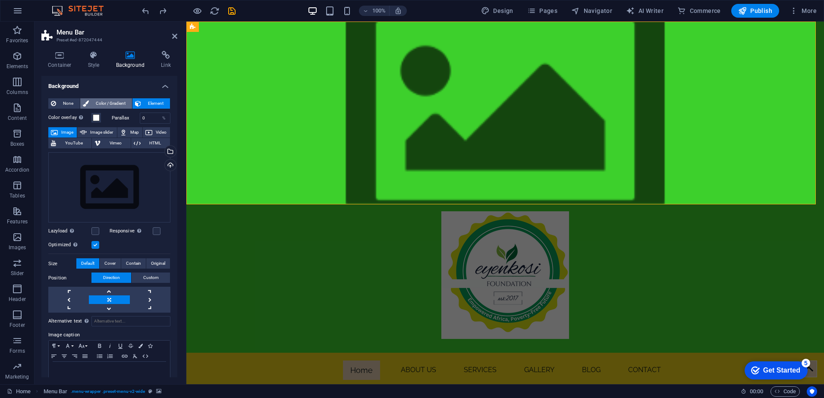
click at [118, 101] on span "Color / Gradient" at bounding box center [111, 103] width 38 height 10
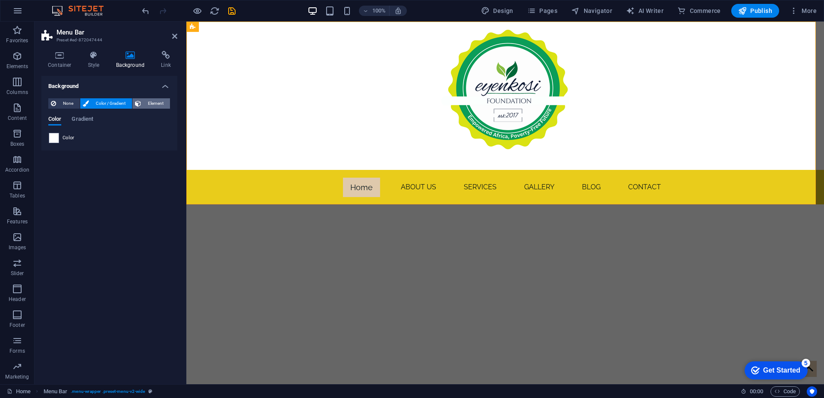
click at [149, 102] on span "Element" at bounding box center [156, 103] width 24 height 10
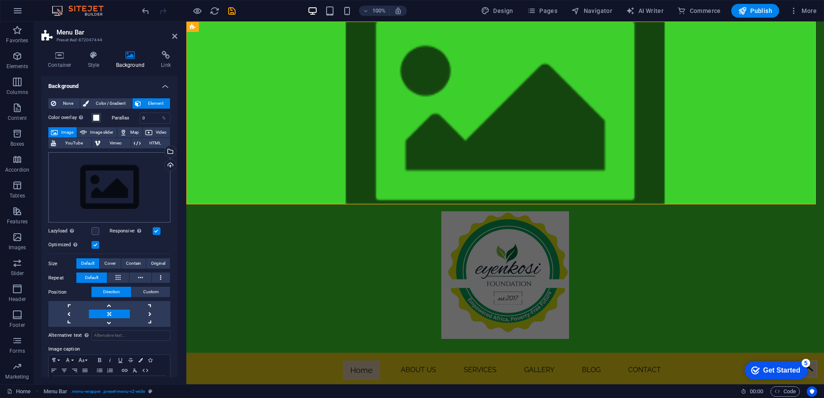
scroll to position [32, 0]
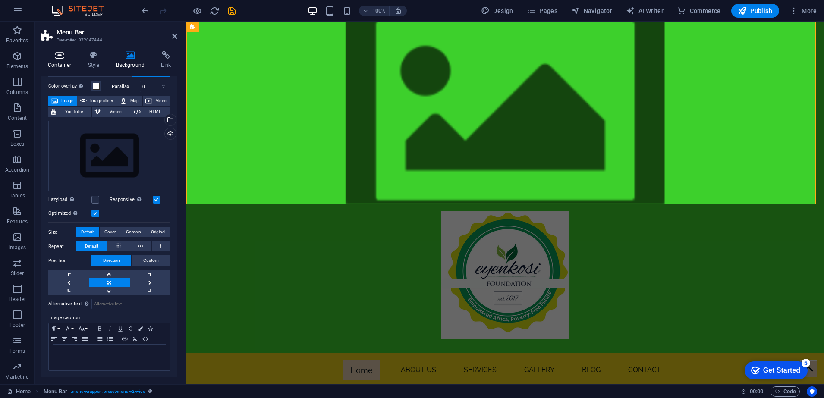
click at [56, 64] on h4 "Container" at bounding box center [61, 60] width 40 height 18
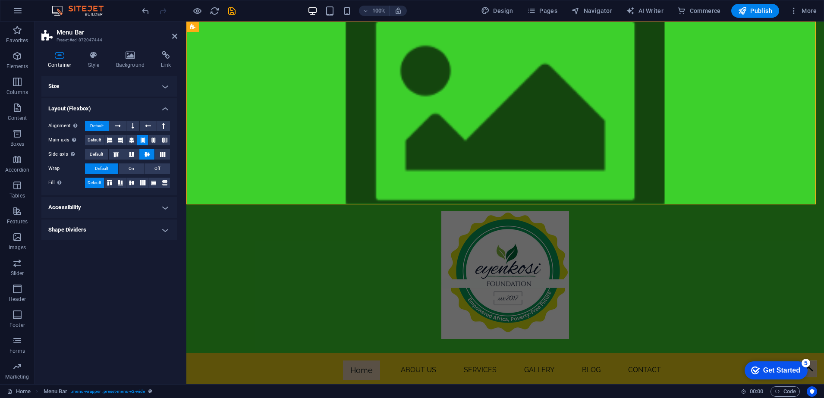
scroll to position [0, 0]
click at [93, 62] on h4 "Style" at bounding box center [96, 60] width 28 height 18
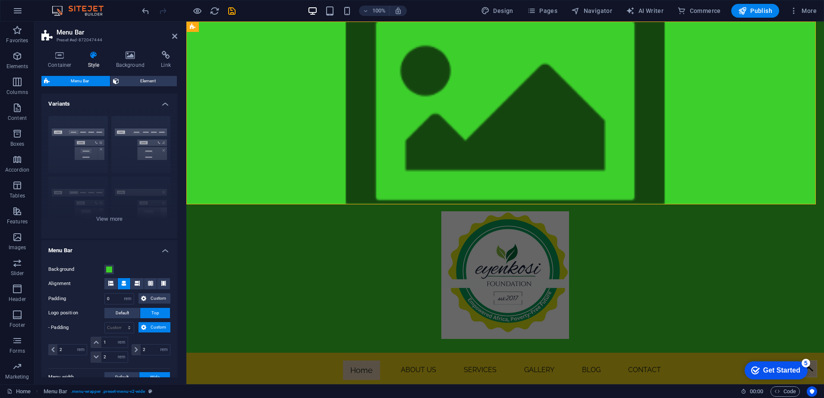
drag, startPoint x: 93, startPoint y: 62, endPoint x: 104, endPoint y: 50, distance: 16.5
click at [104, 50] on div "Container Style Background Link Size Height Default px rem % vh vw Min. height …" at bounding box center [110, 214] width 150 height 341
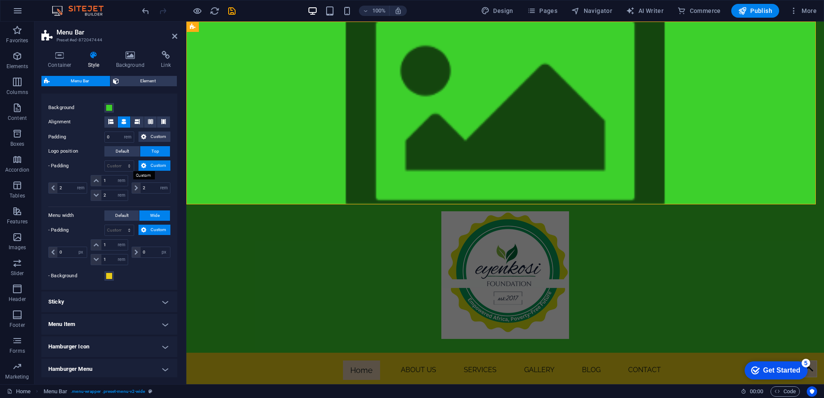
scroll to position [216, 0]
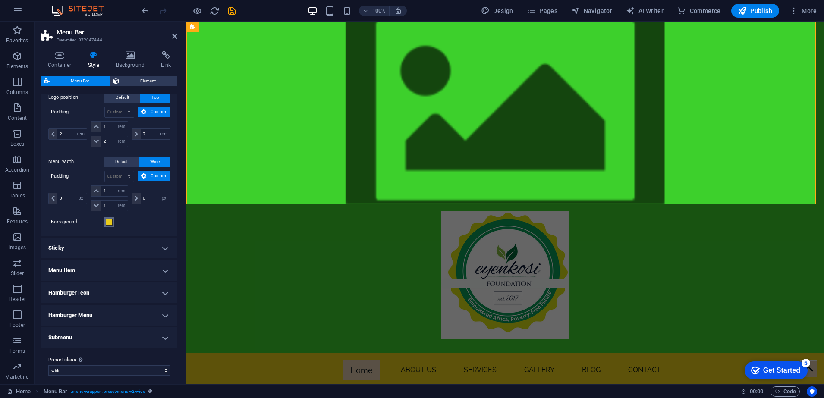
click at [110, 223] on span at bounding box center [109, 222] width 7 height 7
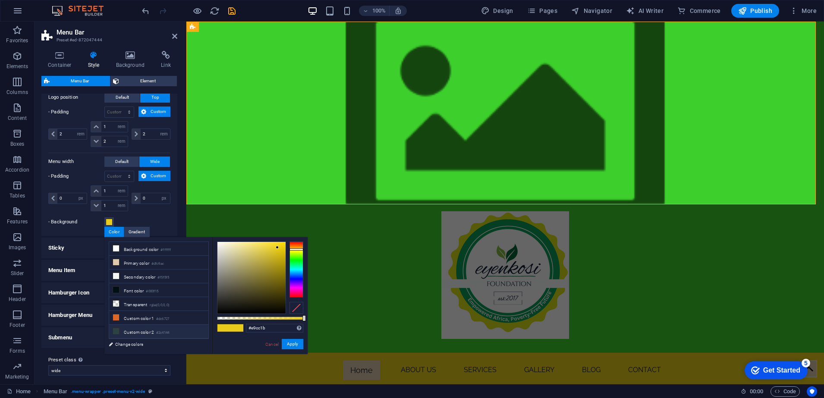
click at [118, 329] on icon at bounding box center [116, 331] width 6 height 6
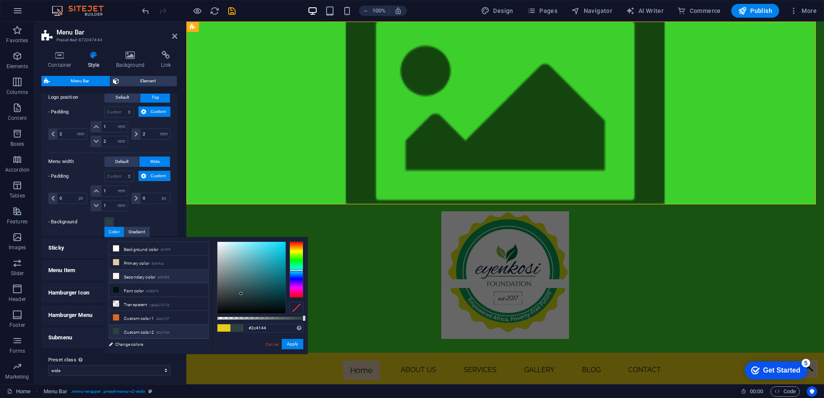
click at [112, 273] on li "Secondary color #f5f5f5" at bounding box center [158, 277] width 99 height 14
type input "#f5f5f5"
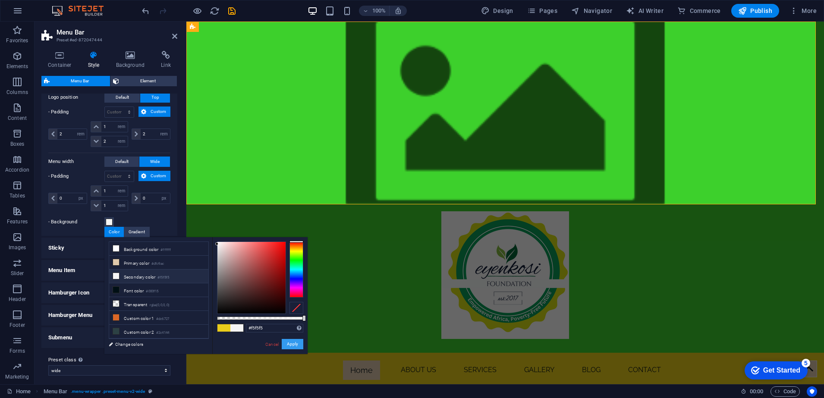
click at [294, 344] on button "Apply" at bounding box center [293, 344] width 22 height 10
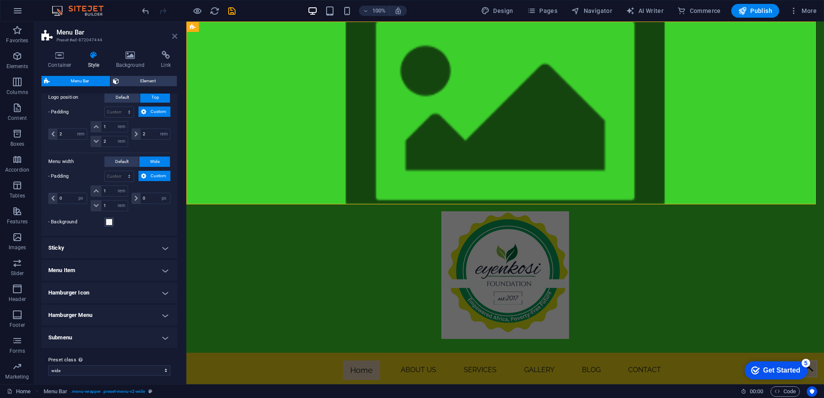
click at [175, 37] on icon at bounding box center [174, 36] width 5 height 7
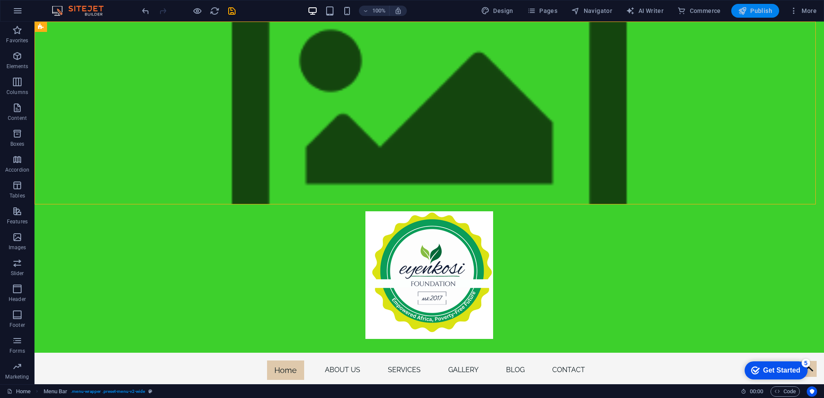
click at [749, 12] on span "Publish" at bounding box center [756, 10] width 34 height 9
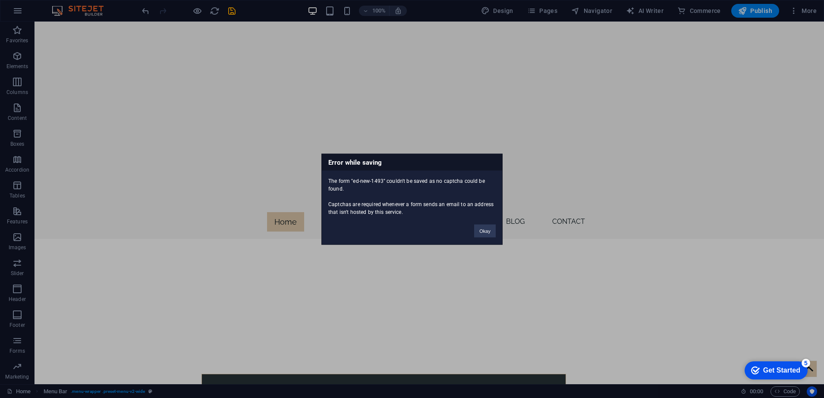
scroll to position [2097, 0]
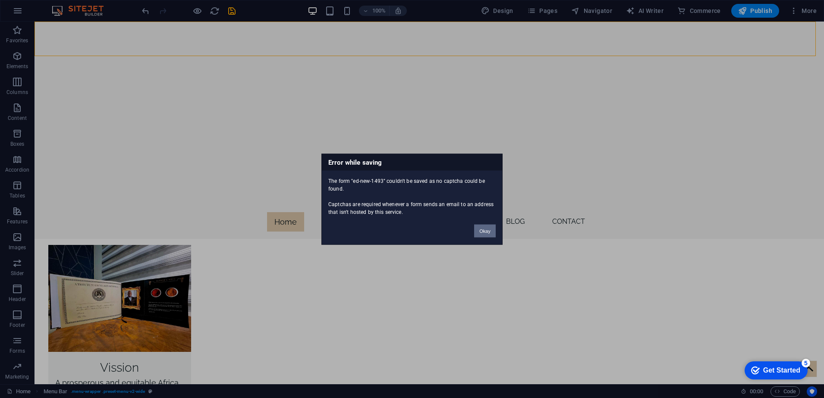
click at [492, 231] on button "Okay" at bounding box center [485, 230] width 22 height 13
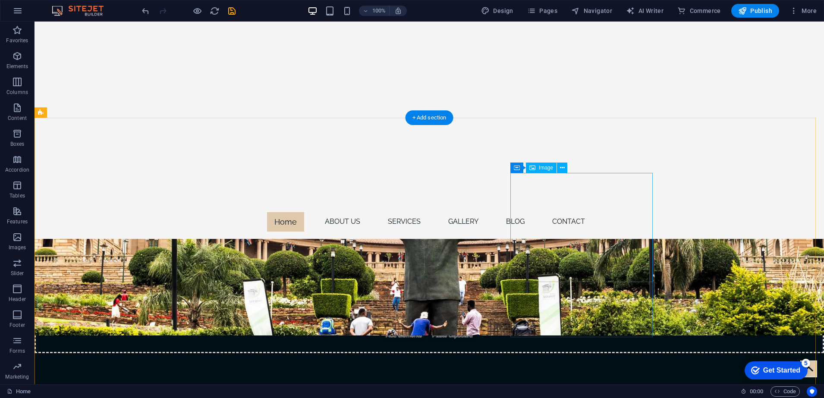
scroll to position [1241, 0]
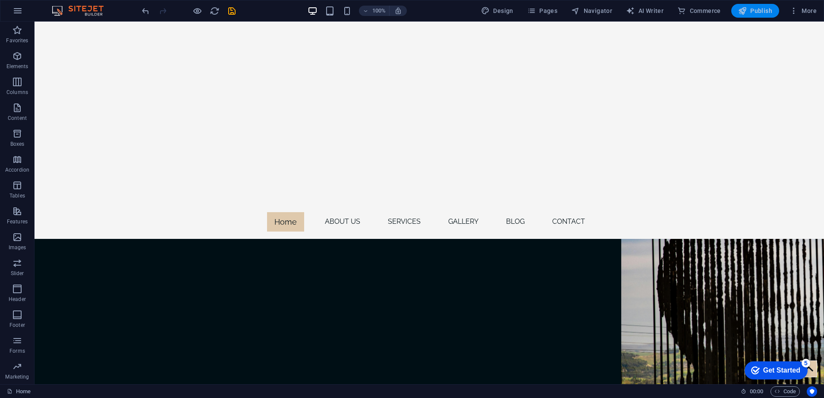
click at [761, 9] on span "Publish" at bounding box center [756, 10] width 34 height 9
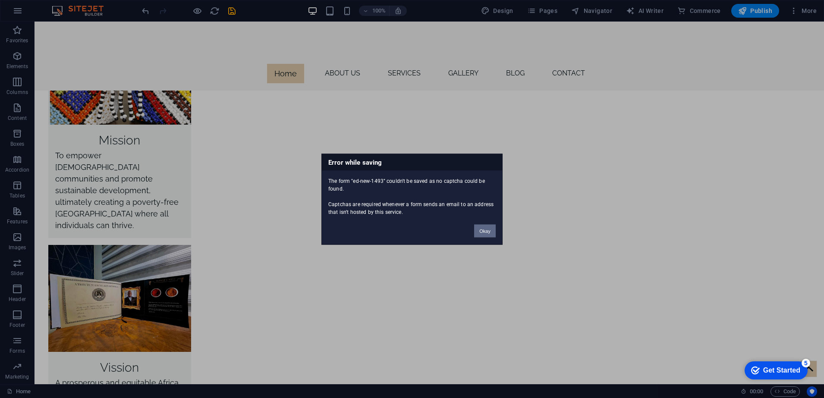
click at [489, 232] on button "Okay" at bounding box center [485, 230] width 22 height 13
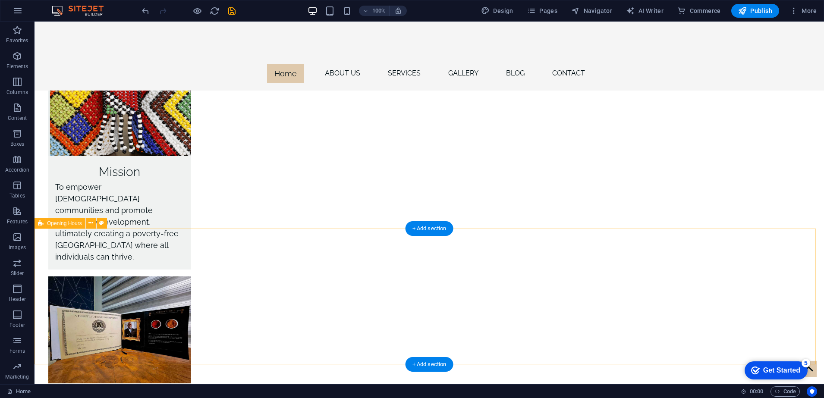
scroll to position [1904, 0]
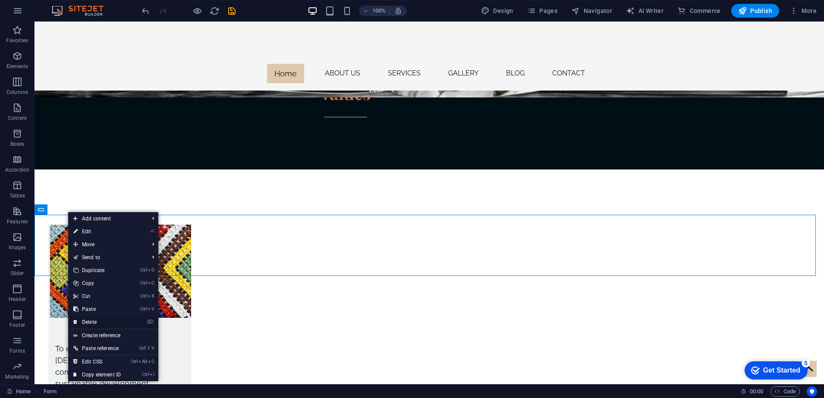
click at [103, 319] on link "⌦ Delete" at bounding box center [97, 322] width 58 height 13
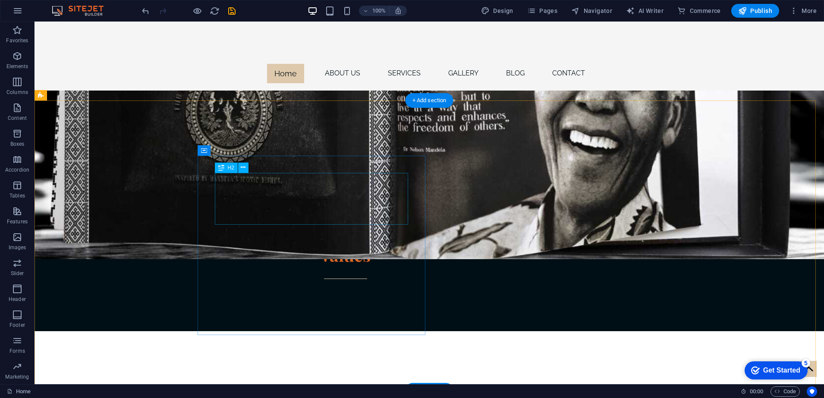
scroll to position [1688, 0]
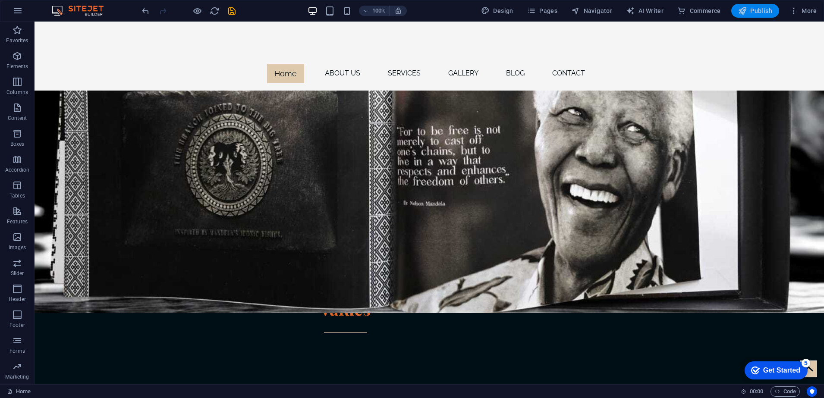
click at [762, 11] on span "Publish" at bounding box center [756, 10] width 34 height 9
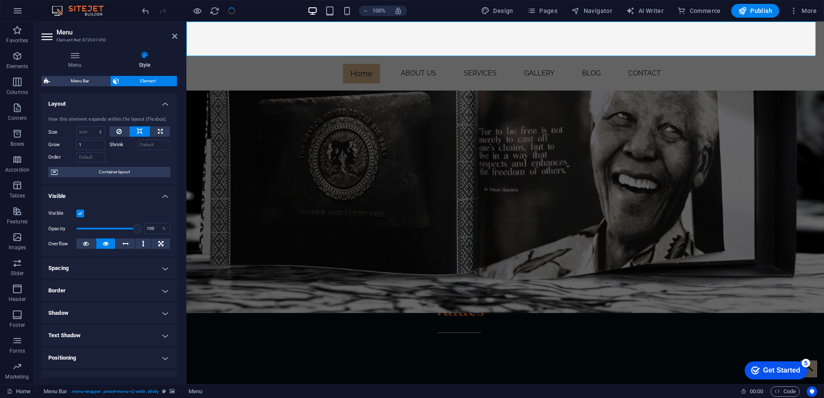
scroll to position [1418, 0]
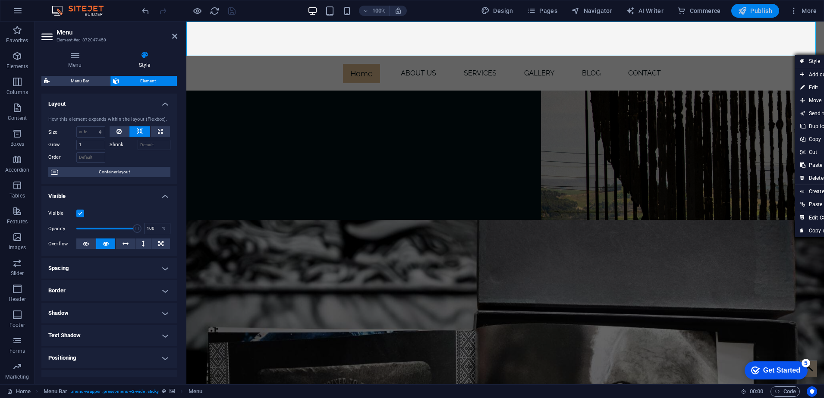
click at [749, 9] on span "Publish" at bounding box center [756, 10] width 34 height 9
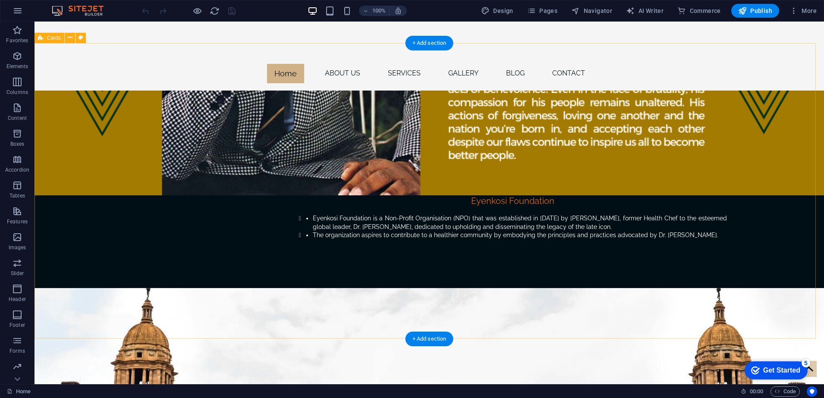
scroll to position [755, 0]
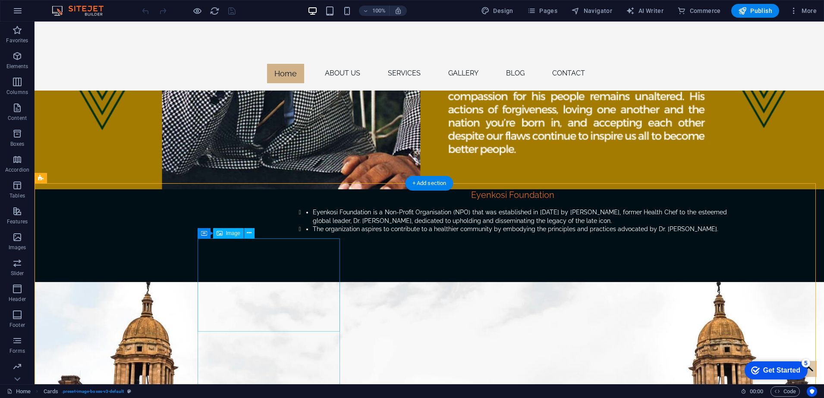
scroll to position [593, 0]
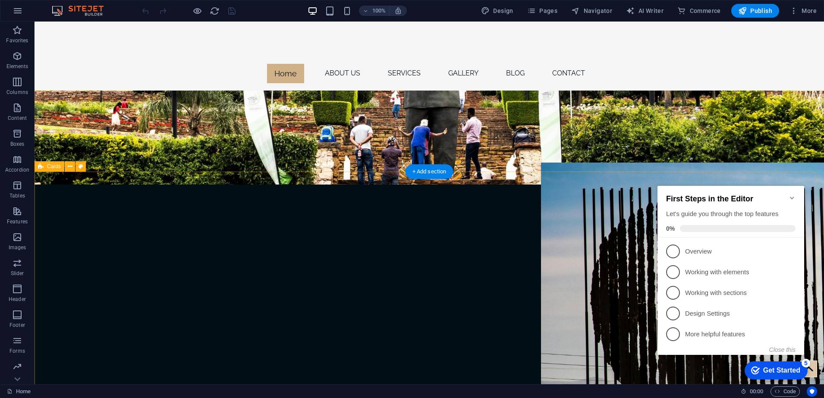
scroll to position [1187, 0]
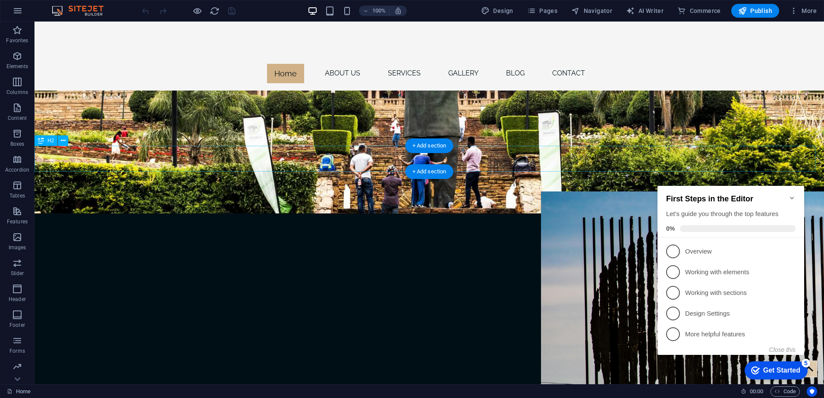
click at [21, 71] on span "Elements" at bounding box center [17, 61] width 35 height 21
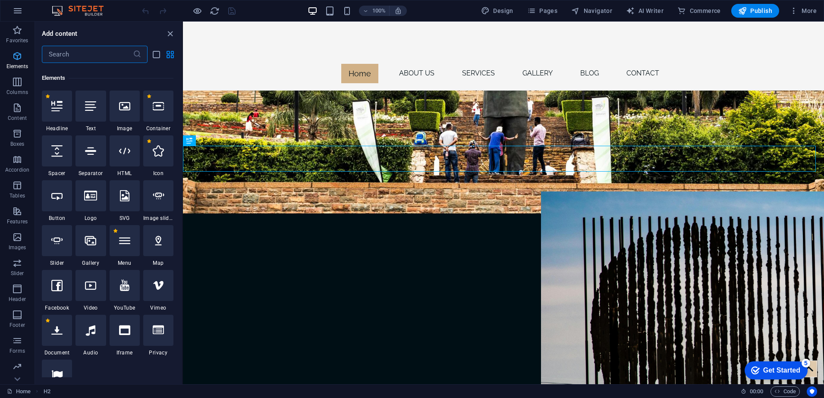
scroll to position [234, 0]
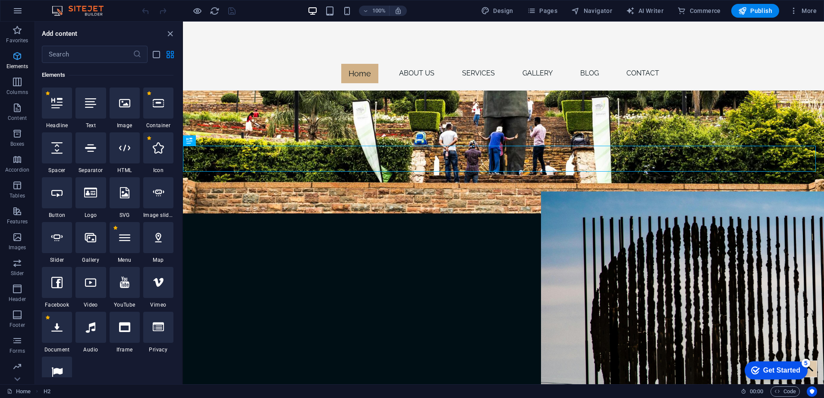
click at [21, 71] on span "Elements" at bounding box center [17, 61] width 35 height 21
click at [20, 270] on p "Slider" at bounding box center [17, 273] width 13 height 7
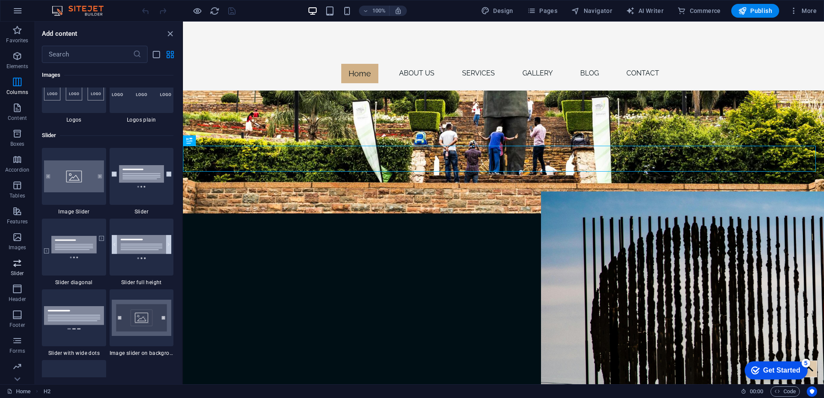
scroll to position [5035, 0]
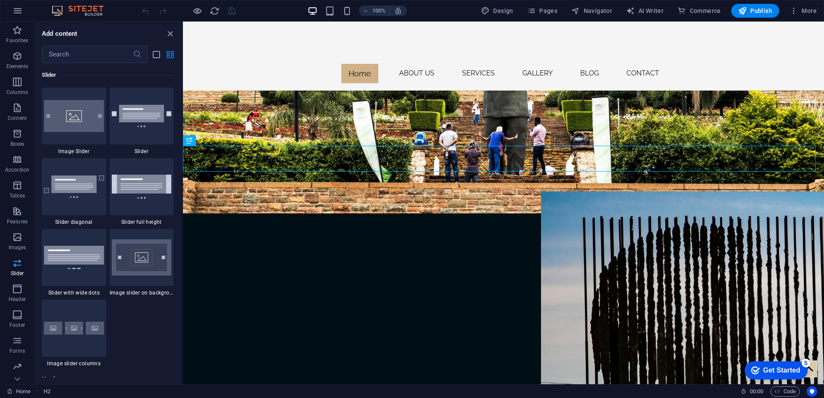
drag, startPoint x: 20, startPoint y: 270, endPoint x: 16, endPoint y: 271, distance: 4.5
click at [16, 271] on p "Slider" at bounding box center [17, 273] width 13 height 7
click at [16, 220] on p "Features" at bounding box center [17, 221] width 21 height 7
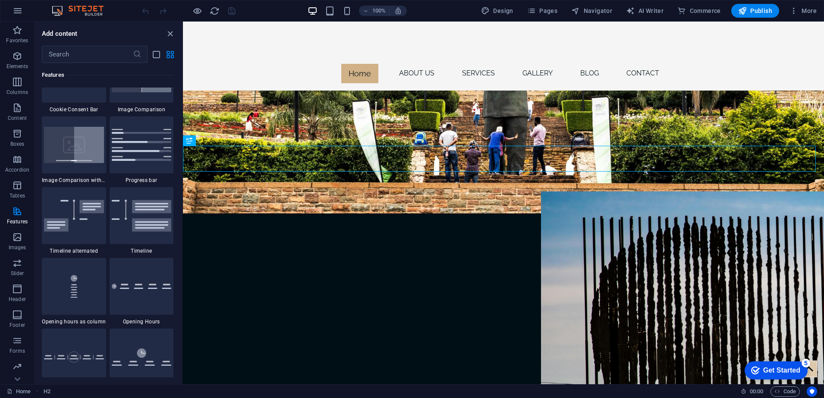
scroll to position [3830, 0]
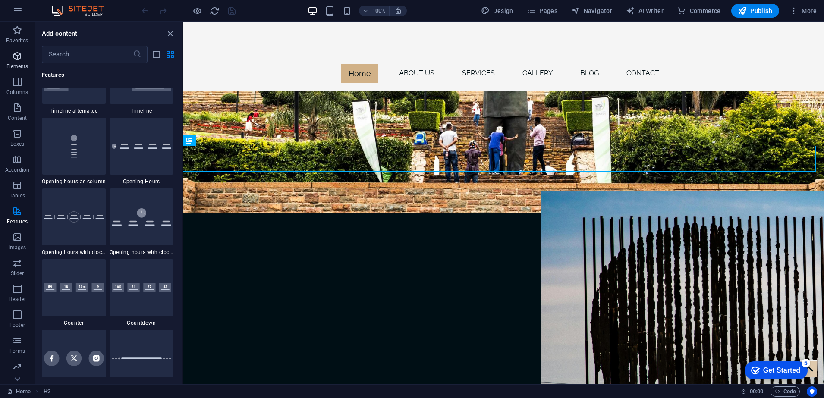
click at [19, 63] on p "Elements" at bounding box center [17, 66] width 22 height 7
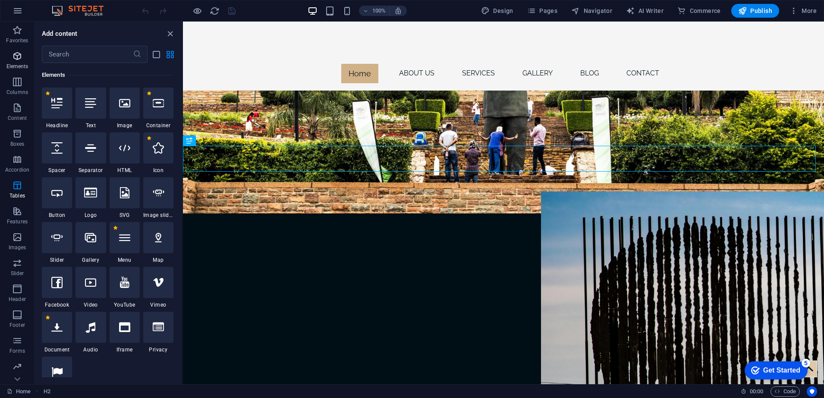
scroll to position [234, 0]
click at [18, 64] on p "Elements" at bounding box center [17, 66] width 22 height 7
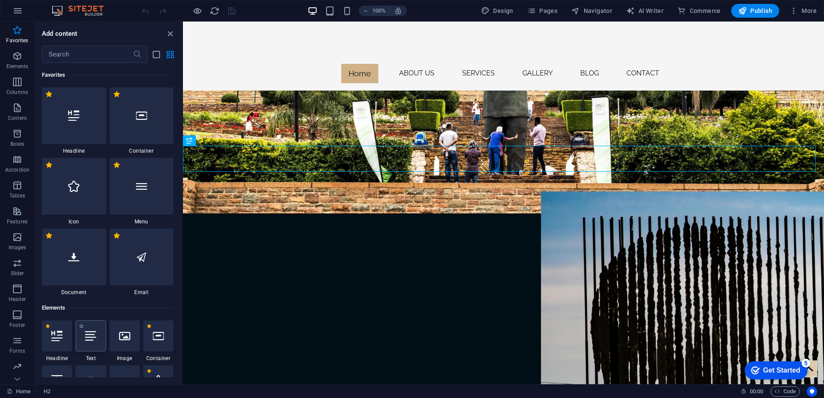
scroll to position [0, 0]
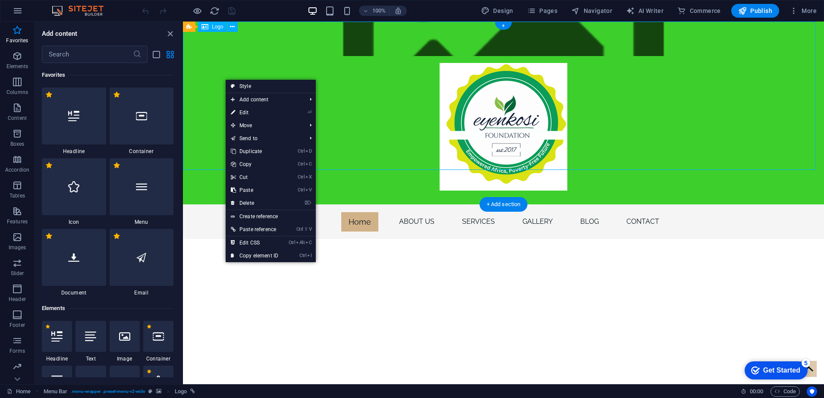
click at [228, 68] on div at bounding box center [503, 130] width 641 height 148
